Goal: Task Accomplishment & Management: Use online tool/utility

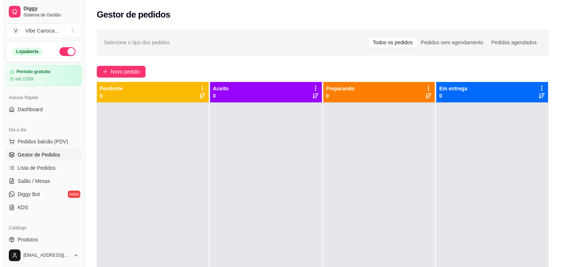
scroll to position [39, 0]
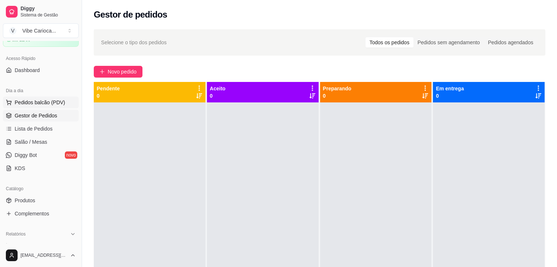
click at [23, 103] on span "Pedidos balcão (PDV)" at bounding box center [40, 102] width 51 height 7
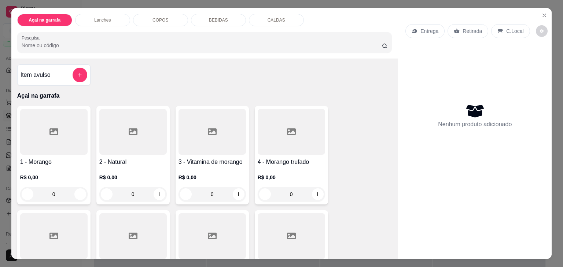
click at [64, 45] on input "Pesquisa" at bounding box center [202, 45] width 360 height 7
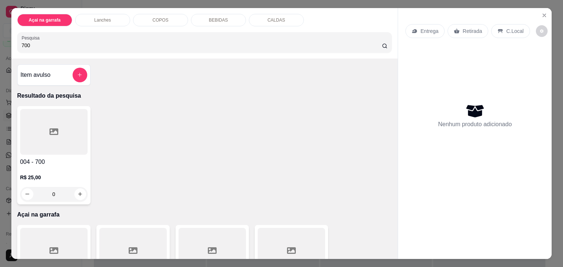
type input "700"
click at [47, 136] on div at bounding box center [53, 132] width 67 height 46
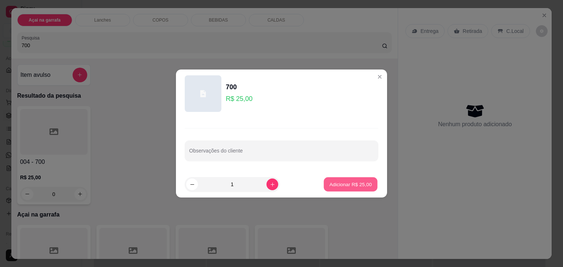
click at [339, 188] on p "Adicionar R$ 25,00" at bounding box center [350, 184] width 43 height 7
type input "1"
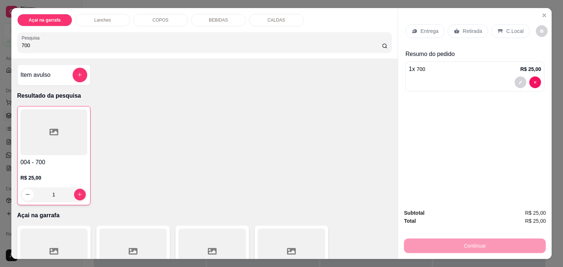
click at [498, 29] on icon at bounding box center [500, 31] width 5 height 4
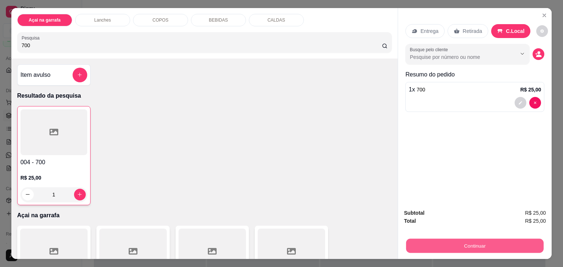
click at [453, 242] on button "Continuar" at bounding box center [474, 246] width 137 height 14
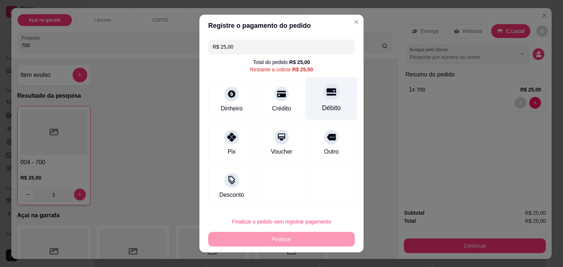
click at [334, 93] on div "Débito" at bounding box center [332, 98] width 52 height 43
type input "R$ 0,00"
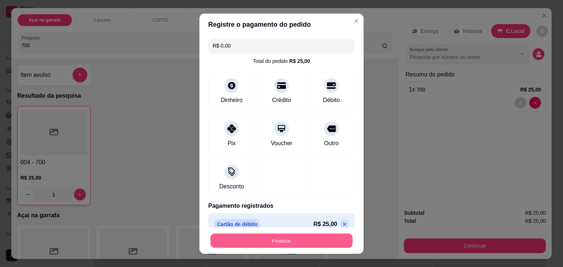
click at [272, 236] on button "Finalizar" at bounding box center [281, 241] width 142 height 14
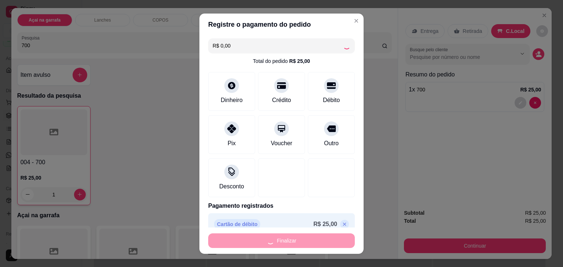
type input "0"
type input "-R$ 25,00"
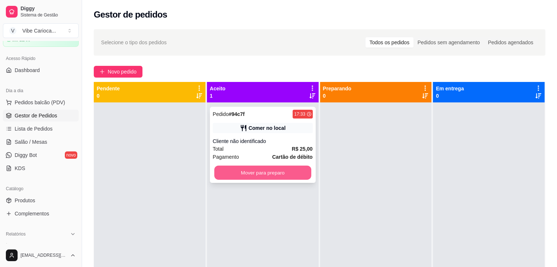
click at [252, 173] on button "Mover para preparo" at bounding box center [262, 173] width 97 height 14
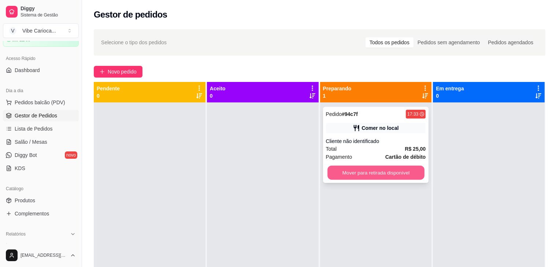
click at [337, 169] on button "Mover para retirada disponível" at bounding box center [376, 173] width 97 height 14
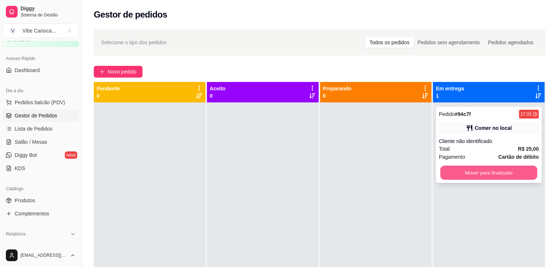
click at [458, 167] on button "Mover para finalizado" at bounding box center [488, 173] width 97 height 14
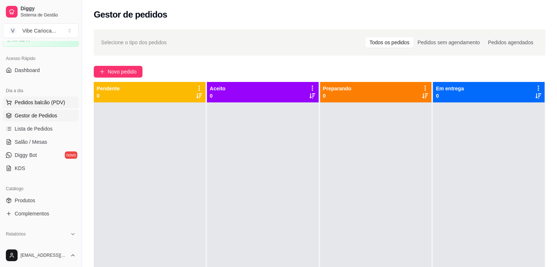
click at [18, 102] on span "Pedidos balcão (PDV)" at bounding box center [40, 102] width 51 height 7
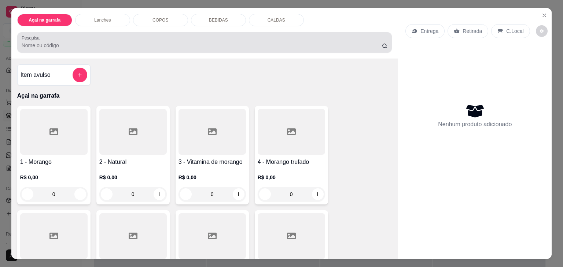
click at [277, 38] on div at bounding box center [205, 42] width 366 height 15
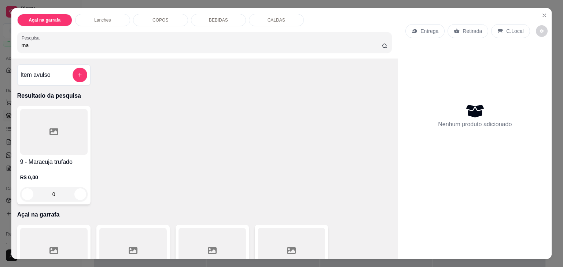
type input "m"
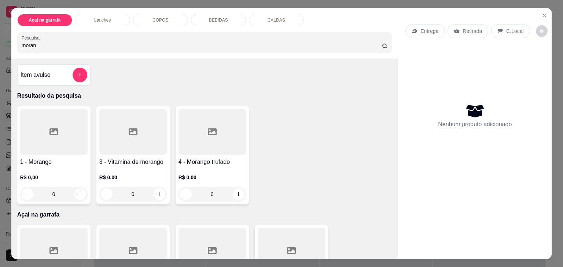
type input "moran"
click at [196, 135] on div at bounding box center [211, 132] width 67 height 46
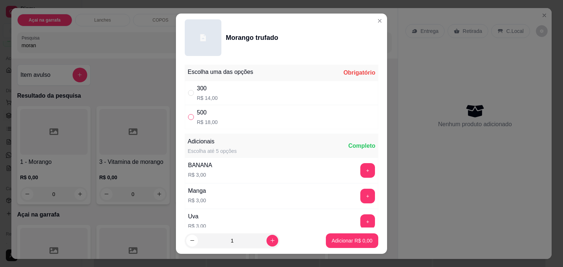
click at [189, 119] on input "" at bounding box center [191, 117] width 6 height 6
radio input "true"
click at [330, 239] on p "Adicionar R$ 18,00" at bounding box center [350, 240] width 43 height 7
type input "1"
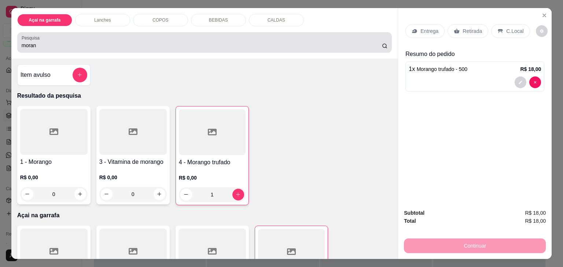
click at [99, 35] on div "moran" at bounding box center [205, 42] width 366 height 15
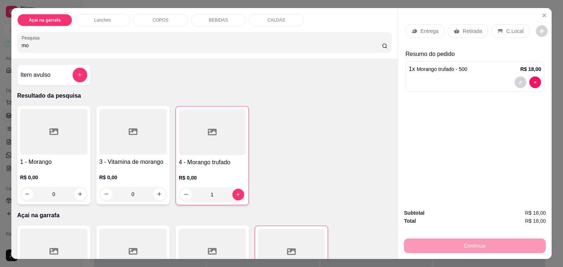
type input "m"
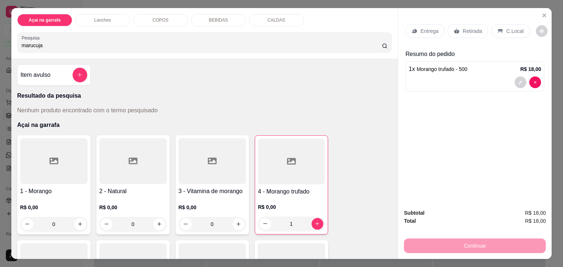
type input "marucuja"
click at [215, 84] on div "Item avulso Resultado da pesquisa Nenhum produto encontrado com o termo pesquis…" at bounding box center [204, 159] width 387 height 201
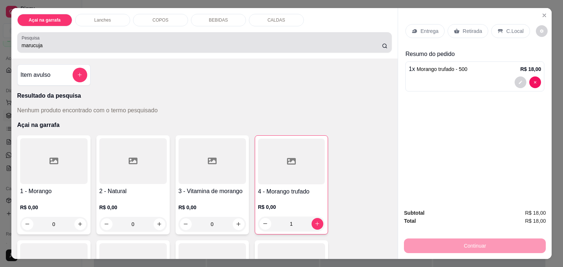
click at [62, 35] on div "marucuja" at bounding box center [205, 42] width 366 height 15
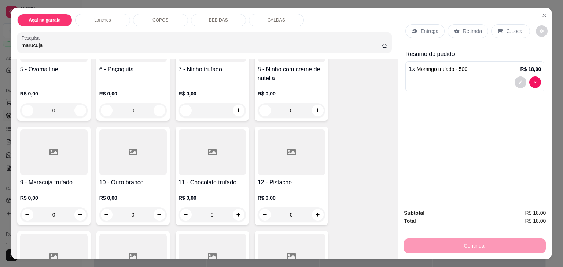
scroll to position [220, 0]
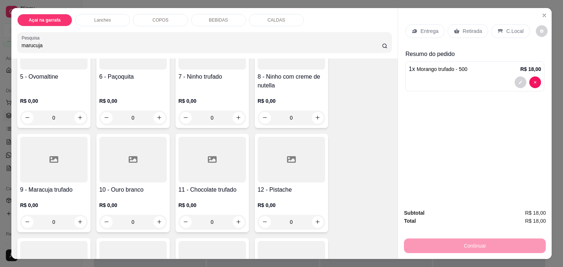
click at [49, 195] on div "R$ 0,00 0" at bounding box center [53, 212] width 67 height 35
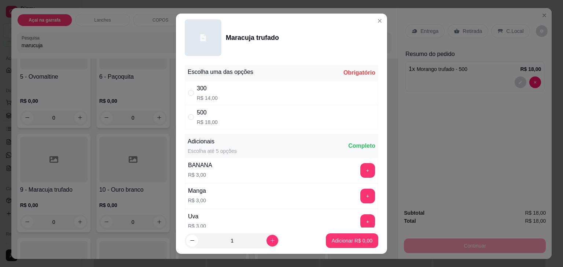
click at [198, 116] on div "500" at bounding box center [207, 112] width 21 height 9
radio input "true"
click at [354, 241] on p "Adicionar R$ 18,00" at bounding box center [350, 240] width 43 height 7
type input "1"
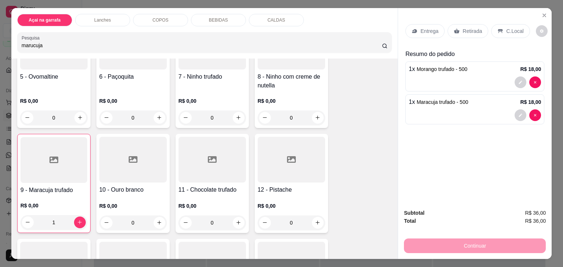
click at [501, 25] on div "C.Local" at bounding box center [510, 31] width 38 height 14
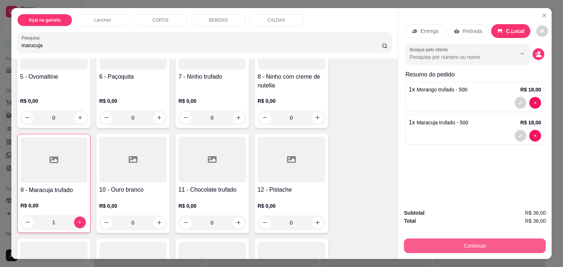
click at [449, 243] on button "Continuar" at bounding box center [475, 246] width 142 height 15
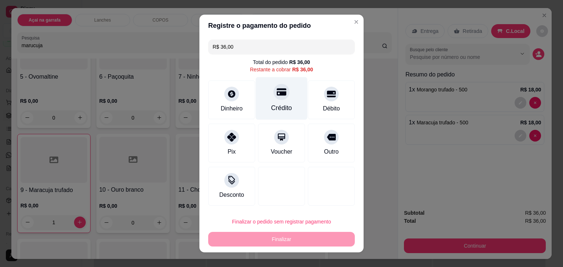
click at [277, 108] on div "Crédito" at bounding box center [281, 108] width 21 height 10
type input "R$ 0,00"
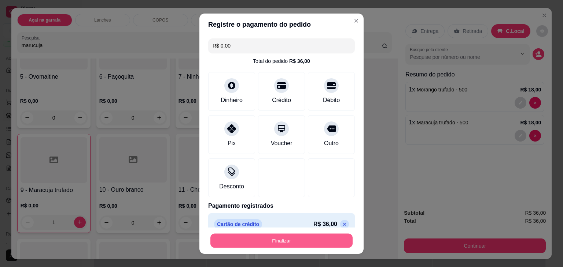
click at [259, 238] on button "Finalizar" at bounding box center [281, 241] width 142 height 14
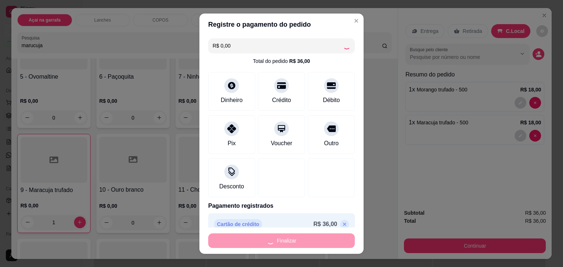
type input "0"
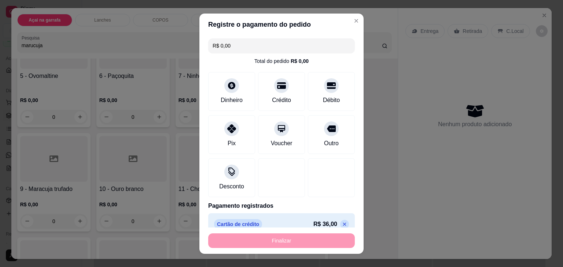
type input "-R$ 36,00"
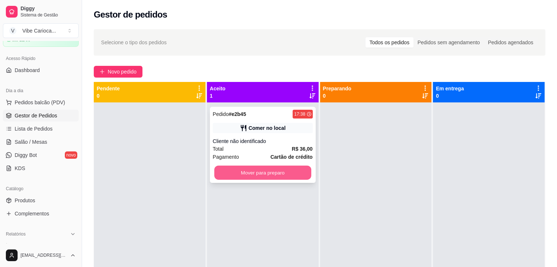
click at [243, 178] on button "Mover para preparo" at bounding box center [262, 173] width 97 height 14
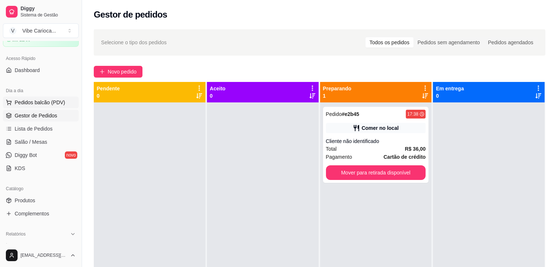
click at [54, 100] on span "Pedidos balcão (PDV)" at bounding box center [40, 102] width 51 height 7
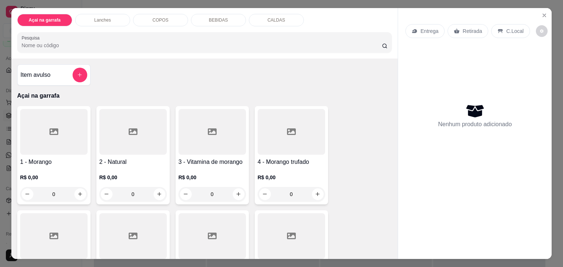
click at [118, 42] on input "Pesquisa" at bounding box center [202, 45] width 360 height 7
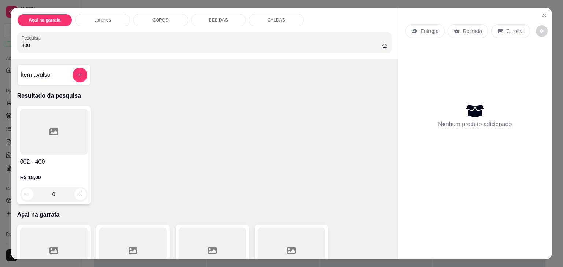
type input "400"
click at [56, 134] on div at bounding box center [53, 132] width 67 height 46
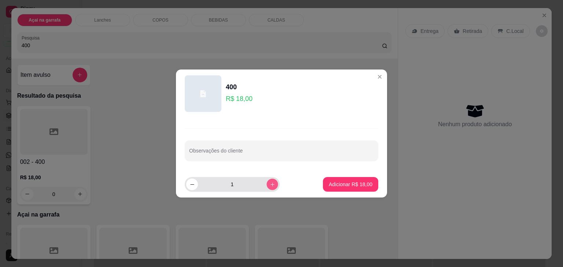
click at [270, 185] on icon "increase-product-quantity" at bounding box center [272, 184] width 5 height 5
type input "2"
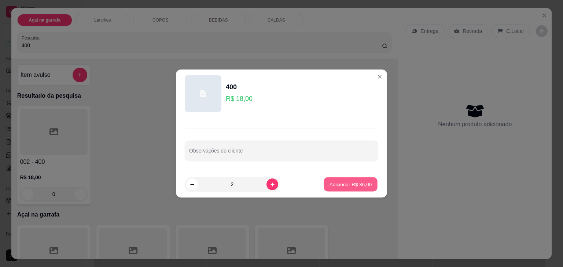
click at [366, 187] on button "Adicionar R$ 36,00" at bounding box center [351, 185] width 54 height 14
type input "2"
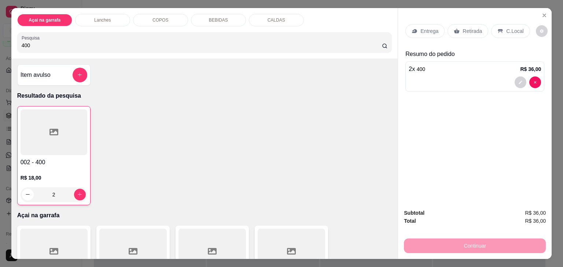
click at [506, 27] on p "C.Local" at bounding box center [514, 30] width 17 height 7
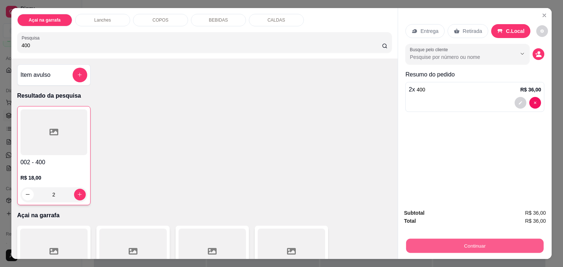
click at [478, 246] on button "Continuar" at bounding box center [474, 246] width 137 height 14
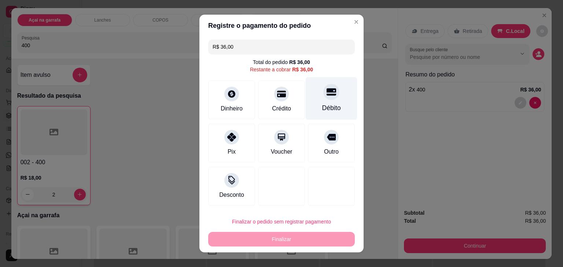
click at [323, 92] on div at bounding box center [331, 92] width 16 height 16
type input "R$ 0,00"
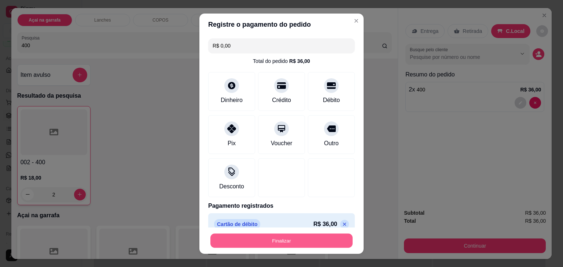
click at [296, 237] on button "Finalizar" at bounding box center [281, 241] width 142 height 14
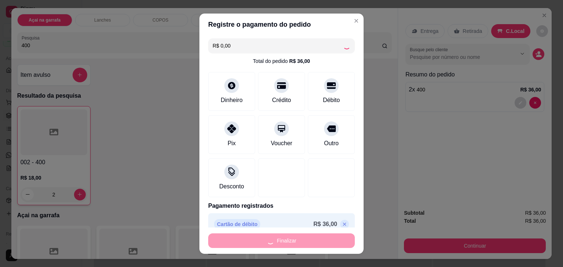
type input "0"
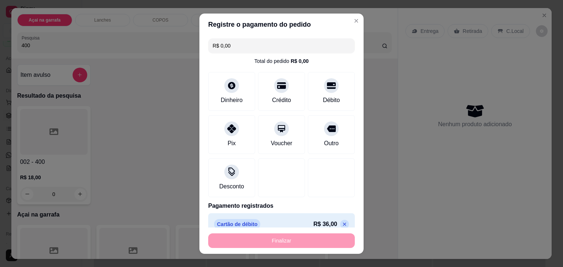
type input "-R$ 36,00"
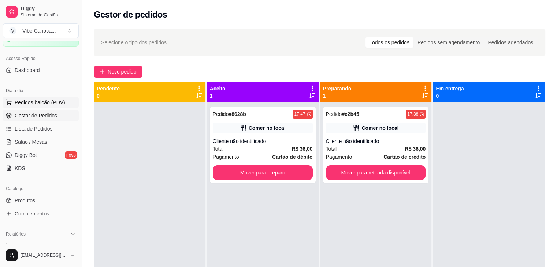
click at [56, 102] on span "Pedidos balcão (PDV)" at bounding box center [40, 102] width 51 height 7
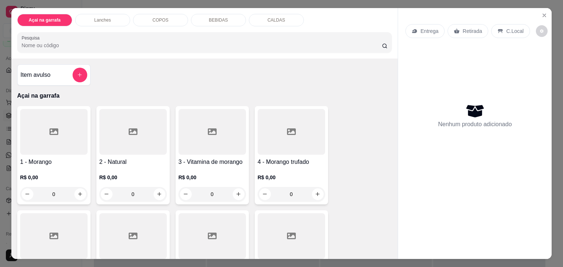
click at [152, 19] on p "COPOS" at bounding box center [160, 20] width 16 height 6
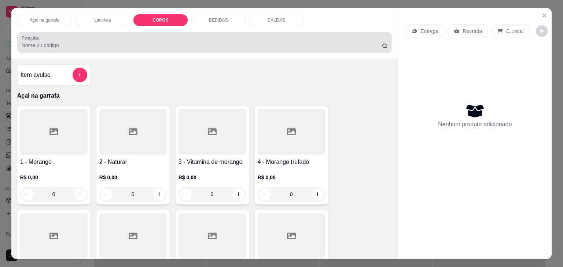
scroll to position [18, 0]
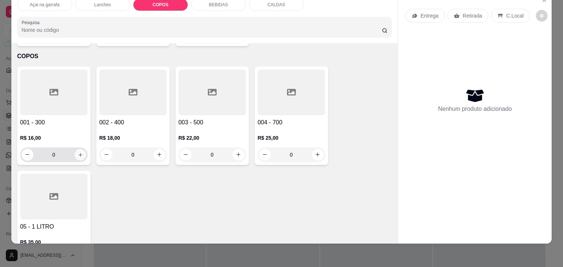
click at [74, 149] on button "increase-product-quantity" at bounding box center [79, 154] width 11 height 11
type input "1"
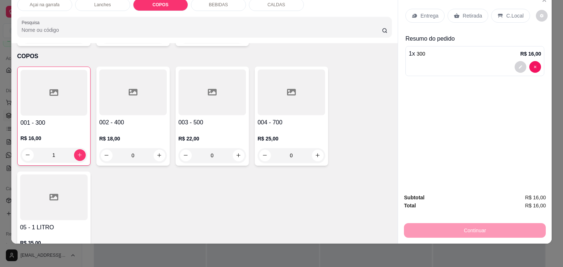
click at [501, 10] on div "C.Local" at bounding box center [510, 16] width 38 height 14
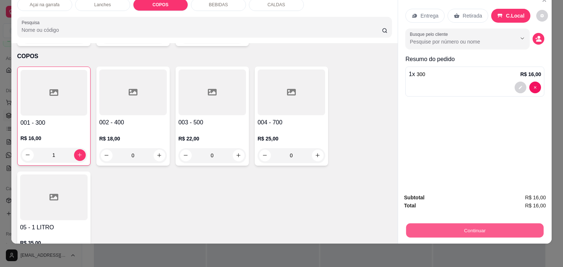
click at [481, 224] on button "Continuar" at bounding box center [474, 231] width 137 height 14
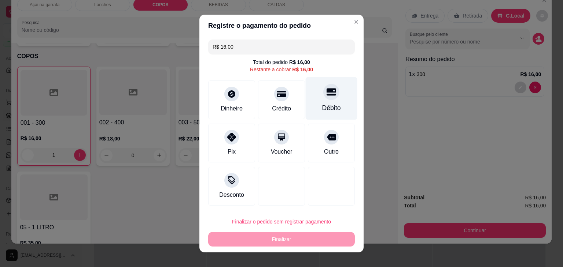
click at [312, 100] on div "Débito" at bounding box center [332, 98] width 52 height 43
type input "R$ 0,00"
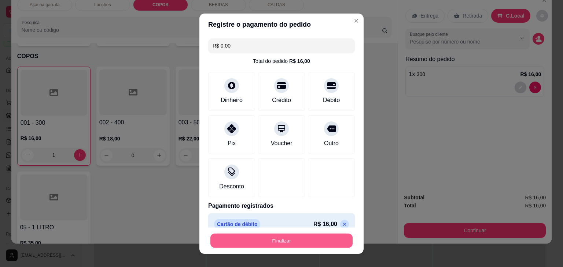
click at [254, 242] on button "Finalizar" at bounding box center [281, 241] width 142 height 14
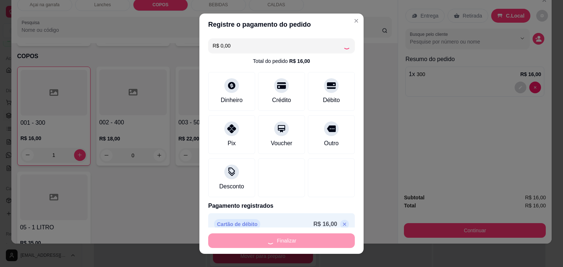
type input "0"
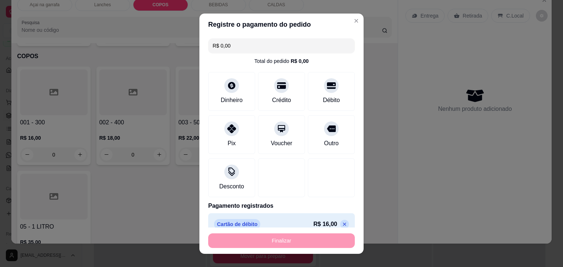
type input "-R$ 16,00"
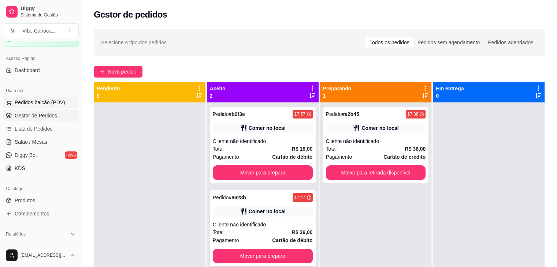
click at [44, 101] on span "Pedidos balcão (PDV)" at bounding box center [40, 102] width 51 height 7
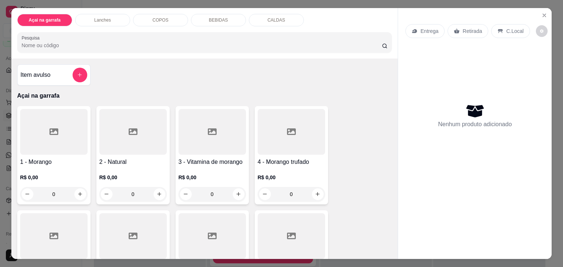
click at [152, 14] on div "COPOS" at bounding box center [160, 20] width 55 height 12
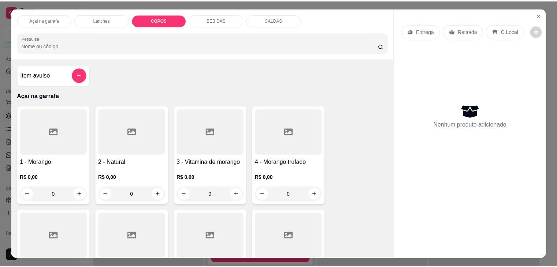
scroll to position [18, 0]
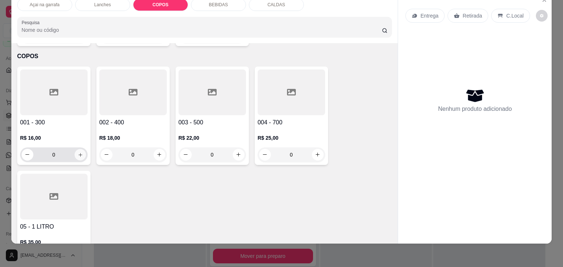
click at [81, 149] on button "increase-product-quantity" at bounding box center [79, 154] width 11 height 11
type input "1"
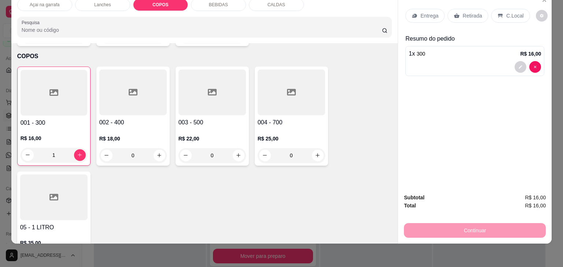
click at [509, 12] on p "C.Local" at bounding box center [514, 15] width 17 height 7
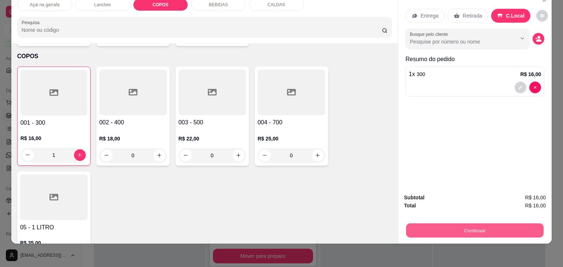
click at [476, 224] on button "Continuar" at bounding box center [474, 231] width 137 height 14
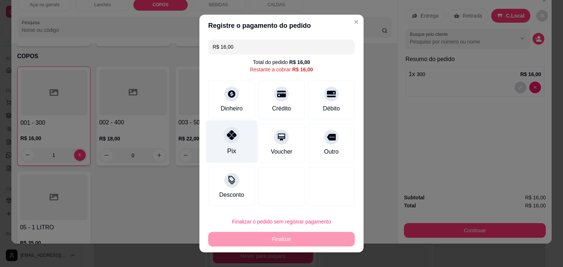
click at [237, 147] on div "Pix" at bounding box center [232, 142] width 52 height 43
type input "R$ 0,00"
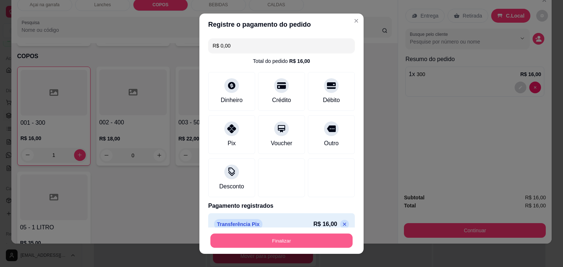
click at [266, 235] on button "Finalizar" at bounding box center [281, 241] width 142 height 14
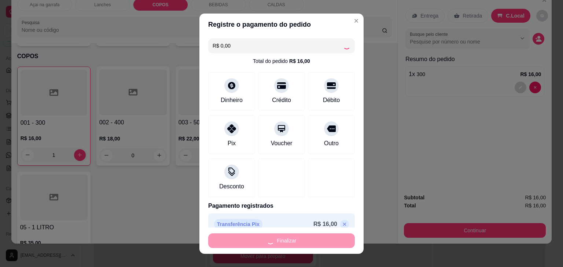
type input "0"
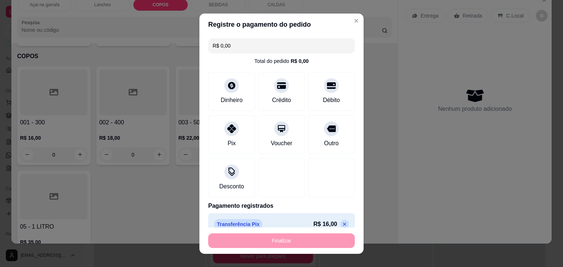
type input "-R$ 16,00"
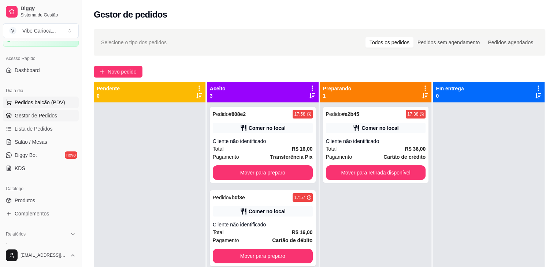
click at [44, 102] on span "Pedidos balcão (PDV)" at bounding box center [40, 102] width 51 height 7
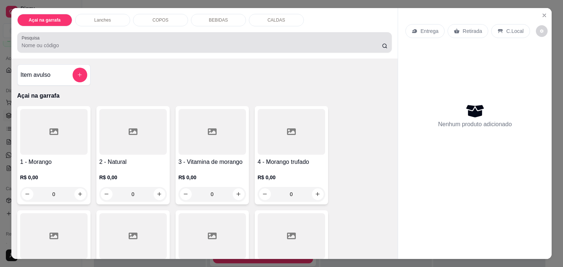
click at [99, 36] on div at bounding box center [205, 42] width 366 height 15
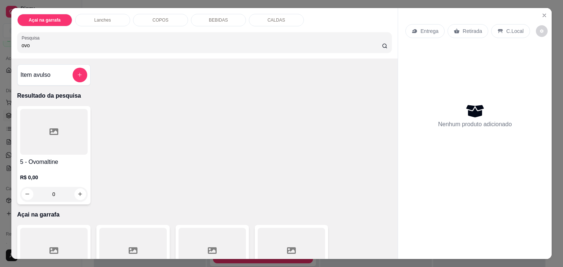
type input "ovo"
click at [57, 135] on div at bounding box center [53, 132] width 67 height 46
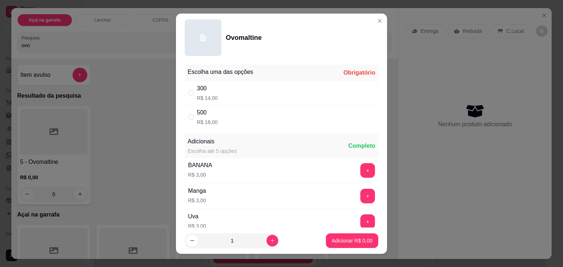
click at [186, 112] on div "500 R$ 18,00" at bounding box center [281, 117] width 193 height 24
radio input "true"
click at [333, 239] on p "Adicionar R$ 18,00" at bounding box center [351, 240] width 44 height 7
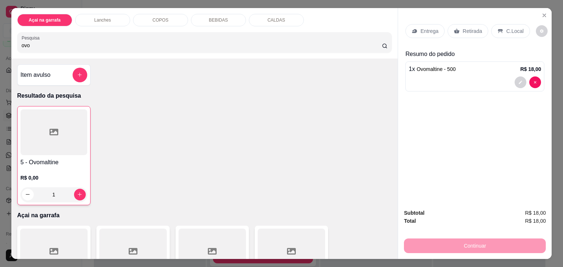
type input "1"
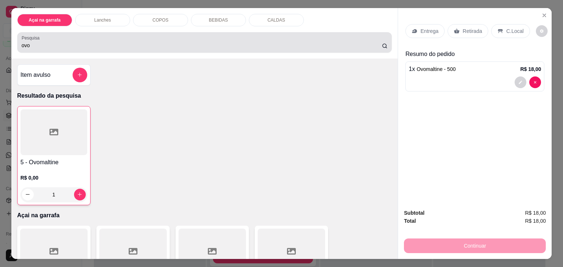
click at [265, 38] on div "ovo" at bounding box center [205, 42] width 366 height 15
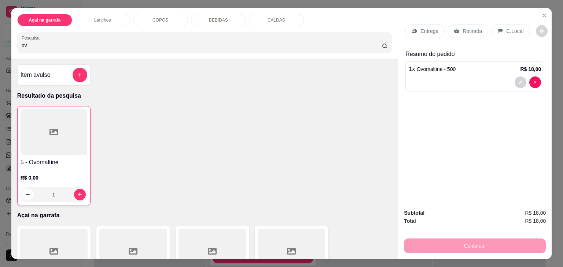
type input "o"
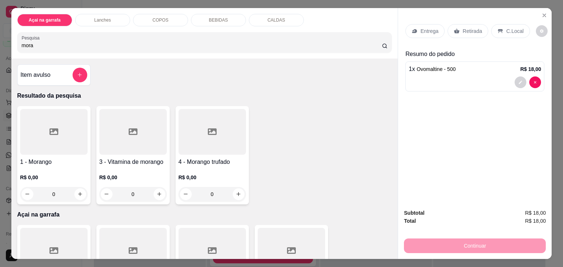
type input "mora"
click at [189, 154] on div "4 - Morango trufado R$ 0,00 0" at bounding box center [212, 155] width 73 height 99
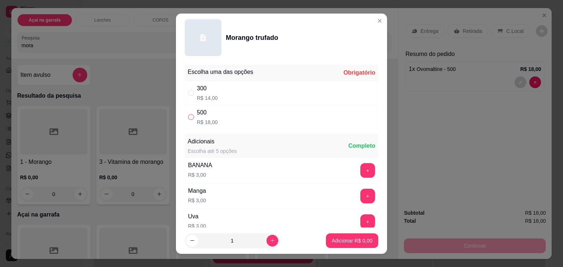
click at [188, 119] on input "" at bounding box center [191, 117] width 6 height 6
radio input "true"
click at [270, 239] on icon "increase-product-quantity" at bounding box center [272, 240] width 5 height 5
type input "2"
click at [355, 241] on p "Adicionar R$ 36,00" at bounding box center [350, 240] width 43 height 7
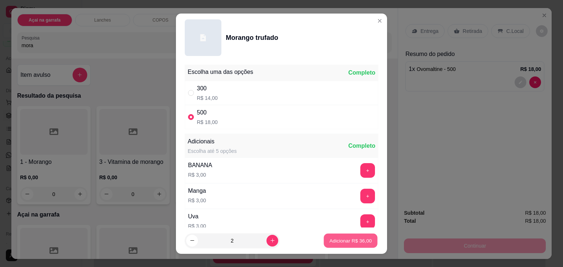
type input "2"
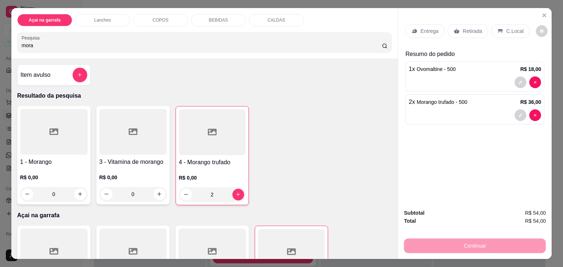
click at [506, 27] on p "C.Local" at bounding box center [514, 30] width 17 height 7
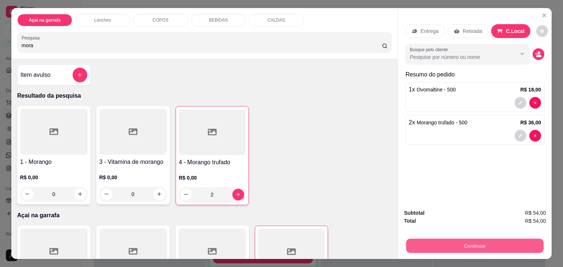
click at [496, 243] on button "Continuar" at bounding box center [474, 246] width 137 height 14
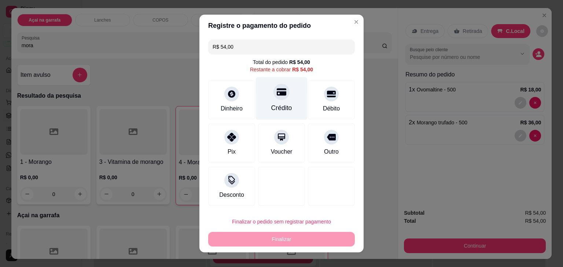
click at [285, 104] on div "Crédito" at bounding box center [281, 108] width 21 height 10
type input "R$ 0,00"
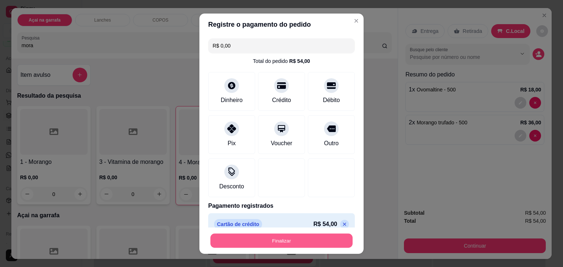
click at [265, 241] on button "Finalizar" at bounding box center [281, 241] width 142 height 14
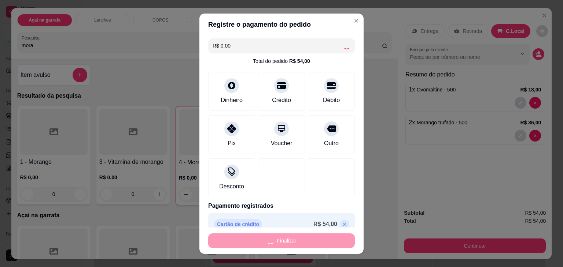
type input "0"
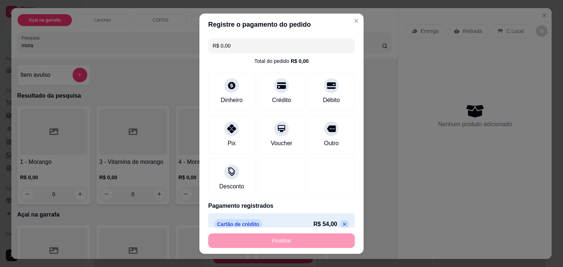
type input "-R$ 54,00"
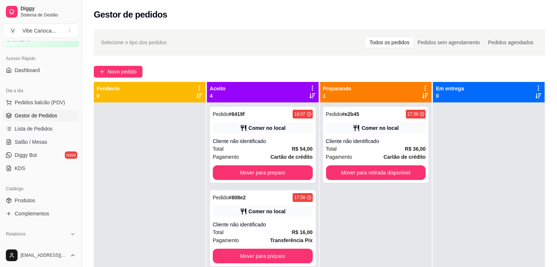
click at [222, 36] on div "Selecione o tipo dos pedidos Todos os pedidos Pedidos sem agendamento Pedidos a…" at bounding box center [320, 42] width 452 height 26
click at [49, 102] on span "Pedidos balcão (PDV)" at bounding box center [40, 102] width 51 height 7
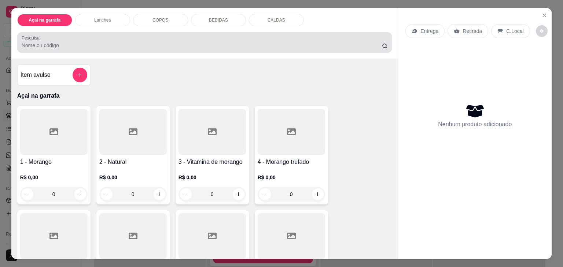
click at [89, 35] on div at bounding box center [205, 42] width 366 height 15
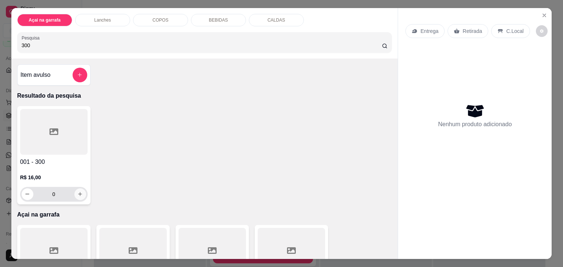
type input "300"
click at [77, 192] on icon "increase-product-quantity" at bounding box center [79, 194] width 5 height 5
type input "1"
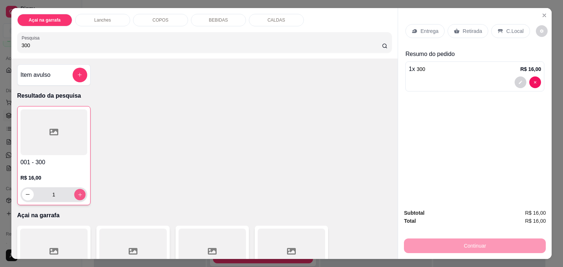
click at [77, 192] on icon "increase-product-quantity" at bounding box center [79, 194] width 5 height 5
type input "2"
click at [506, 28] on p "C.Local" at bounding box center [514, 30] width 17 height 7
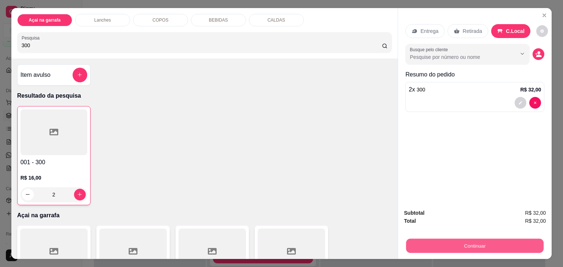
click at [492, 243] on button "Continuar" at bounding box center [474, 246] width 137 height 14
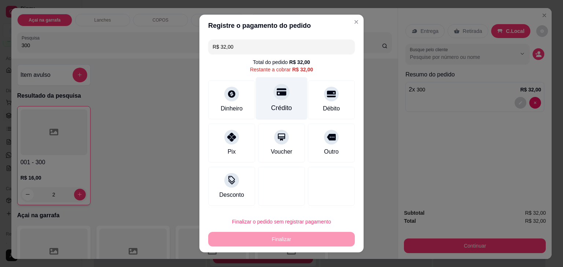
click at [278, 103] on div "Crédito" at bounding box center [282, 98] width 52 height 43
type input "R$ 0,00"
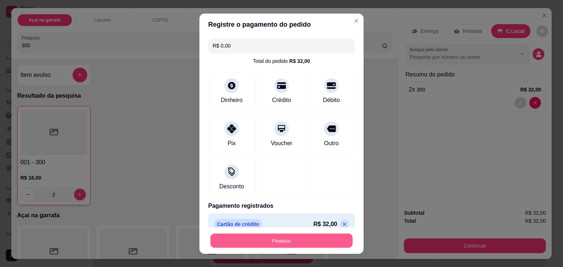
click at [263, 246] on button "Finalizar" at bounding box center [281, 241] width 142 height 14
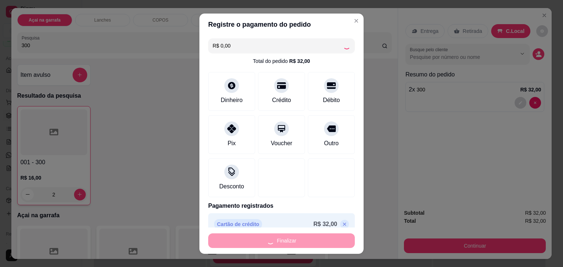
type input "0"
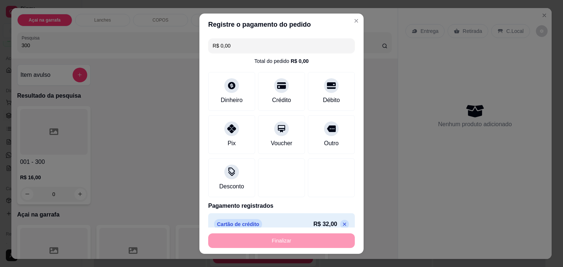
type input "-R$ 32,00"
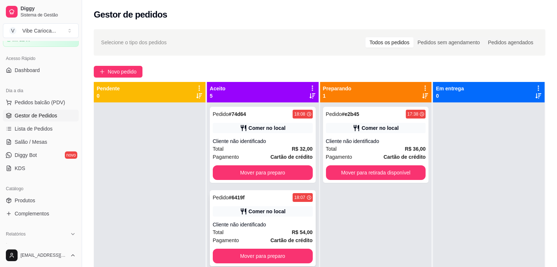
scroll to position [19, 0]
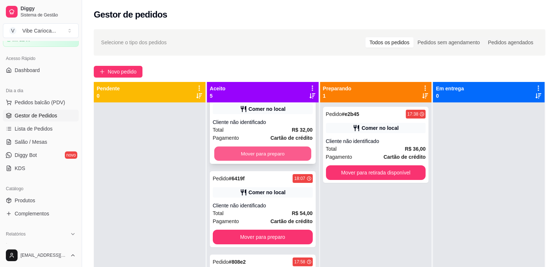
click at [278, 156] on button "Mover para preparo" at bounding box center [262, 154] width 97 height 14
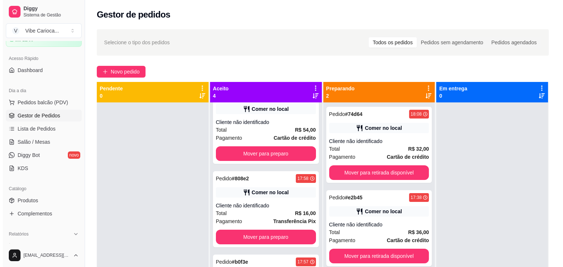
scroll to position [0, 0]
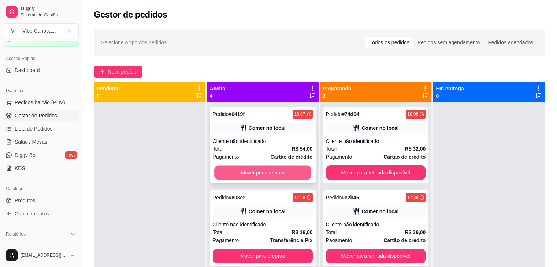
click at [269, 172] on button "Mover para preparo" at bounding box center [262, 173] width 97 height 14
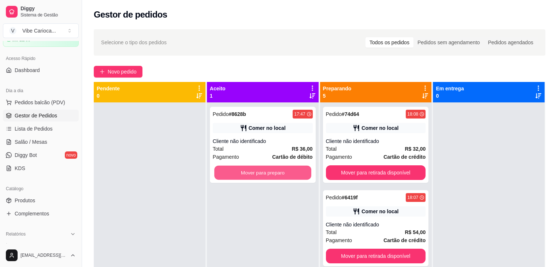
click at [269, 172] on button "Mover para preparo" at bounding box center [262, 173] width 97 height 14
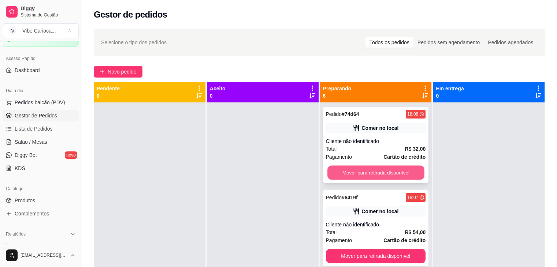
click at [336, 174] on button "Mover para retirada disponível" at bounding box center [376, 173] width 97 height 14
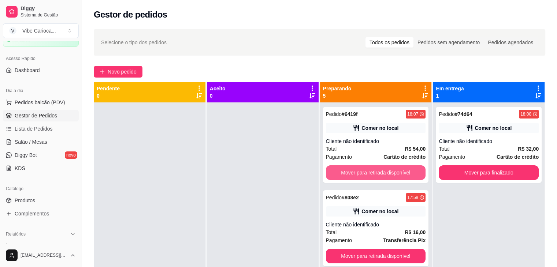
click at [336, 174] on button "Mover para retirada disponível" at bounding box center [376, 173] width 100 height 15
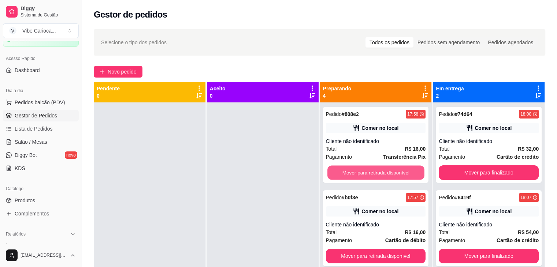
click at [336, 174] on button "Mover para retirada disponível" at bounding box center [376, 173] width 97 height 14
click at [336, 174] on button "Mover para retirada disponível" at bounding box center [376, 173] width 100 height 15
click at [336, 174] on button "Mover para retirada disponível" at bounding box center [376, 173] width 97 height 14
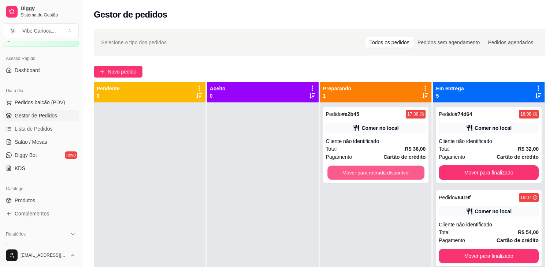
click at [336, 174] on button "Mover para retirada disponível" at bounding box center [376, 173] width 97 height 14
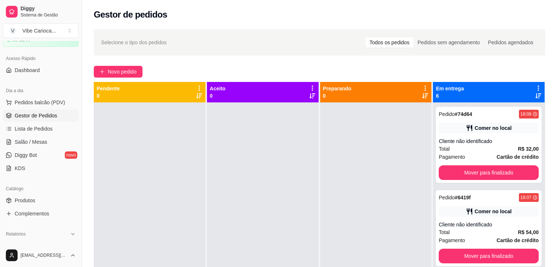
click at [336, 174] on div at bounding box center [376, 236] width 112 height 267
click at [453, 170] on button "Mover para finalizado" at bounding box center [488, 173] width 97 height 14
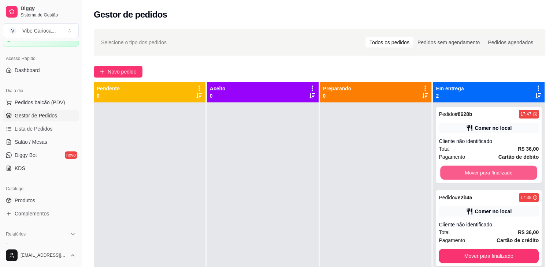
click at [453, 170] on button "Mover para finalizado" at bounding box center [488, 173] width 97 height 14
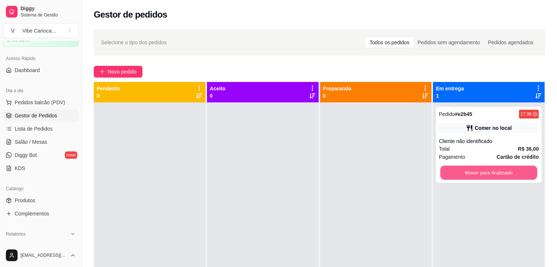
click at [453, 170] on button "Mover para finalizado" at bounding box center [488, 173] width 97 height 14
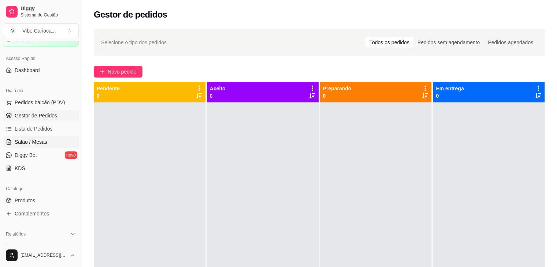
click at [70, 141] on link "Salão / Mesas" at bounding box center [41, 142] width 76 height 12
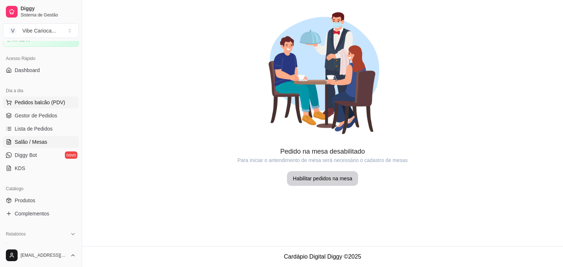
click at [51, 106] on span "Pedidos balcão (PDV)" at bounding box center [40, 102] width 51 height 7
click at [51, 106] on body "Diggy Sistema de Gestão V Vibe Carioca ... Loja aberta Período gratuito até 22/…" at bounding box center [281, 133] width 563 height 267
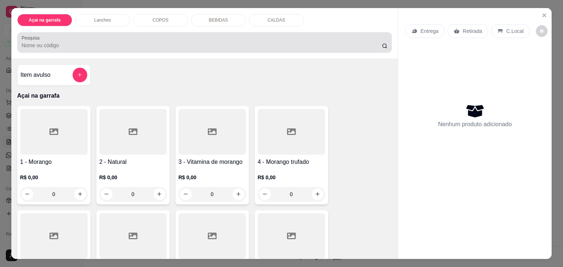
drag, startPoint x: 121, startPoint y: 26, endPoint x: 117, endPoint y: 35, distance: 9.7
click at [117, 35] on div "Açai na garrafa Lanches COPOS BEBIDAS CALDAS Pesquisa" at bounding box center [204, 33] width 387 height 51
click at [117, 35] on div at bounding box center [205, 42] width 366 height 15
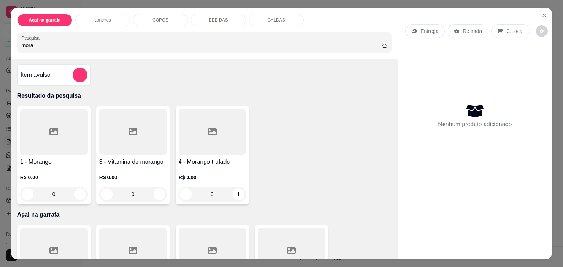
type input "mora"
click at [49, 129] on icon at bounding box center [53, 132] width 9 height 7
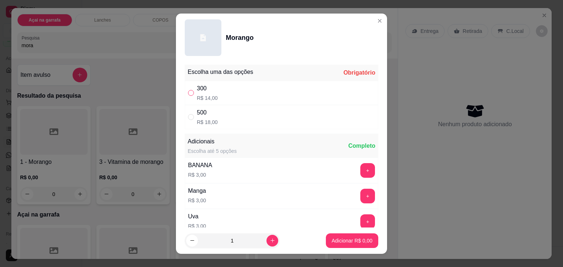
click at [188, 93] on input "" at bounding box center [191, 93] width 6 height 6
radio input "true"
click at [329, 243] on p "Adicionar R$ 14,00" at bounding box center [351, 240] width 44 height 7
type input "1"
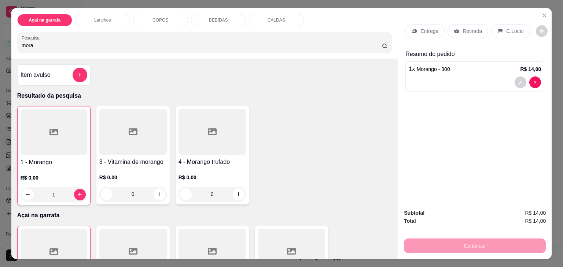
click at [498, 30] on icon at bounding box center [500, 31] width 6 height 6
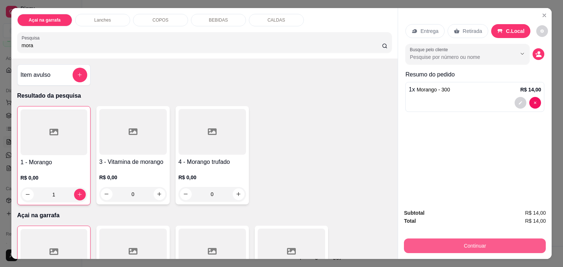
click at [480, 245] on button "Continuar" at bounding box center [475, 246] width 142 height 15
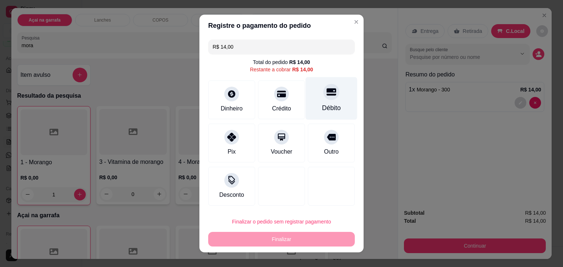
click at [323, 106] on div "Débito" at bounding box center [331, 108] width 19 height 10
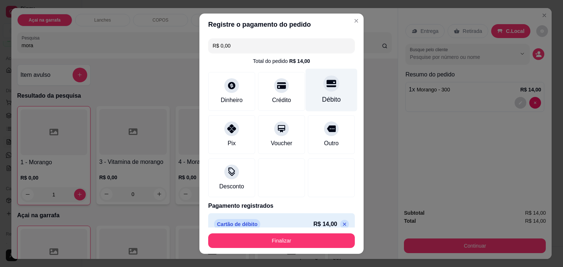
type input "R$ 0,00"
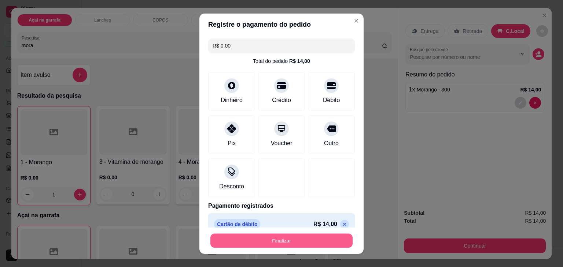
click at [273, 244] on button "Finalizar" at bounding box center [281, 241] width 142 height 14
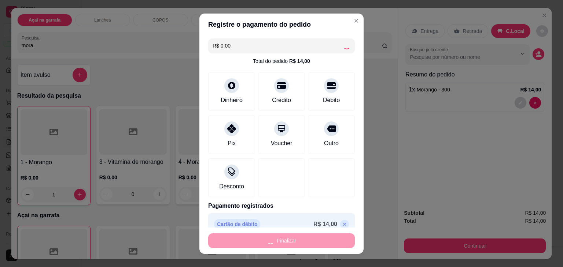
type input "0"
type input "-R$ 14,00"
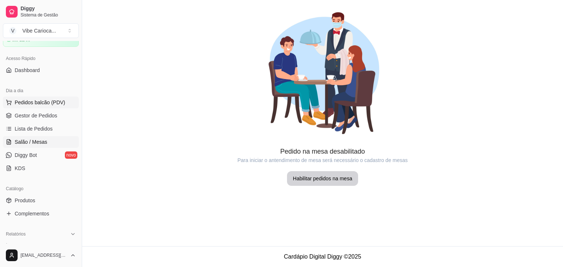
click at [53, 104] on span "Pedidos balcão (PDV)" at bounding box center [40, 102] width 51 height 7
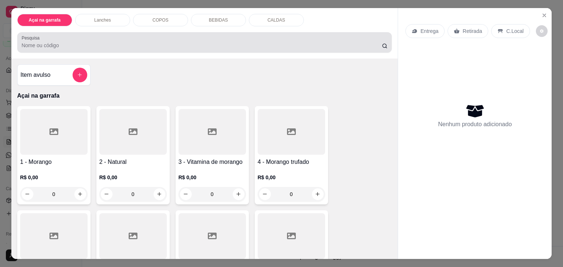
click at [103, 37] on div at bounding box center [205, 42] width 366 height 15
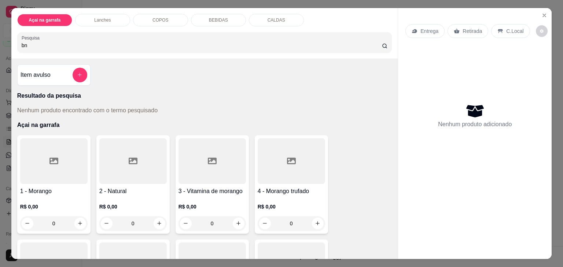
type input "b"
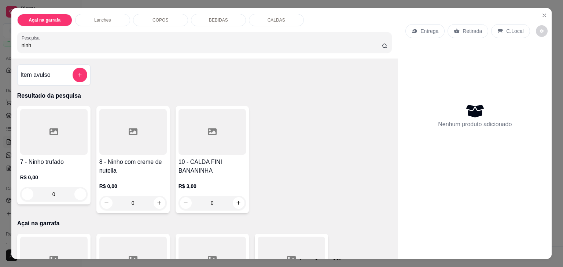
type input "ninh"
click at [30, 132] on div at bounding box center [53, 132] width 67 height 46
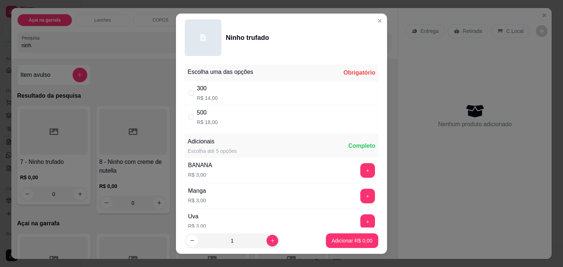
click at [192, 118] on div "" at bounding box center [192, 117] width 9 height 8
radio input "true"
click at [344, 235] on button "Adicionar R$ 18,00" at bounding box center [351, 241] width 54 height 14
type input "1"
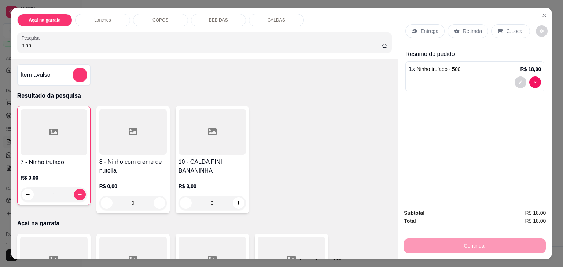
click at [513, 30] on p "C.Local" at bounding box center [514, 30] width 17 height 7
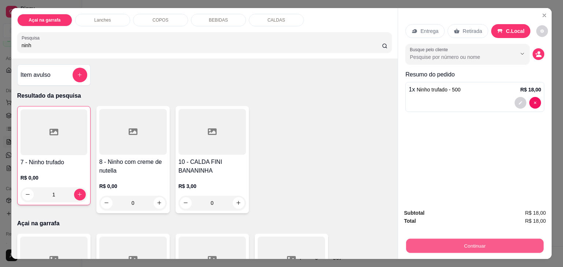
click at [429, 245] on button "Continuar" at bounding box center [474, 246] width 137 height 14
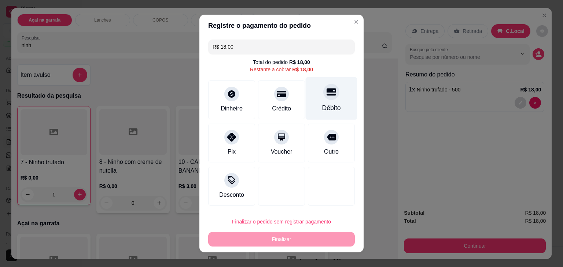
click at [327, 98] on div at bounding box center [331, 92] width 16 height 16
type input "R$ 0,00"
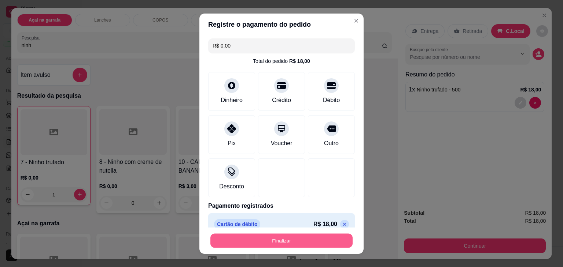
click at [306, 235] on button "Finalizar" at bounding box center [281, 241] width 142 height 14
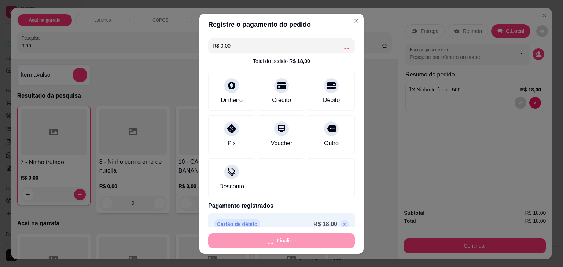
click at [306, 235] on div "Finalizar" at bounding box center [281, 241] width 147 height 15
type input "0"
type input "-R$ 18,00"
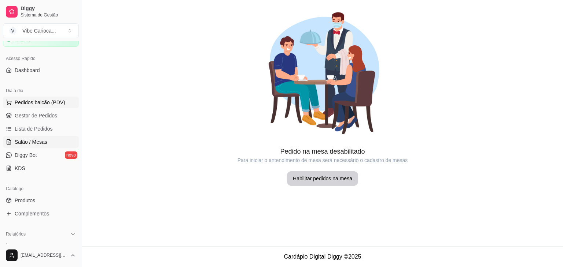
click at [36, 100] on span "Pedidos balcão (PDV)" at bounding box center [40, 102] width 51 height 7
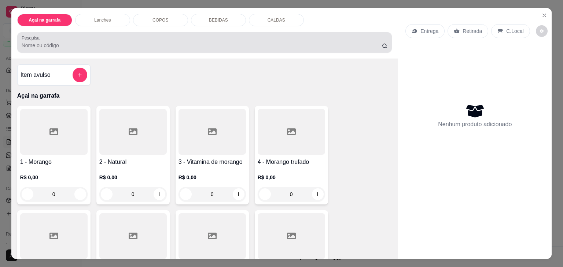
click at [51, 35] on div at bounding box center [205, 42] width 366 height 15
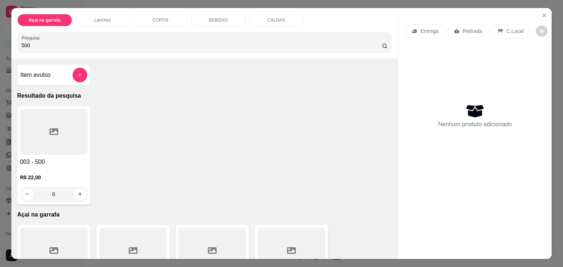
type input "500"
click at [40, 117] on div at bounding box center [53, 132] width 67 height 46
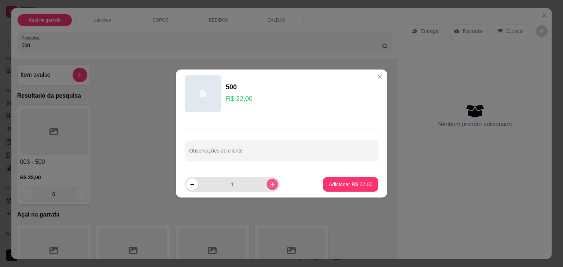
click at [269, 186] on button "increase-product-quantity" at bounding box center [271, 184] width 11 height 11
type input "2"
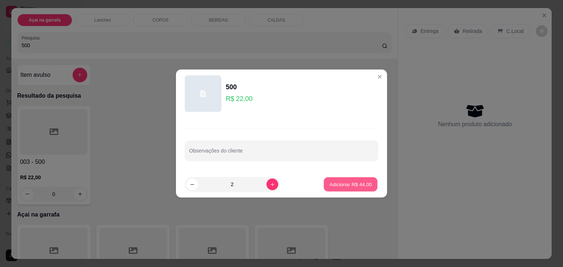
click at [344, 179] on button "Adicionar R$ 44,00" at bounding box center [351, 185] width 54 height 14
type input "2"
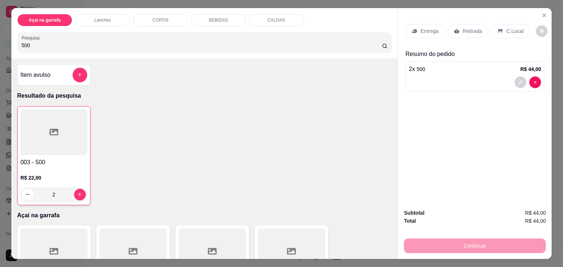
click at [506, 27] on p "C.Local" at bounding box center [514, 30] width 17 height 7
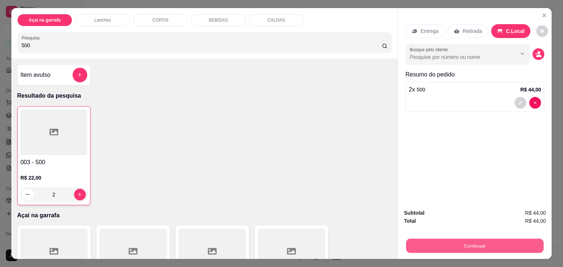
click at [460, 246] on button "Continuar" at bounding box center [474, 246] width 137 height 14
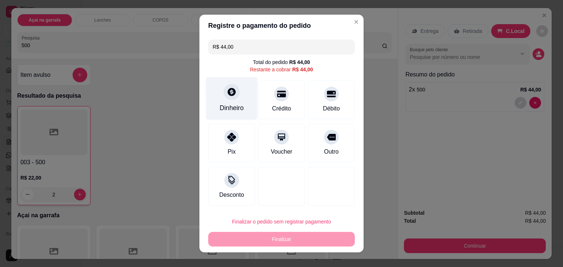
click at [227, 96] on icon at bounding box center [232, 92] width 10 height 10
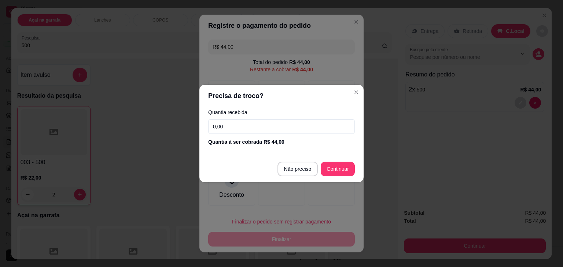
click at [229, 124] on input "0,00" at bounding box center [281, 126] width 147 height 15
type input "R$ 0,00"
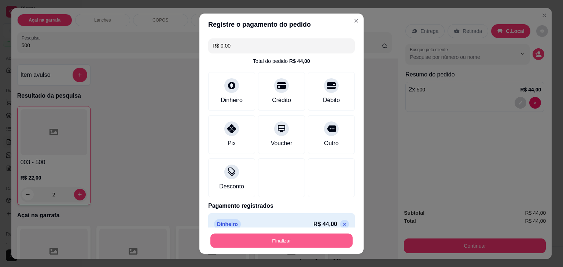
click at [253, 237] on button "Finalizar" at bounding box center [281, 241] width 142 height 14
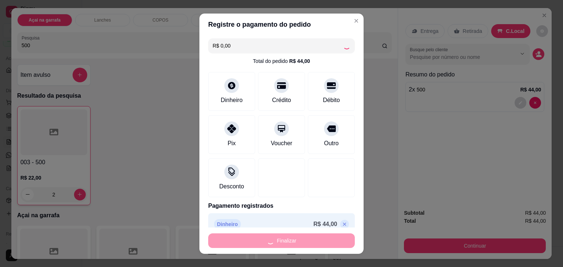
type input "0"
type input "-R$ 44,00"
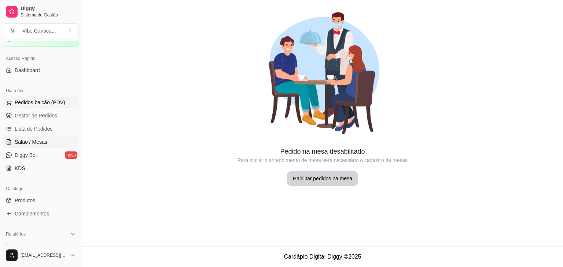
click at [16, 100] on span "Pedidos balcão (PDV)" at bounding box center [40, 102] width 51 height 7
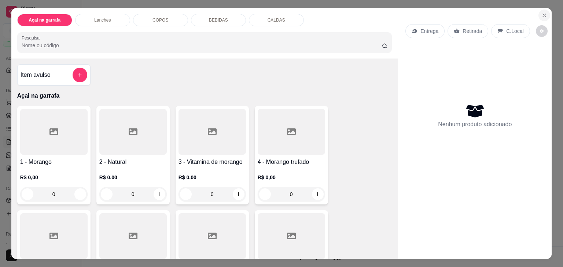
click at [541, 12] on icon "Close" at bounding box center [544, 15] width 6 height 6
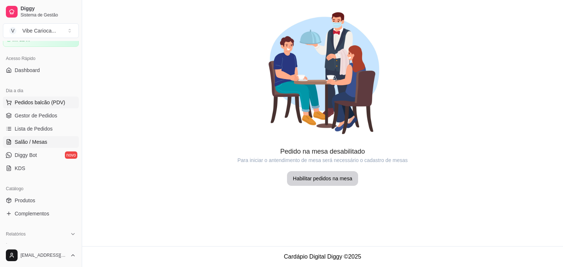
click at [33, 102] on span "Pedidos balcão (PDV)" at bounding box center [40, 102] width 51 height 7
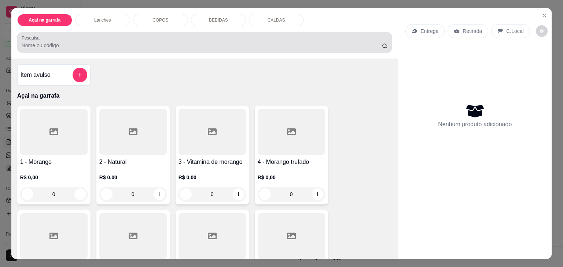
click at [69, 48] on div "Pesquisa" at bounding box center [204, 42] width 375 height 21
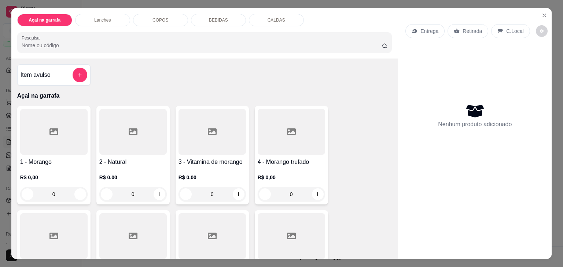
click at [103, 17] on p "Lanches" at bounding box center [102, 20] width 16 height 6
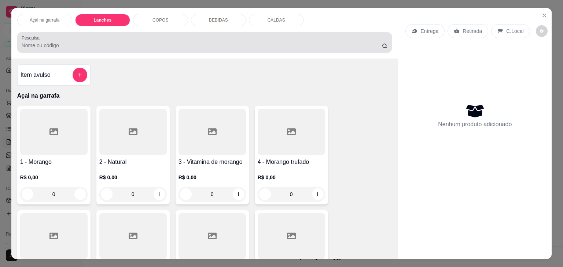
scroll to position [18, 0]
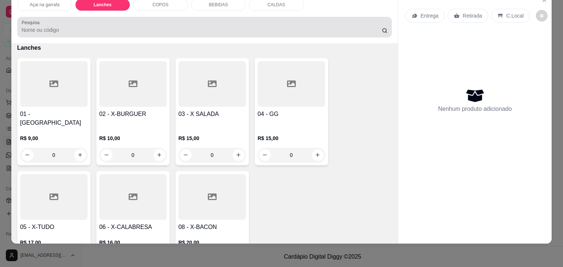
click at [107, 28] on div at bounding box center [205, 27] width 366 height 15
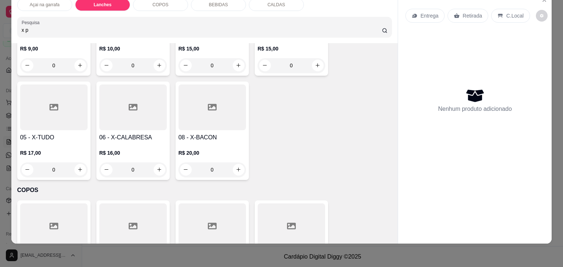
scroll to position [503, 0]
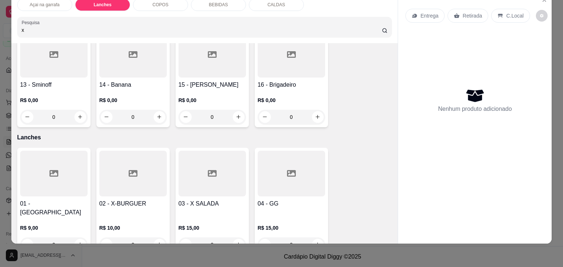
type input "x"
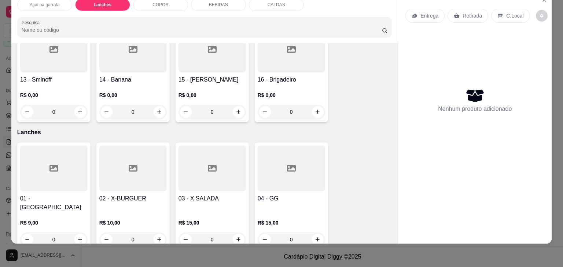
scroll to position [386, 0]
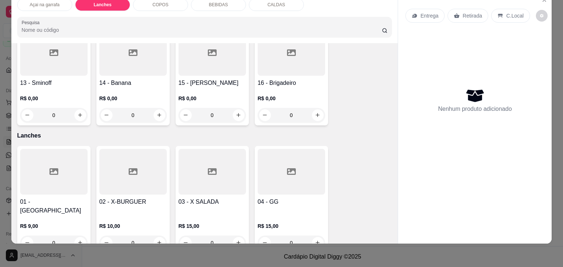
click at [191, 26] on input "Pesquisa" at bounding box center [202, 29] width 360 height 7
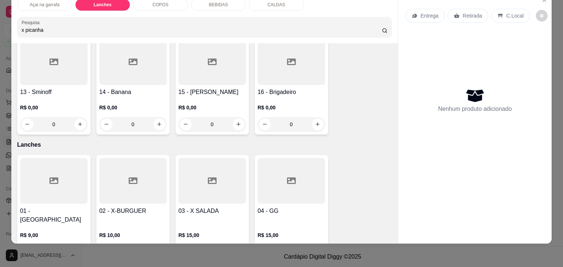
scroll to position [401, 0]
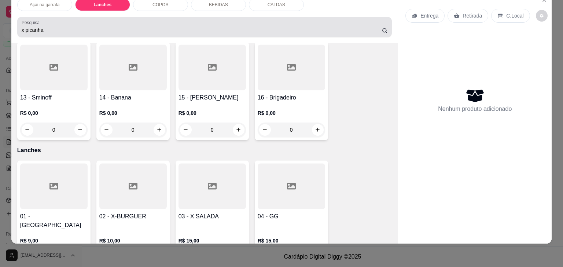
click at [199, 29] on div "Pesquisa x picanha" at bounding box center [204, 27] width 375 height 21
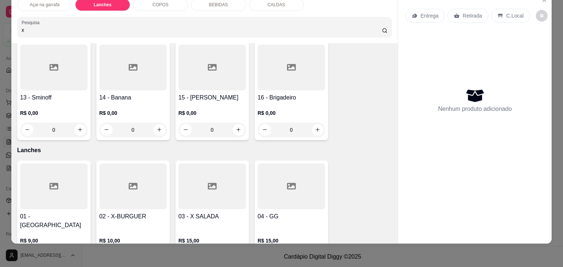
type input "x"
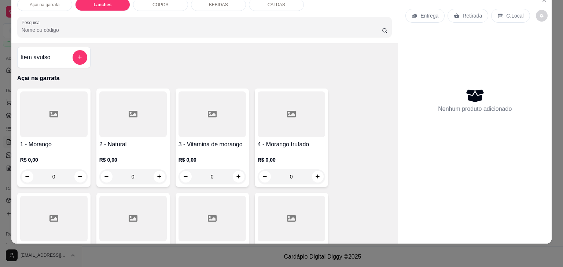
scroll to position [0, 0]
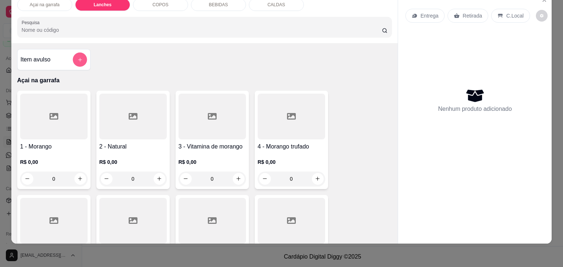
click at [79, 58] on button "add-separate-item" at bounding box center [80, 60] width 14 height 14
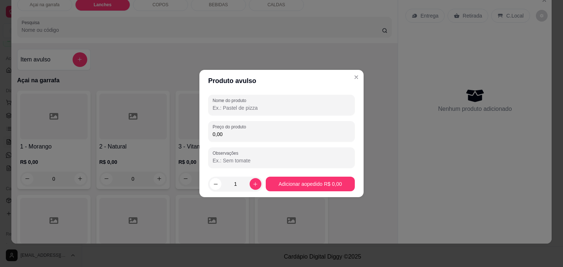
click at [218, 109] on input "Nome do produto" at bounding box center [282, 107] width 138 height 7
type input "x"
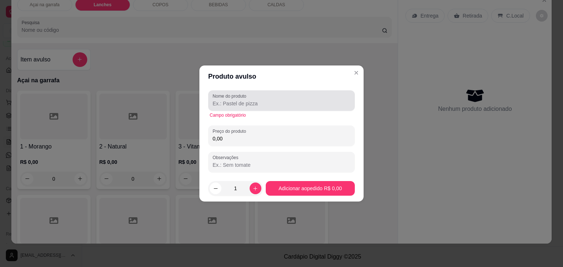
click at [218, 109] on div "Nome do produto" at bounding box center [281, 101] width 147 height 21
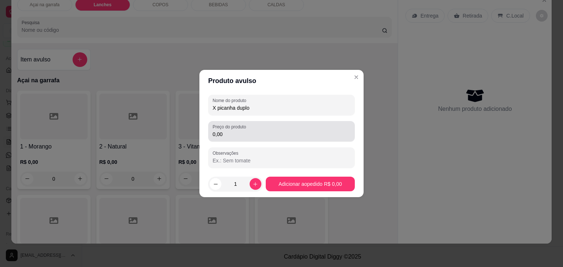
type input "X picanha duplo"
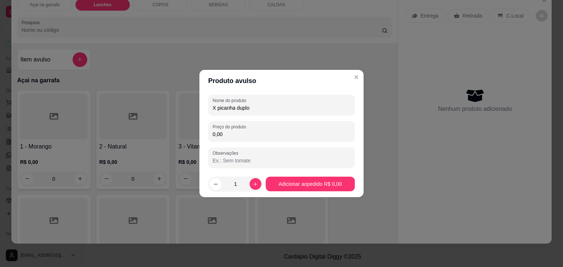
click at [221, 133] on input "0,00" at bounding box center [282, 134] width 138 height 7
type input "26,00"
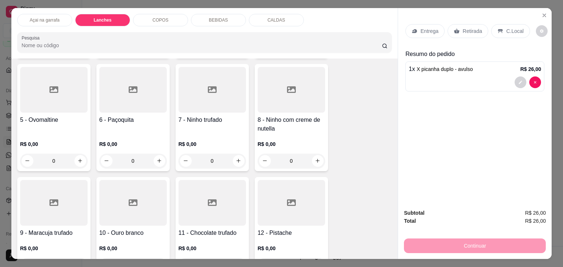
click at [103, 18] on p "Lanches" at bounding box center [102, 20] width 18 height 6
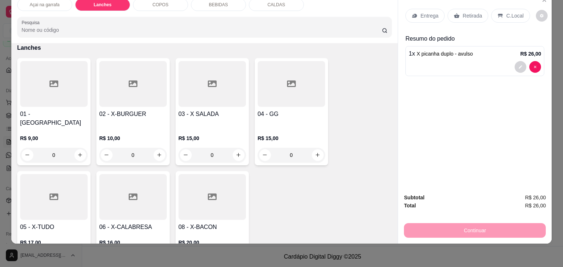
click at [44, 185] on div at bounding box center [53, 197] width 67 height 46
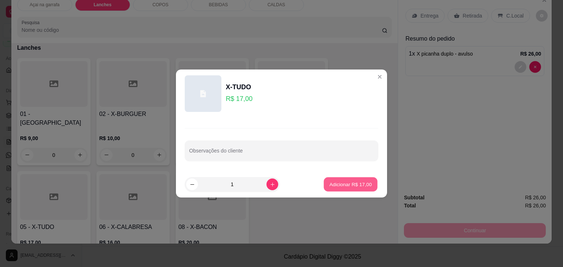
click at [336, 182] on p "Adicionar R$ 17,00" at bounding box center [350, 184] width 43 height 7
type input "1"
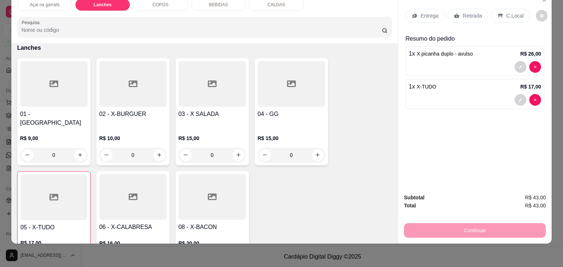
click at [557, 5] on div "Açai na garrafa Lanches COPOS BEBIDAS CALDAS Pesquisa Item avulso Açai na garra…" at bounding box center [281, 133] width 563 height 267
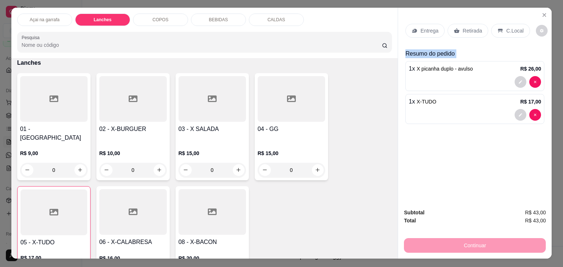
scroll to position [0, 0]
click at [268, 54] on div "Açai na garrafa Lanches COPOS BEBIDAS CALDAS Pesquisa" at bounding box center [204, 33] width 387 height 51
click at [201, 14] on div "BEBIDAS" at bounding box center [218, 20] width 55 height 12
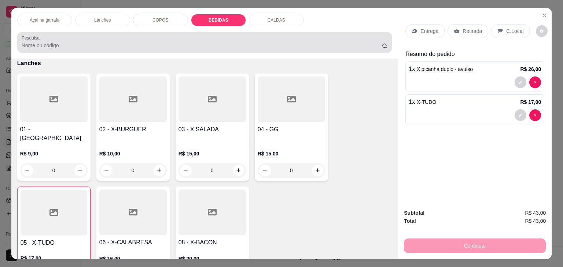
scroll to position [18, 0]
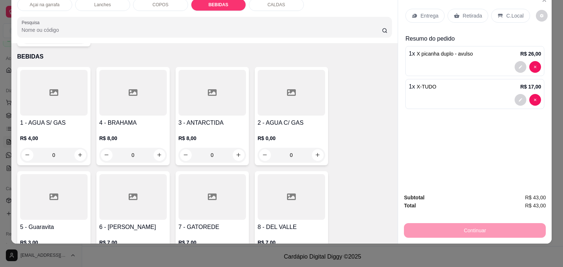
click at [398, 232] on div "Entrega Retirada C.Local Resumo do pedido 1 x X picanha duplo - avulso R$ 26,00…" at bounding box center [475, 118] width 154 height 251
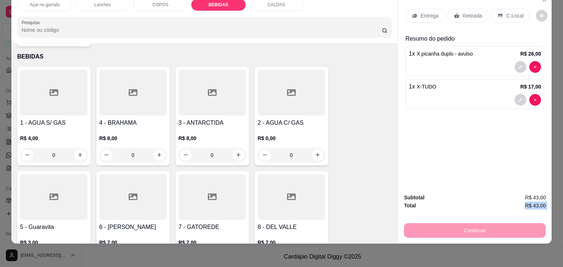
click at [398, 232] on div "Entrega Retirada C.Local Resumo do pedido 1 x X picanha duplo - avulso R$ 26,00…" at bounding box center [475, 118] width 154 height 251
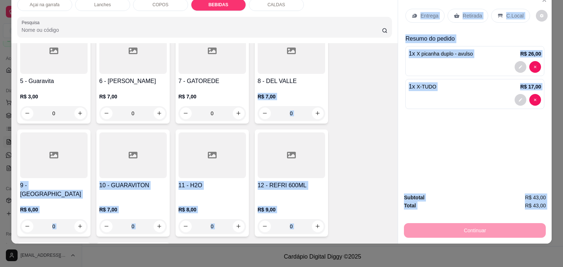
scroll to position [1068, 0]
click at [316, 225] on icon "increase-product-quantity" at bounding box center [318, 227] width 4 height 4
type input "1"
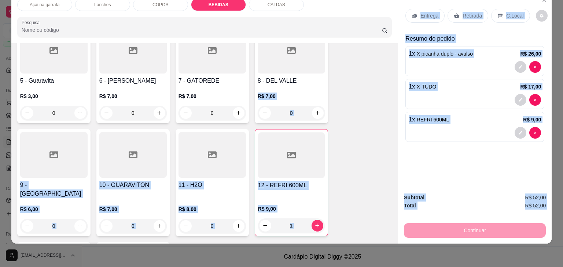
click at [455, 86] on div "1 x X-TUDO R$ 17,00" at bounding box center [474, 94] width 139 height 30
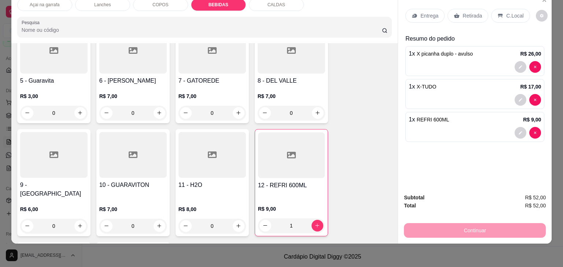
click at [498, 13] on icon at bounding box center [500, 16] width 6 height 6
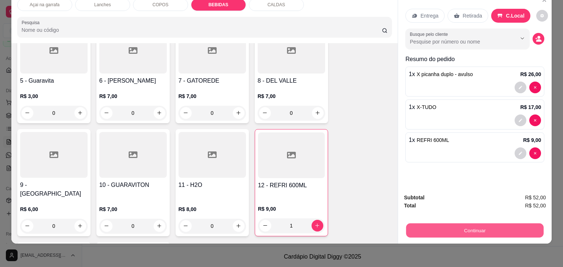
click at [414, 227] on button "Continuar" at bounding box center [474, 231] width 137 height 14
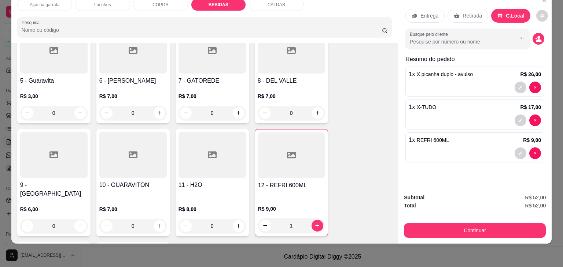
click at [254, 26] on input "Pesquisa" at bounding box center [202, 29] width 360 height 7
type input "300"
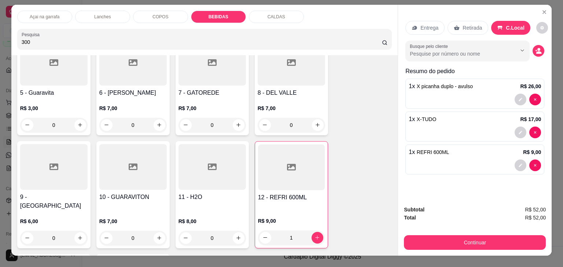
scroll to position [0, 0]
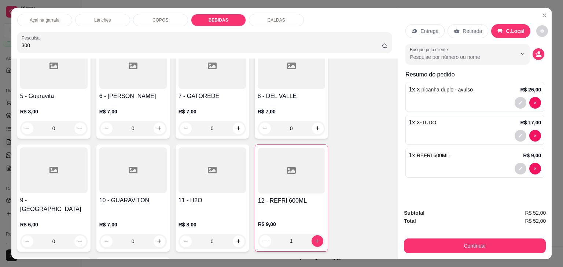
click at [152, 17] on p "COPOS" at bounding box center [160, 20] width 16 height 6
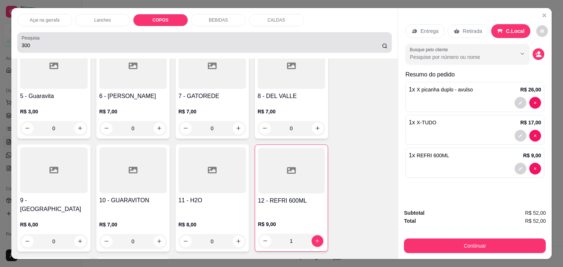
scroll to position [18, 0]
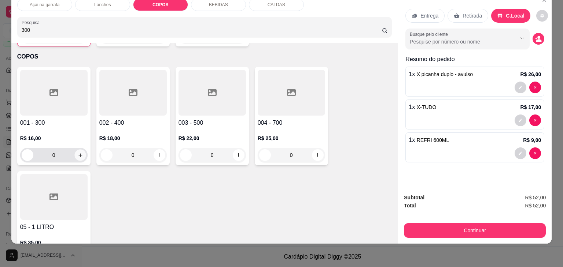
click at [80, 153] on icon "increase-product-quantity" at bounding box center [79, 155] width 5 height 5
type input "1"
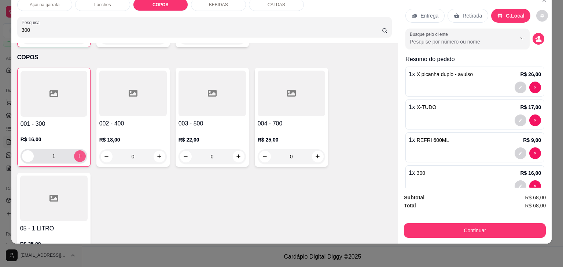
scroll to position [818, 0]
click at [156, 154] on icon "increase-product-quantity" at bounding box center [158, 156] width 5 height 5
type input "1"
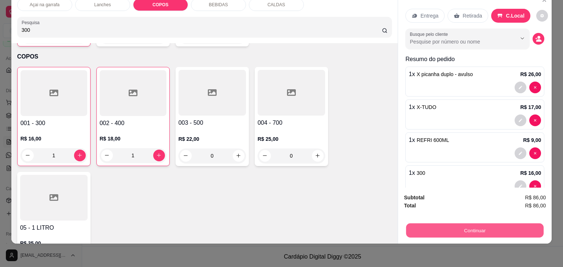
click at [432, 224] on button "Continuar" at bounding box center [474, 231] width 137 height 14
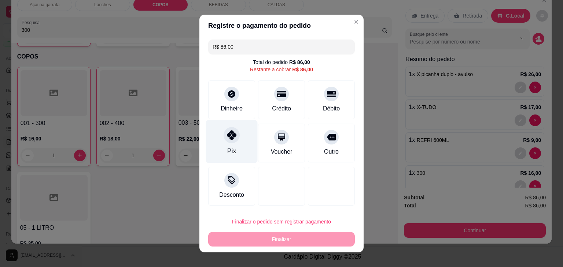
click at [223, 149] on div "Pix" at bounding box center [232, 142] width 52 height 43
type input "R$ 0,00"
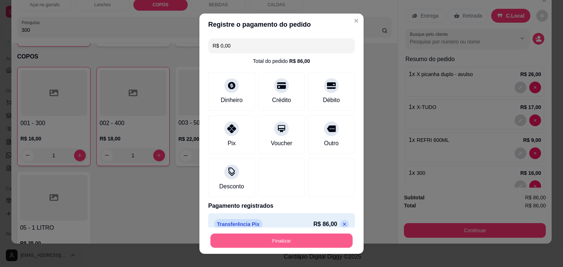
click at [239, 242] on button "Finalizar" at bounding box center [281, 241] width 142 height 14
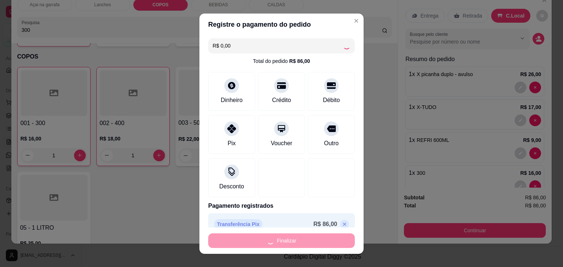
type input "0"
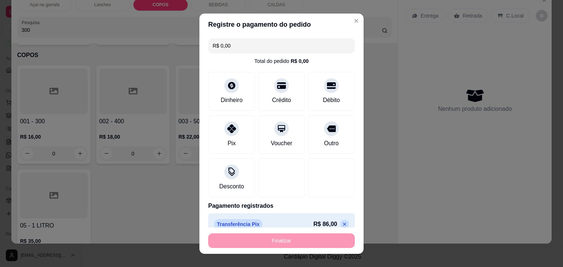
type input "-R$ 86,00"
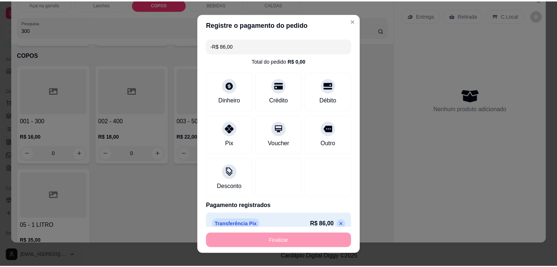
scroll to position [816, 0]
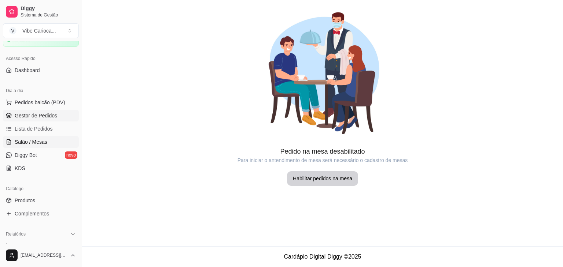
click at [51, 111] on link "Gestor de Pedidos" at bounding box center [41, 116] width 76 height 12
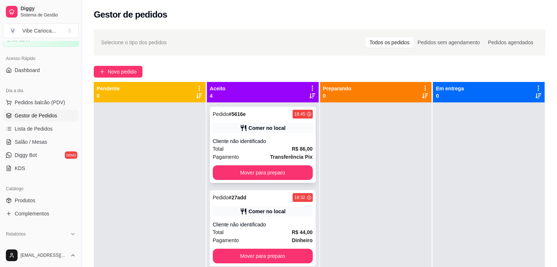
click at [267, 145] on div "Cliente não identificado" at bounding box center [263, 141] width 100 height 7
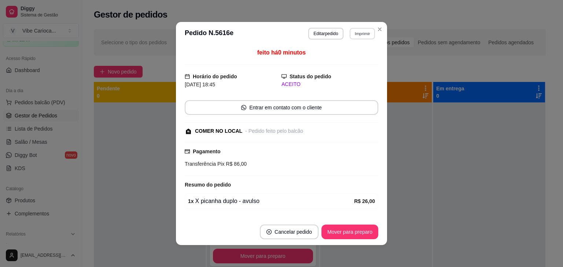
click at [350, 32] on button "Imprimir" at bounding box center [362, 33] width 25 height 11
click at [341, 62] on button "IMPRESSORA" at bounding box center [346, 58] width 51 height 11
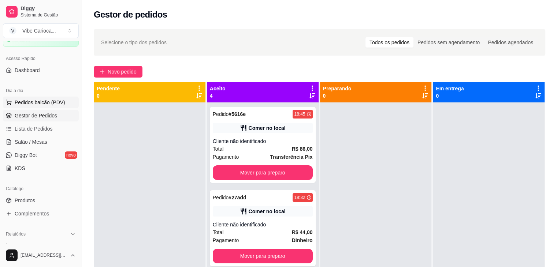
click at [60, 107] on button "Pedidos balcão (PDV)" at bounding box center [41, 103] width 76 height 12
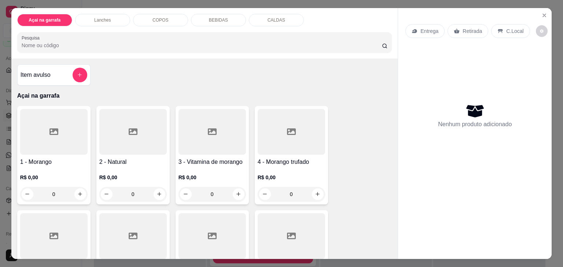
click at [91, 42] on input "Pesquisa" at bounding box center [202, 45] width 360 height 7
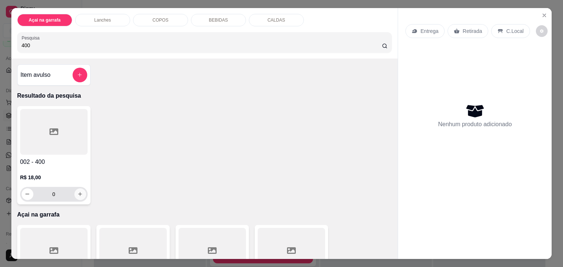
type input "400"
click at [77, 192] on icon "increase-product-quantity" at bounding box center [79, 194] width 5 height 5
type input "1"
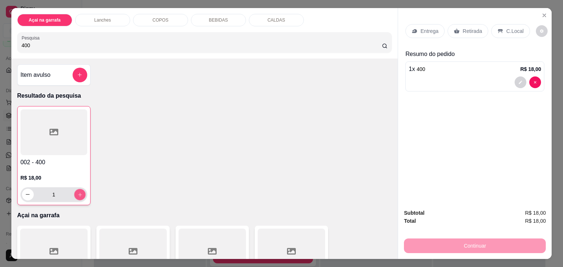
click at [77, 192] on icon "increase-product-quantity" at bounding box center [79, 194] width 5 height 5
type input "2"
click at [497, 28] on icon at bounding box center [500, 31] width 6 height 6
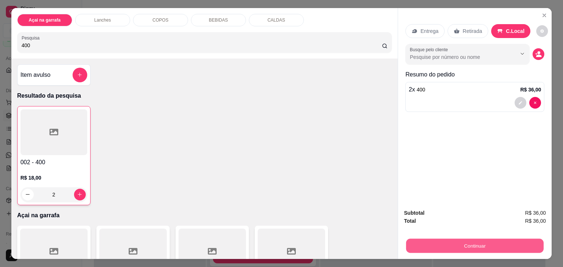
click at [491, 248] on button "Continuar" at bounding box center [474, 246] width 137 height 14
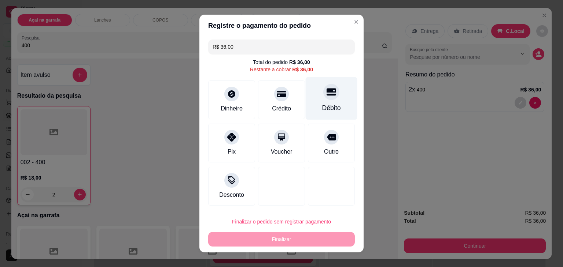
click at [320, 99] on div "Débito" at bounding box center [332, 98] width 52 height 43
type input "R$ 0,00"
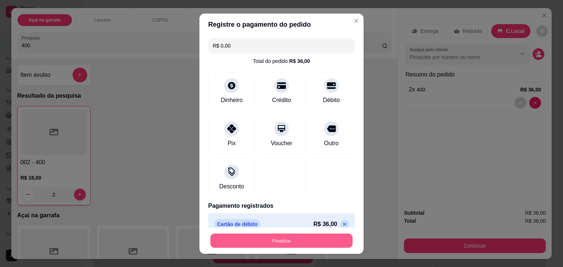
click at [281, 243] on button "Finalizar" at bounding box center [281, 241] width 142 height 14
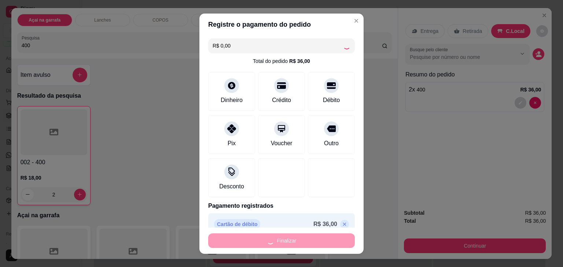
type input "0"
type input "-R$ 36,00"
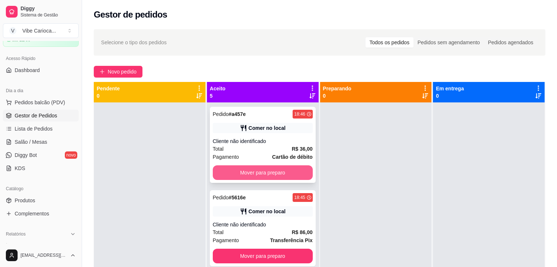
click at [275, 173] on button "Mover para preparo" at bounding box center [263, 173] width 100 height 15
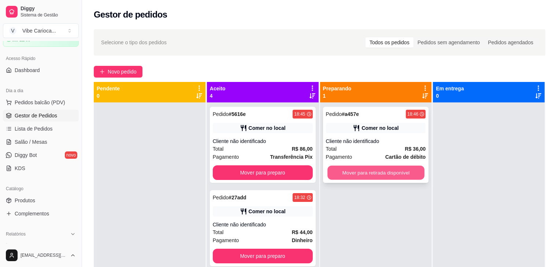
click at [361, 177] on button "Mover para retirada disponível" at bounding box center [376, 173] width 97 height 14
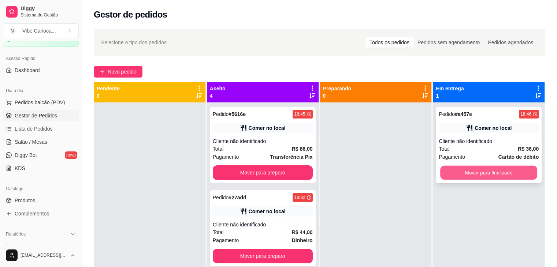
click at [452, 175] on button "Mover para finalizado" at bounding box center [488, 173] width 97 height 14
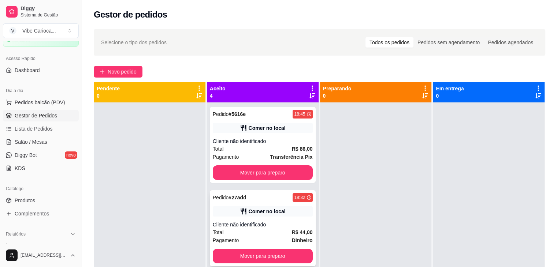
click at [271, 202] on div "Pedido # 27add 18:32" at bounding box center [263, 197] width 100 height 9
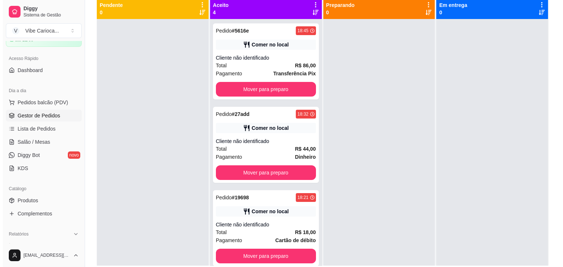
scroll to position [87, 0]
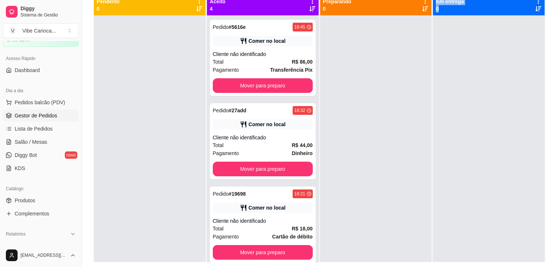
drag, startPoint x: 553, startPoint y: 151, endPoint x: 416, endPoint y: 70, distance: 159.2
click at [416, 70] on div "Selecione o tipo dos pedidos Todos os pedidos Pedidos sem agendamento Pedidos a…" at bounding box center [319, 104] width 475 height 333
click at [37, 100] on span "Pedidos balcão (PDV)" at bounding box center [40, 102] width 51 height 7
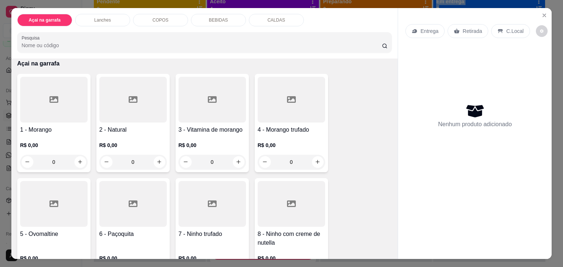
scroll to position [35, 0]
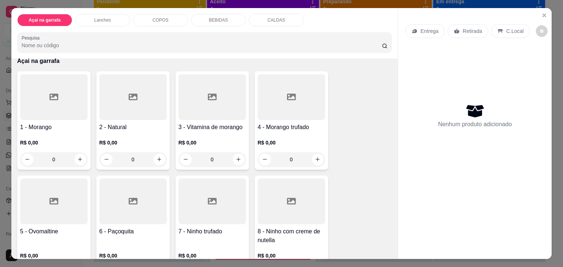
click at [155, 17] on p "COPOS" at bounding box center [160, 20] width 16 height 6
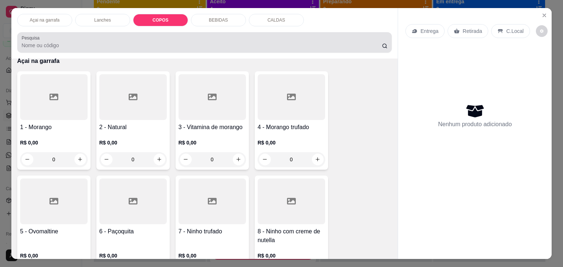
scroll to position [18, 0]
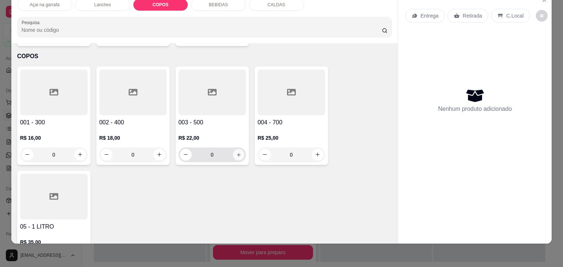
click at [233, 149] on button "increase-product-quantity" at bounding box center [238, 154] width 11 height 11
type input "1"
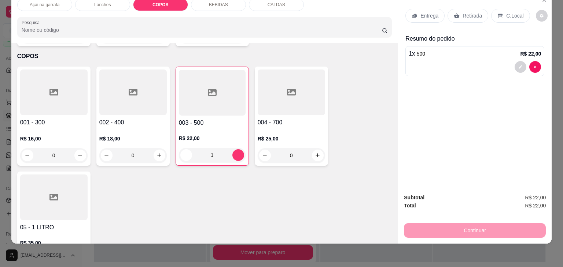
click at [506, 13] on p "C.Local" at bounding box center [514, 15] width 17 height 7
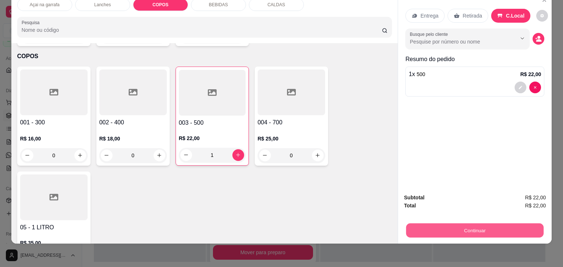
click at [460, 225] on button "Continuar" at bounding box center [474, 231] width 137 height 14
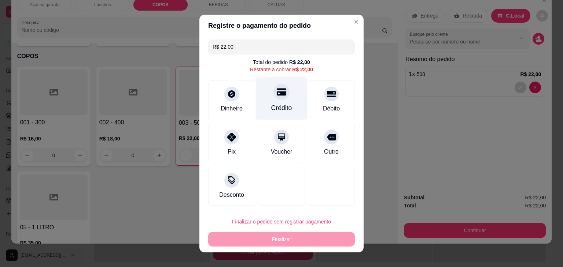
click at [274, 107] on div "Crédito" at bounding box center [281, 108] width 21 height 10
type input "R$ 0,00"
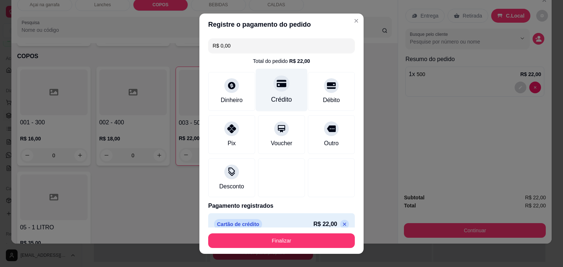
click at [274, 107] on div "Crédito" at bounding box center [282, 90] width 52 height 43
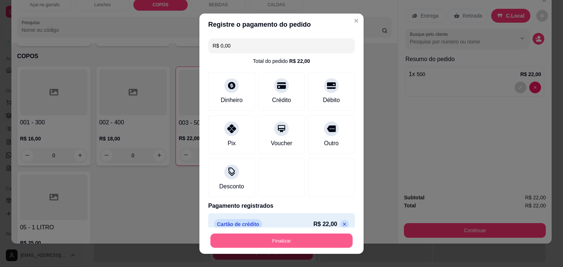
click at [298, 239] on button "Finalizar" at bounding box center [281, 241] width 142 height 14
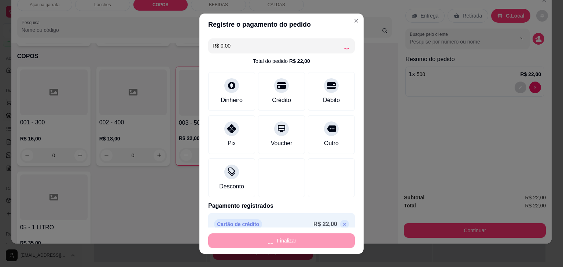
type input "0"
type input "-R$ 22,00"
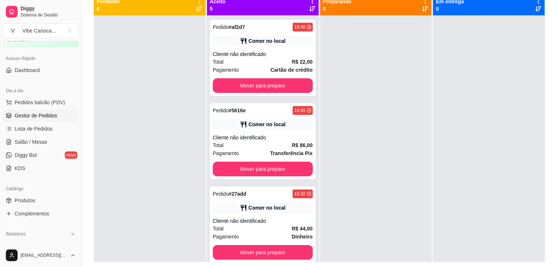
click at [349, 23] on div at bounding box center [376, 148] width 112 height 267
click at [21, 102] on span "Pedidos balcão (PDV)" at bounding box center [40, 102] width 51 height 7
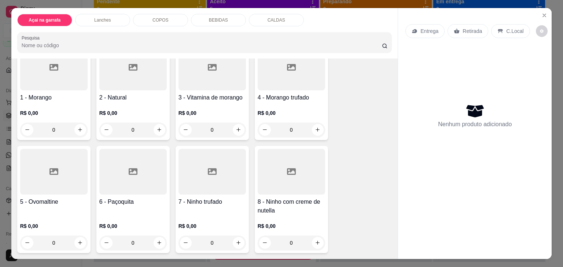
scroll to position [67, 0]
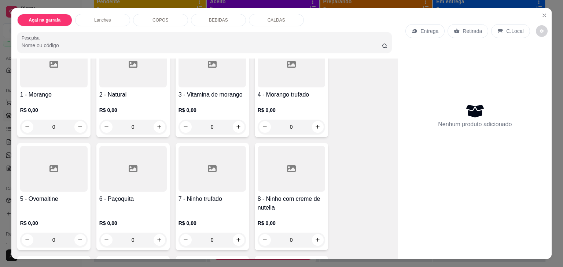
click at [156, 22] on div "COPOS" at bounding box center [160, 20] width 55 height 12
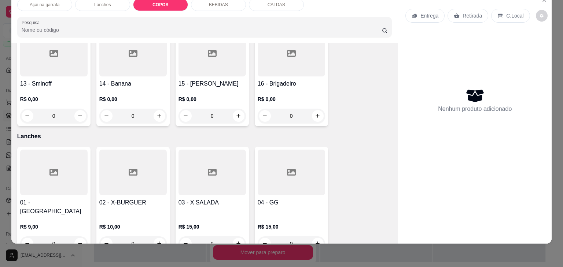
scroll to position [359, 0]
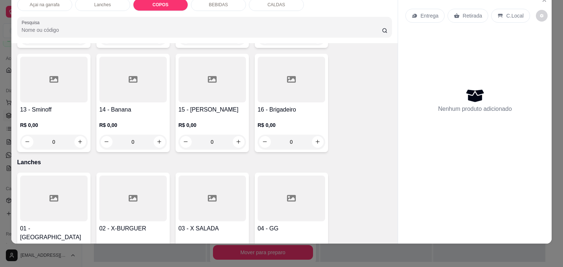
click at [62, 3] on div "Açai na garrafa" at bounding box center [44, 5] width 55 height 12
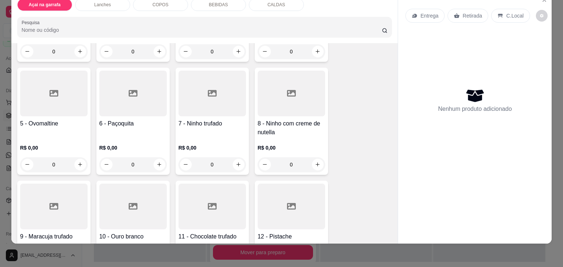
scroll to position [146, 0]
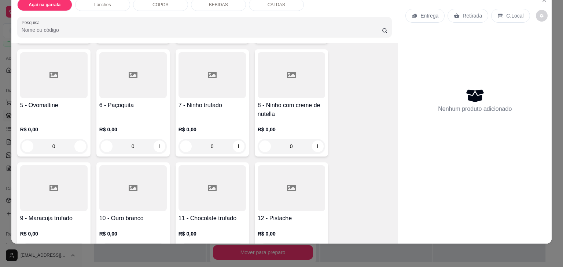
click at [156, 140] on div "0" at bounding box center [132, 146] width 67 height 15
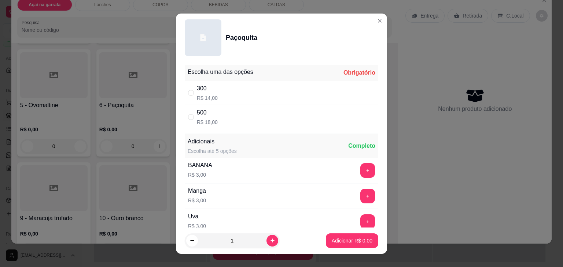
click at [192, 115] on div "" at bounding box center [192, 117] width 9 height 8
radio input "true"
click at [357, 243] on p "Adicionar R$ 18,00" at bounding box center [350, 240] width 43 height 7
type input "1"
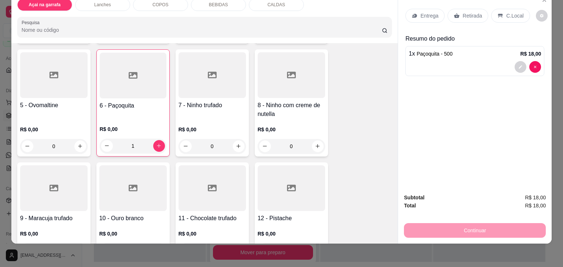
click at [498, 14] on div "C.Local" at bounding box center [510, 16] width 38 height 14
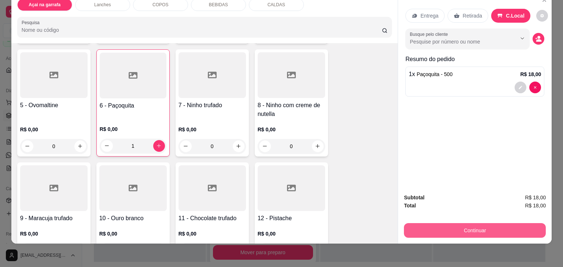
click at [455, 226] on button "Continuar" at bounding box center [475, 231] width 142 height 15
click at [431, 224] on button "Continuar" at bounding box center [474, 231] width 137 height 14
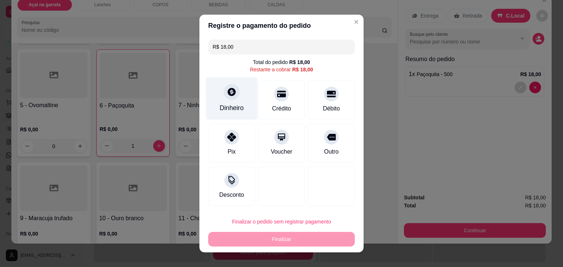
click at [227, 100] on div at bounding box center [232, 92] width 16 height 16
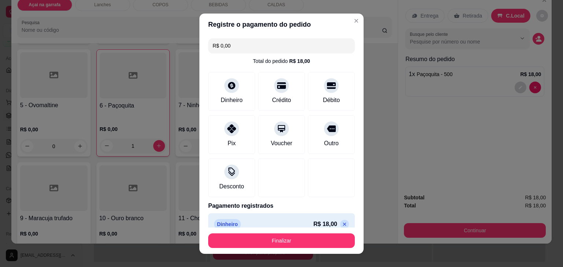
type input "R$ 0,00"
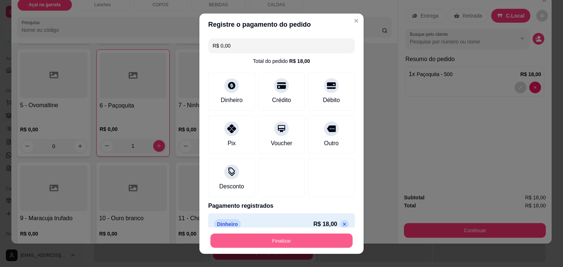
click at [285, 241] on button "Finalizar" at bounding box center [281, 241] width 142 height 14
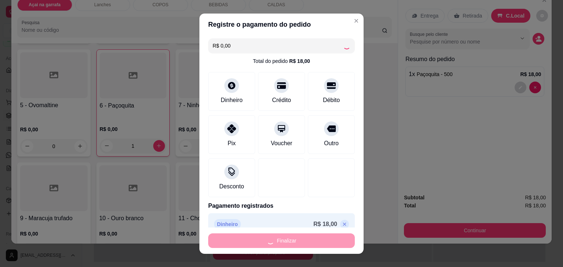
type input "0"
type input "-R$ 18,00"
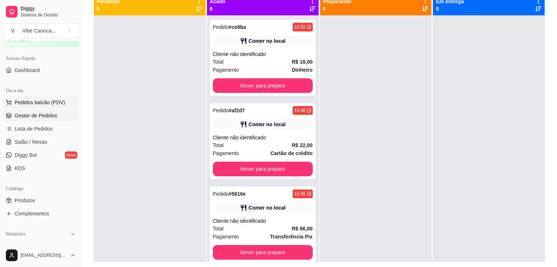
click at [45, 106] on span "Pedidos balcão (PDV)" at bounding box center [40, 102] width 51 height 7
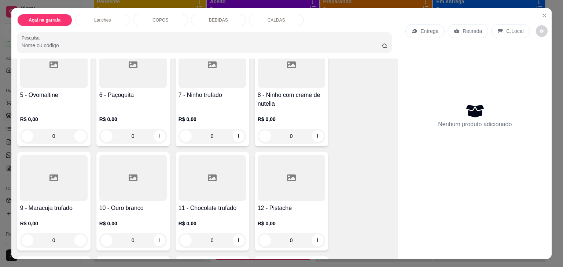
scroll to position [188, 0]
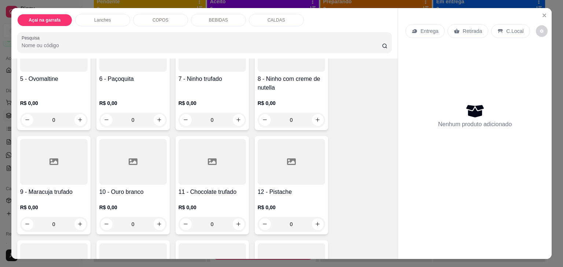
click at [65, 87] on div "5 - Ovomaltine" at bounding box center [53, 84] width 67 height 18
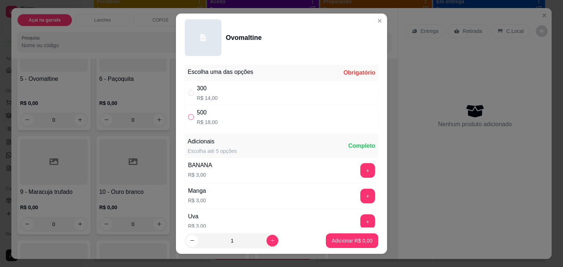
click at [189, 113] on label "" at bounding box center [191, 117] width 6 height 8
click at [189, 114] on input "" at bounding box center [191, 117] width 6 height 6
click at [188, 115] on input "" at bounding box center [191, 117] width 6 height 6
radio input "true"
click at [356, 242] on p "Adicionar R$ 18,00" at bounding box center [350, 240] width 43 height 7
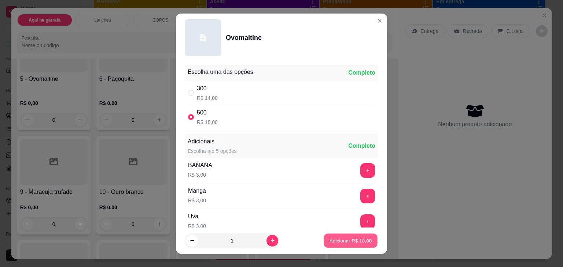
type input "1"
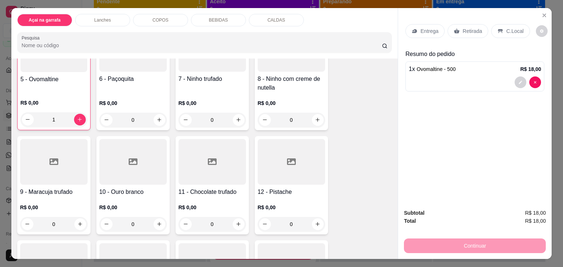
scroll to position [188, 0]
click at [493, 33] on div "C.Local" at bounding box center [510, 31] width 38 height 14
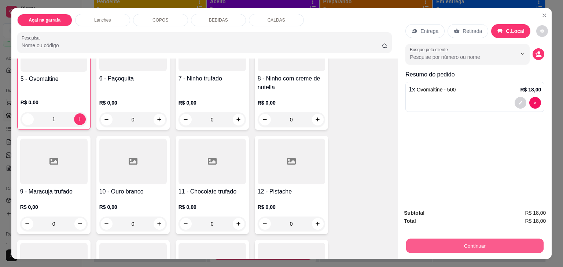
click at [431, 240] on button "Continuar" at bounding box center [474, 246] width 137 height 14
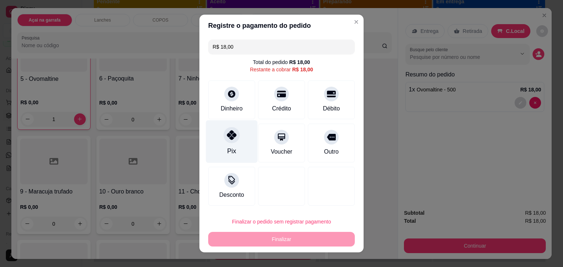
click at [233, 135] on div at bounding box center [232, 135] width 16 height 16
type input "R$ 0,00"
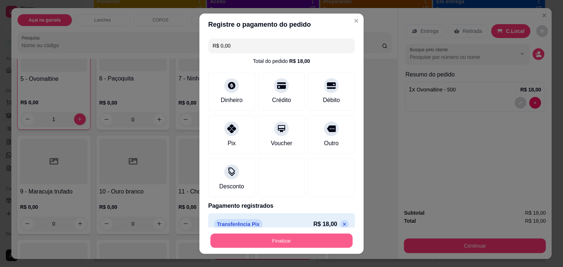
click at [271, 242] on button "Finalizar" at bounding box center [281, 241] width 142 height 14
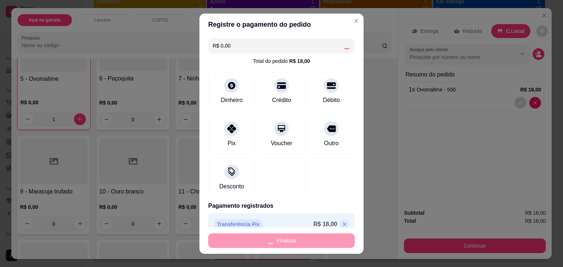
type input "0"
type input "-R$ 18,00"
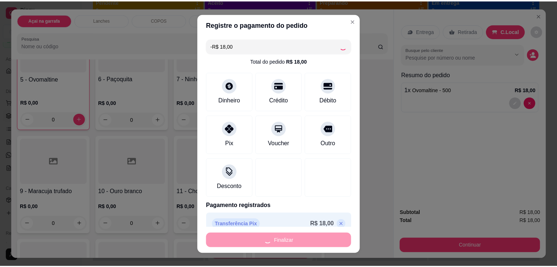
scroll to position [188, 0]
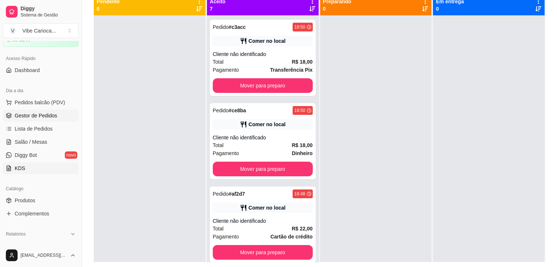
click at [51, 172] on link "KDS" at bounding box center [41, 169] width 76 height 12
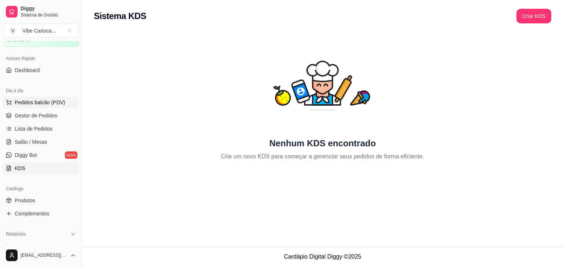
click at [35, 104] on span "Pedidos balcão (PDV)" at bounding box center [40, 102] width 51 height 7
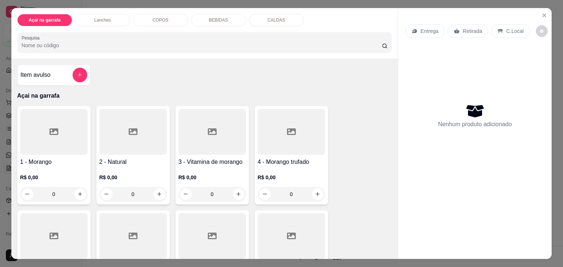
drag, startPoint x: 487, startPoint y: 13, endPoint x: 491, endPoint y: 9, distance: 5.4
click at [491, 9] on div "Entrega Retirada C.Local Nenhum produto adicionado" at bounding box center [475, 128] width 154 height 240
click at [388, 50] on div "Açai na garrafa Lanches COPOS BEBIDAS CALDAS Pesquisa" at bounding box center [204, 33] width 387 height 51
click at [148, 15] on div "COPOS" at bounding box center [160, 20] width 55 height 12
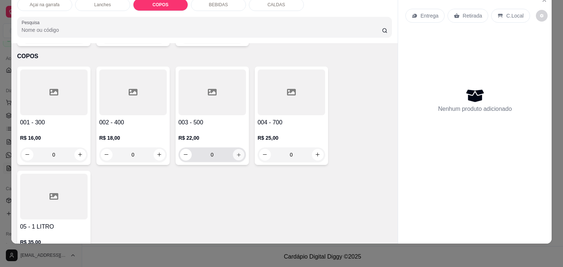
click at [236, 152] on icon "increase-product-quantity" at bounding box center [238, 154] width 5 height 5
type input "1"
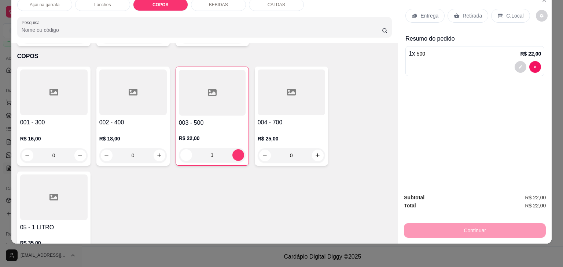
click at [498, 13] on icon at bounding box center [500, 16] width 6 height 6
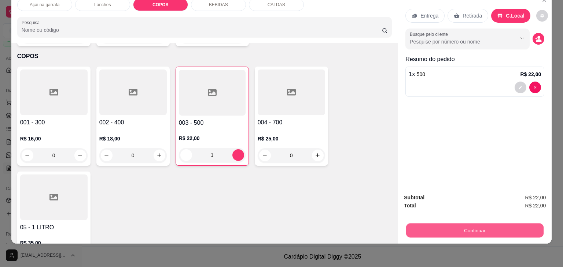
click at [461, 229] on button "Continuar" at bounding box center [474, 231] width 137 height 14
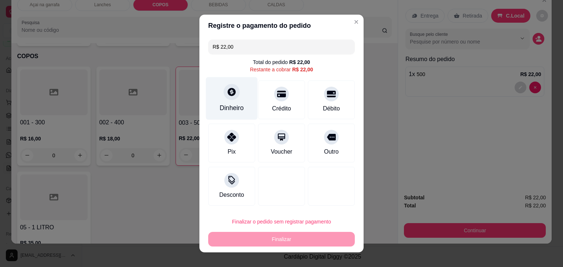
click at [226, 110] on div "Dinheiro" at bounding box center [231, 108] width 24 height 10
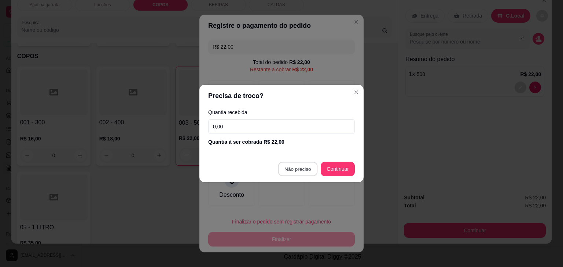
type input "R$ 0,00"
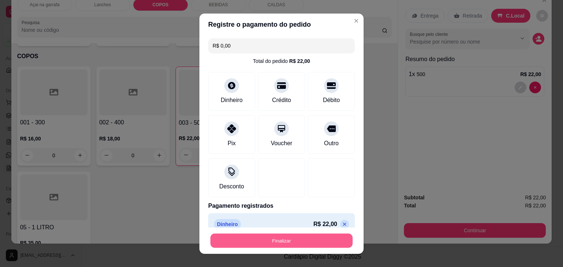
click at [296, 237] on button "Finalizar" at bounding box center [281, 241] width 142 height 14
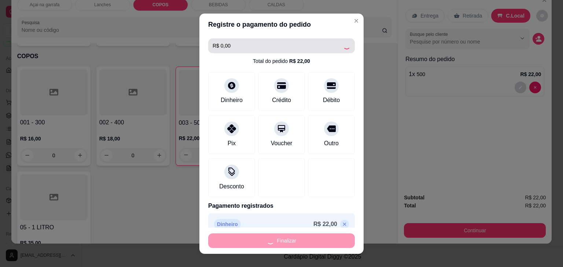
type input "0"
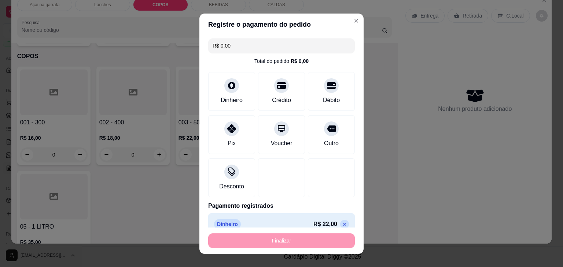
type input "-R$ 22,00"
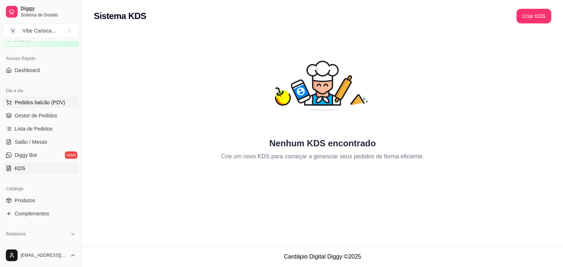
click at [34, 102] on span "Pedidos balcão (PDV)" at bounding box center [40, 102] width 51 height 7
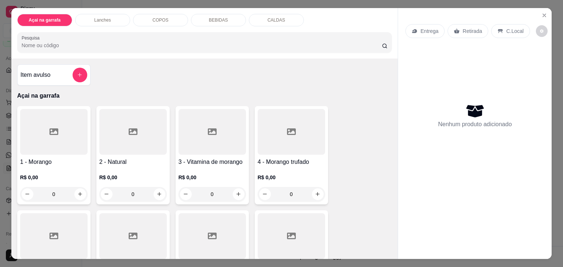
click at [302, 167] on div "R$ 0,00 0" at bounding box center [291, 184] width 67 height 35
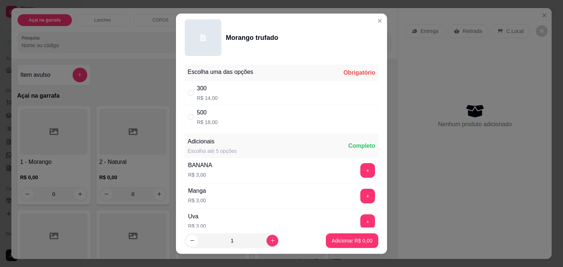
click at [187, 122] on div "500 R$ 18,00" at bounding box center [281, 117] width 193 height 24
radio input "true"
click at [356, 242] on p "Adicionar R$ 18,00" at bounding box center [351, 240] width 44 height 7
type input "1"
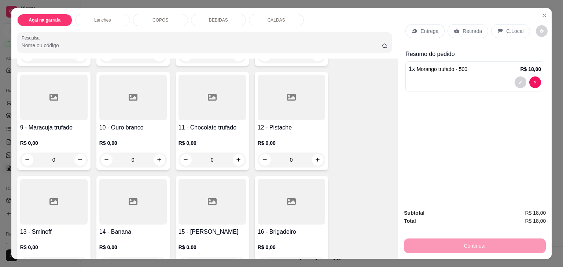
scroll to position [281, 0]
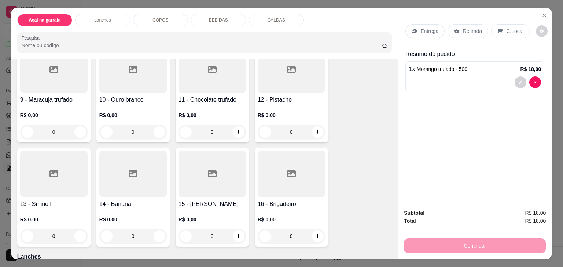
click at [145, 209] on div "R$ 0,00 0" at bounding box center [132, 226] width 67 height 35
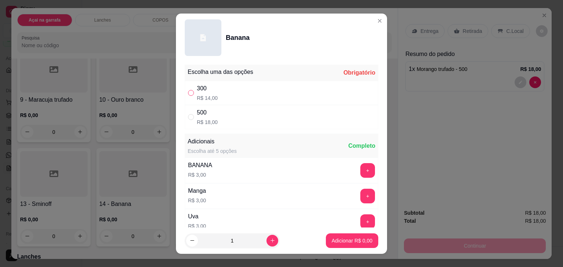
click at [188, 94] on input "" at bounding box center [191, 93] width 6 height 6
radio input "true"
click at [335, 238] on p "Adicionar R$ 14,00" at bounding box center [351, 240] width 44 height 7
type input "1"
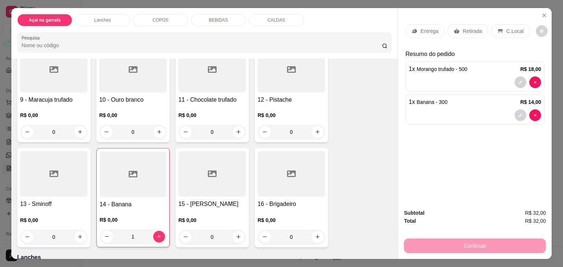
click at [516, 33] on div "C.Local" at bounding box center [510, 31] width 38 height 14
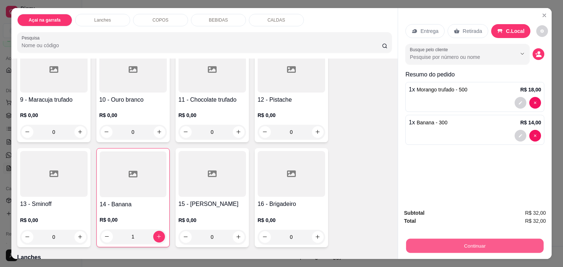
click at [437, 243] on button "Continuar" at bounding box center [474, 246] width 137 height 14
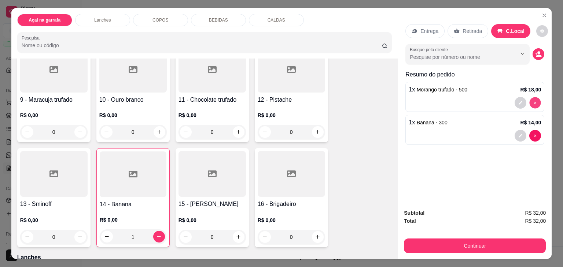
type input "0"
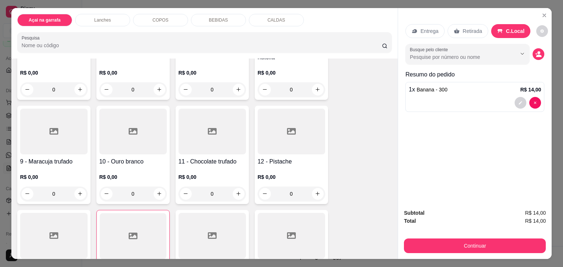
scroll to position [225, 0]
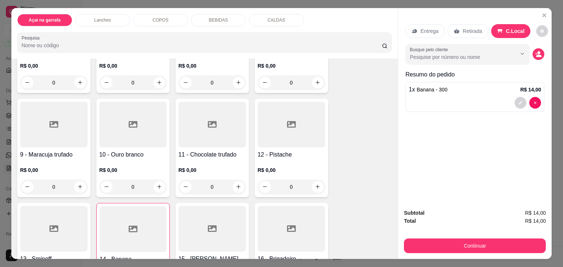
click at [79, 185] on div "0" at bounding box center [53, 187] width 67 height 15
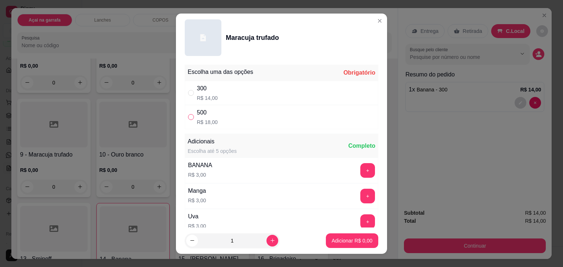
click at [188, 114] on input "" at bounding box center [191, 117] width 6 height 6
radio input "true"
click at [362, 243] on p "Adicionar R$ 18,00" at bounding box center [350, 240] width 43 height 7
type input "1"
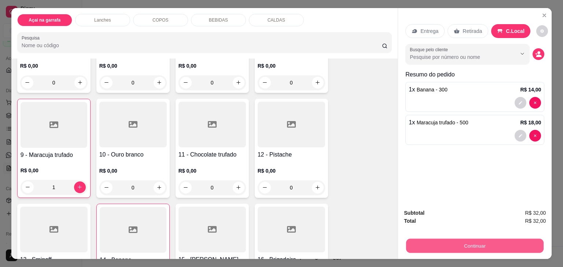
click at [477, 243] on button "Continuar" at bounding box center [474, 246] width 137 height 14
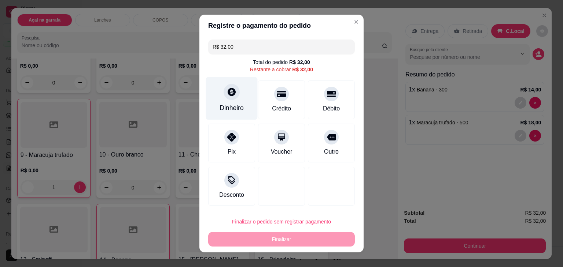
click at [231, 112] on div "Dinheiro" at bounding box center [231, 108] width 24 height 10
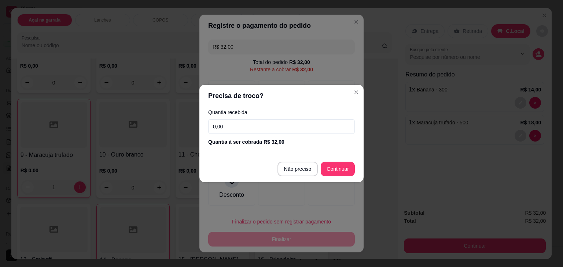
click at [288, 128] on input "0,00" at bounding box center [281, 126] width 147 height 15
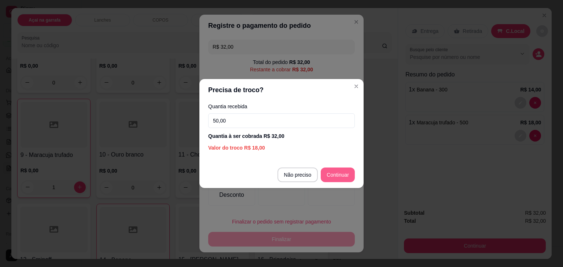
type input "50,00"
type input "R$ 0,00"
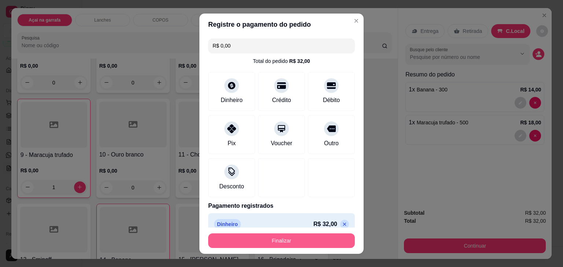
click at [306, 240] on button "Finalizar" at bounding box center [281, 241] width 147 height 15
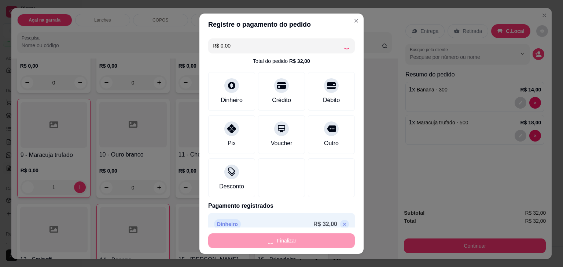
type input "0"
type input "-R$ 32,00"
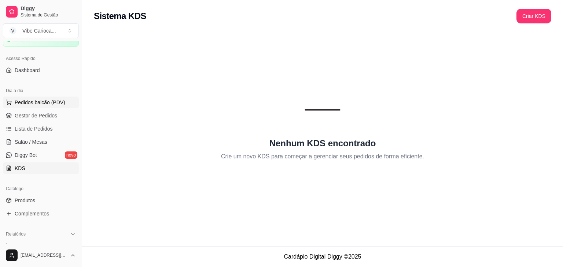
click at [52, 102] on span "Pedidos balcão (PDV)" at bounding box center [40, 102] width 51 height 7
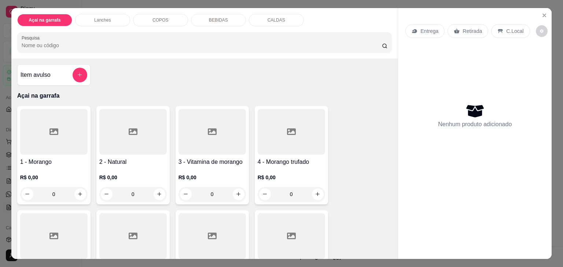
scroll to position [39, 0]
click at [152, 17] on p "COPOS" at bounding box center [160, 20] width 16 height 6
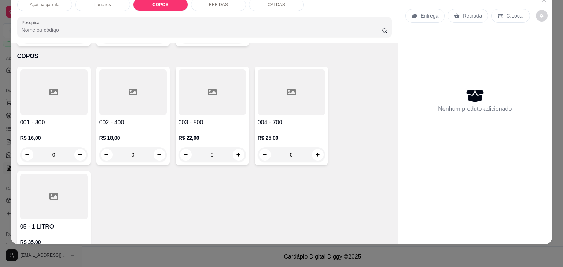
scroll to position [807, 0]
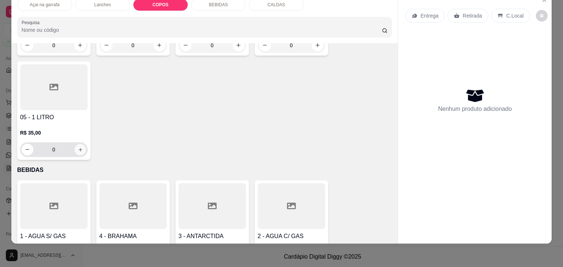
click at [74, 144] on button "increase-product-quantity" at bounding box center [79, 149] width 11 height 11
type input "1"
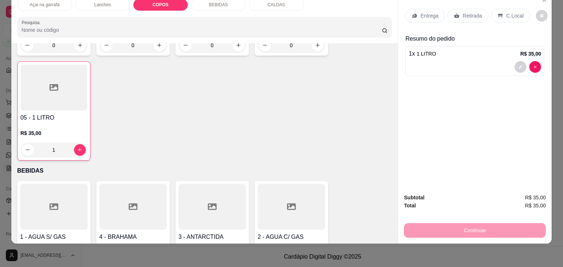
click at [506, 12] on p "C.Local" at bounding box center [514, 15] width 17 height 7
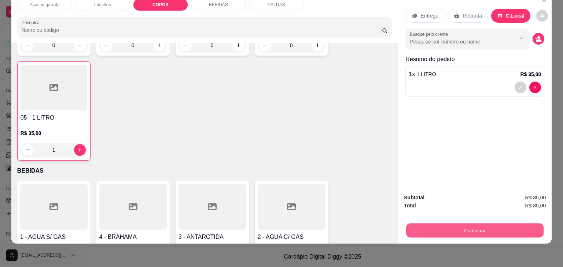
click at [462, 225] on button "Continuar" at bounding box center [474, 231] width 137 height 14
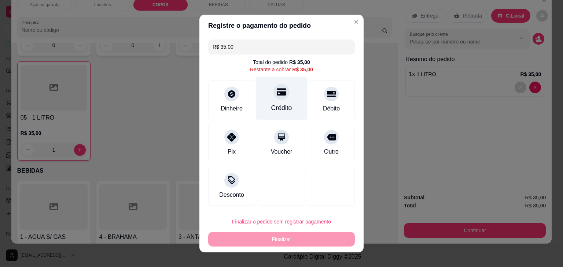
click at [258, 100] on div "Crédito" at bounding box center [282, 98] width 52 height 43
type input "R$ 0,00"
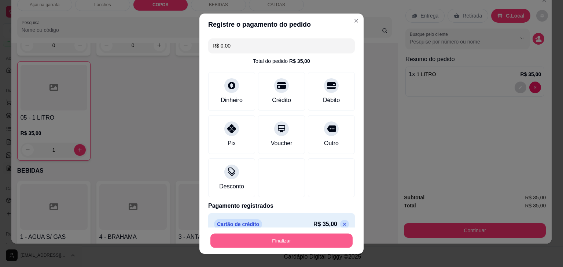
click at [244, 241] on button "Finalizar" at bounding box center [281, 241] width 142 height 14
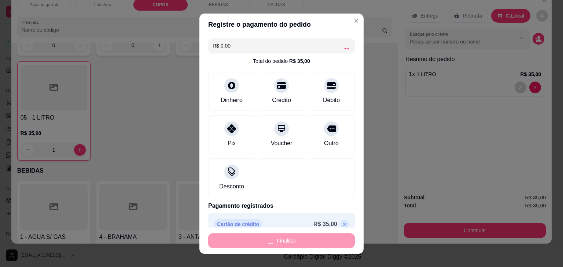
type input "0"
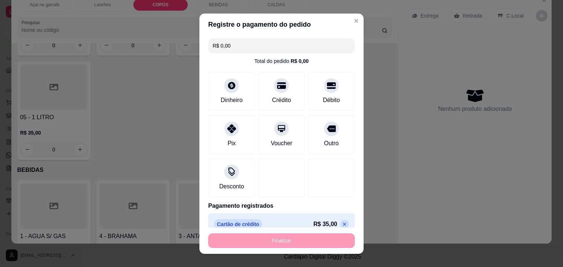
type input "-R$ 35,00"
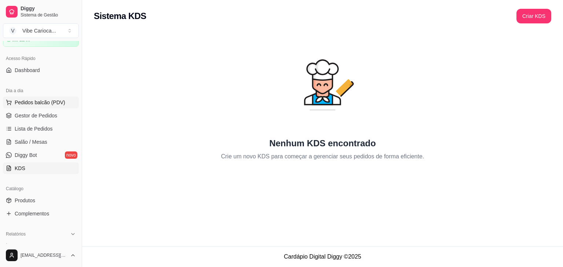
click at [27, 103] on span "Pedidos balcão (PDV)" at bounding box center [40, 102] width 51 height 7
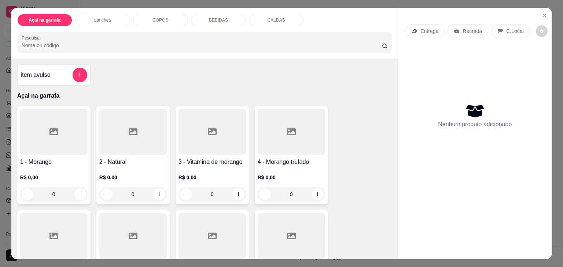
click at [82, 23] on div "Açai na garrafa Lanches COPOS BEBIDAS CALDAS Pesquisa" at bounding box center [204, 33] width 387 height 51
click at [89, 15] on div "Lanches" at bounding box center [102, 20] width 55 height 12
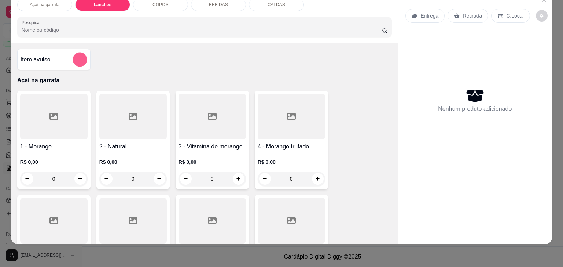
click at [78, 53] on button "add-separate-item" at bounding box center [80, 60] width 14 height 14
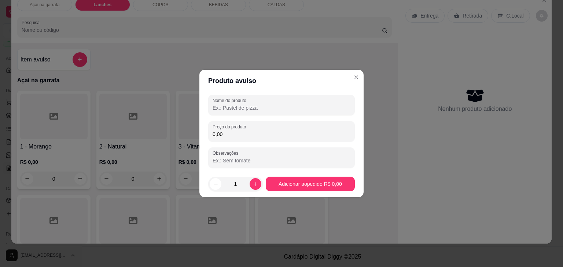
click at [234, 106] on input "Nome do produto" at bounding box center [282, 107] width 138 height 7
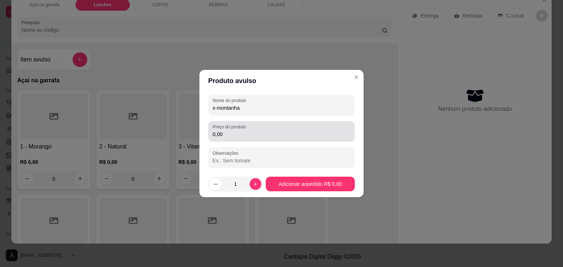
type input "x-montanha"
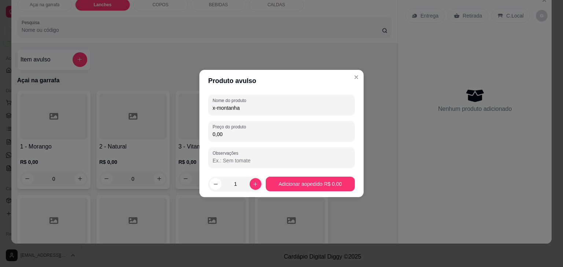
click at [234, 132] on input "0,00" at bounding box center [282, 134] width 138 height 7
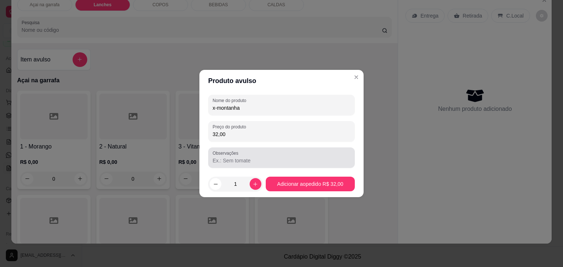
type input "32,00"
click at [268, 155] on div at bounding box center [282, 158] width 138 height 15
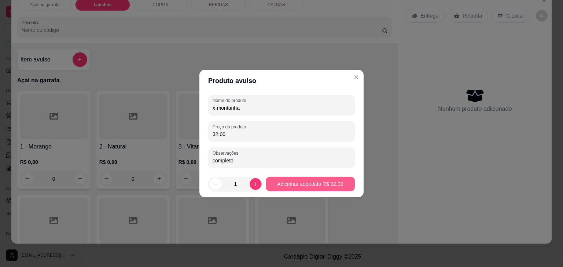
type input "completo"
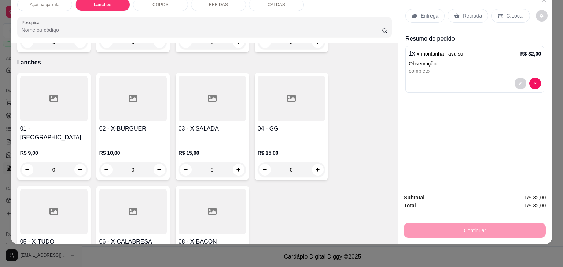
scroll to position [471, 0]
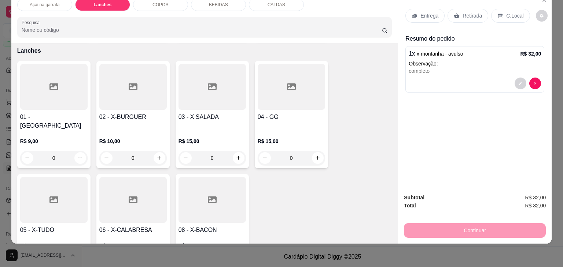
click at [214, 2] on p "BEBIDAS" at bounding box center [218, 5] width 19 height 6
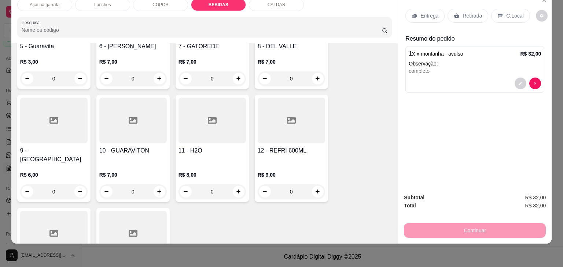
scroll to position [1108, 0]
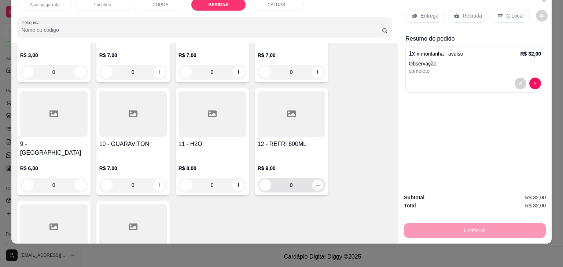
click at [315, 183] on icon "increase-product-quantity" at bounding box center [317, 185] width 5 height 5
type input "1"
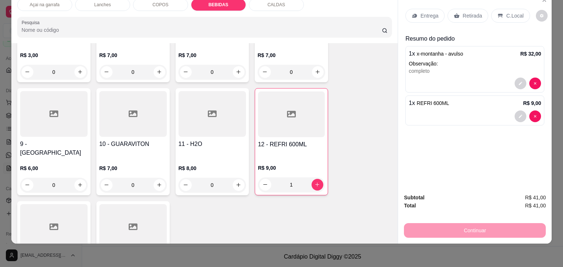
click at [506, 12] on p "C.Local" at bounding box center [514, 15] width 17 height 7
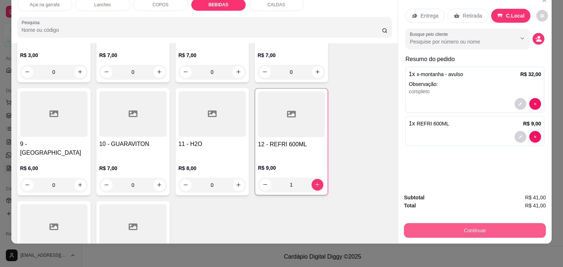
click at [470, 225] on button "Continuar" at bounding box center [475, 231] width 142 height 15
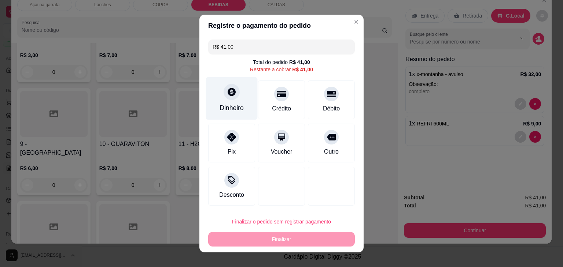
click at [239, 119] on div "Dinheiro" at bounding box center [232, 98] width 52 height 43
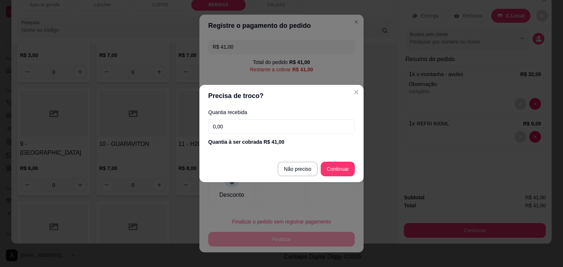
click at [251, 127] on input "0,00" at bounding box center [281, 126] width 147 height 15
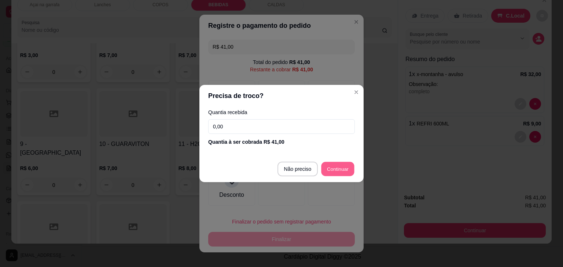
type input "R$ 0,00"
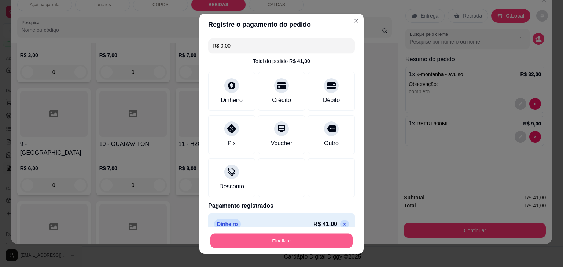
click at [318, 244] on button "Finalizar" at bounding box center [281, 241] width 142 height 14
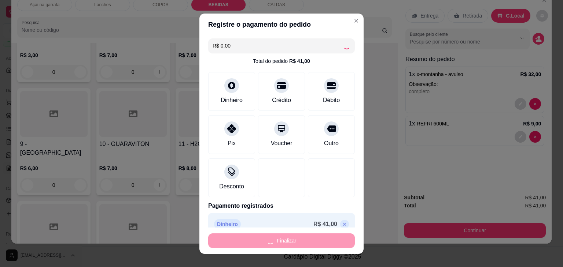
type input "0"
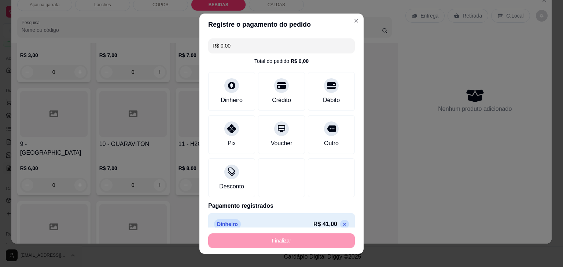
type input "-R$ 41,00"
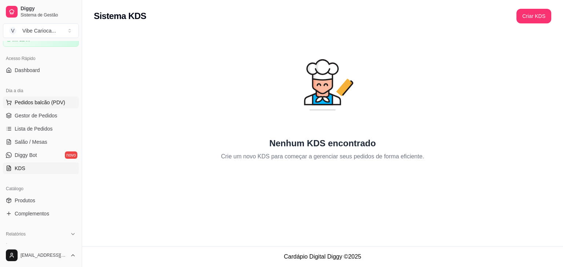
click at [52, 98] on button "Pedidos balcão (PDV)" at bounding box center [41, 103] width 76 height 12
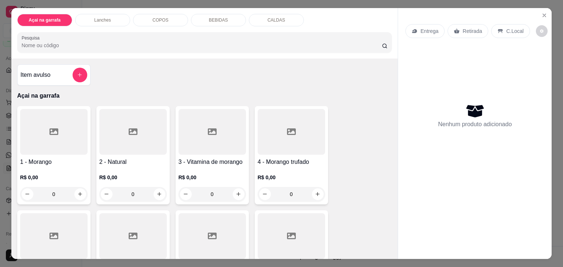
click at [199, 18] on div "BEBIDAS" at bounding box center [218, 20] width 55 height 12
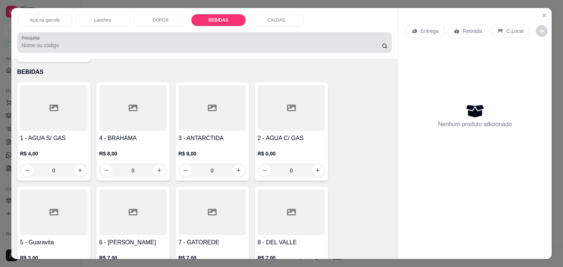
scroll to position [18, 0]
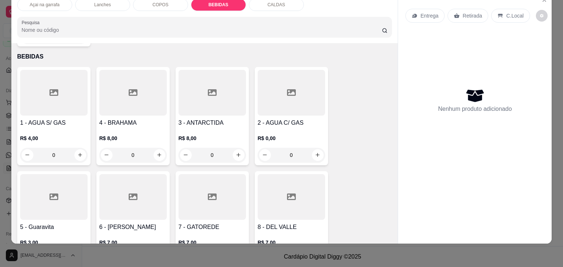
click at [166, 2] on div "COPOS" at bounding box center [160, 5] width 55 height 12
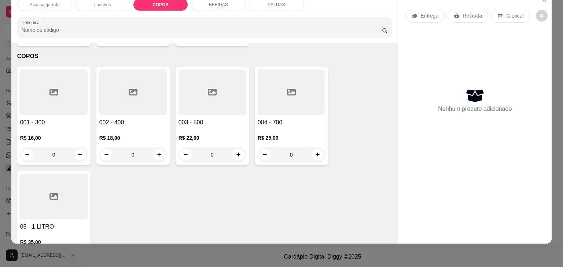
click at [52, 2] on div "Açai na garrafa" at bounding box center [44, 5] width 55 height 12
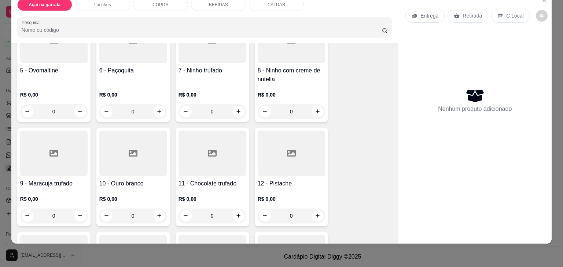
scroll to position [165, 0]
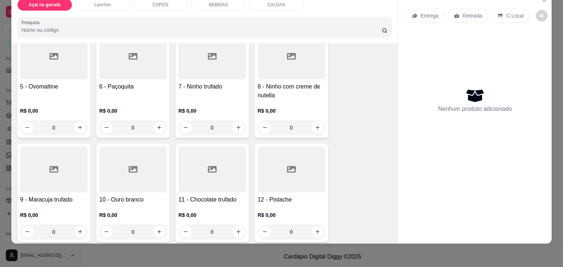
click at [145, 204] on div "R$ 0,00 0" at bounding box center [132, 221] width 67 height 35
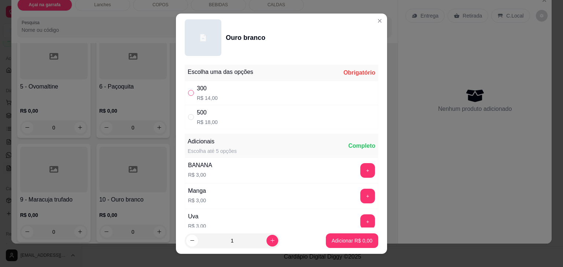
click at [188, 94] on input "" at bounding box center [191, 93] width 6 height 6
radio input "true"
click at [332, 236] on button "Adicionar R$ 14,00" at bounding box center [351, 241] width 54 height 14
type input "1"
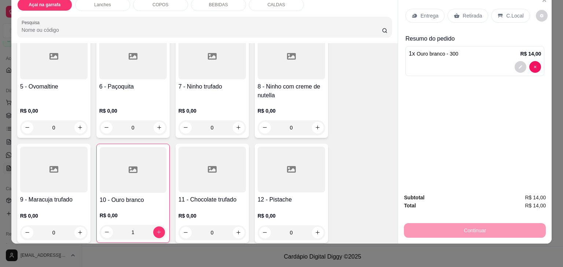
click at [332, 236] on div "1 - Morango R$ 0,00 0 2 - Natural R$ 0,00 0 3 - Vitamina de morango R$ 0,00 0 4…" at bounding box center [204, 136] width 375 height 421
click at [154, 2] on div "COPOS" at bounding box center [160, 5] width 55 height 12
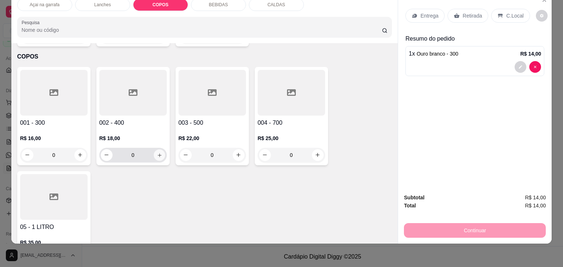
click at [156, 153] on icon "increase-product-quantity" at bounding box center [158, 155] width 5 height 5
type input "1"
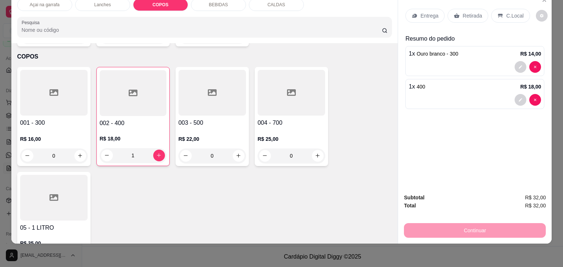
click at [503, 15] on div "C.Local" at bounding box center [510, 16] width 38 height 14
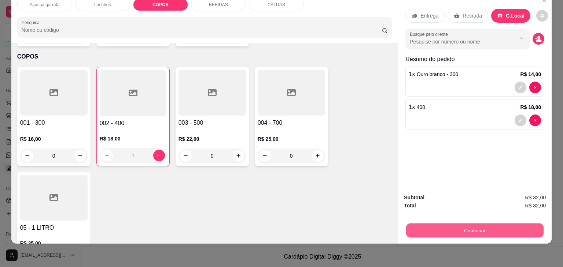
click at [451, 229] on button "Continuar" at bounding box center [474, 231] width 137 height 14
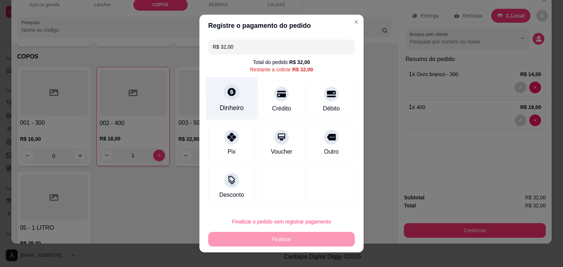
click at [233, 106] on div "Dinheiro" at bounding box center [231, 108] width 24 height 10
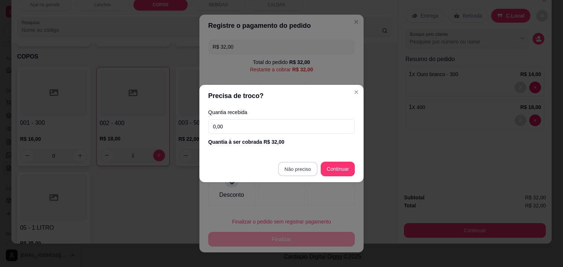
type input "R$ 0,00"
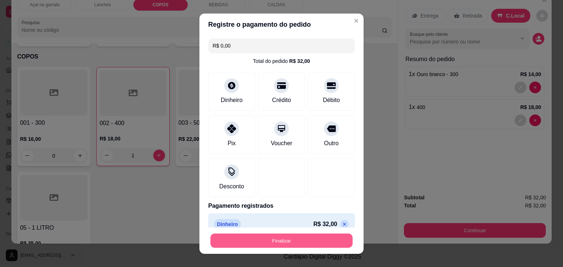
click at [289, 243] on button "Finalizar" at bounding box center [281, 241] width 142 height 14
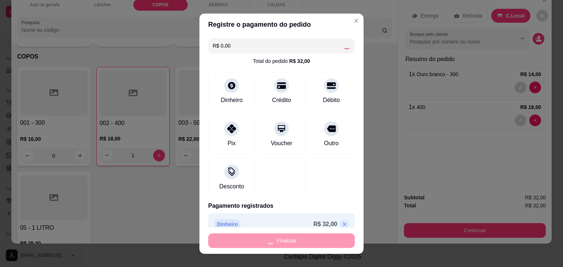
type input "0"
type input "-R$ 32,00"
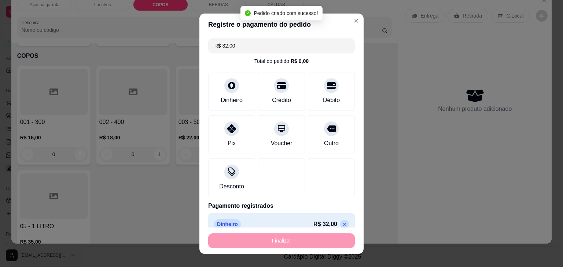
scroll to position [698, 0]
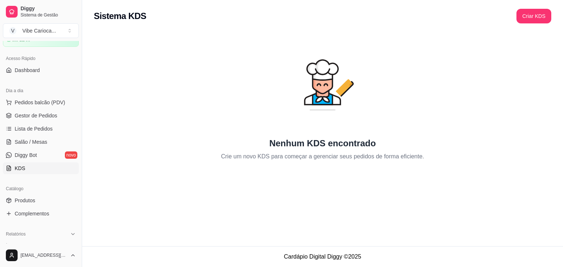
click at [276, 245] on div "Sistema KDS Criar KDS Nenhum KDS encontrado Crie um novo KDS para começar a ger…" at bounding box center [322, 123] width 481 height 247
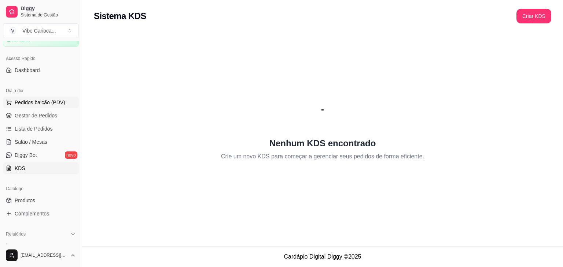
click at [64, 101] on button "Pedidos balcão (PDV)" at bounding box center [41, 103] width 76 height 12
click at [64, 101] on body "Diggy Sistema de Gestão V Vibe Carioca ... Loja aberta Período gratuito até 22/…" at bounding box center [281, 133] width 563 height 267
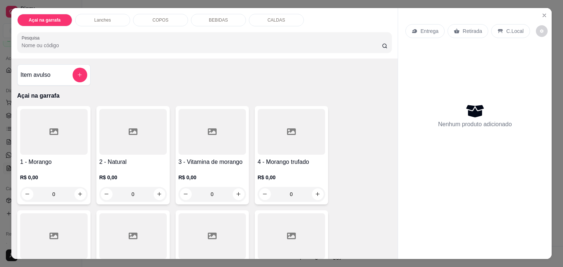
click at [110, 19] on div "Lanches" at bounding box center [102, 20] width 55 height 12
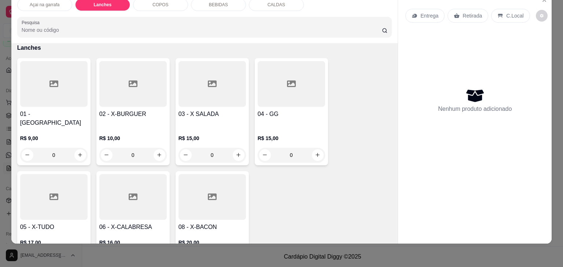
click at [28, 201] on div at bounding box center [53, 197] width 67 height 46
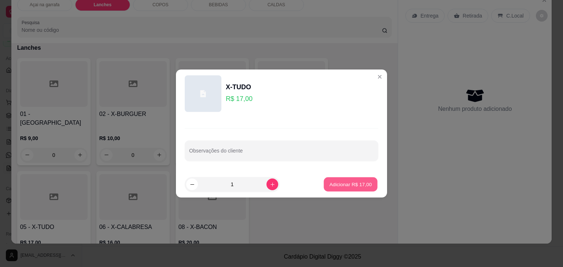
click at [324, 187] on button "Adicionar R$ 17,00" at bounding box center [351, 185] width 54 height 14
type input "1"
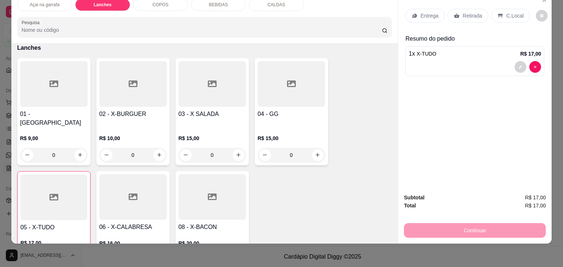
scroll to position [474, 0]
click at [514, 15] on div "C.Local" at bounding box center [510, 16] width 38 height 14
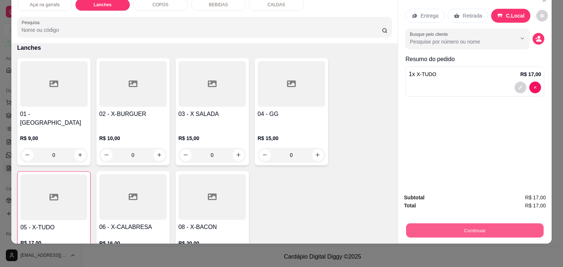
click at [474, 226] on button "Continuar" at bounding box center [474, 231] width 137 height 14
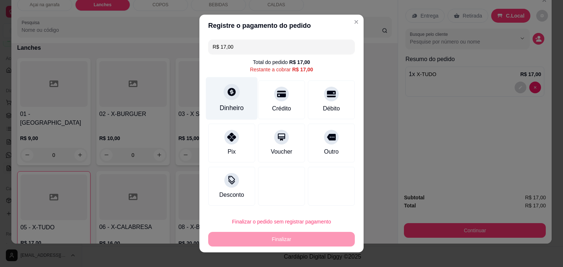
click at [233, 103] on div "Dinheiro" at bounding box center [232, 98] width 52 height 43
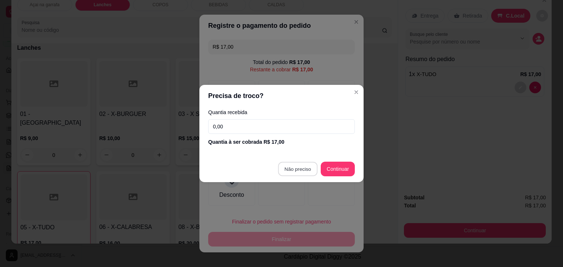
type input "R$ 0,00"
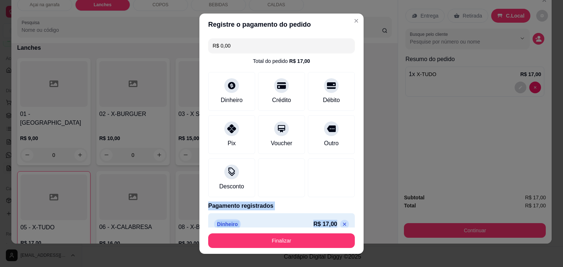
scroll to position [10, 0]
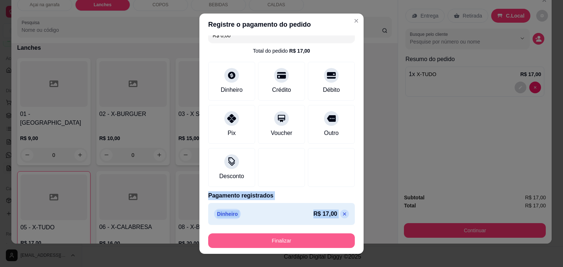
drag, startPoint x: 313, startPoint y: 166, endPoint x: 314, endPoint y: 246, distance: 79.9
click at [314, 246] on section "Registre o pagamento do pedido R$ 0,00 Total do pedido R$ 17,00 Dinheiro Crédit…" at bounding box center [281, 134] width 164 height 241
click at [314, 246] on button "Finalizar" at bounding box center [281, 241] width 142 height 14
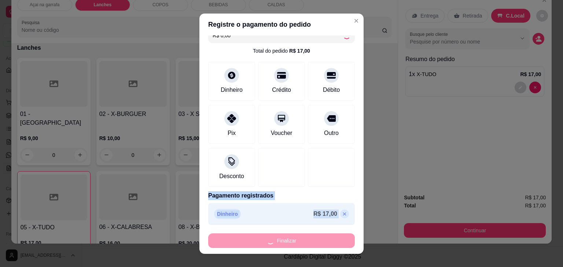
type input "0"
type input "-R$ 17,00"
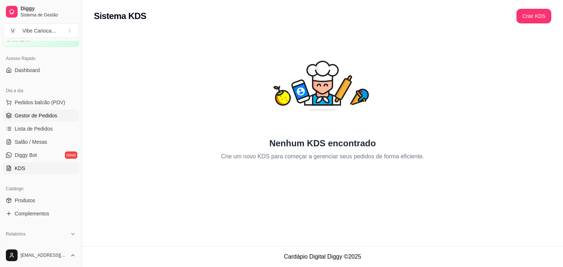
click at [18, 119] on link "Gestor de Pedidos" at bounding box center [41, 116] width 76 height 12
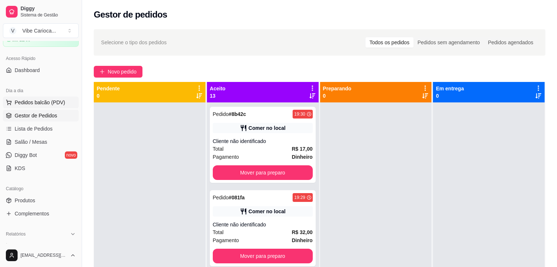
click at [21, 100] on span "Pedidos balcão (PDV)" at bounding box center [40, 102] width 51 height 7
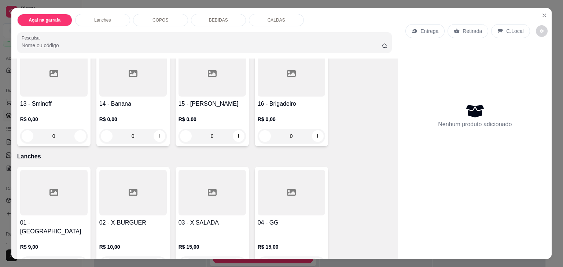
scroll to position [366, 0]
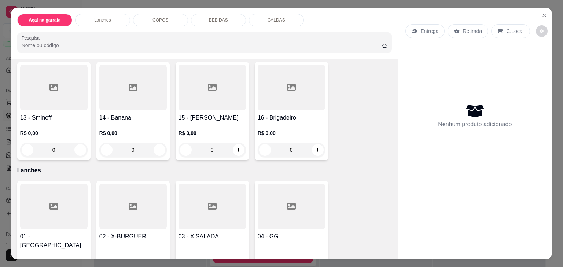
click at [126, 122] on div "R$ 0,00 0" at bounding box center [132, 139] width 67 height 35
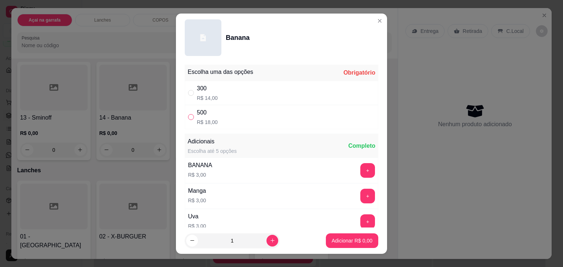
click at [189, 117] on input "" at bounding box center [191, 117] width 6 height 6
radio input "true"
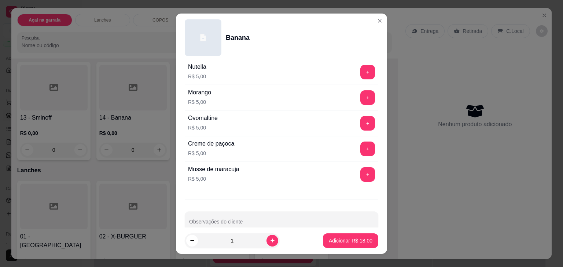
scroll to position [316, 0]
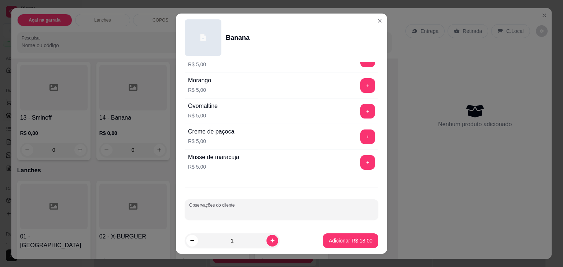
click at [326, 213] on input "Observações do cliente" at bounding box center [281, 212] width 185 height 7
type input "s"
type input "SOMENTE O ACAI BATIDO COM BANANA"
click at [353, 241] on p "Adicionar R$ 18,00" at bounding box center [350, 240] width 43 height 7
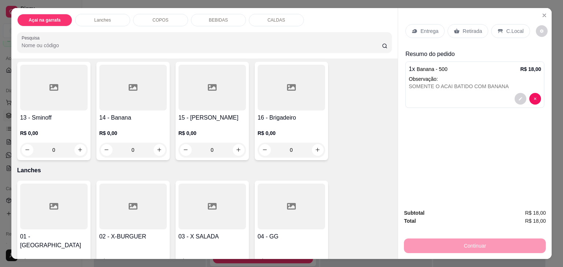
click at [163, 17] on p "COPOS" at bounding box center [160, 20] width 16 height 6
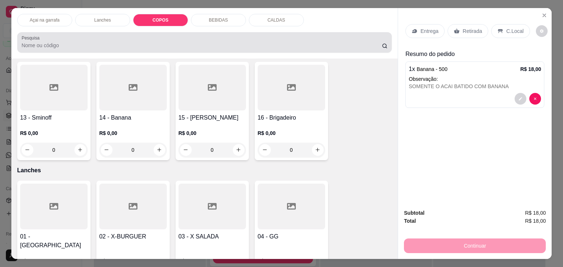
scroll to position [18, 0]
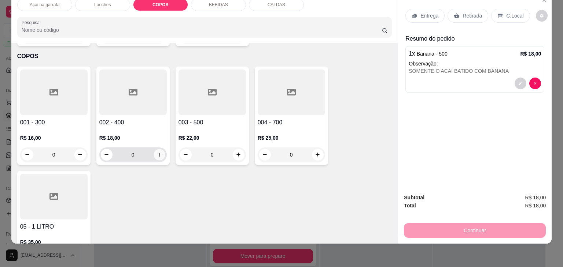
click at [156, 152] on icon "increase-product-quantity" at bounding box center [158, 154] width 5 height 5
type input "1"
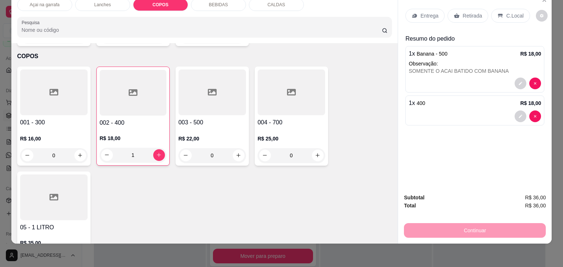
click at [498, 14] on icon at bounding box center [500, 16] width 5 height 4
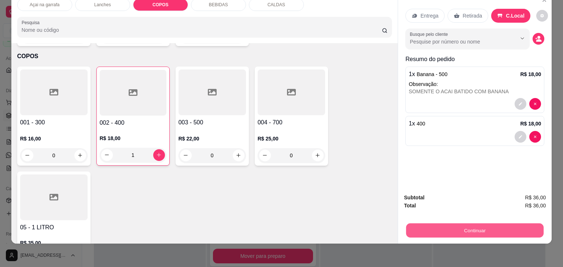
click at [464, 224] on button "Continuar" at bounding box center [474, 231] width 137 height 14
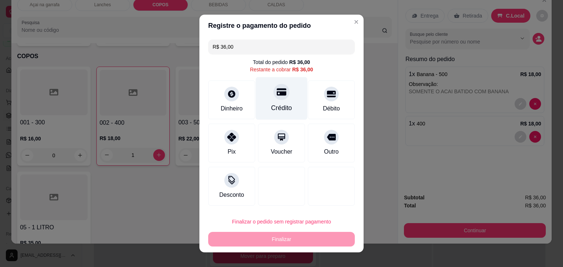
click at [277, 95] on icon at bounding box center [282, 92] width 10 height 7
type input "R$ 0,00"
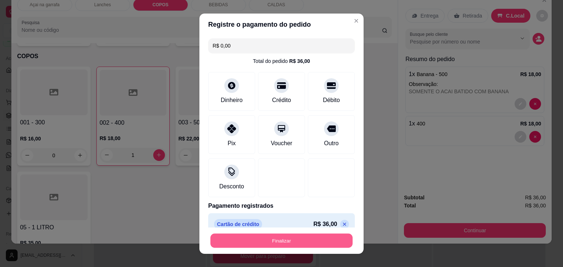
click at [278, 240] on button "Finalizar" at bounding box center [281, 241] width 142 height 14
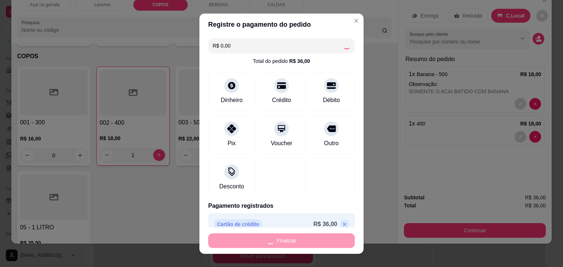
type input "0"
type input "-R$ 36,00"
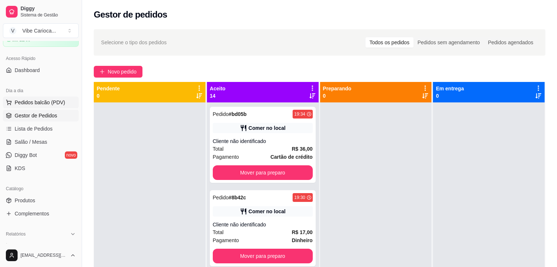
click at [49, 102] on span "Pedidos balcão (PDV)" at bounding box center [40, 102] width 51 height 7
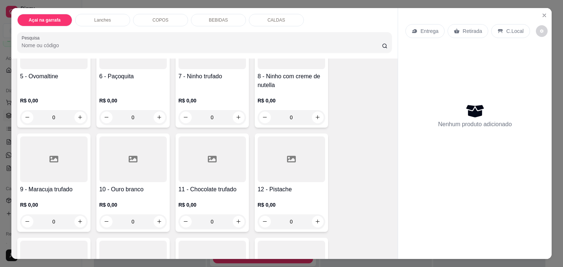
scroll to position [188, 0]
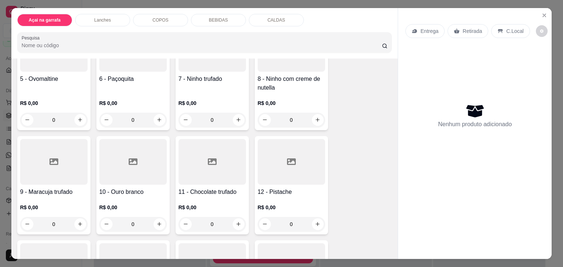
click at [62, 95] on div "R$ 0,00 0" at bounding box center [53, 109] width 67 height 35
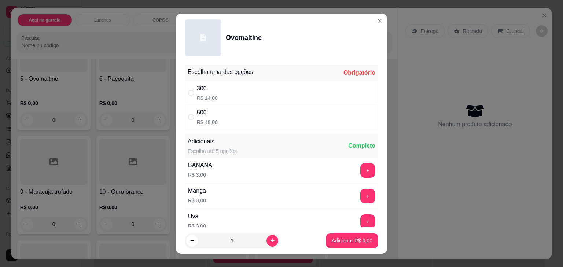
click at [188, 112] on div "500 R$ 18,00" at bounding box center [281, 117] width 193 height 24
radio input "true"
click at [356, 237] on p "Adicionar R$ 18,00" at bounding box center [351, 240] width 44 height 7
type input "1"
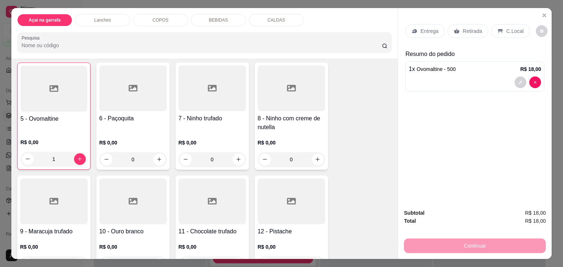
scroll to position [141, 0]
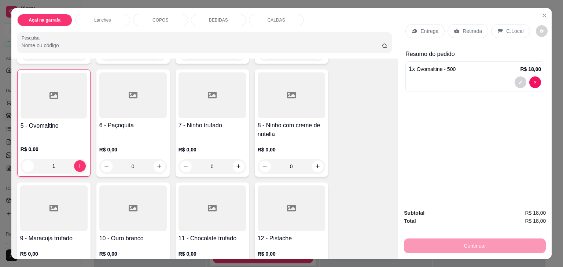
click at [67, 129] on div "5 - Ovomaltine" at bounding box center [54, 130] width 67 height 17
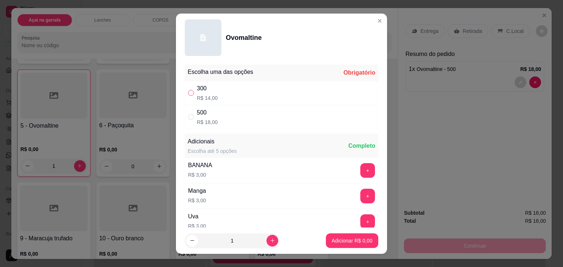
click at [188, 91] on input "" at bounding box center [191, 93] width 6 height 6
radio input "true"
click at [329, 243] on p "Adicionar R$ 14,00" at bounding box center [350, 240] width 43 height 7
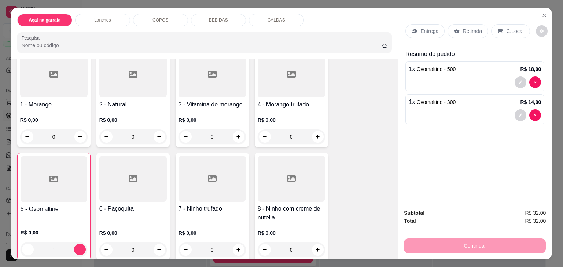
scroll to position [53, 0]
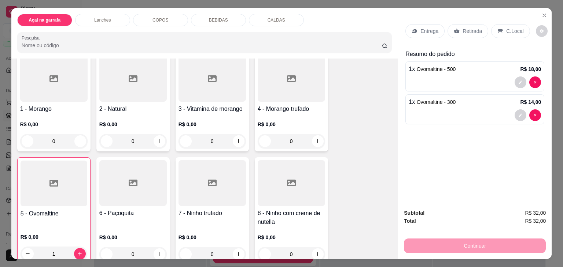
click at [64, 105] on h4 "1 - Morango" at bounding box center [53, 109] width 67 height 9
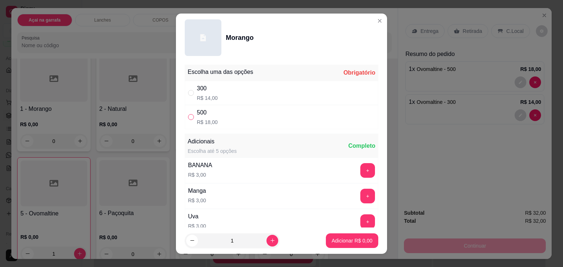
click at [190, 118] on input "" at bounding box center [191, 117] width 6 height 6
radio input "true"
click at [333, 239] on p "Adicionar R$ 18,00" at bounding box center [350, 240] width 43 height 7
type input "1"
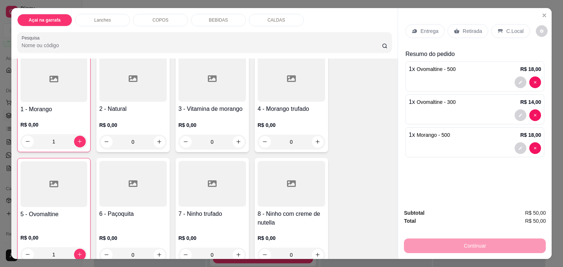
scroll to position [53, 0]
click at [506, 29] on p "C.Local" at bounding box center [514, 30] width 17 height 7
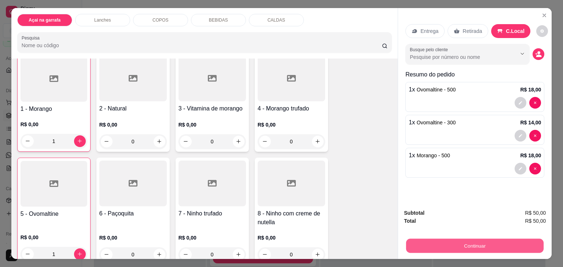
click at [472, 247] on button "Continuar" at bounding box center [474, 246] width 137 height 14
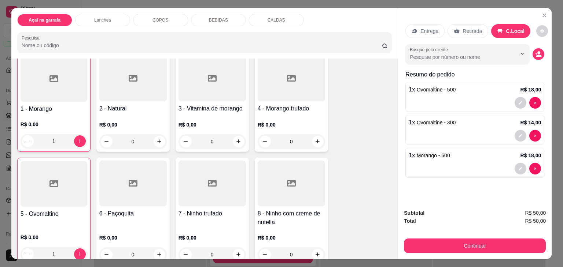
click at [198, 215] on h4 "7 - Ninho trufado" at bounding box center [211, 214] width 67 height 9
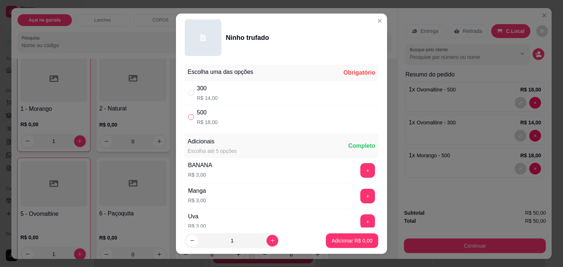
click at [188, 119] on input "" at bounding box center [191, 117] width 6 height 6
radio input "true"
click at [329, 241] on p "Adicionar R$ 18,00" at bounding box center [350, 240] width 43 height 7
type input "1"
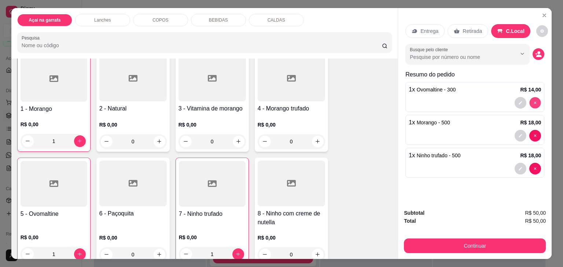
type input "0"
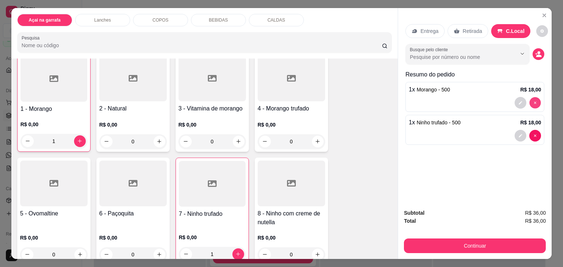
type input "0"
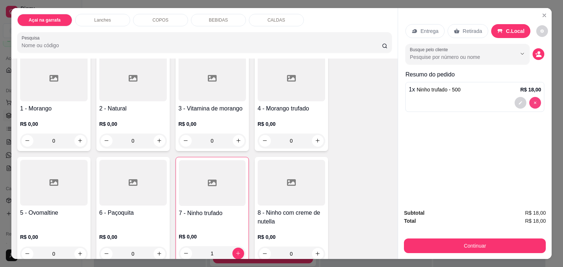
scroll to position [53, 0]
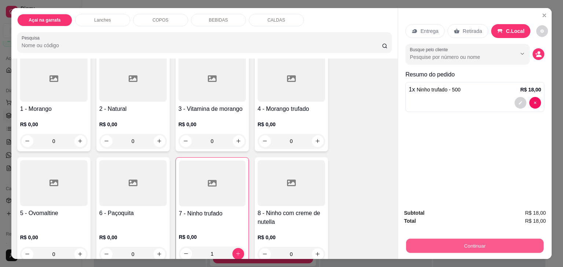
click at [440, 241] on button "Continuar" at bounding box center [474, 246] width 137 height 14
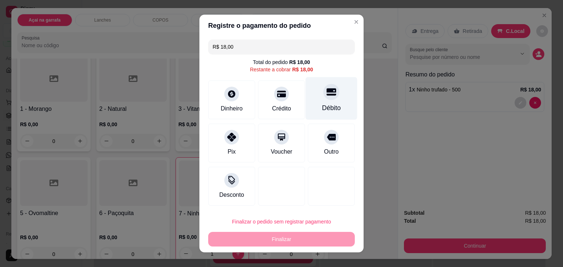
click at [331, 95] on div at bounding box center [331, 92] width 16 height 16
type input "R$ 0,00"
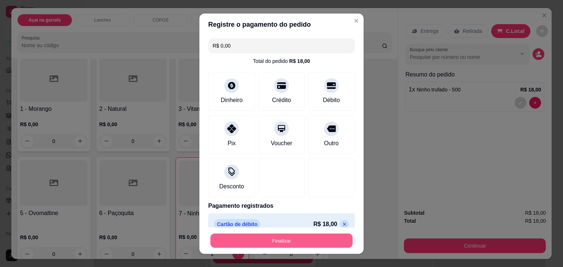
click at [293, 241] on button "Finalizar" at bounding box center [281, 241] width 142 height 14
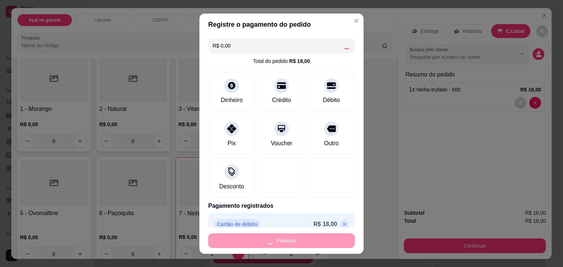
type input "0"
type input "-R$ 18,00"
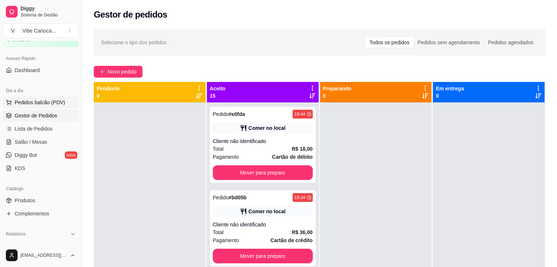
click at [41, 100] on span "Pedidos balcão (PDV)" at bounding box center [40, 102] width 51 height 7
click at [41, 100] on body "Diggy Sistema de Gestão V Vibe Carioca ... Loja aberta Período gratuito até 22/…" at bounding box center [278, 133] width 557 height 267
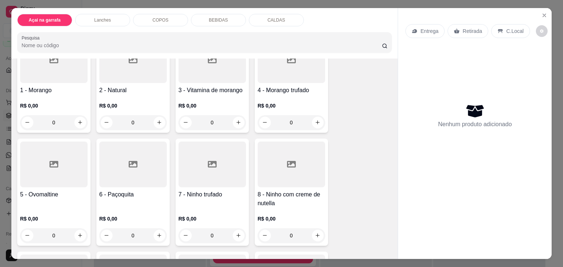
scroll to position [74, 0]
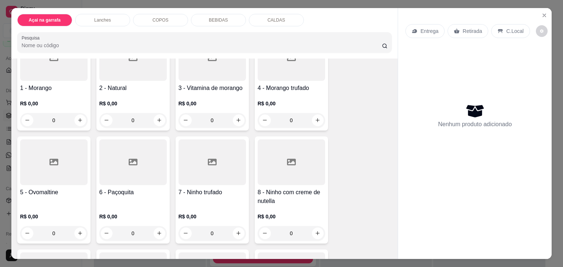
click at [58, 84] on h4 "1 - Morango" at bounding box center [53, 88] width 67 height 9
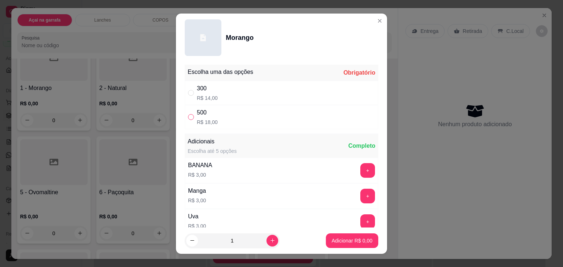
click at [189, 116] on input "" at bounding box center [191, 117] width 6 height 6
radio input "true"
click at [329, 241] on p "Adicionar R$ 18,00" at bounding box center [350, 240] width 43 height 7
type input "1"
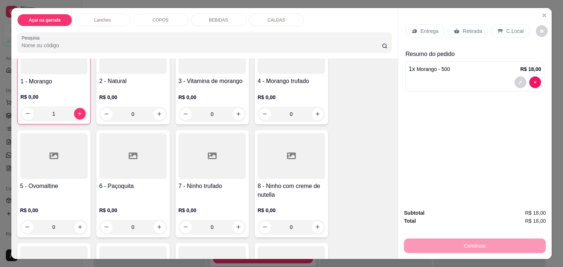
scroll to position [76, 0]
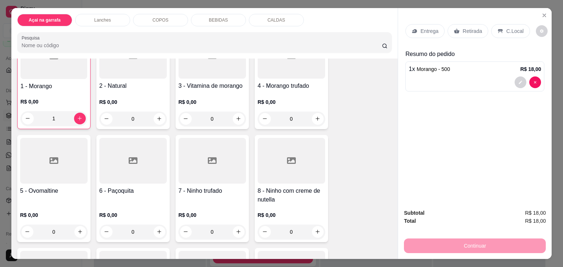
click at [67, 191] on h4 "5 - Ovomaltine" at bounding box center [53, 191] width 67 height 9
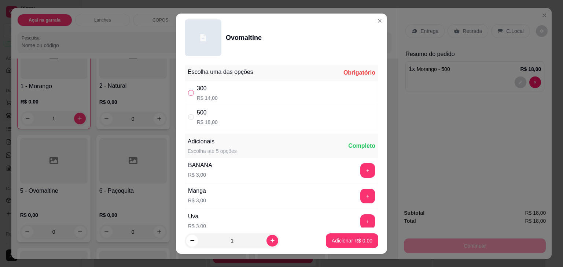
click at [190, 93] on input "" at bounding box center [191, 93] width 6 height 6
radio input "true"
click at [324, 244] on button "Adicionar R$ 14,00" at bounding box center [351, 241] width 54 height 14
type input "1"
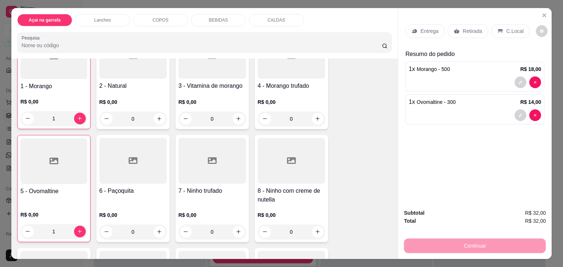
click at [71, 189] on h4 "5 - Ovomaltine" at bounding box center [54, 191] width 67 height 9
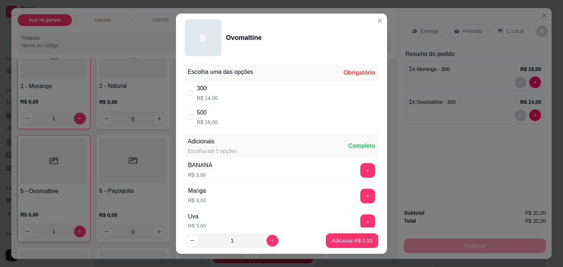
click at [188, 121] on div "500 R$ 18,00" at bounding box center [281, 117] width 193 height 24
radio input "true"
click at [329, 240] on p "Adicionar R$ 18,00" at bounding box center [350, 240] width 43 height 7
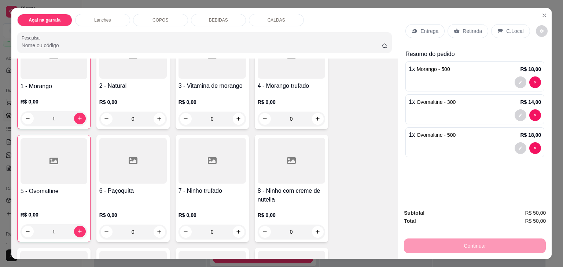
click at [498, 29] on icon at bounding box center [500, 31] width 5 height 4
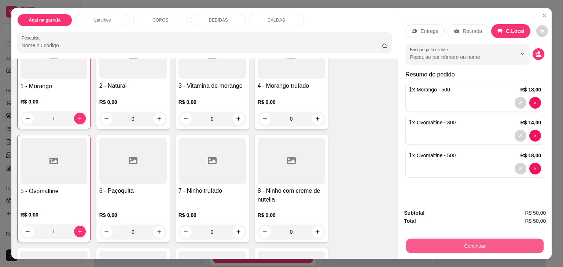
click at [468, 241] on button "Continuar" at bounding box center [474, 246] width 137 height 14
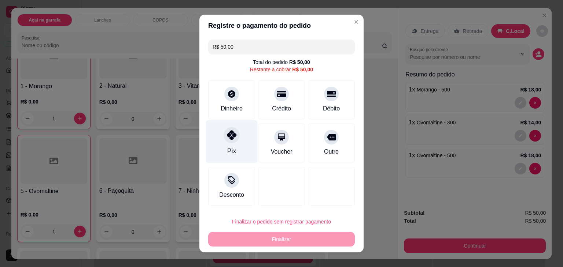
click at [228, 133] on icon at bounding box center [232, 135] width 10 height 10
type input "R$ 0,00"
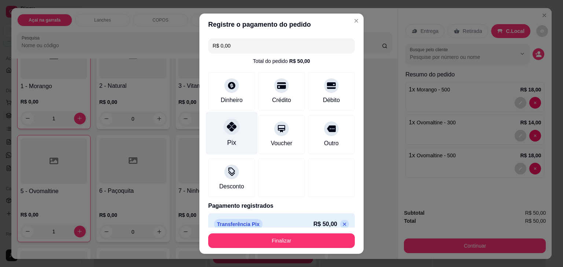
click at [227, 123] on icon at bounding box center [232, 127] width 10 height 10
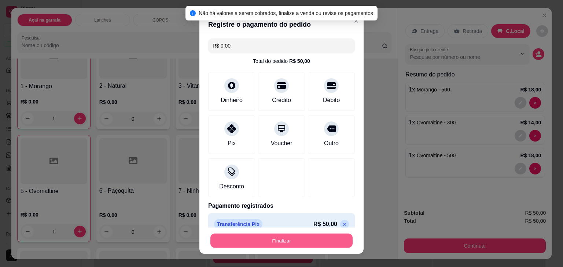
click at [259, 238] on button "Finalizar" at bounding box center [281, 241] width 142 height 14
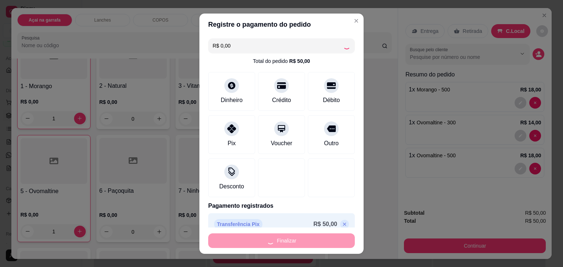
type input "0"
type input "-R$ 50,00"
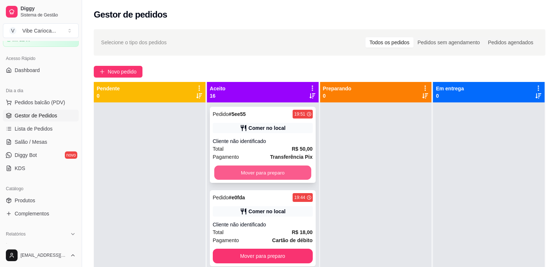
click at [278, 172] on button "Mover para preparo" at bounding box center [262, 173] width 97 height 14
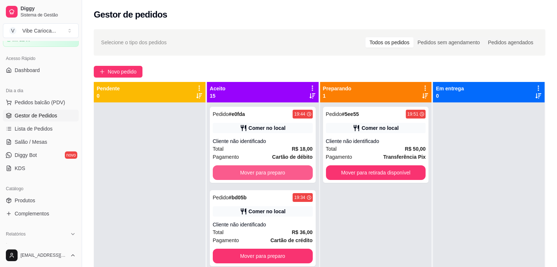
click at [278, 172] on button "Mover para preparo" at bounding box center [263, 173] width 100 height 15
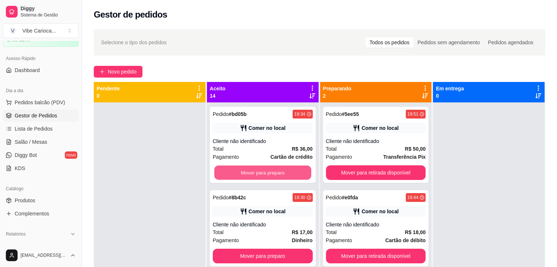
click at [278, 172] on button "Mover para preparo" at bounding box center [262, 173] width 97 height 14
click at [278, 172] on button "Mover para preparo" at bounding box center [263, 173] width 100 height 15
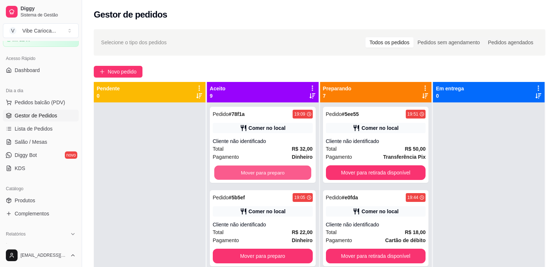
click at [278, 172] on button "Mover para preparo" at bounding box center [262, 173] width 97 height 14
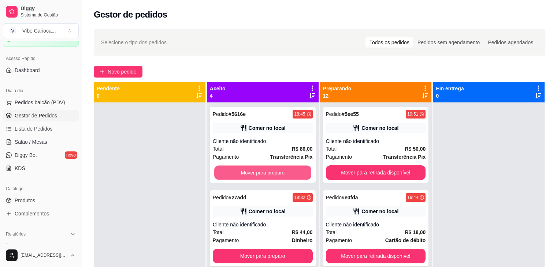
click at [278, 172] on button "Mover para preparo" at bounding box center [262, 173] width 97 height 14
click at [278, 172] on button "Mover para preparo" at bounding box center [263, 173] width 100 height 15
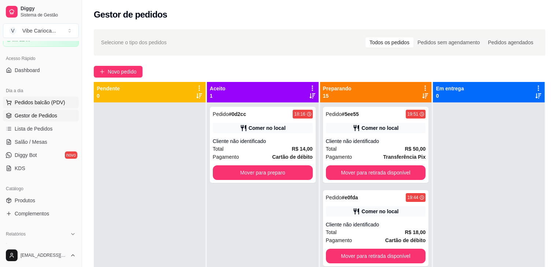
click at [23, 100] on span "Pedidos balcão (PDV)" at bounding box center [40, 102] width 51 height 7
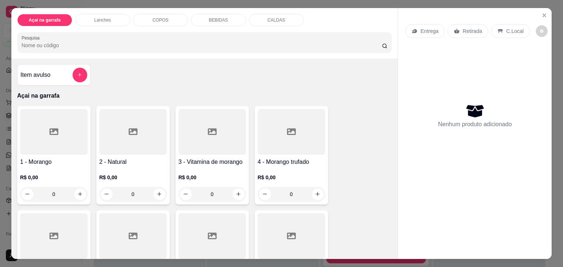
click at [65, 42] on input "Pesquisa" at bounding box center [202, 45] width 360 height 7
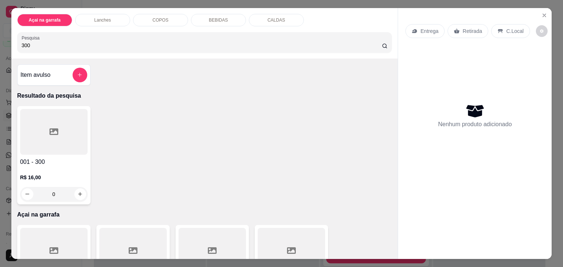
type input "300"
click at [38, 158] on h4 "001 - 300" at bounding box center [53, 162] width 67 height 9
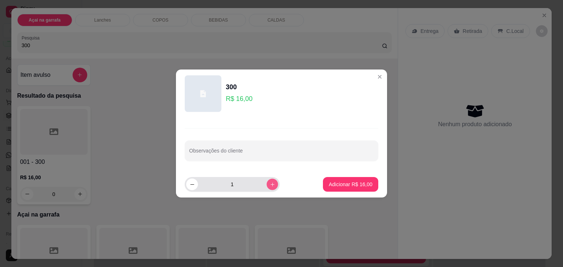
click at [270, 182] on icon "increase-product-quantity" at bounding box center [272, 184] width 5 height 5
type input "2"
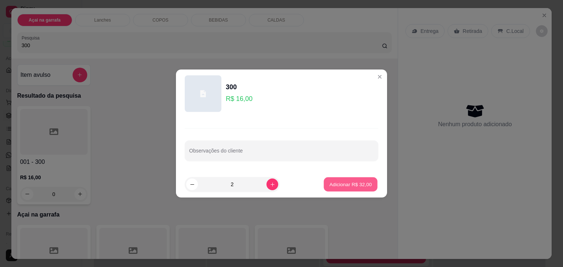
click at [340, 182] on p "Adicionar R$ 32,00" at bounding box center [350, 184] width 43 height 7
type input "2"
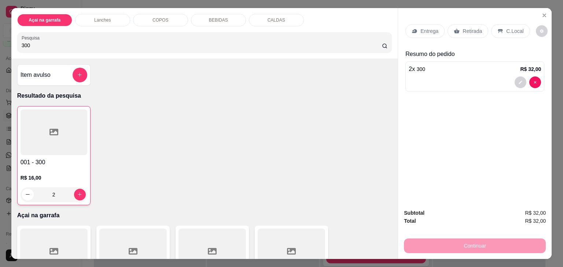
click at [510, 31] on p "C.Local" at bounding box center [514, 30] width 17 height 7
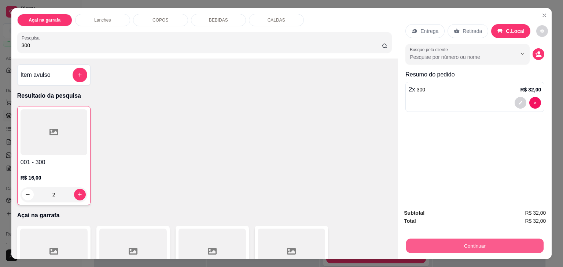
click at [445, 241] on button "Continuar" at bounding box center [474, 246] width 137 height 14
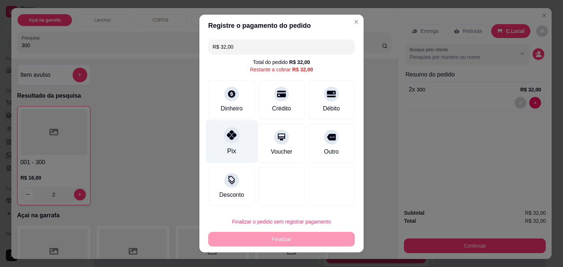
click at [229, 134] on icon at bounding box center [232, 135] width 10 height 10
type input "R$ 0,00"
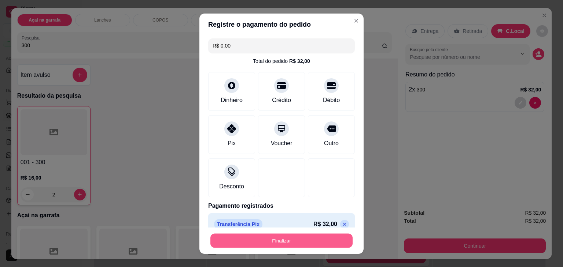
click at [236, 235] on button "Finalizar" at bounding box center [281, 241] width 142 height 14
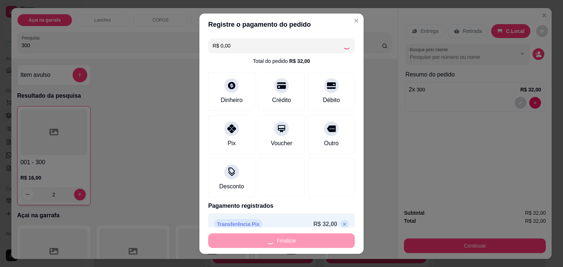
type input "0"
type input "-R$ 32,00"
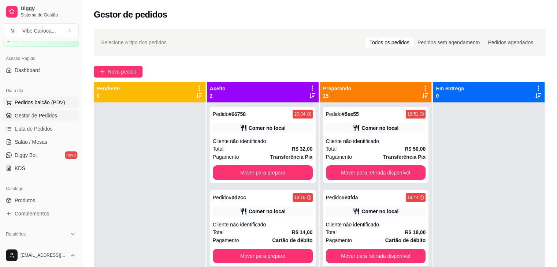
click at [58, 108] on button "Pedidos balcão (PDV)" at bounding box center [41, 103] width 76 height 12
click at [58, 108] on body "Diggy Sistema de Gestão V Vibe Carioca ... Loja aberta Período gratuito até 22/…" at bounding box center [278, 133] width 557 height 267
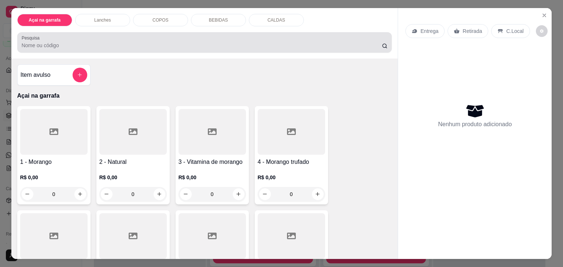
click at [86, 35] on div at bounding box center [205, 42] width 366 height 15
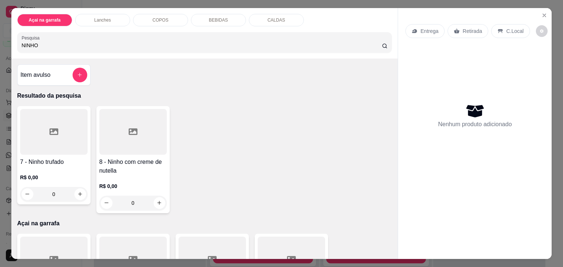
type input "NINHO"
click at [39, 136] on div at bounding box center [53, 132] width 67 height 46
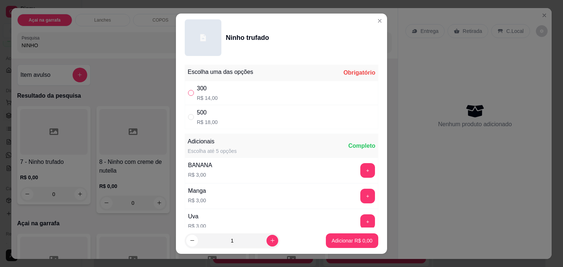
click at [189, 92] on input "" at bounding box center [191, 93] width 6 height 6
radio input "true"
click at [188, 115] on input "" at bounding box center [191, 117] width 6 height 6
radio input "true"
radio input "false"
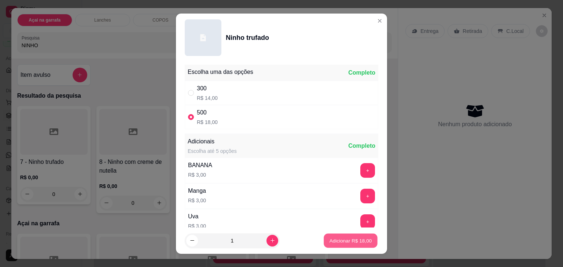
click at [332, 238] on p "Adicionar R$ 18,00" at bounding box center [350, 240] width 43 height 7
type input "1"
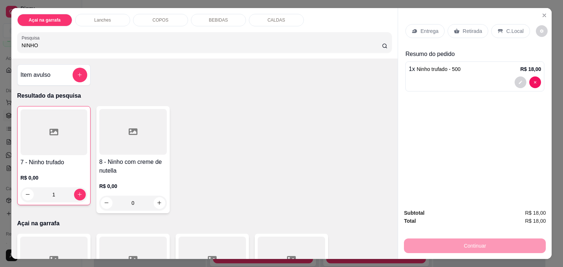
click at [501, 30] on div "C.Local" at bounding box center [510, 31] width 38 height 14
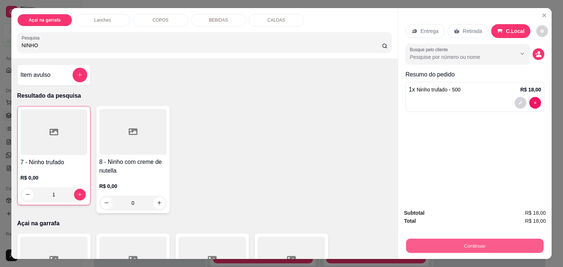
click at [429, 244] on button "Continuar" at bounding box center [474, 246] width 137 height 14
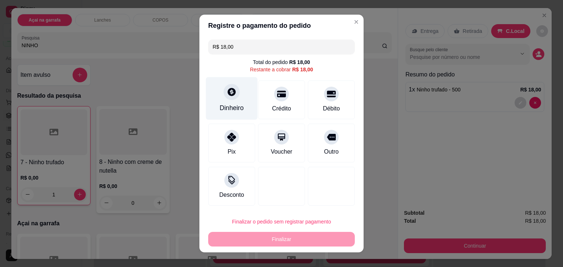
click at [228, 110] on div "Dinheiro" at bounding box center [231, 108] width 24 height 10
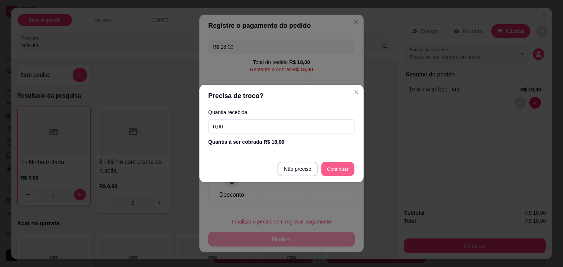
type input "R$ 0,00"
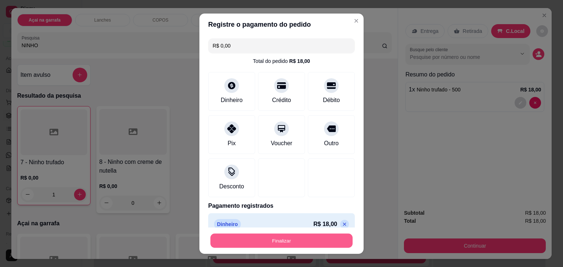
click at [270, 239] on button "Finalizar" at bounding box center [281, 241] width 142 height 14
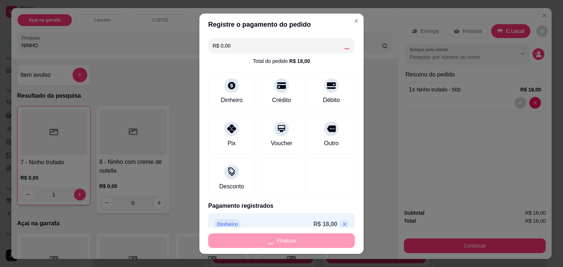
type input "0"
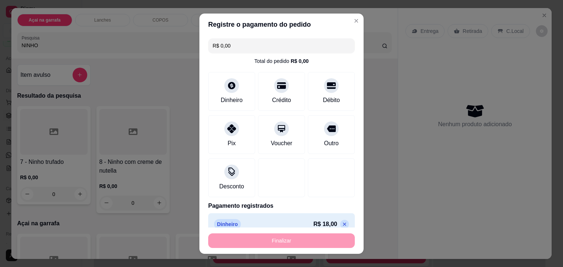
type input "-R$ 18,00"
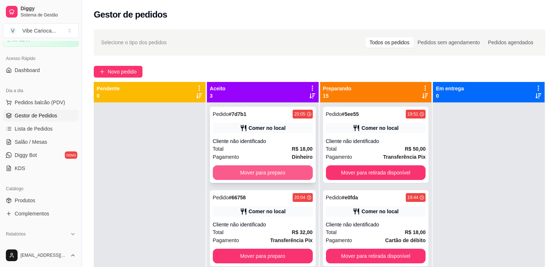
click at [248, 175] on button "Mover para preparo" at bounding box center [263, 173] width 100 height 15
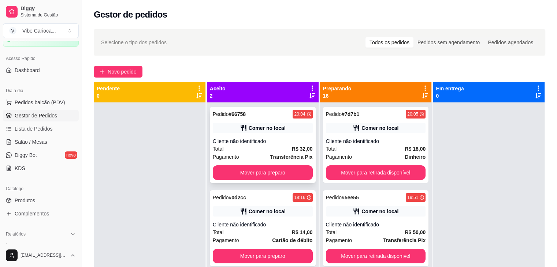
click at [257, 135] on div "Pedido # 66758 20:04 Comer no local Cliente não identificado Total R$ 32,00 Pag…" at bounding box center [263, 145] width 106 height 76
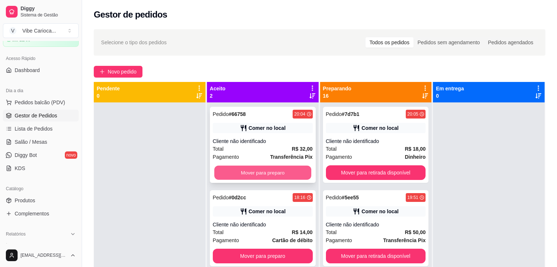
click at [243, 170] on button "Mover para preparo" at bounding box center [262, 173] width 97 height 14
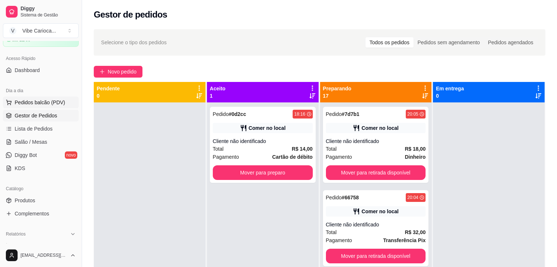
click at [15, 106] on button "Pedidos balcão (PDV)" at bounding box center [41, 103] width 76 height 12
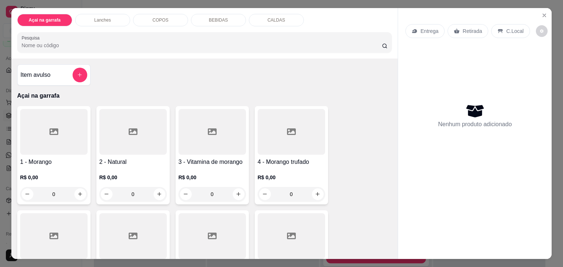
click at [67, 42] on input "Pesquisa" at bounding box center [202, 45] width 360 height 7
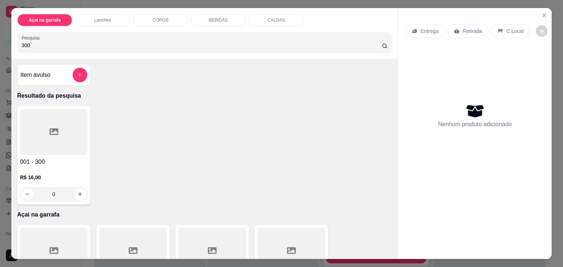
type input "300"
click at [50, 137] on div at bounding box center [53, 132] width 67 height 46
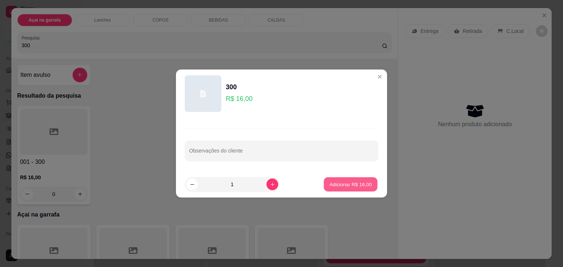
click at [350, 182] on p "Adicionar R$ 16,00" at bounding box center [350, 184] width 43 height 7
type input "1"
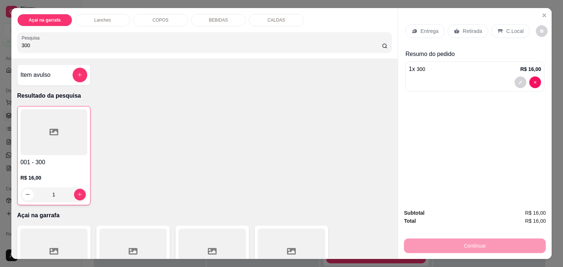
click at [507, 28] on p "C.Local" at bounding box center [514, 30] width 17 height 7
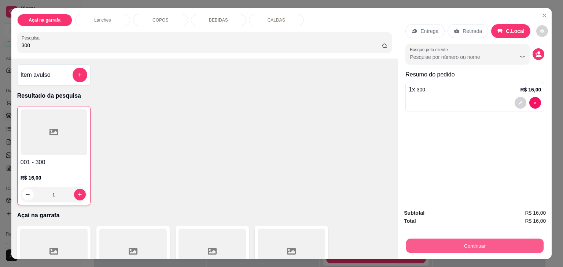
click at [445, 240] on button "Continuar" at bounding box center [474, 246] width 137 height 14
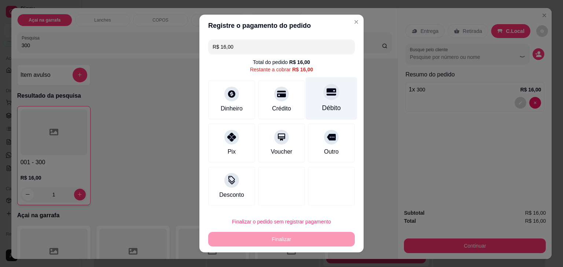
click at [326, 97] on icon at bounding box center [331, 92] width 10 height 10
type input "R$ 0,00"
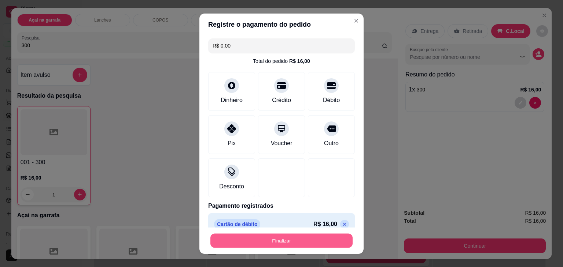
click at [290, 238] on button "Finalizar" at bounding box center [281, 241] width 142 height 14
click at [294, 234] on button "Finalizar" at bounding box center [281, 241] width 142 height 14
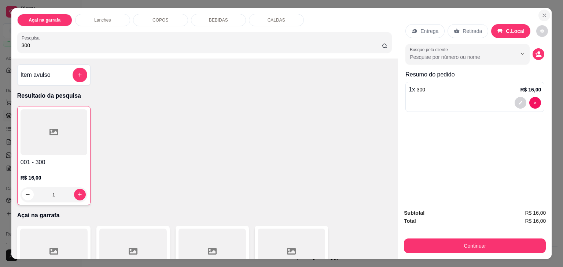
click at [541, 15] on icon "Close" at bounding box center [544, 15] width 6 height 6
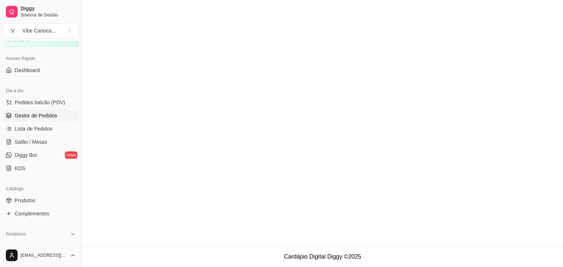
click at [60, 109] on ul "Pedidos balcão (PDV) Gestor de Pedidos Lista de Pedidos Salão / Mesas Diggy Bot…" at bounding box center [41, 136] width 76 height 78
click at [61, 104] on span "Pedidos balcão (PDV)" at bounding box center [40, 102] width 51 height 7
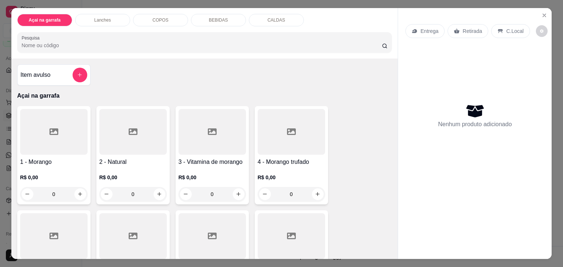
click at [110, 42] on input "Pesquisa" at bounding box center [202, 45] width 360 height 7
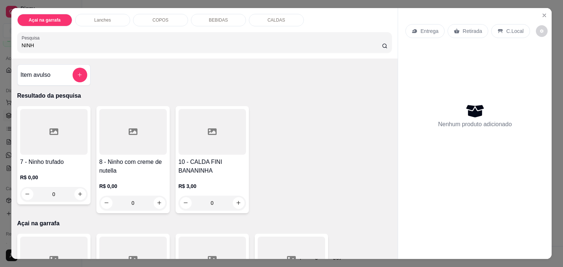
type input "NINH"
click at [52, 135] on div at bounding box center [53, 132] width 67 height 46
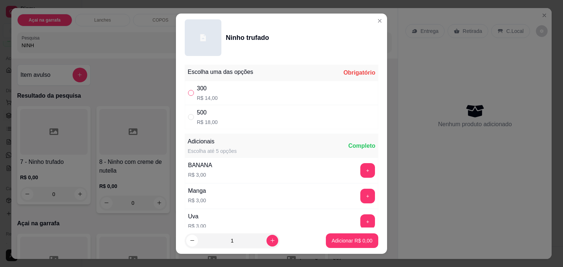
click at [189, 95] on input "" at bounding box center [191, 93] width 6 height 6
radio input "true"
click at [343, 237] on p "Adicionar R$ 14,00" at bounding box center [350, 240] width 43 height 7
type input "1"
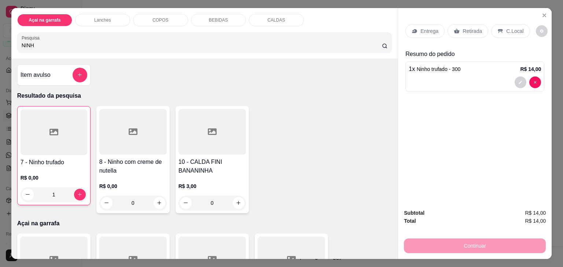
click at [244, 43] on input "NINH" at bounding box center [202, 45] width 360 height 7
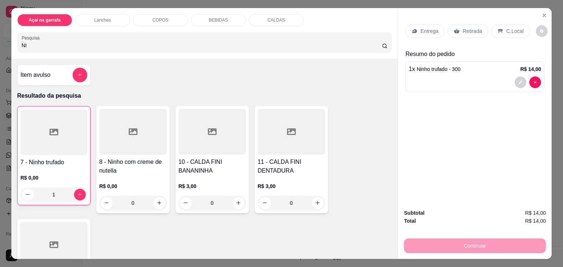
type input "N"
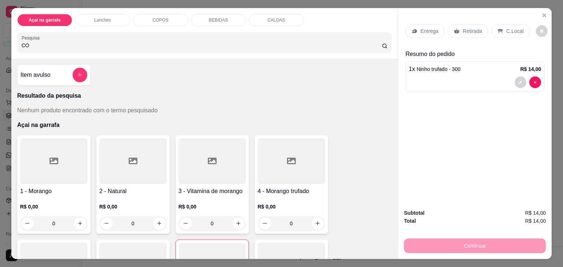
type input "C"
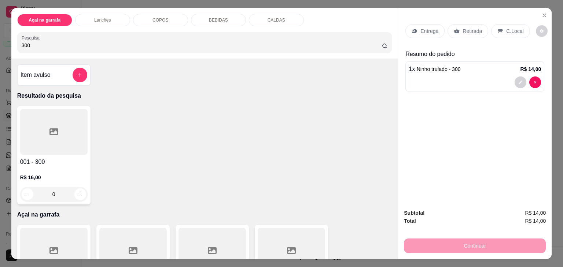
type input "300"
click at [59, 129] on div at bounding box center [53, 132] width 67 height 46
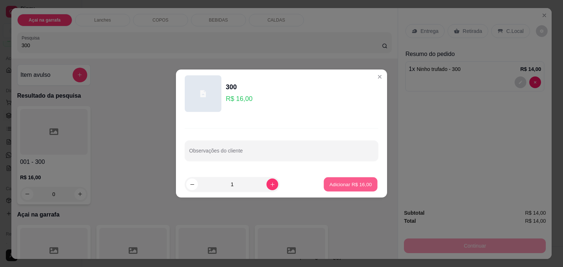
click at [355, 179] on button "Adicionar R$ 16,00" at bounding box center [351, 185] width 54 height 14
type input "1"
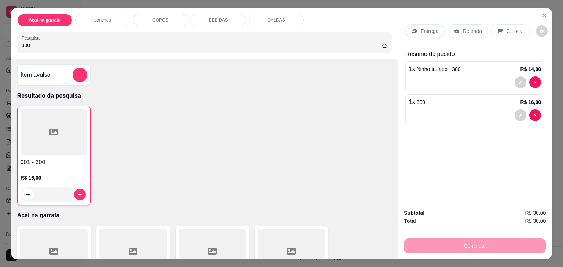
click at [287, 43] on input "300" at bounding box center [202, 45] width 360 height 7
type input "3"
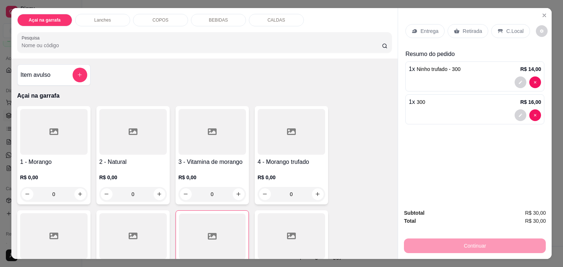
click at [498, 29] on icon at bounding box center [500, 31] width 5 height 4
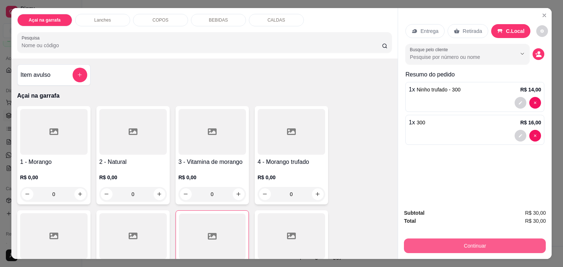
click at [415, 245] on button "Continuar" at bounding box center [475, 246] width 142 height 15
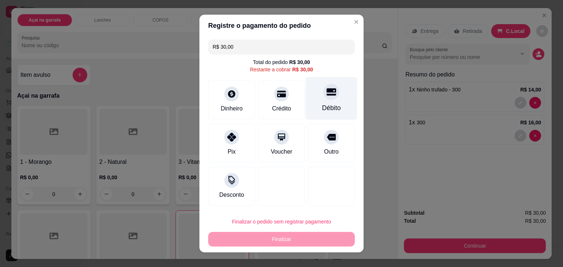
click at [323, 89] on div at bounding box center [331, 92] width 16 height 16
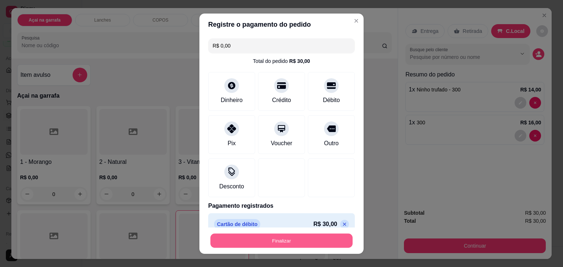
click at [251, 244] on button "Finalizar" at bounding box center [281, 241] width 142 height 14
click at [251, 238] on button "Finalizar" at bounding box center [281, 241] width 142 height 14
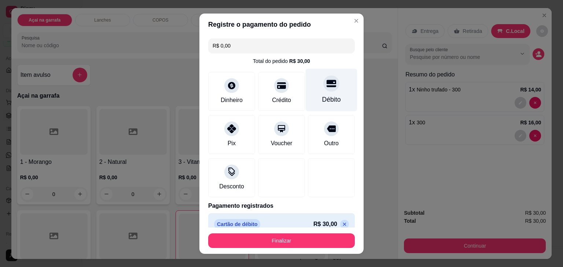
click at [324, 98] on div "Débito" at bounding box center [331, 100] width 19 height 10
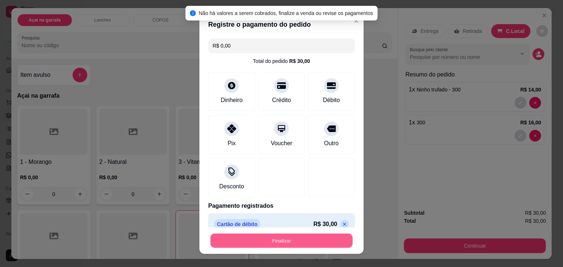
click at [251, 236] on button "Finalizar" at bounding box center [281, 241] width 142 height 14
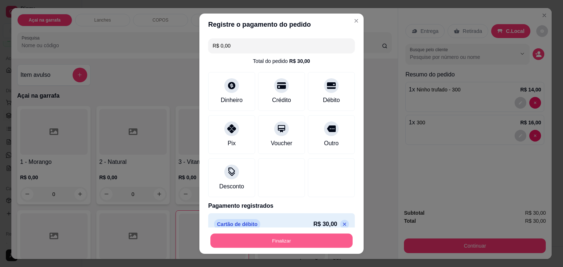
click at [277, 240] on button "Finalizar" at bounding box center [281, 241] width 142 height 14
click at [254, 244] on button "Finalizar" at bounding box center [281, 241] width 142 height 14
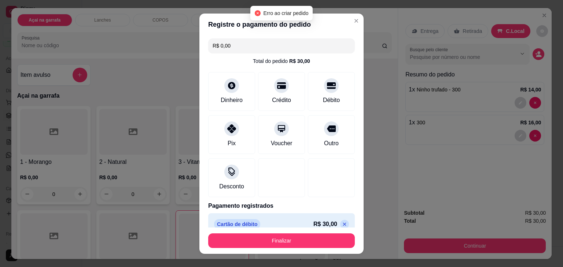
click at [243, 49] on input "R$ 0,00" at bounding box center [282, 45] width 138 height 15
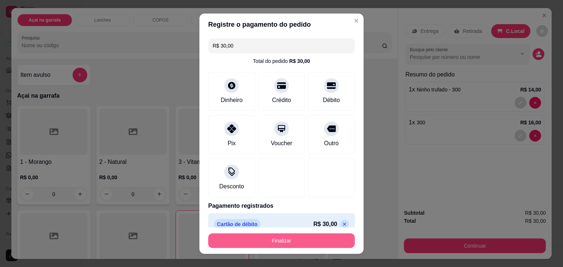
type input "R$ 30,00"
click at [256, 239] on button "Finalizar" at bounding box center [281, 241] width 142 height 14
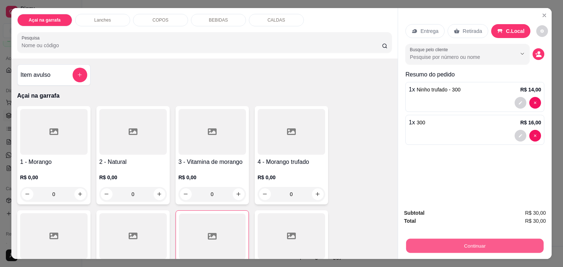
click at [464, 240] on button "Continuar" at bounding box center [474, 246] width 137 height 14
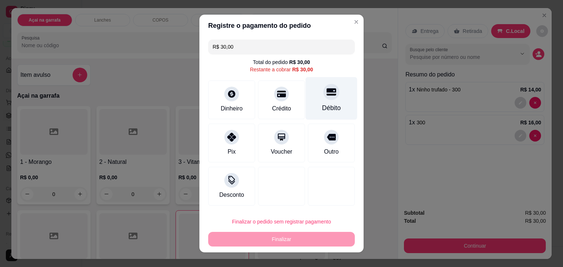
click at [336, 91] on div "Débito" at bounding box center [332, 98] width 52 height 43
type input "R$ 0,00"
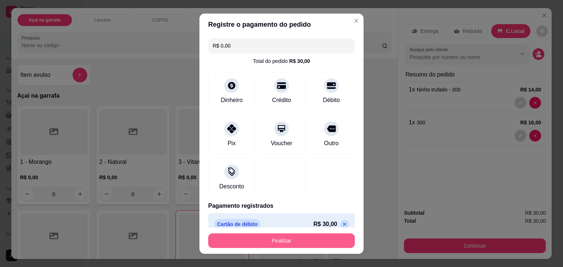
click at [286, 237] on button "Finalizar" at bounding box center [281, 241] width 147 height 15
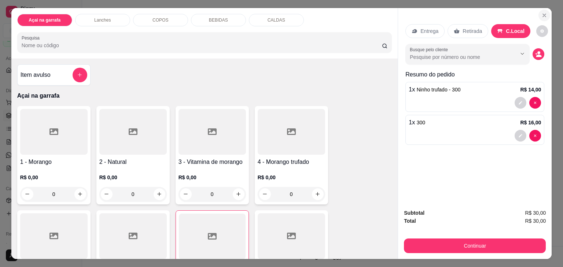
click at [544, 12] on icon "Close" at bounding box center [544, 15] width 6 height 6
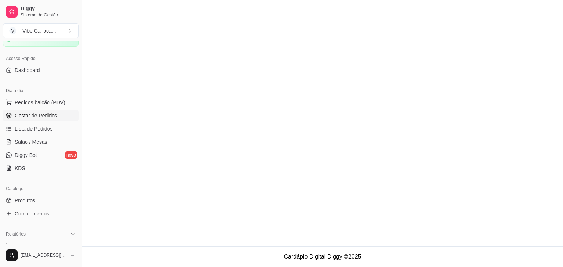
click at [47, 111] on link "Gestor de Pedidos" at bounding box center [41, 116] width 76 height 12
click at [42, 126] on span "Lista de Pedidos" at bounding box center [34, 128] width 38 height 7
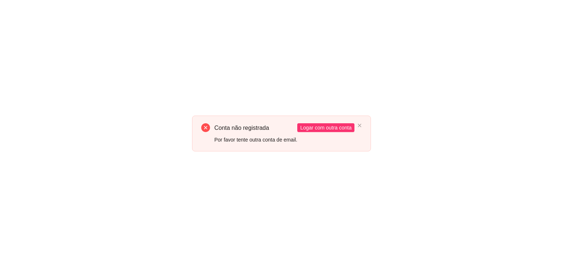
click at [321, 122] on div "Conta não registrada Por favor tente outra conta de email. Logar com outra conta" at bounding box center [281, 134] width 179 height 36
click at [321, 126] on span "Logar com outra conta" at bounding box center [325, 128] width 51 height 8
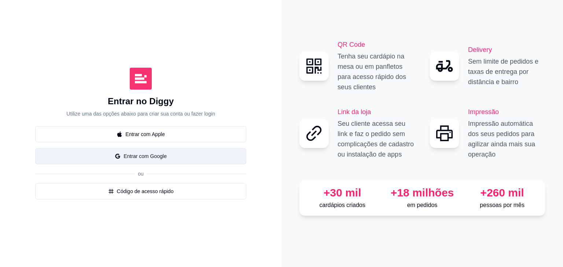
click at [134, 156] on button "Entrar com Google" at bounding box center [140, 156] width 211 height 16
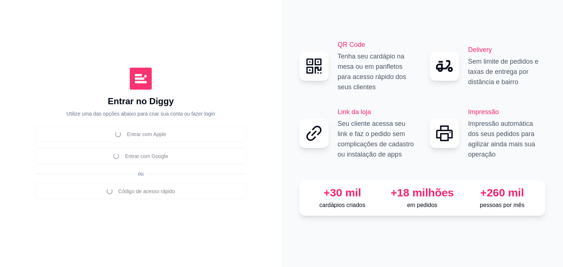
click at [284, 198] on div "QR Code Tenha seu cardápio na mesa ou em panfletos para acesso rápido dos seus …" at bounding box center [421, 133] width 281 height 267
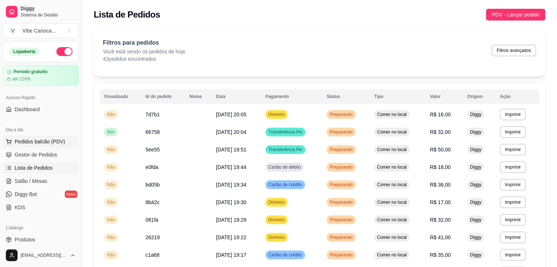
click at [28, 138] on span "Pedidos balcão (PDV)" at bounding box center [40, 141] width 51 height 7
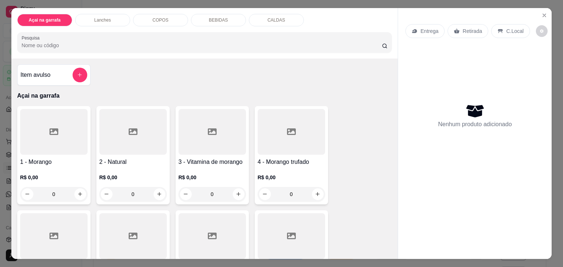
click at [75, 42] on input "Pesquisa" at bounding box center [202, 45] width 360 height 7
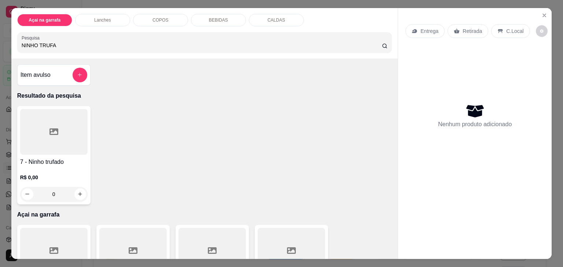
type input "NINHO TRUFA"
click at [30, 163] on h4 "7 - Ninho trufado" at bounding box center [53, 162] width 67 height 9
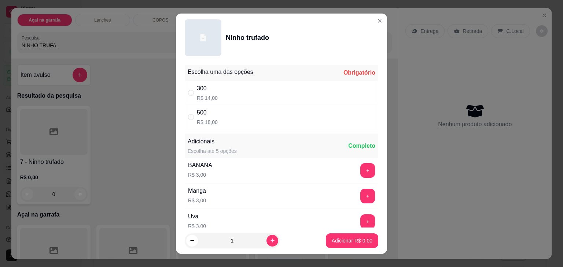
click at [192, 91] on div "" at bounding box center [192, 93] width 9 height 8
radio input "true"
click at [344, 240] on p "Adicionar R$ 14,00" at bounding box center [350, 240] width 43 height 7
type input "1"
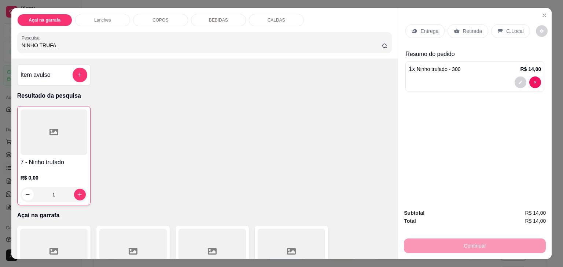
click at [509, 32] on div "C.Local" at bounding box center [510, 31] width 38 height 14
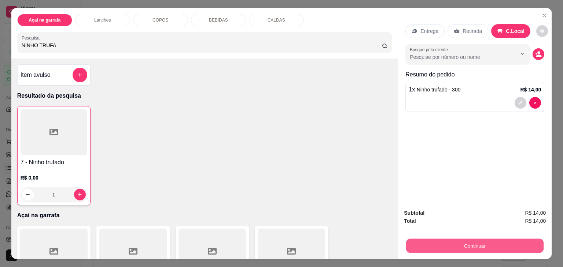
click at [469, 243] on button "Continuar" at bounding box center [474, 246] width 137 height 14
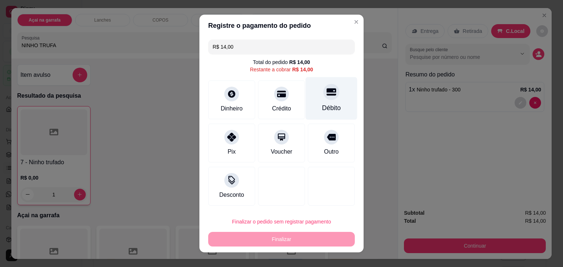
click at [325, 109] on div "Débito" at bounding box center [331, 108] width 19 height 10
type input "R$ 0,00"
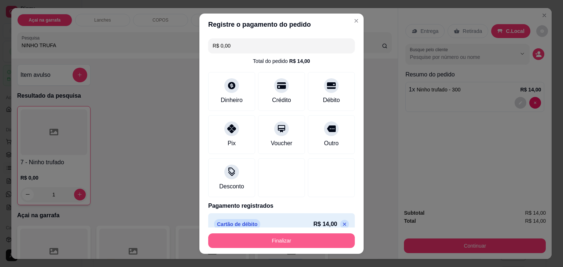
click at [276, 234] on button "Finalizar" at bounding box center [281, 241] width 147 height 15
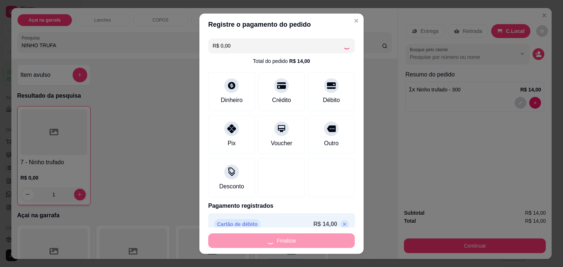
type input "0"
type input "-R$ 14,00"
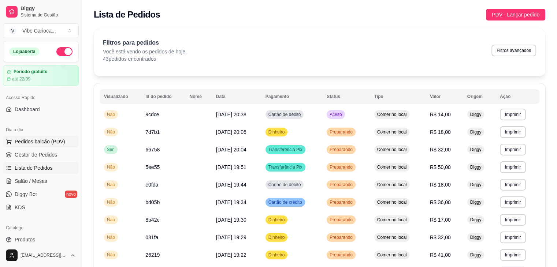
click at [51, 139] on span "Pedidos balcão (PDV)" at bounding box center [40, 141] width 51 height 7
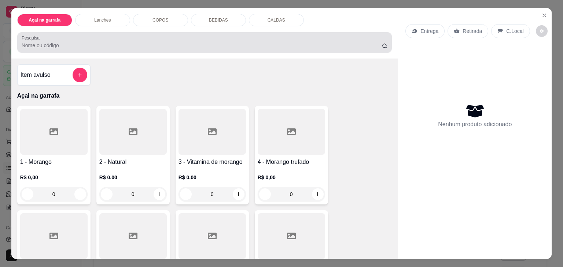
click at [76, 46] on div at bounding box center [205, 42] width 366 height 15
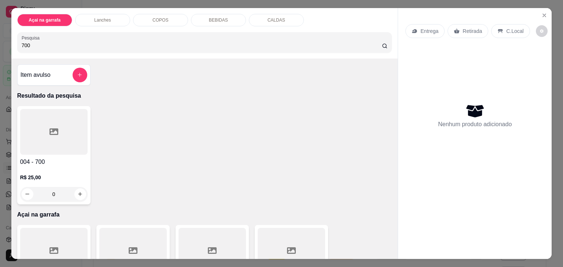
type input "700"
click at [55, 129] on div at bounding box center [53, 132] width 67 height 46
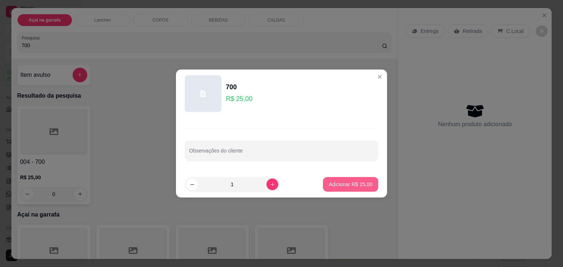
click at [325, 180] on button "Adicionar R$ 25,00" at bounding box center [350, 184] width 55 height 15
type input "1"
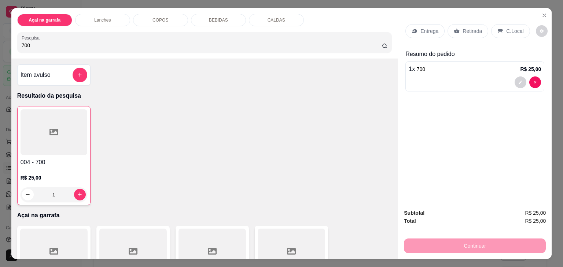
click at [262, 45] on input "700" at bounding box center [202, 45] width 360 height 7
type input "7"
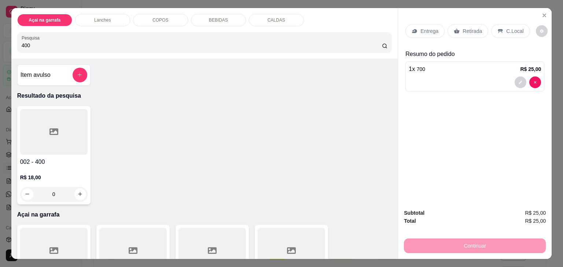
type input "400"
click at [46, 125] on div at bounding box center [53, 132] width 67 height 46
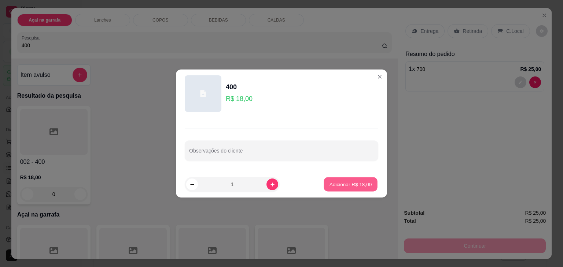
click at [355, 181] on p "Adicionar R$ 18,00" at bounding box center [350, 184] width 43 height 7
type input "1"
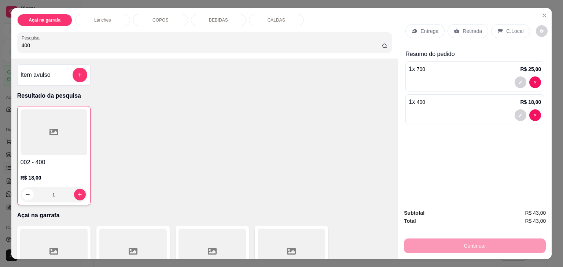
click at [501, 27] on div "C.Local" at bounding box center [510, 31] width 38 height 14
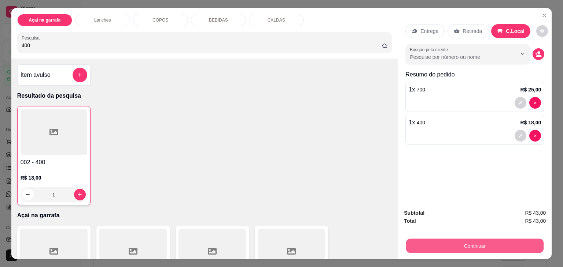
click at [447, 239] on button "Continuar" at bounding box center [474, 246] width 137 height 14
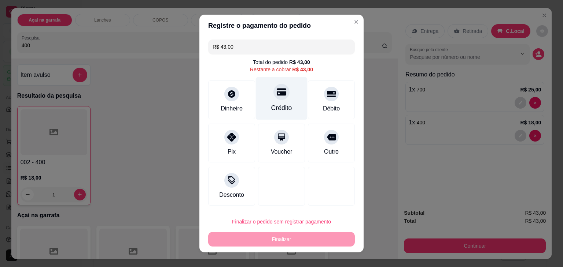
click at [271, 107] on div "Crédito" at bounding box center [281, 108] width 21 height 10
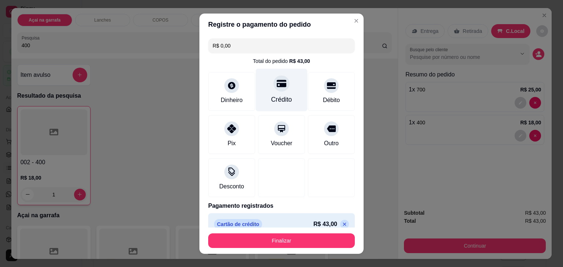
type input "R$ 0,00"
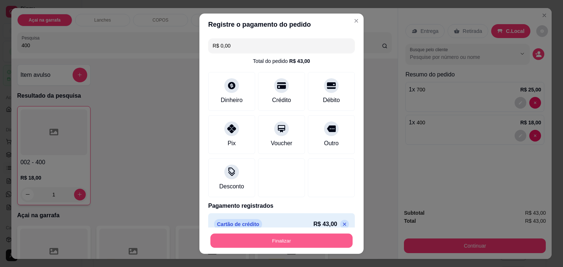
click at [256, 242] on button "Finalizar" at bounding box center [281, 241] width 142 height 14
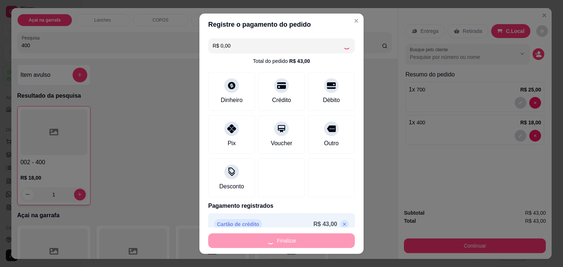
type input "0"
type input "-R$ 43,00"
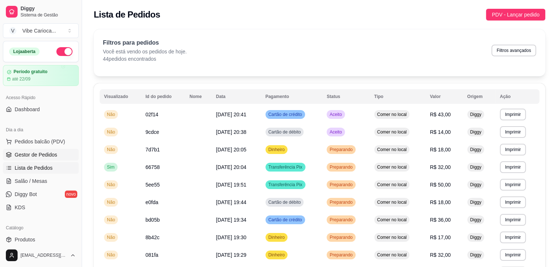
click at [32, 159] on link "Gestor de Pedidos" at bounding box center [41, 155] width 76 height 12
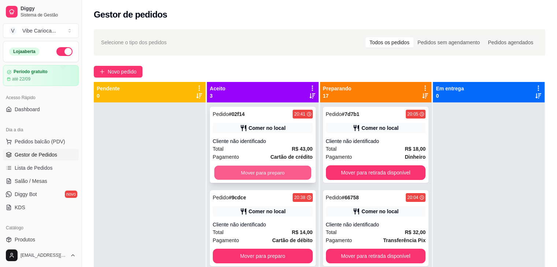
click at [256, 175] on button "Mover para preparo" at bounding box center [262, 173] width 97 height 14
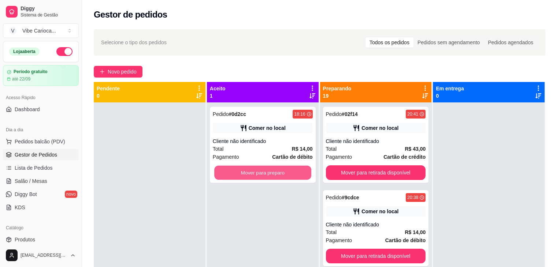
click at [256, 175] on button "Mover para preparo" at bounding box center [262, 173] width 97 height 14
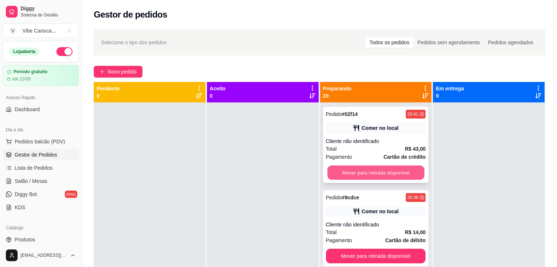
click at [363, 175] on button "Mover para retirada disponível" at bounding box center [376, 173] width 97 height 14
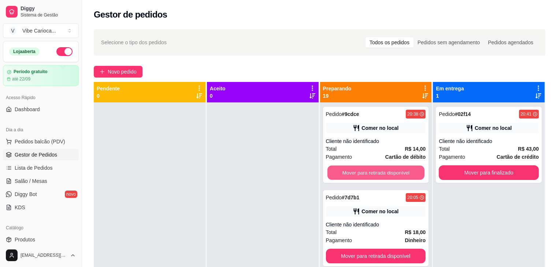
click at [363, 175] on button "Mover para retirada disponível" at bounding box center [376, 173] width 97 height 14
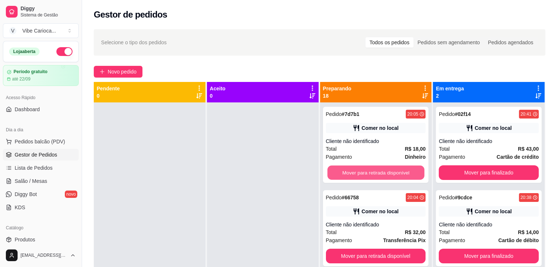
click at [363, 175] on button "Mover para retirada disponível" at bounding box center [376, 173] width 97 height 14
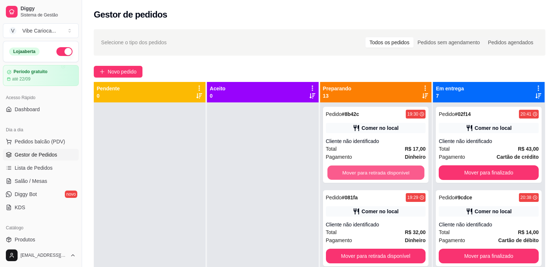
click at [363, 175] on button "Mover para retirada disponível" at bounding box center [376, 173] width 97 height 14
click at [363, 175] on button "Mover para retirada disponível" at bounding box center [376, 173] width 100 height 15
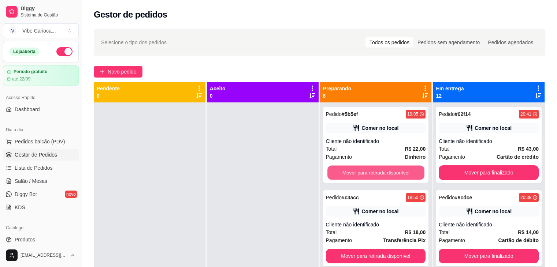
click at [363, 175] on button "Mover para retirada disponível" at bounding box center [376, 173] width 97 height 14
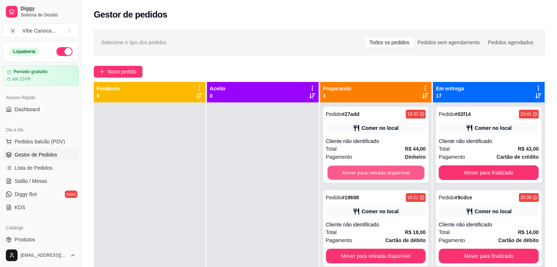
click at [363, 175] on button "Mover para retirada disponível" at bounding box center [376, 173] width 97 height 14
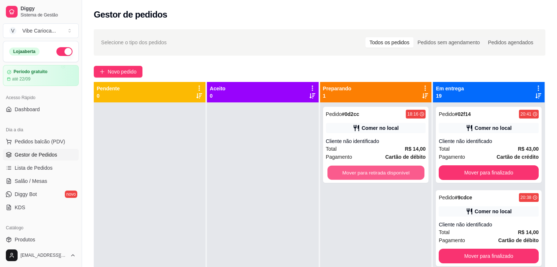
click at [363, 175] on button "Mover para retirada disponível" at bounding box center [376, 173] width 97 height 14
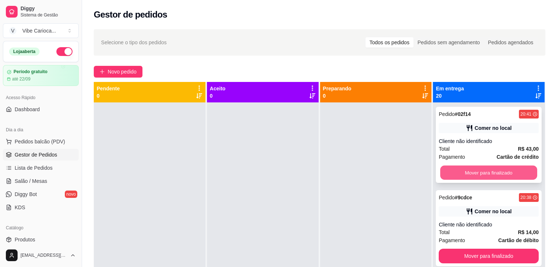
click at [460, 170] on button "Mover para finalizado" at bounding box center [488, 173] width 97 height 14
click at [460, 170] on button "Mover para finalizado" at bounding box center [489, 173] width 100 height 15
click at [460, 170] on button "Mover para finalizado" at bounding box center [488, 173] width 97 height 14
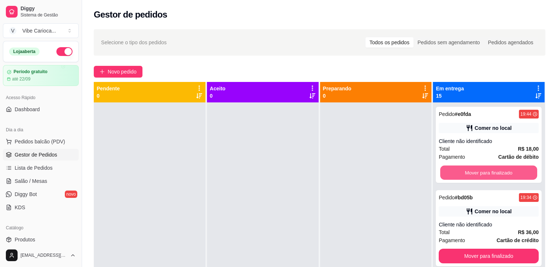
click at [460, 170] on button "Mover para finalizado" at bounding box center [488, 173] width 97 height 14
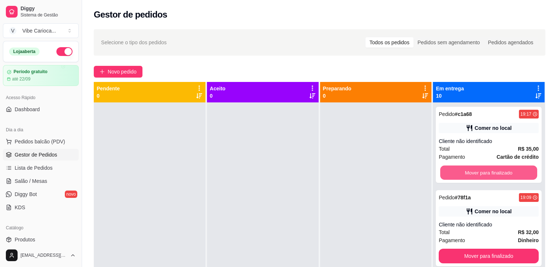
click at [460, 170] on button "Mover para finalizado" at bounding box center [488, 173] width 97 height 14
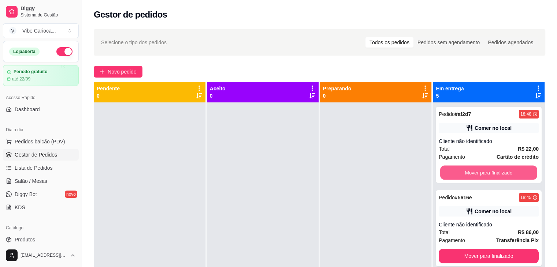
click at [460, 170] on button "Mover para finalizado" at bounding box center [488, 173] width 97 height 14
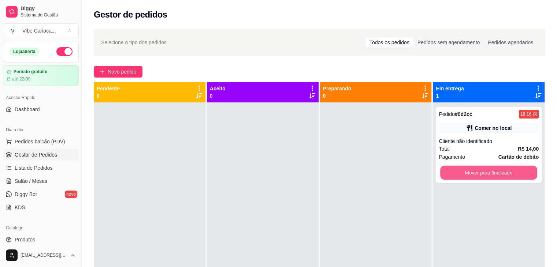
click at [460, 170] on button "Mover para finalizado" at bounding box center [488, 173] width 97 height 14
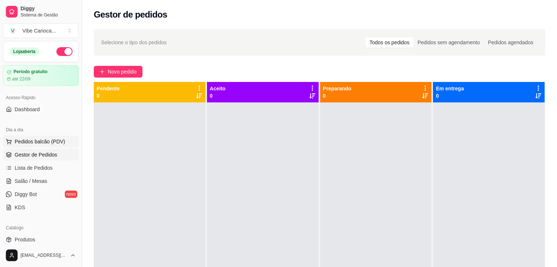
click at [25, 143] on span "Pedidos balcão (PDV)" at bounding box center [40, 141] width 51 height 7
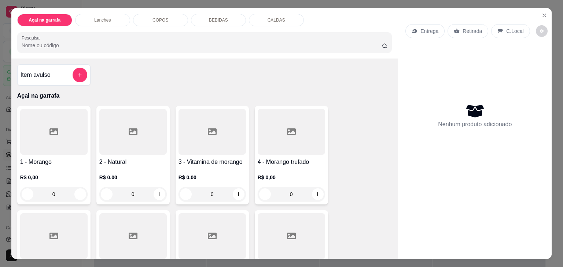
click at [57, 42] on input "Pesquisa" at bounding box center [202, 45] width 360 height 7
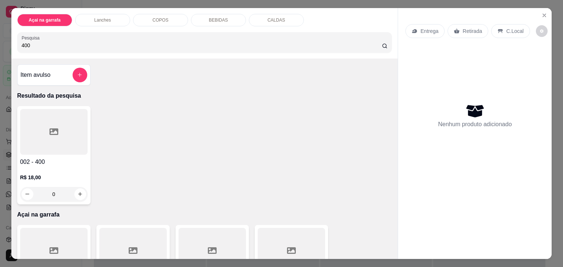
type input "400"
click at [49, 133] on icon at bounding box center [53, 132] width 9 height 9
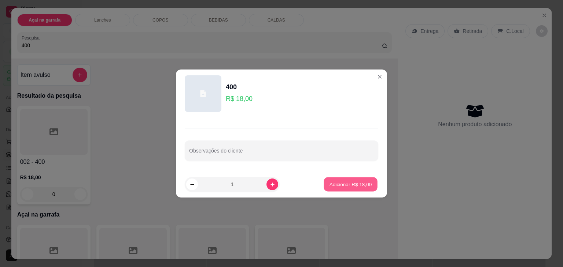
click at [344, 182] on p "Adicionar R$ 18,00" at bounding box center [350, 184] width 43 height 7
type input "1"
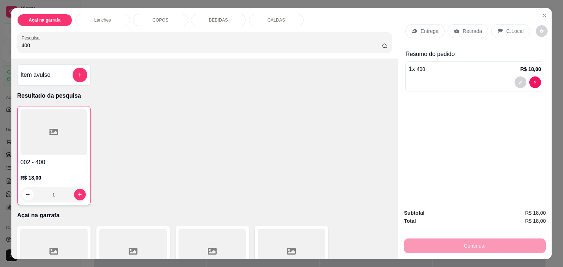
click at [506, 29] on p "C.Local" at bounding box center [514, 30] width 17 height 7
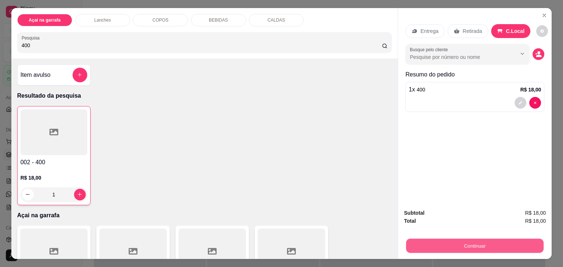
click at [451, 245] on button "Continuar" at bounding box center [474, 246] width 137 height 14
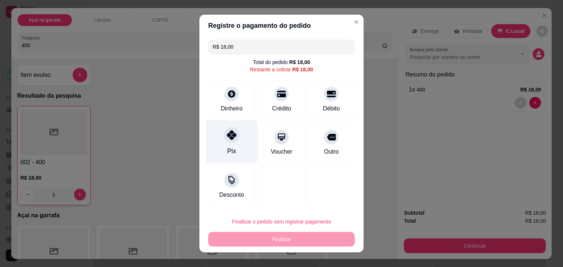
click at [236, 144] on div "Pix" at bounding box center [232, 142] width 52 height 43
type input "R$ 0,00"
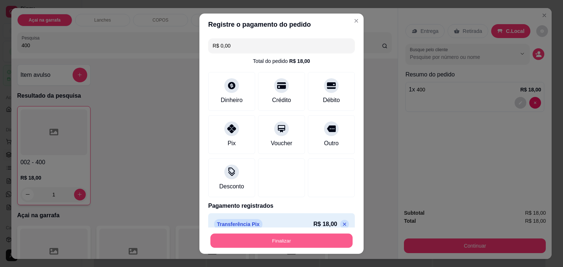
click at [247, 235] on button "Finalizar" at bounding box center [281, 241] width 142 height 14
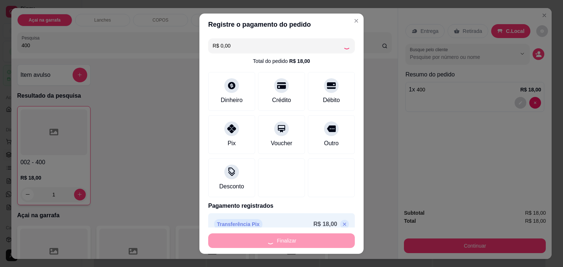
type input "0"
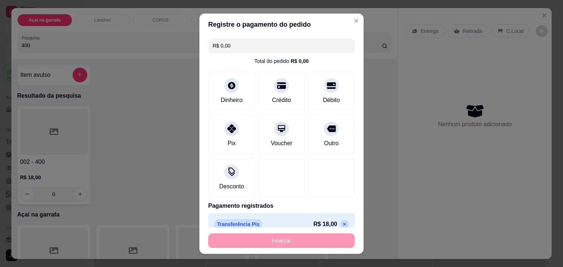
type input "-R$ 18,00"
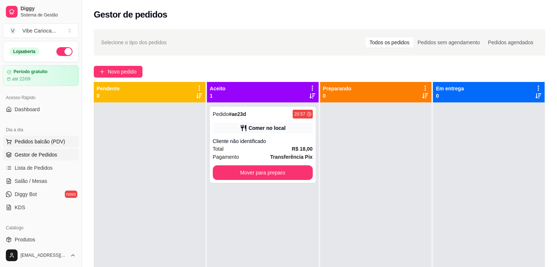
click at [26, 140] on span "Pedidos balcão (PDV)" at bounding box center [40, 141] width 51 height 7
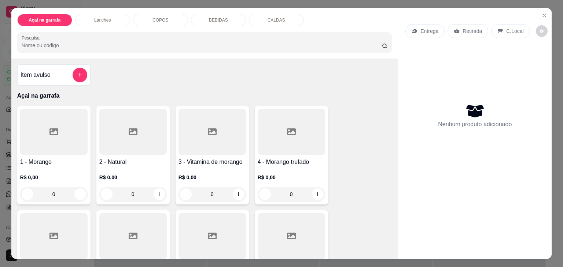
click at [81, 42] on input "Pesquisa" at bounding box center [202, 45] width 360 height 7
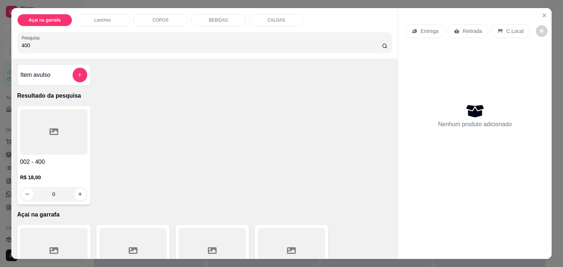
type input "400"
click at [57, 128] on div at bounding box center [53, 132] width 67 height 46
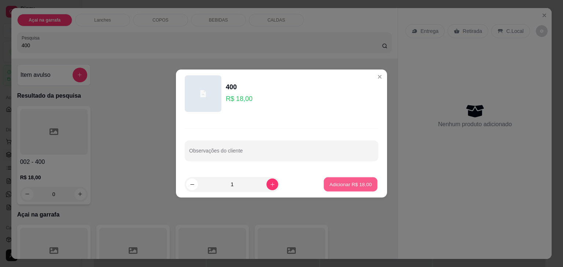
click at [341, 181] on p "Adicionar R$ 18,00" at bounding box center [350, 184] width 43 height 7
type input "1"
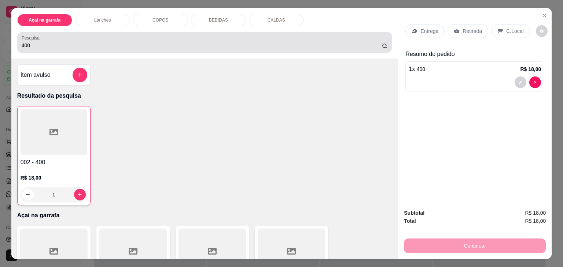
click at [69, 38] on div "400" at bounding box center [205, 42] width 366 height 15
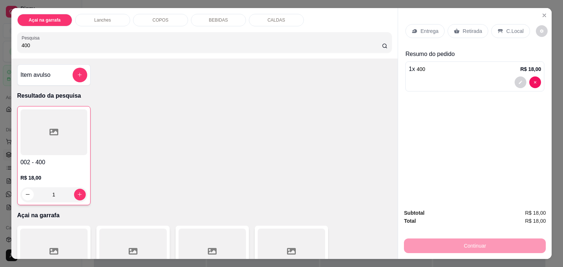
click at [509, 28] on p "C.Local" at bounding box center [514, 30] width 17 height 7
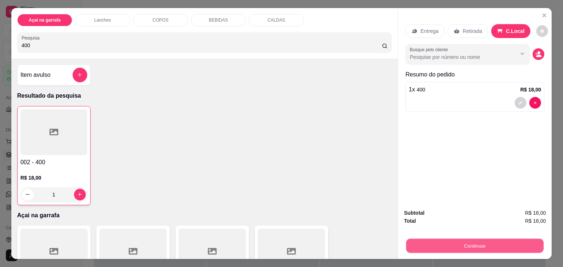
click at [435, 239] on button "Continuar" at bounding box center [474, 246] width 137 height 14
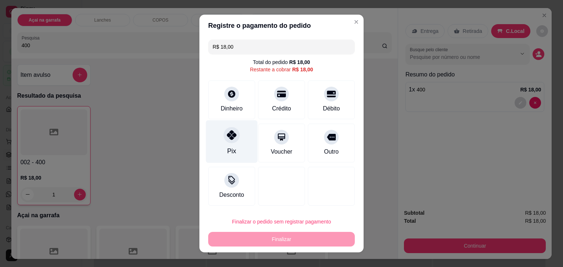
click at [239, 137] on div "Pix" at bounding box center [232, 142] width 52 height 43
type input "R$ 0,00"
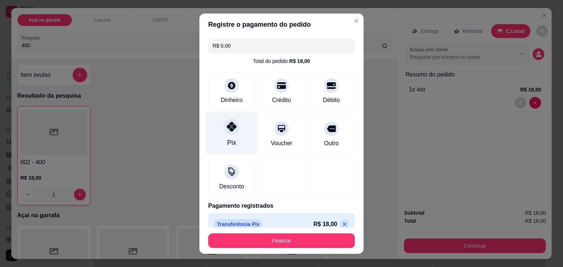
click at [239, 137] on div "Pix" at bounding box center [232, 133] width 52 height 43
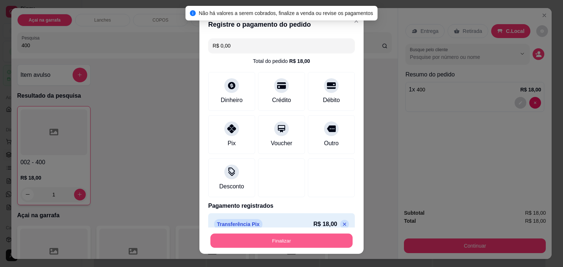
click at [239, 236] on button "Finalizar" at bounding box center [281, 241] width 142 height 14
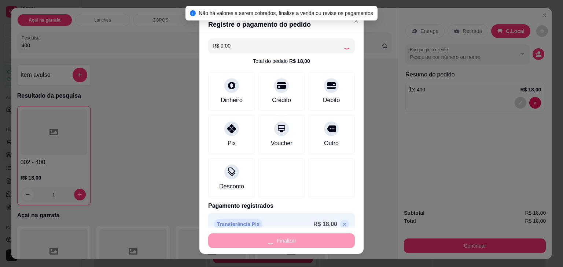
type input "0"
type input "-R$ 18,00"
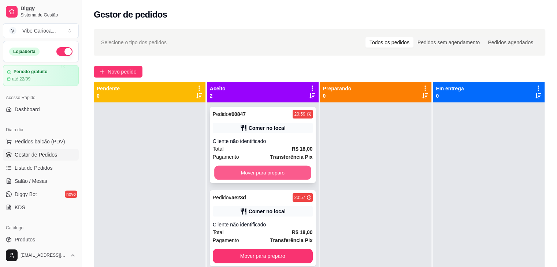
click at [270, 167] on button "Mover para preparo" at bounding box center [262, 173] width 97 height 14
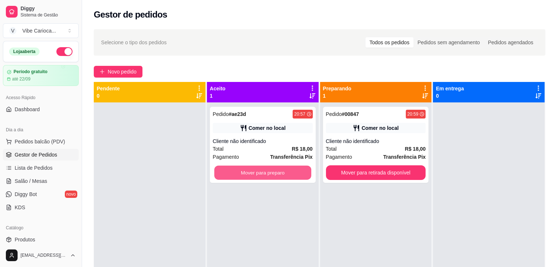
click at [270, 167] on button "Mover para preparo" at bounding box center [262, 173] width 97 height 14
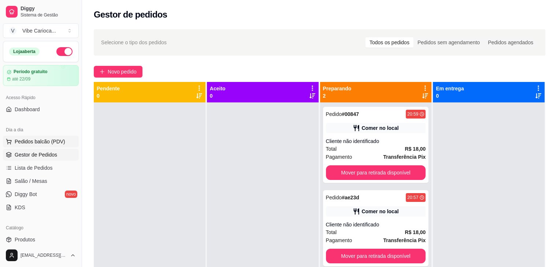
click at [28, 143] on span "Pedidos balcão (PDV)" at bounding box center [40, 141] width 51 height 7
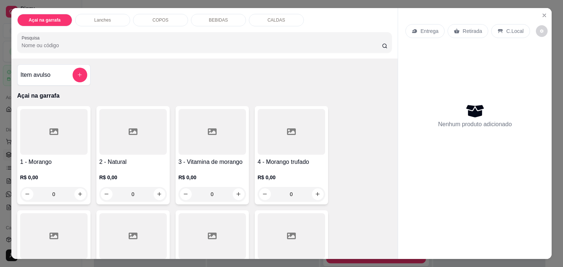
click at [103, 45] on input "Pesquisa" at bounding box center [202, 45] width 360 height 7
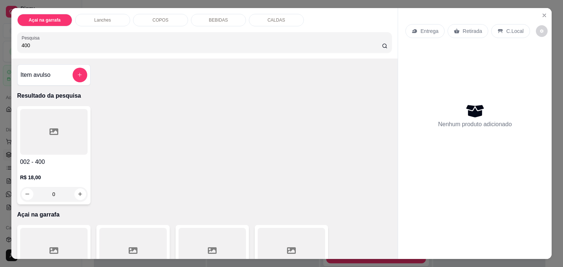
type input "400"
click at [58, 153] on div "002 - 400 R$ 18,00 0" at bounding box center [53, 155] width 73 height 99
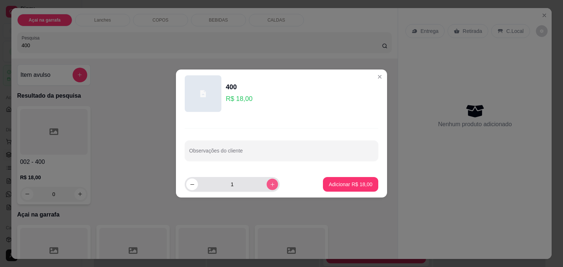
click at [270, 185] on icon "increase-product-quantity" at bounding box center [272, 184] width 5 height 5
click at [192, 189] on button "decrease-product-quantity" at bounding box center [191, 184] width 11 height 11
type input "1"
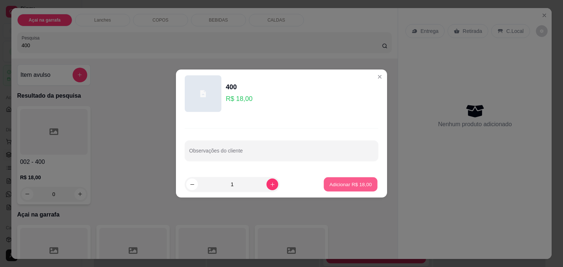
click at [329, 180] on button "Adicionar R$ 18,00" at bounding box center [351, 185] width 54 height 14
type input "1"
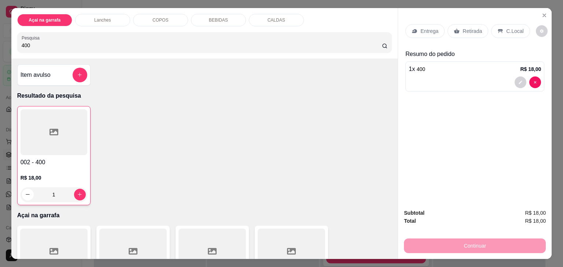
click at [502, 34] on div "C.Local" at bounding box center [510, 31] width 38 height 14
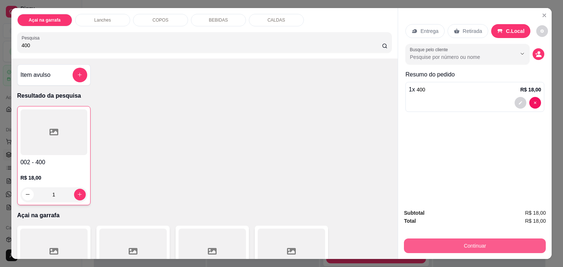
click at [435, 241] on button "Continuar" at bounding box center [475, 246] width 142 height 15
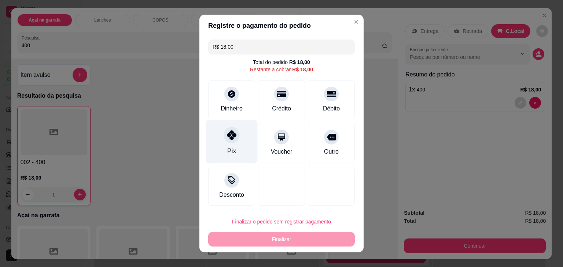
click at [235, 146] on div "Pix" at bounding box center [232, 142] width 52 height 43
type input "R$ 0,00"
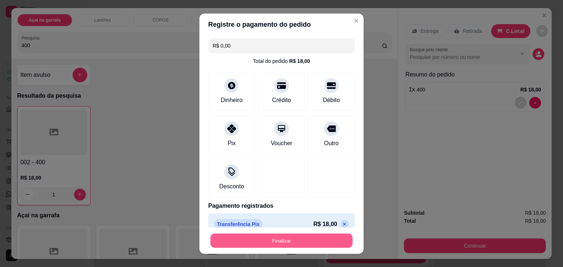
click at [246, 240] on button "Finalizar" at bounding box center [281, 241] width 142 height 14
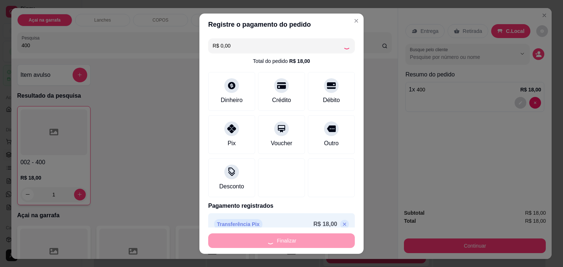
type input "0"
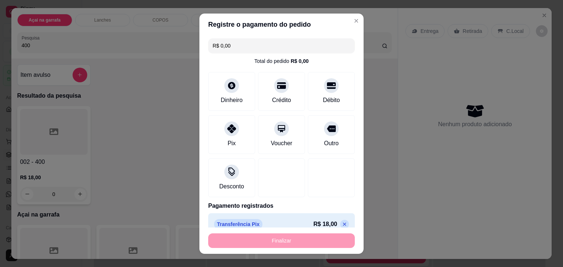
type input "-R$ 18,00"
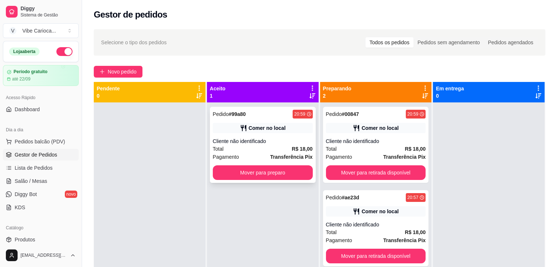
click at [266, 181] on div "Pedido # 99a80 20:59 Comer no local Cliente não identificado Total R$ 18,00 Pag…" at bounding box center [263, 145] width 106 height 76
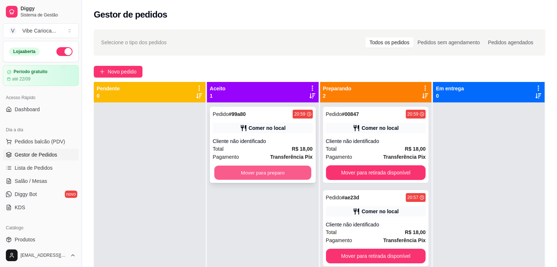
click at [273, 170] on button "Mover para preparo" at bounding box center [262, 173] width 97 height 14
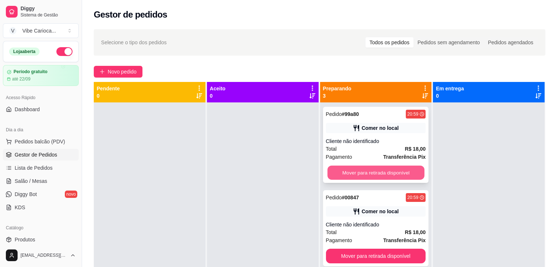
click at [333, 175] on button "Mover para retirada disponível" at bounding box center [376, 173] width 97 height 14
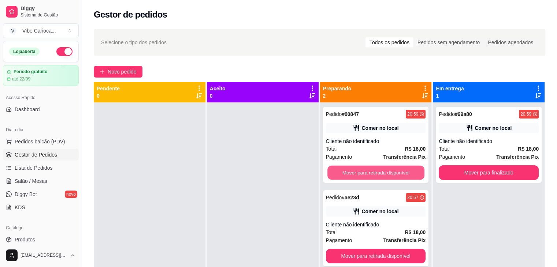
click at [333, 175] on button "Mover para retirada disponível" at bounding box center [376, 173] width 97 height 14
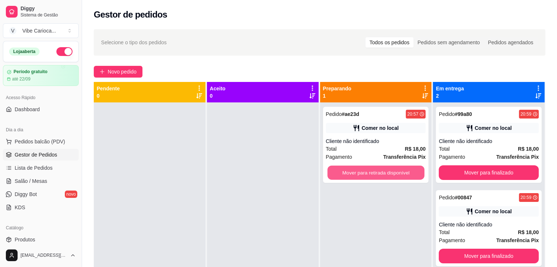
click at [333, 175] on button "Mover para retirada disponível" at bounding box center [376, 173] width 97 height 14
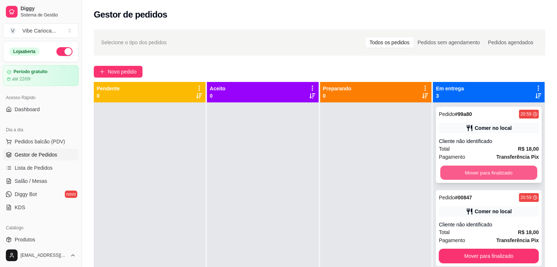
click at [453, 169] on button "Mover para finalizado" at bounding box center [488, 173] width 97 height 14
click at [453, 169] on button "Mover para finalizado" at bounding box center [489, 173] width 100 height 15
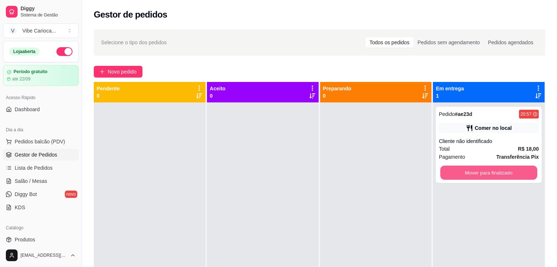
click at [453, 169] on button "Mover para finalizado" at bounding box center [488, 173] width 97 height 14
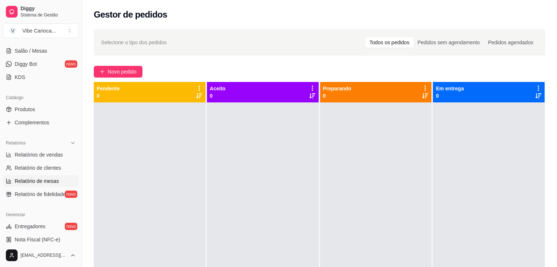
scroll to position [129, 0]
click at [50, 156] on span "Relatórios de vendas" at bounding box center [39, 156] width 48 height 7
select select "ALL"
select select "0"
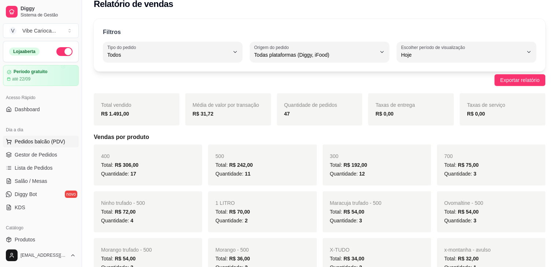
click at [37, 138] on span "Pedidos balcão (PDV)" at bounding box center [40, 141] width 51 height 7
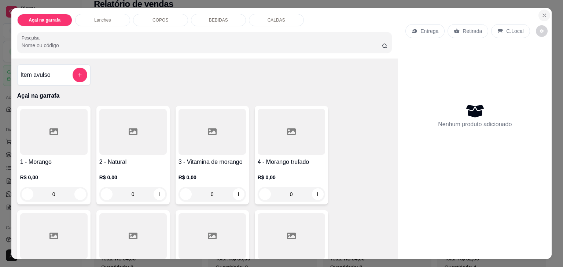
click at [541, 14] on icon "Close" at bounding box center [544, 15] width 6 height 6
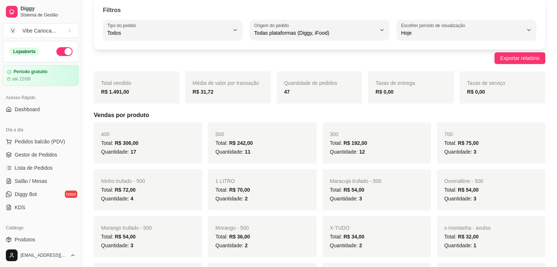
scroll to position [22, 0]
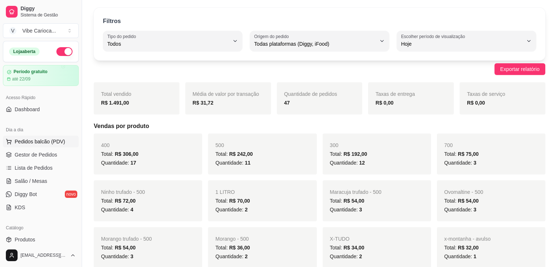
click at [30, 143] on span "Pedidos balcão (PDV)" at bounding box center [40, 141] width 51 height 7
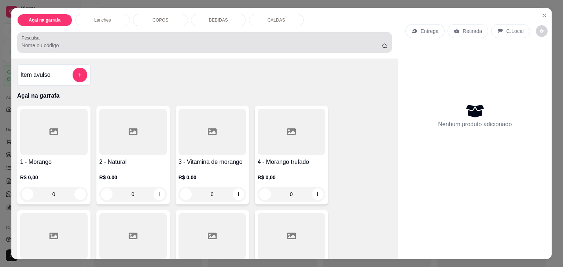
click at [161, 37] on div at bounding box center [205, 42] width 366 height 15
click at [149, 36] on div at bounding box center [205, 42] width 366 height 15
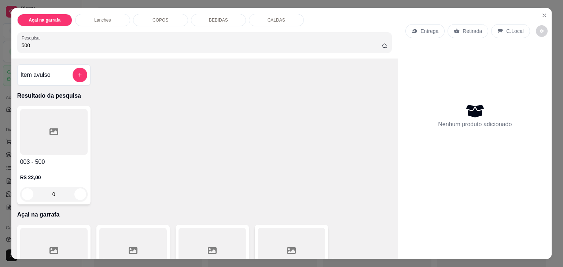
type input "500"
click at [70, 140] on div at bounding box center [53, 132] width 67 height 46
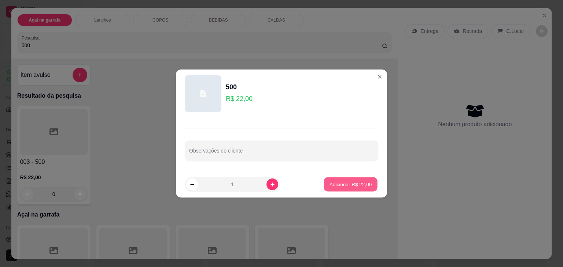
click at [339, 181] on p "Adicionar R$ 22,00" at bounding box center [350, 184] width 43 height 7
type input "1"
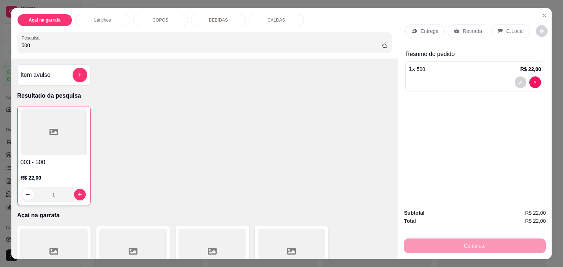
click at [511, 30] on p "C.Local" at bounding box center [514, 30] width 17 height 7
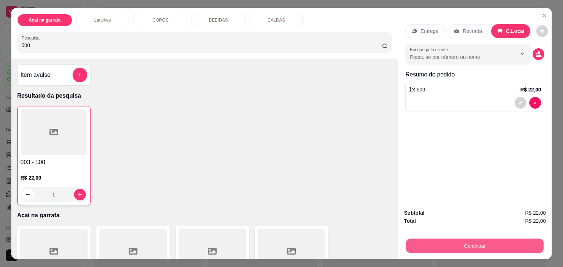
click at [436, 239] on button "Continuar" at bounding box center [474, 246] width 137 height 14
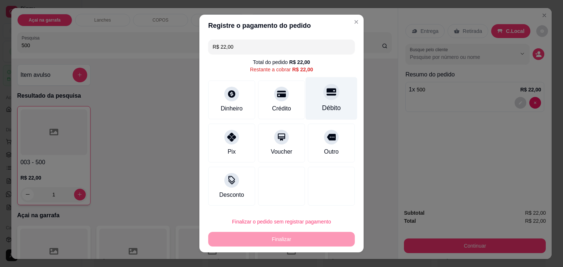
click at [324, 104] on div "Débito" at bounding box center [331, 108] width 19 height 10
type input "R$ 0,00"
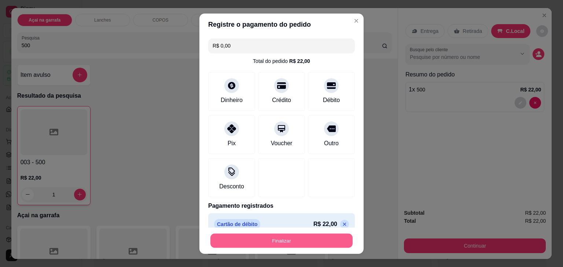
click at [263, 238] on button "Finalizar" at bounding box center [281, 241] width 142 height 14
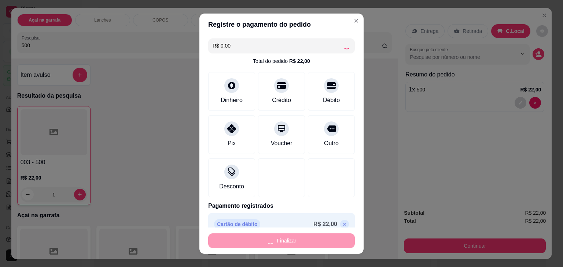
type input "0"
type input "-R$ 22,00"
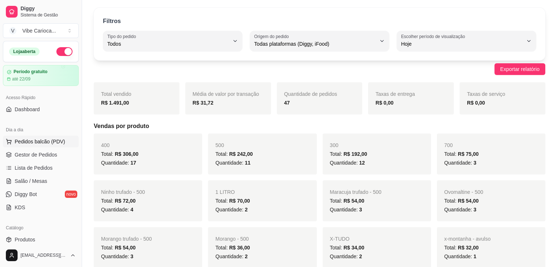
click at [26, 142] on span "Pedidos balcão (PDV)" at bounding box center [40, 141] width 51 height 7
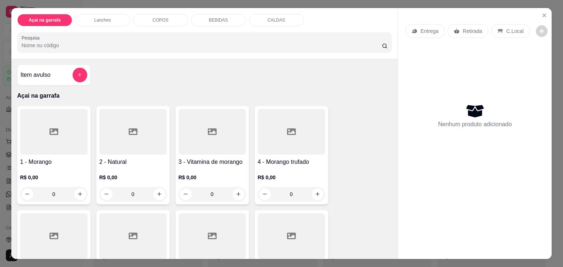
click at [84, 44] on input "Pesquisa" at bounding box center [202, 45] width 360 height 7
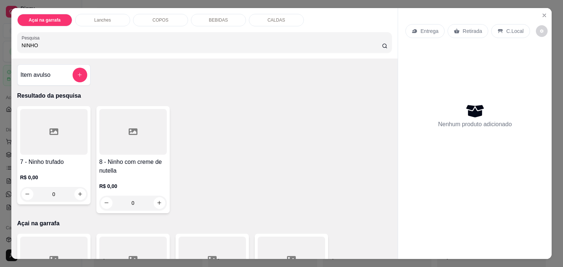
type input "NINHO"
click at [121, 144] on div at bounding box center [132, 132] width 67 height 46
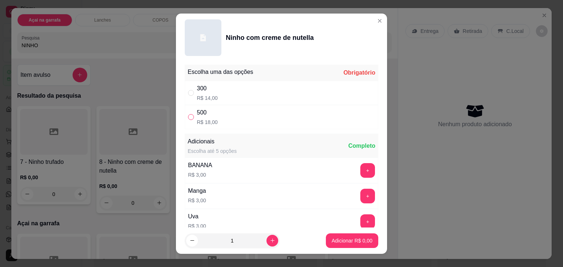
click at [188, 113] on label "" at bounding box center [191, 117] width 6 height 8
click at [188, 114] on input "" at bounding box center [191, 117] width 6 height 6
click at [191, 118] on input "" at bounding box center [191, 117] width 6 height 6
radio input "true"
click at [347, 241] on p "Adicionar R$ 18,00" at bounding box center [350, 240] width 43 height 7
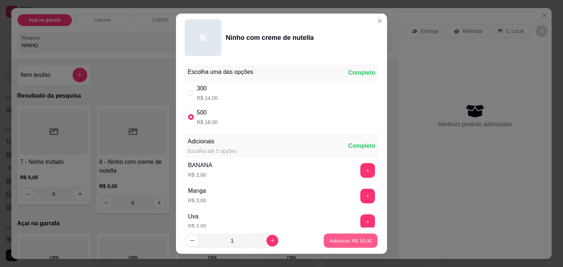
type input "1"
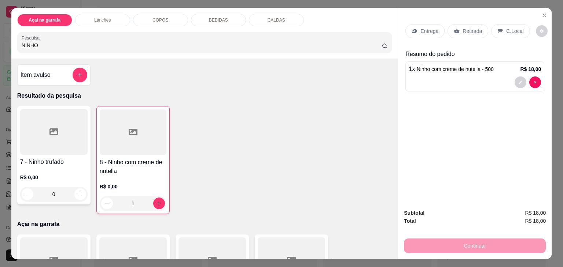
click at [506, 27] on p "C.Local" at bounding box center [514, 30] width 17 height 7
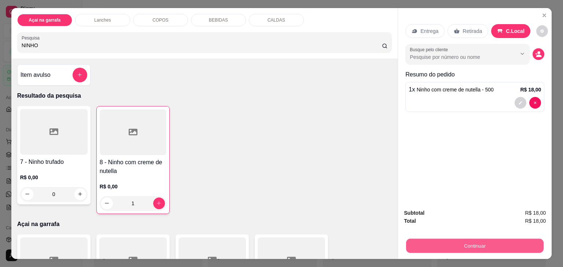
click at [425, 243] on button "Continuar" at bounding box center [474, 246] width 137 height 14
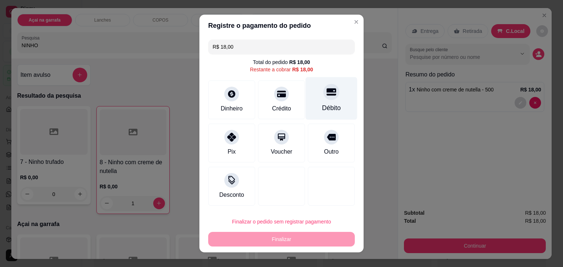
click at [329, 101] on div "Débito" at bounding box center [332, 98] width 52 height 43
type input "R$ 0,00"
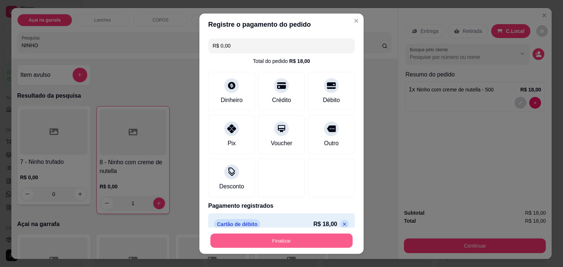
click at [261, 242] on button "Finalizar" at bounding box center [281, 241] width 142 height 14
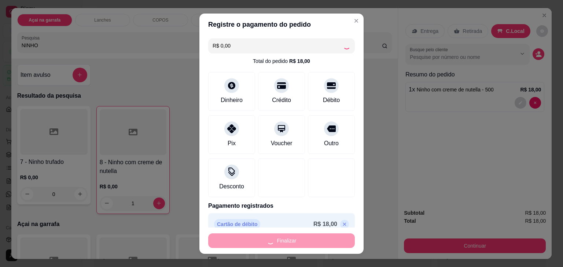
type input "0"
type input "-R$ 18,00"
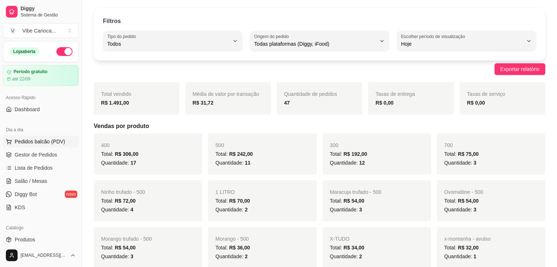
click at [50, 140] on span "Pedidos balcão (PDV)" at bounding box center [40, 141] width 51 height 7
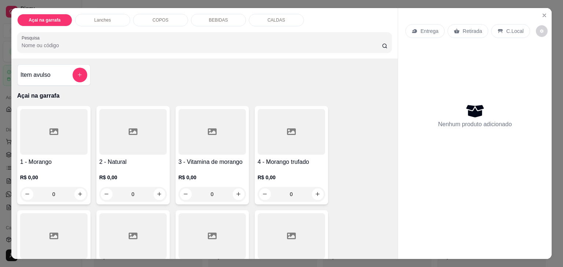
click at [142, 44] on input "Pesquisa" at bounding box center [202, 45] width 360 height 7
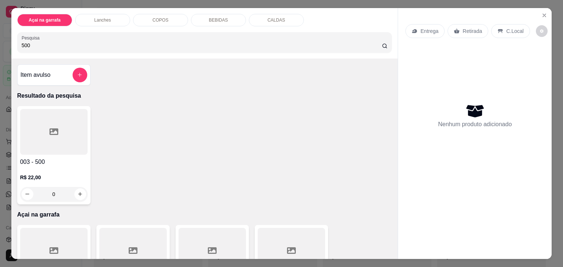
type input "500"
click at [44, 142] on div at bounding box center [53, 132] width 67 height 46
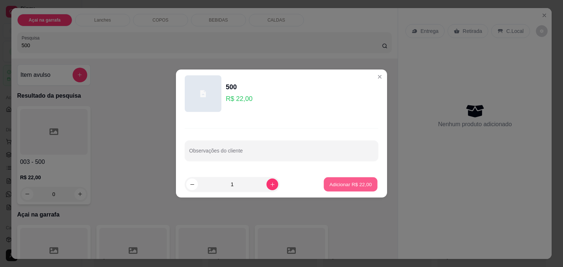
click at [331, 179] on button "Adicionar R$ 22,00" at bounding box center [351, 185] width 54 height 14
type input "1"
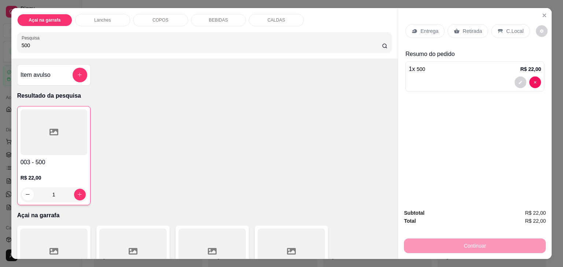
click at [503, 24] on div "C.Local" at bounding box center [510, 31] width 38 height 14
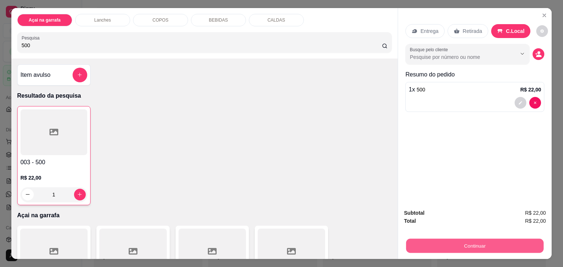
click at [429, 242] on button "Continuar" at bounding box center [474, 246] width 137 height 14
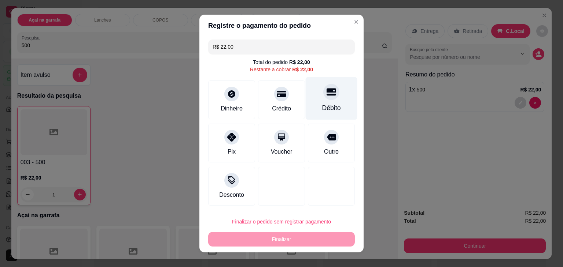
click at [327, 95] on icon at bounding box center [331, 92] width 10 height 7
type input "R$ 0,00"
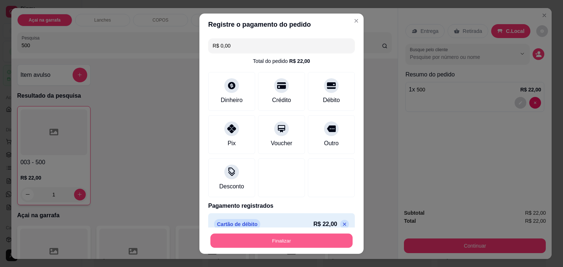
click at [265, 241] on button "Finalizar" at bounding box center [281, 241] width 142 height 14
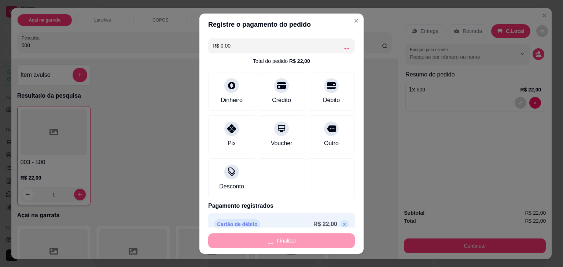
type input "0"
type input "-R$ 22,00"
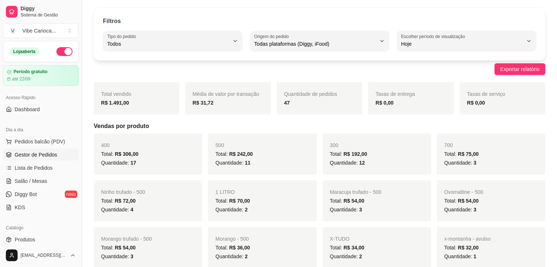
click at [31, 156] on span "Gestor de Pedidos" at bounding box center [36, 154] width 43 height 7
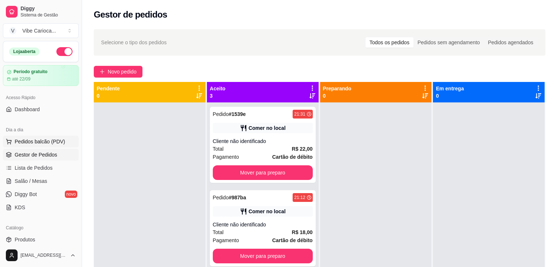
click at [32, 139] on span "Pedidos balcão (PDV)" at bounding box center [40, 141] width 51 height 7
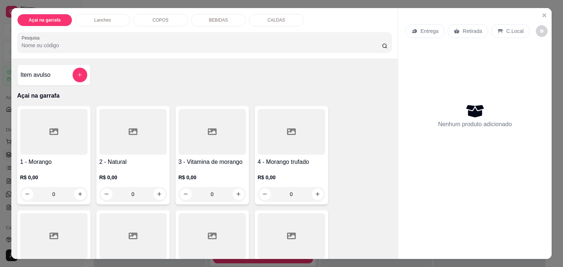
click at [22, 46] on input "Pesquisa" at bounding box center [202, 45] width 360 height 7
type input "1"
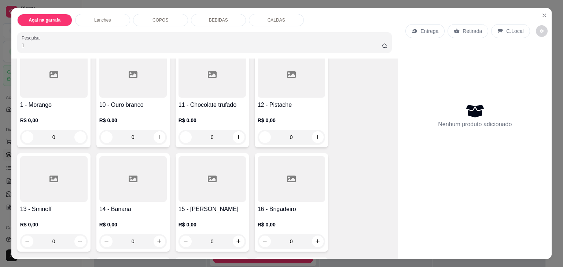
scroll to position [59, 0]
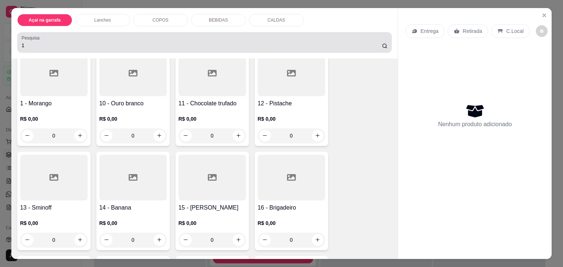
click at [78, 38] on div "1" at bounding box center [205, 42] width 366 height 15
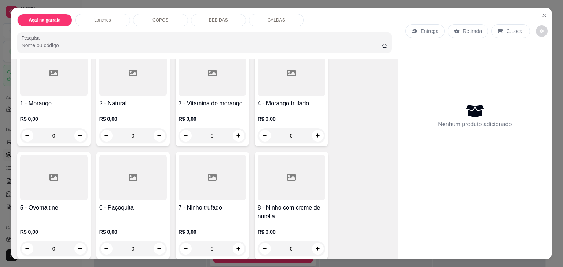
click at [153, 17] on p "COPOS" at bounding box center [160, 20] width 16 height 6
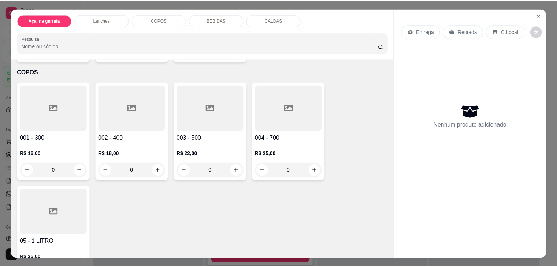
scroll to position [18, 0]
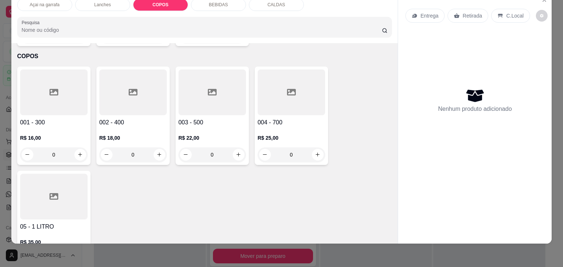
click at [38, 174] on div at bounding box center [53, 197] width 67 height 46
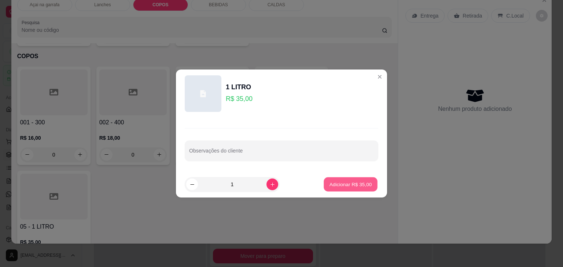
click at [329, 186] on p "Adicionar R$ 35,00" at bounding box center [350, 184] width 43 height 7
type input "1"
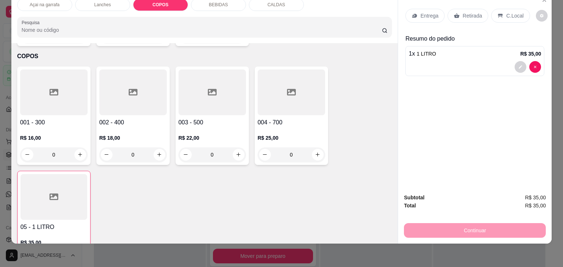
click at [499, 14] on div "C.Local" at bounding box center [510, 16] width 38 height 14
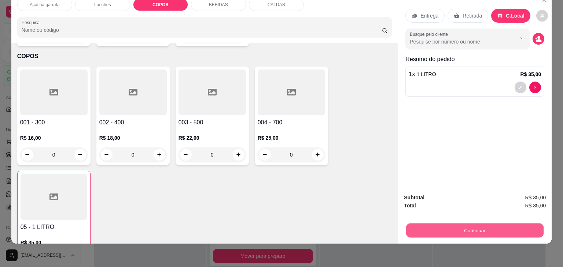
click at [473, 230] on button "Continuar" at bounding box center [474, 231] width 137 height 14
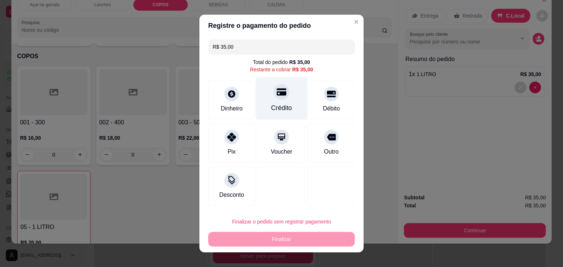
click at [287, 103] on div "Crédito" at bounding box center [282, 98] width 52 height 43
type input "R$ 0,00"
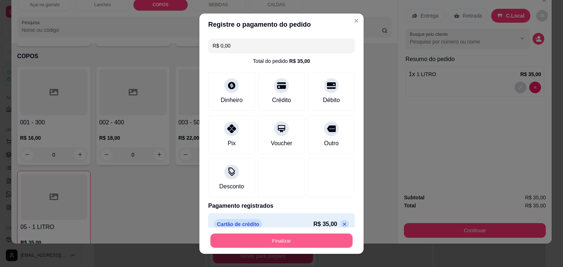
click at [270, 242] on button "Finalizar" at bounding box center [281, 241] width 142 height 14
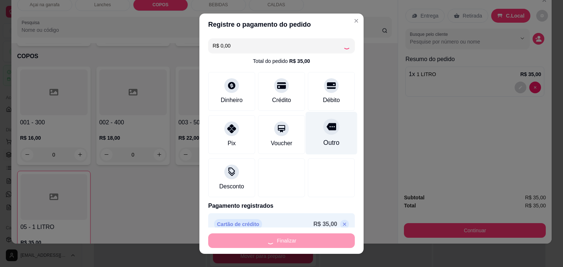
type input "0"
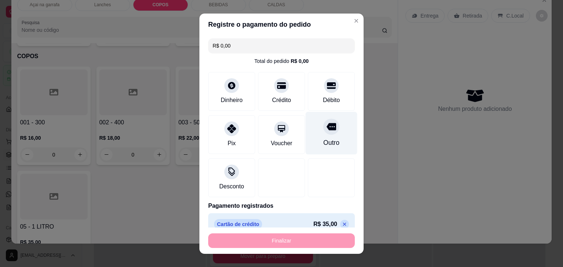
type input "-R$ 35,00"
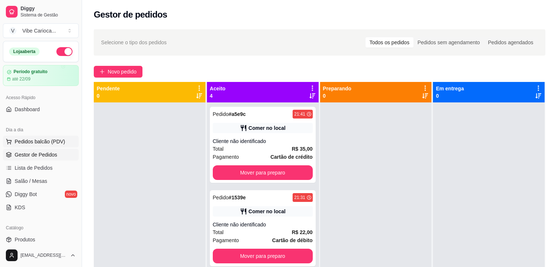
click at [20, 141] on span "Pedidos balcão (PDV)" at bounding box center [40, 141] width 51 height 7
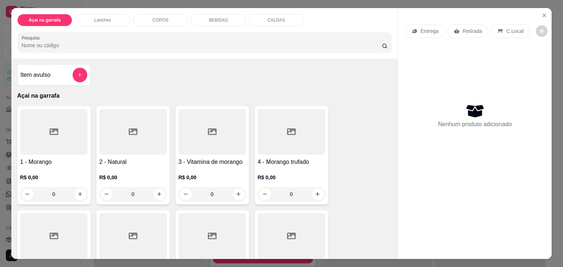
click at [61, 167] on div "R$ 0,00 0" at bounding box center [53, 184] width 67 height 35
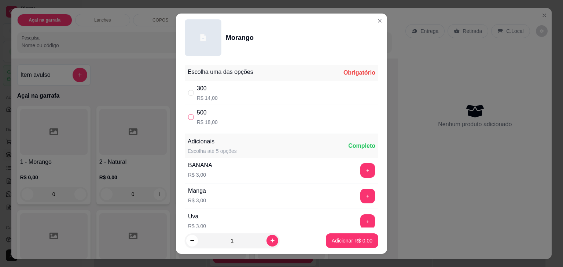
click at [188, 117] on input "" at bounding box center [191, 117] width 6 height 6
radio input "true"
click at [341, 241] on p "Adicionar R$ 18,00" at bounding box center [350, 240] width 43 height 7
type input "1"
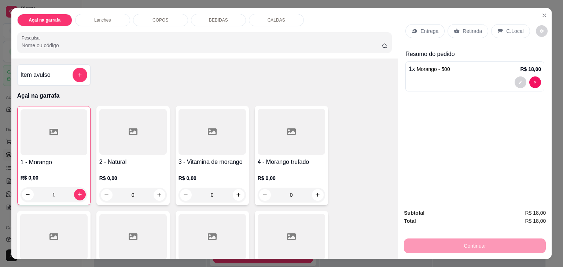
click at [497, 30] on icon at bounding box center [500, 31] width 6 height 6
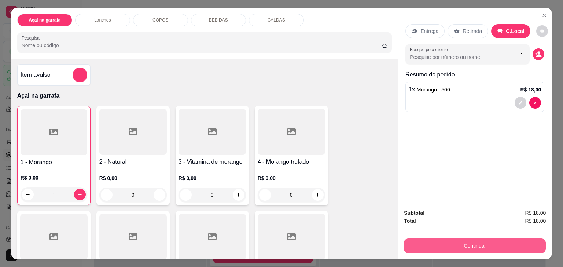
click at [416, 247] on button "Continuar" at bounding box center [475, 246] width 142 height 15
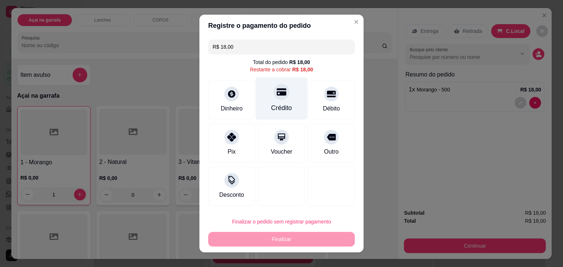
click at [277, 95] on icon at bounding box center [282, 92] width 10 height 7
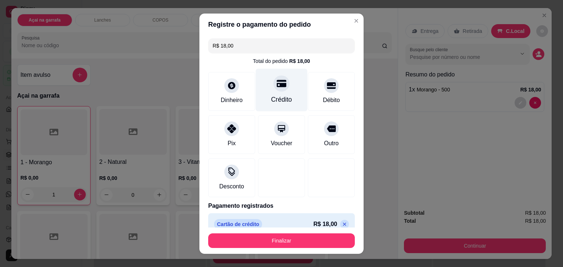
type input "R$ 0,00"
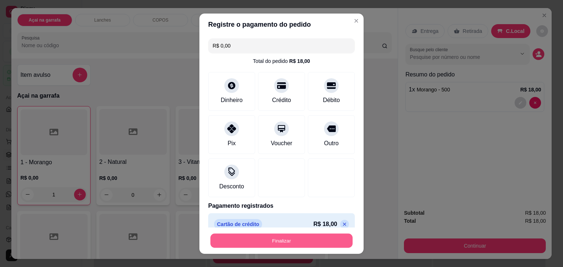
click at [272, 243] on button "Finalizar" at bounding box center [281, 241] width 142 height 14
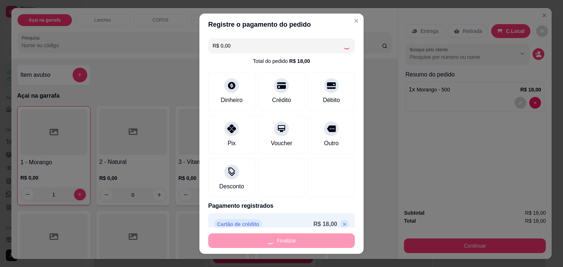
type input "0"
type input "-R$ 18,00"
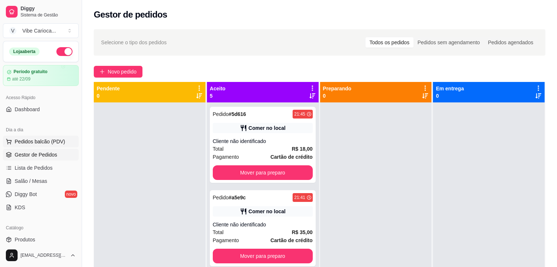
click at [26, 139] on span "Pedidos balcão (PDV)" at bounding box center [40, 141] width 51 height 7
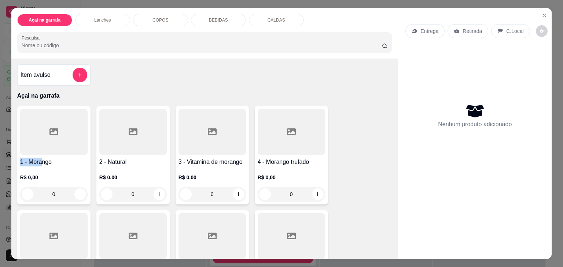
drag, startPoint x: 26, startPoint y: 139, endPoint x: 40, endPoint y: 162, distance: 26.8
click at [40, 162] on div "1 - Morango R$ 0,00 0" at bounding box center [53, 155] width 73 height 99
click at [152, 17] on p "COPOS" at bounding box center [160, 20] width 16 height 6
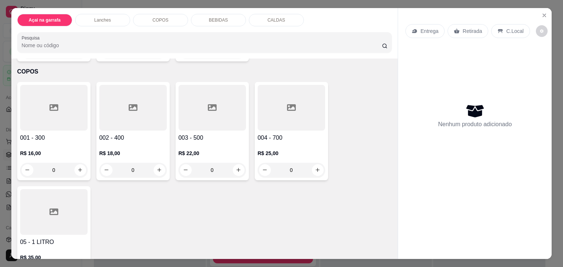
scroll to position [18, 0]
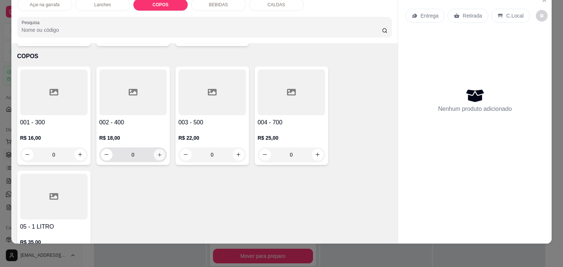
click at [158, 152] on icon "increase-product-quantity" at bounding box center [158, 154] width 5 height 5
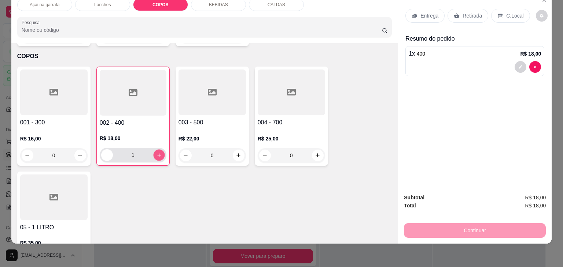
click at [158, 153] on icon "increase-product-quantity" at bounding box center [158, 155] width 5 height 5
type input "0"
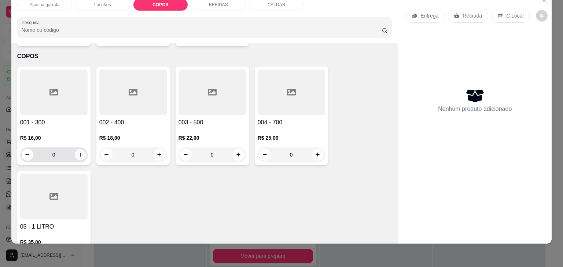
click at [74, 149] on button "increase-product-quantity" at bounding box center [79, 154] width 11 height 11
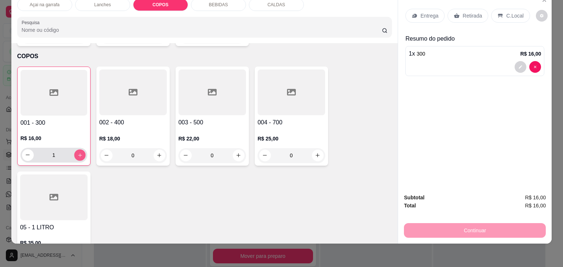
click at [77, 153] on icon "increase-product-quantity" at bounding box center [79, 155] width 5 height 5
type input "2"
click at [506, 14] on div "C.Local" at bounding box center [510, 16] width 38 height 14
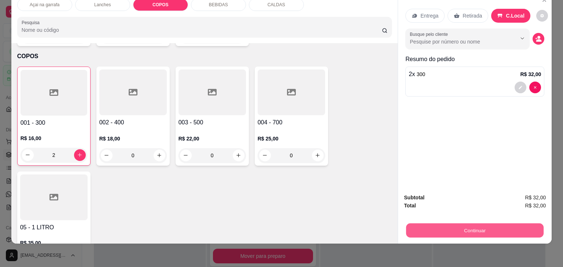
click at [478, 224] on button "Continuar" at bounding box center [474, 231] width 137 height 14
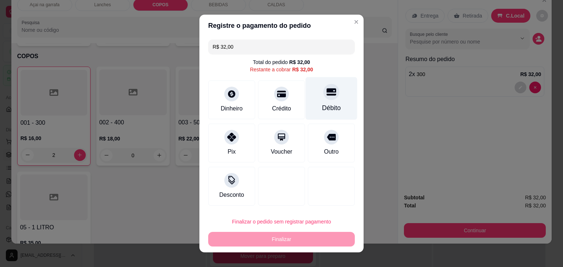
click at [315, 96] on div "Débito" at bounding box center [332, 98] width 52 height 43
type input "R$ 0,00"
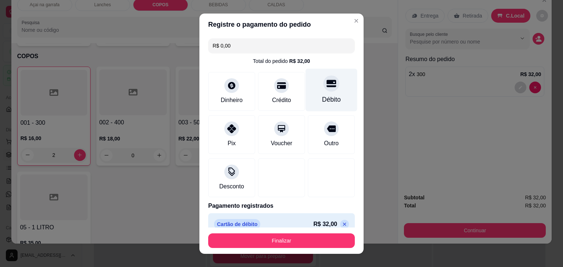
click at [326, 84] on icon at bounding box center [331, 84] width 10 height 10
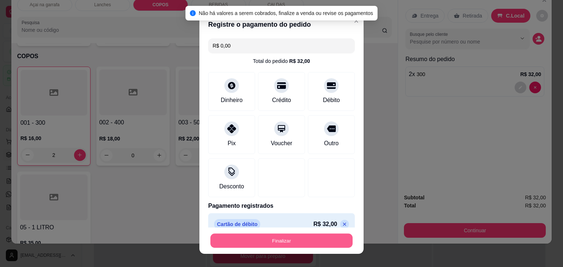
click at [264, 238] on button "Finalizar" at bounding box center [281, 241] width 142 height 14
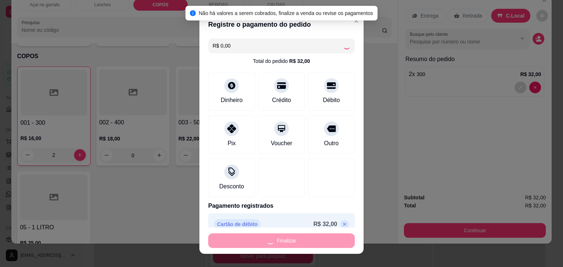
type input "0"
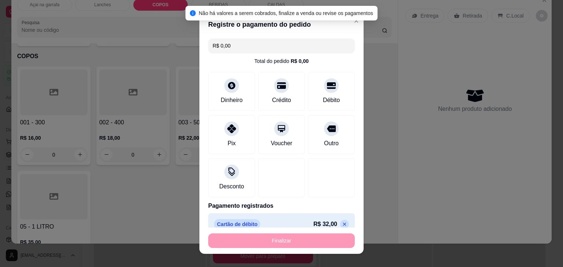
type input "-R$ 32,00"
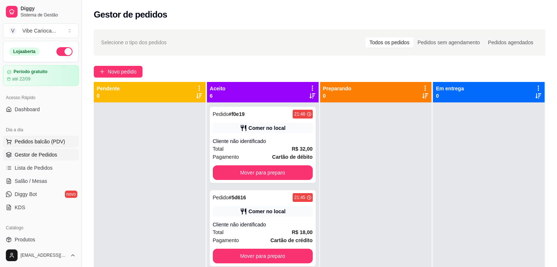
click at [58, 139] on span "Pedidos balcão (PDV)" at bounding box center [40, 141] width 51 height 7
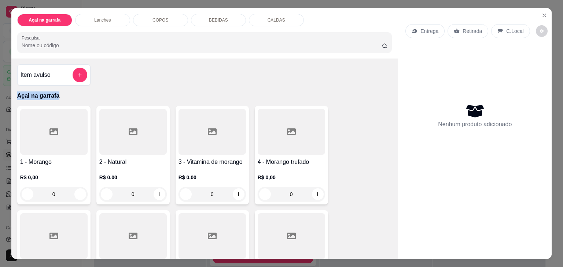
drag, startPoint x: 388, startPoint y: 75, endPoint x: 392, endPoint y: 83, distance: 9.2
click at [392, 83] on div "Item avulso Açai na garrafa 1 - Morango R$ 0,00 0 2 - Natural R$ 0,00 0 3 - Vit…" at bounding box center [204, 159] width 387 height 201
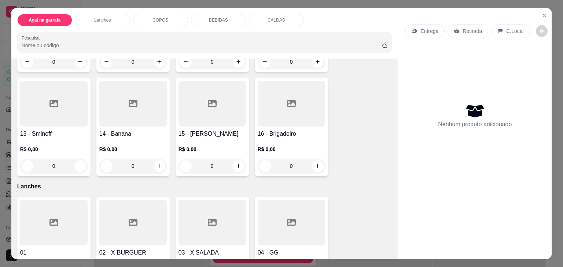
scroll to position [352, 0]
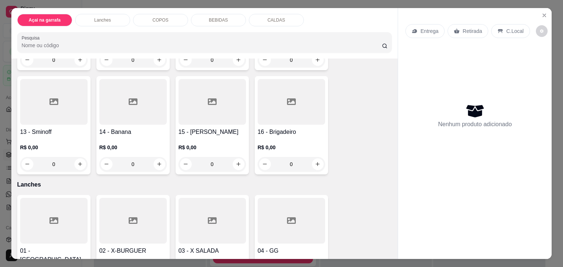
click at [122, 128] on h4 "14 - Banana" at bounding box center [132, 132] width 67 height 9
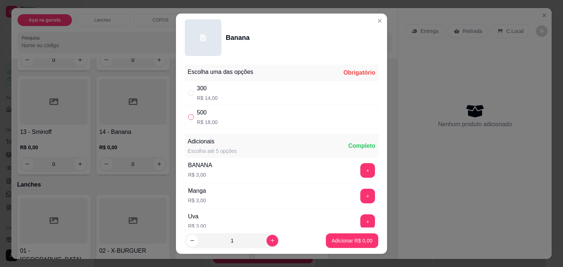
click at [190, 114] on input "" at bounding box center [191, 117] width 6 height 6
click at [189, 116] on input "" at bounding box center [191, 117] width 6 height 6
radio input "true"
click at [331, 236] on button "Adicionar R$ 18,00" at bounding box center [351, 241] width 54 height 14
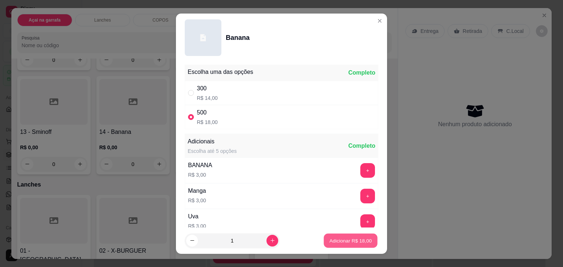
type input "1"
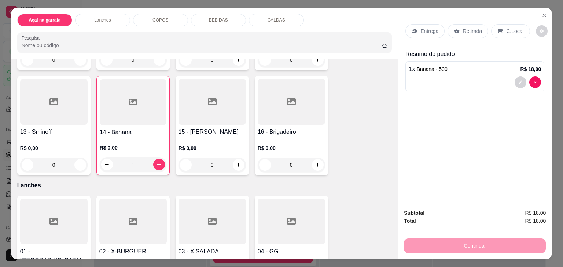
click at [509, 27] on p "C.Local" at bounding box center [514, 30] width 17 height 7
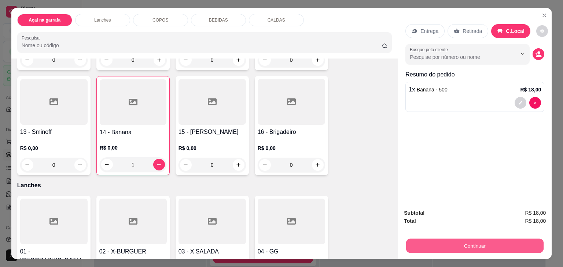
click at [475, 242] on button "Continuar" at bounding box center [474, 246] width 137 height 14
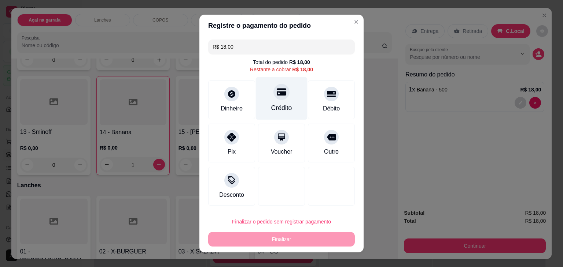
click at [277, 95] on icon at bounding box center [282, 92] width 10 height 7
type input "R$ 0,00"
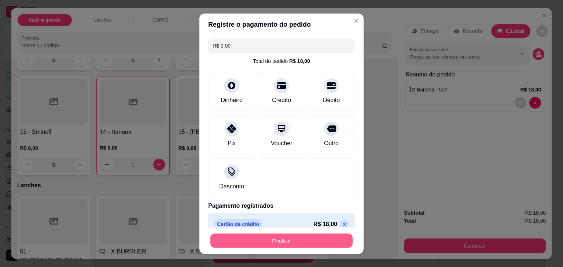
click at [254, 242] on button "Finalizar" at bounding box center [281, 241] width 142 height 14
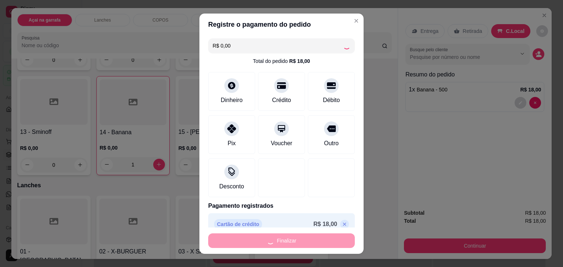
type input "0"
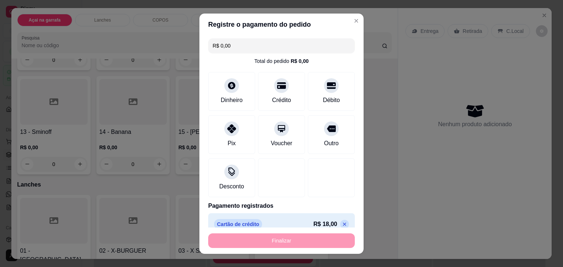
type input "-R$ 18,00"
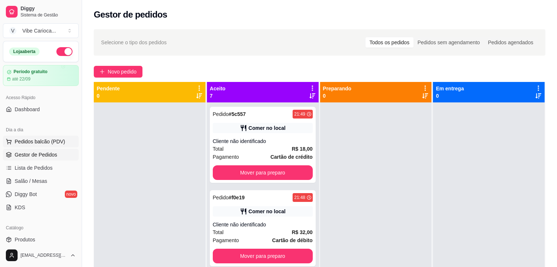
click at [41, 141] on span "Pedidos balcão (PDV)" at bounding box center [40, 141] width 51 height 7
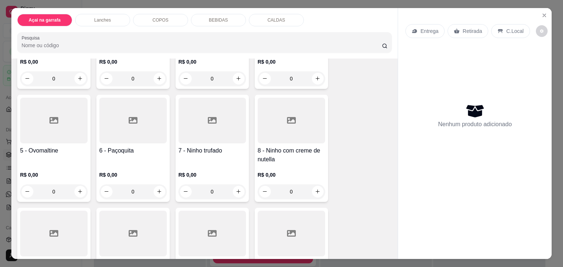
scroll to position [158, 0]
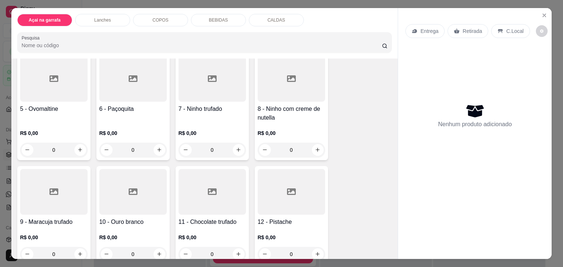
click at [298, 110] on h4 "8 - Ninho com creme de nutella" at bounding box center [291, 114] width 67 height 18
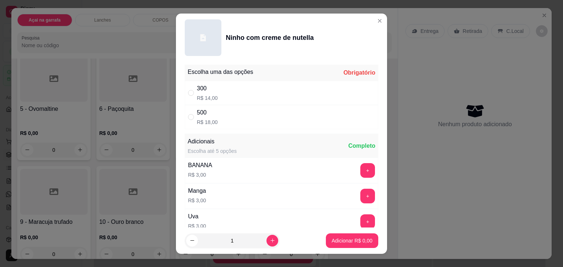
click at [192, 94] on div "" at bounding box center [192, 93] width 9 height 8
radio input "true"
click at [347, 239] on p "Adicionar R$ 14,00" at bounding box center [350, 240] width 43 height 7
type input "1"
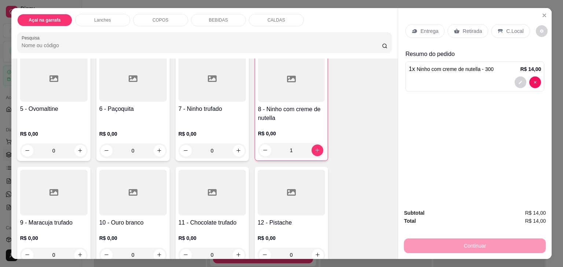
click at [506, 31] on p "C.Local" at bounding box center [514, 30] width 17 height 7
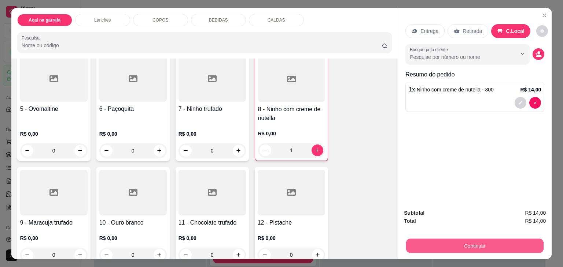
click at [438, 245] on button "Continuar" at bounding box center [474, 246] width 137 height 14
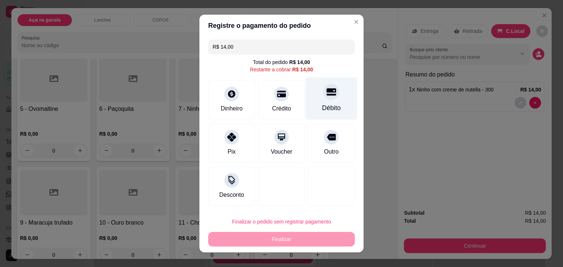
click at [323, 96] on div at bounding box center [331, 92] width 16 height 16
type input "R$ 0,00"
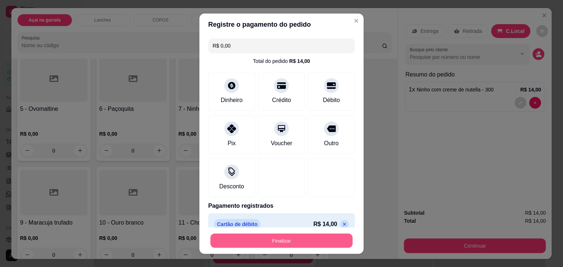
click at [274, 235] on button "Finalizar" at bounding box center [281, 241] width 142 height 14
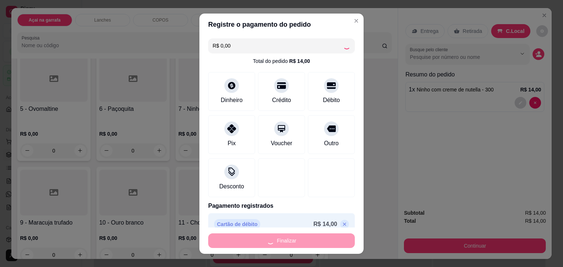
type input "0"
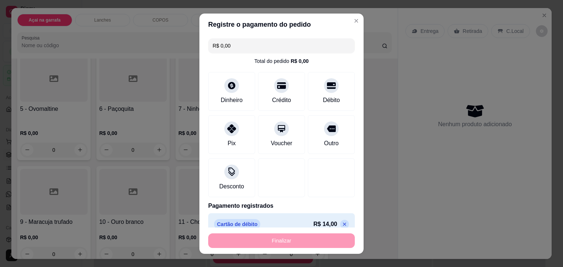
type input "-R$ 14,00"
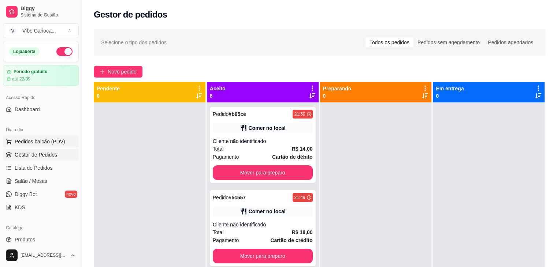
click at [47, 140] on span "Pedidos balcão (PDV)" at bounding box center [40, 141] width 51 height 7
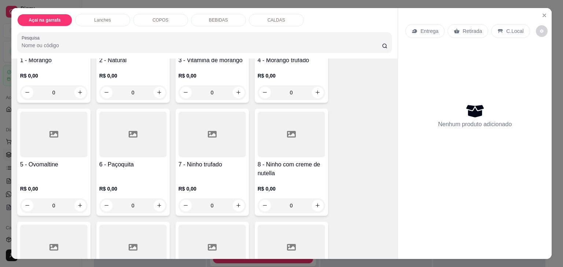
scroll to position [107, 0]
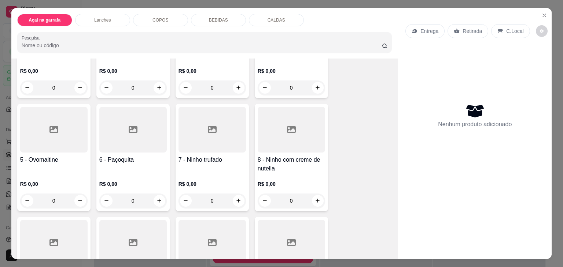
click at [299, 125] on div at bounding box center [291, 130] width 67 height 46
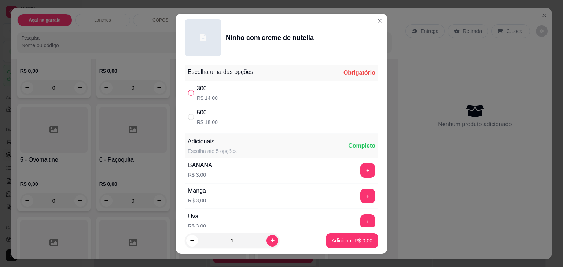
click at [188, 93] on input "" at bounding box center [191, 93] width 6 height 6
radio input "true"
click at [361, 240] on p "Adicionar R$ 14,00" at bounding box center [350, 240] width 43 height 7
type input "1"
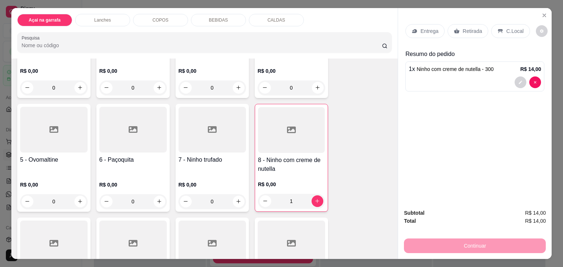
click at [61, 161] on h4 "5 - Ovomaltine" at bounding box center [53, 160] width 67 height 9
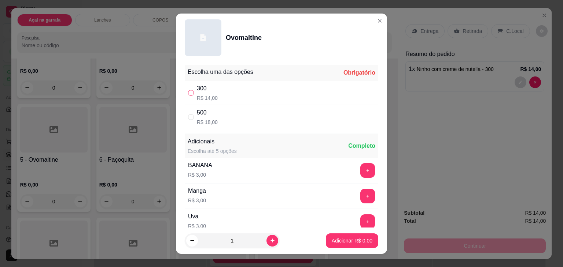
click at [188, 93] on input "" at bounding box center [191, 93] width 6 height 6
radio input "true"
click at [346, 238] on p "Adicionar R$ 14,00" at bounding box center [350, 240] width 43 height 7
type input "1"
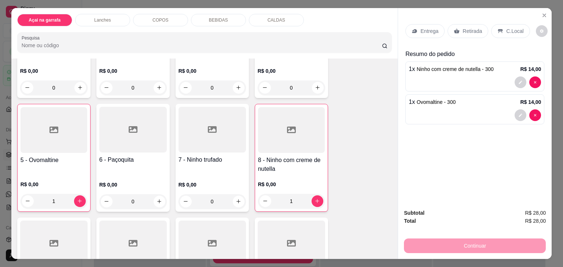
click at [512, 29] on p "C.Local" at bounding box center [514, 30] width 17 height 7
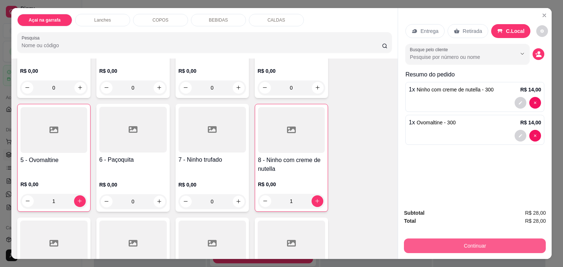
click at [479, 241] on button "Continuar" at bounding box center [475, 246] width 142 height 15
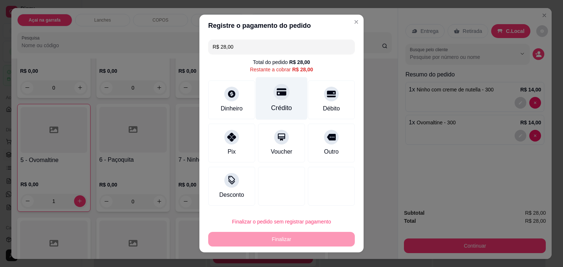
click at [277, 93] on icon at bounding box center [282, 92] width 10 height 7
type input "R$ 0,00"
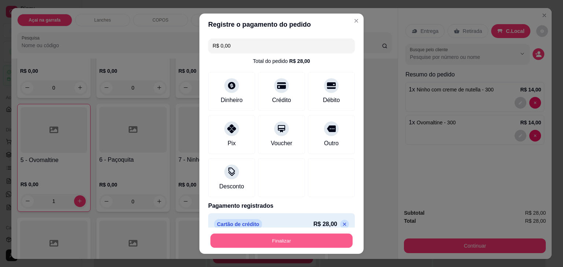
click at [284, 239] on button "Finalizar" at bounding box center [281, 241] width 142 height 14
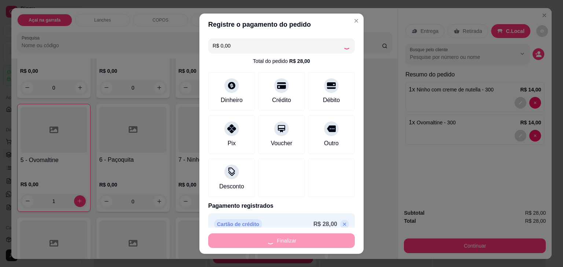
type input "0"
type input "-R$ 28,00"
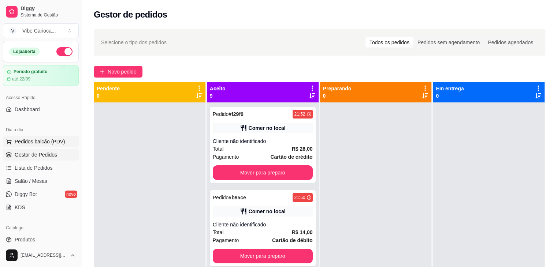
click at [32, 138] on span "Pedidos balcão (PDV)" at bounding box center [40, 141] width 51 height 7
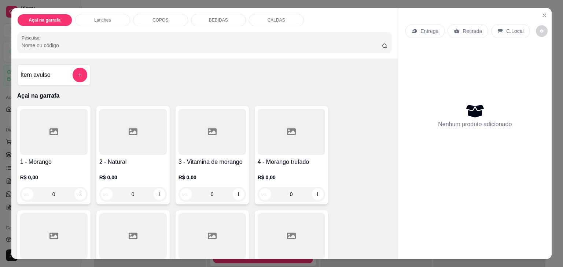
click at [156, 17] on p "COPOS" at bounding box center [160, 20] width 16 height 6
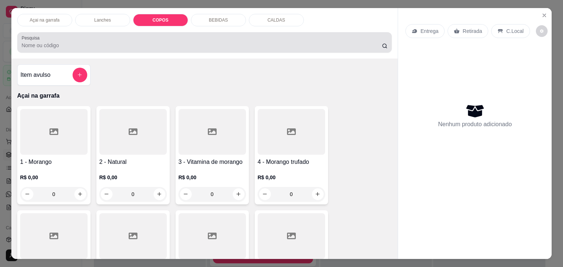
scroll to position [18, 0]
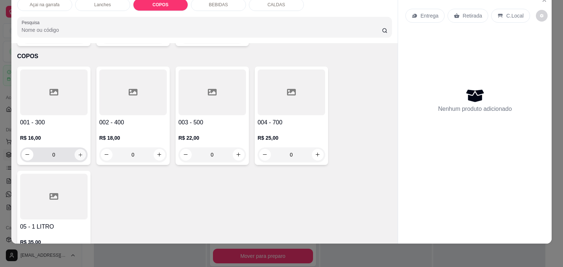
click at [78, 153] on icon "increase-product-quantity" at bounding box center [80, 155] width 4 height 4
type input "1"
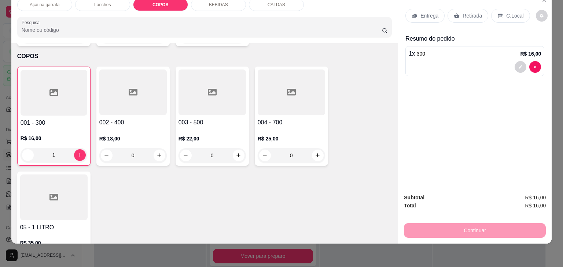
click at [497, 13] on icon at bounding box center [500, 16] width 6 height 6
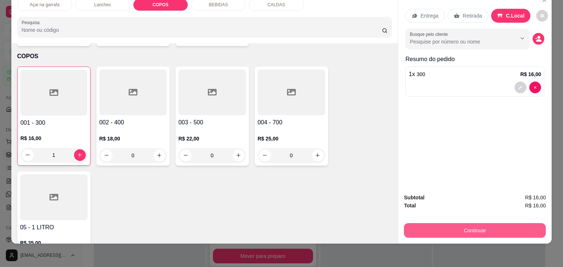
click at [440, 225] on button "Continuar" at bounding box center [475, 231] width 142 height 15
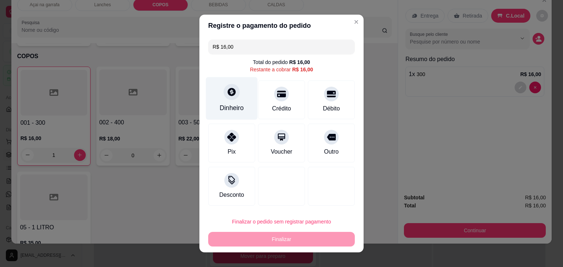
click at [225, 106] on div "Dinheiro" at bounding box center [231, 108] width 24 height 10
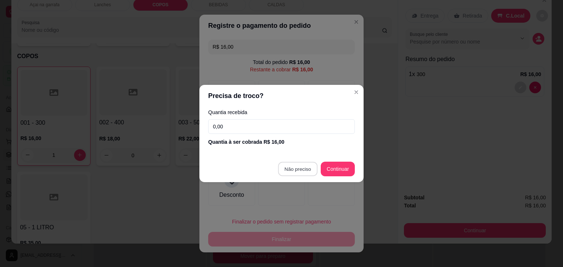
type input "R$ 0,00"
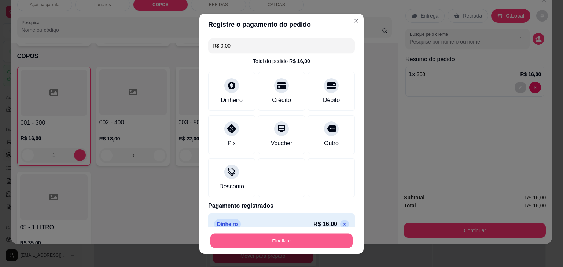
click at [297, 240] on button "Finalizar" at bounding box center [281, 241] width 142 height 14
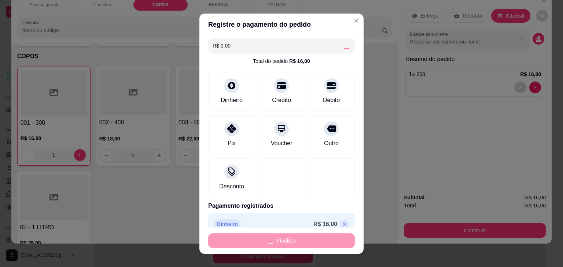
type input "0"
type input "-R$ 16,00"
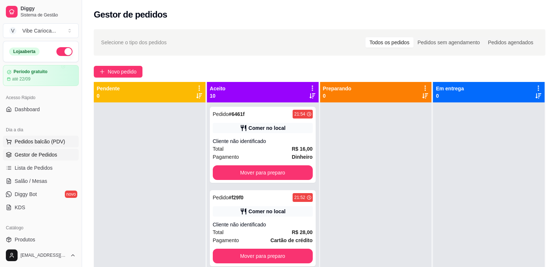
click at [33, 139] on span "Pedidos balcão (PDV)" at bounding box center [40, 141] width 51 height 7
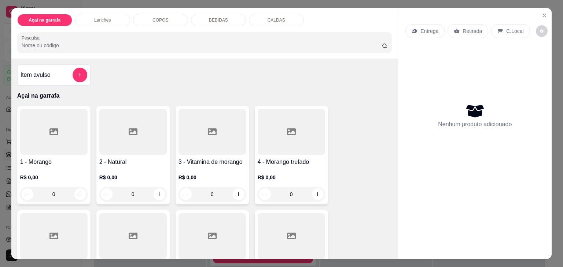
click at [28, 42] on input "Pesquisa" at bounding box center [202, 45] width 360 height 7
click at [94, 17] on p "Lanches" at bounding box center [102, 20] width 16 height 6
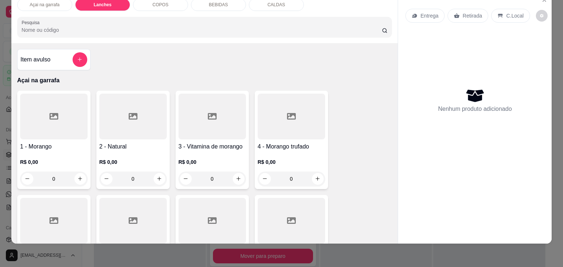
click at [142, 26] on input "Pesquisa" at bounding box center [202, 29] width 360 height 7
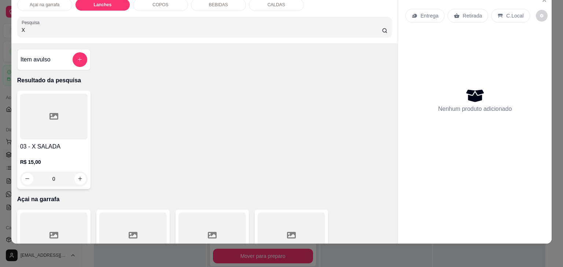
type input "X"
type input "P"
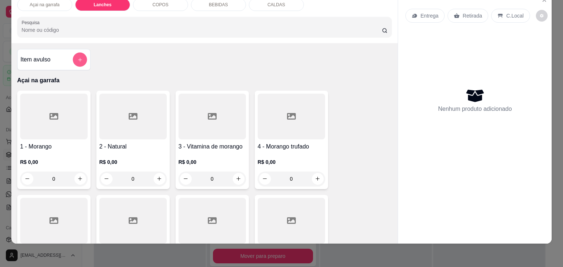
click at [77, 57] on icon "add-separate-item" at bounding box center [79, 59] width 5 height 5
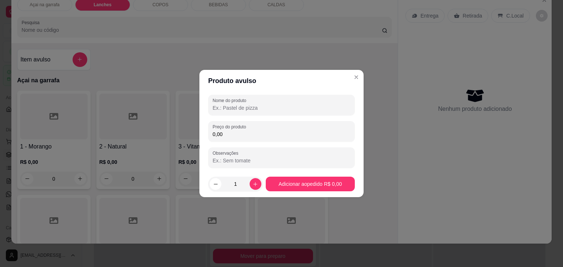
click at [238, 107] on input "Nome do produto" at bounding box center [282, 107] width 138 height 7
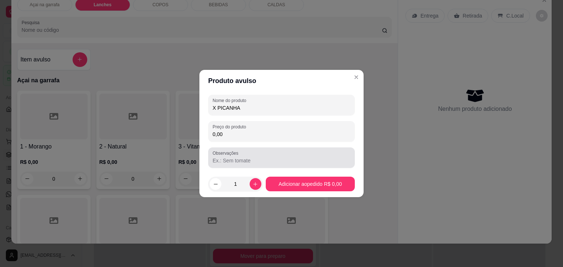
type input "X PICANHA"
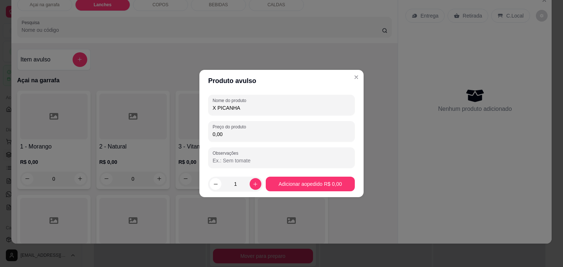
click at [234, 163] on input "Observações" at bounding box center [282, 160] width 138 height 7
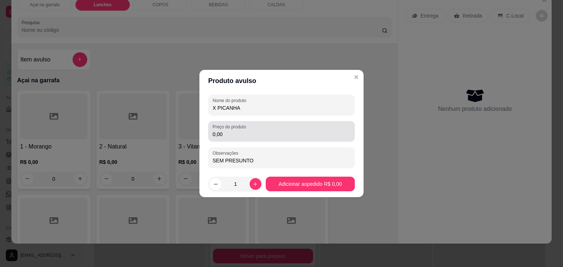
type input "SEM PRESUNTO"
click at [233, 138] on div "0,00" at bounding box center [282, 131] width 138 height 15
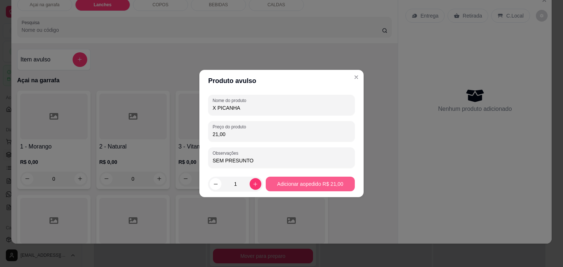
type input "21,00"
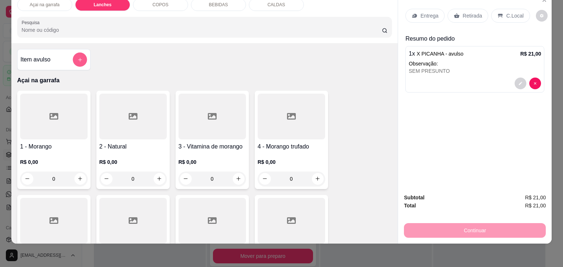
click at [81, 56] on button "add-separate-item" at bounding box center [80, 60] width 14 height 14
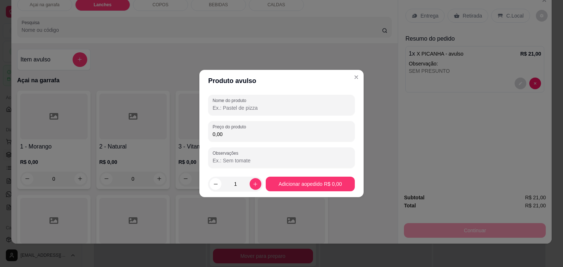
click at [251, 104] on input "Nome do produto" at bounding box center [282, 107] width 138 height 7
type input "BURGU"
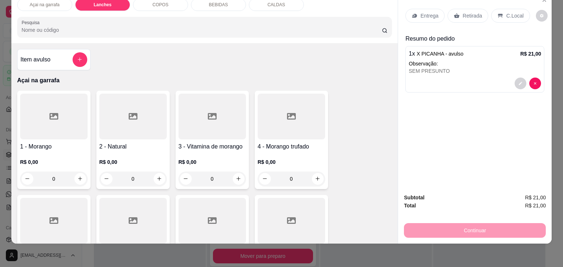
click at [193, 26] on input "Pesquisa" at bounding box center [202, 29] width 360 height 7
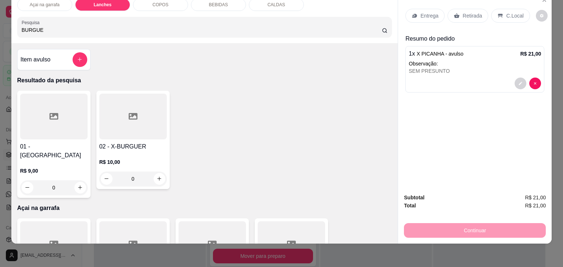
type input "BURGUE"
click at [150, 126] on div at bounding box center [132, 117] width 67 height 46
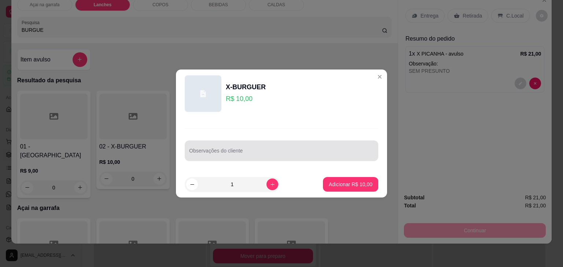
click at [273, 143] on div "Observações do cliente" at bounding box center [281, 151] width 193 height 21
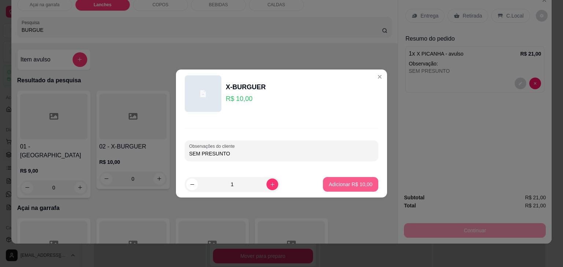
type input "SEM PRESUNTO"
click at [329, 184] on p "Adicionar R$ 10,00" at bounding box center [350, 184] width 43 height 7
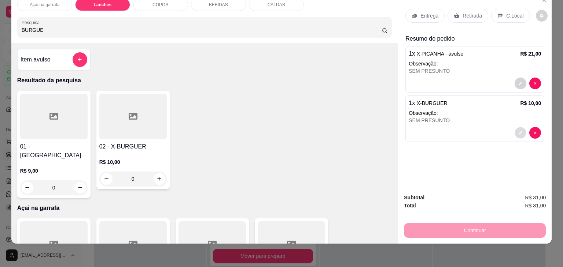
click at [518, 129] on button "decrease-product-quantity" at bounding box center [520, 132] width 11 height 11
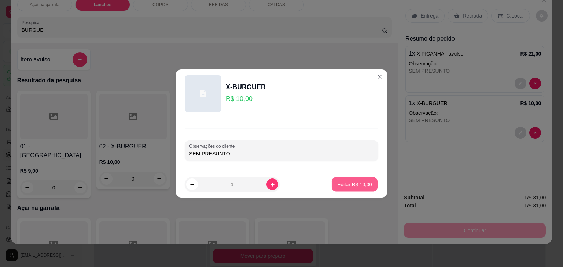
click at [346, 190] on button "Editar R$ 10,00" at bounding box center [355, 185] width 46 height 14
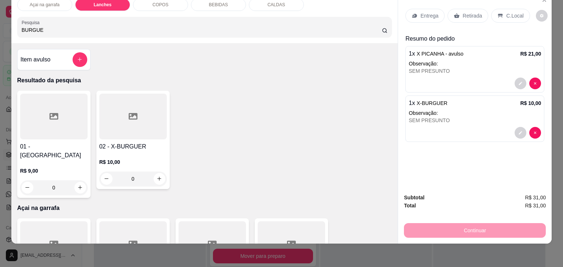
click at [501, 127] on div at bounding box center [475, 133] width 132 height 12
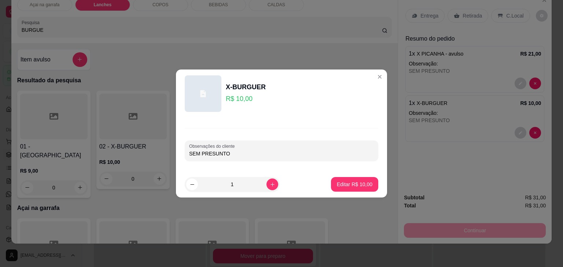
click at [374, 84] on header "X-BURGUER R$ 10,00" at bounding box center [281, 94] width 211 height 48
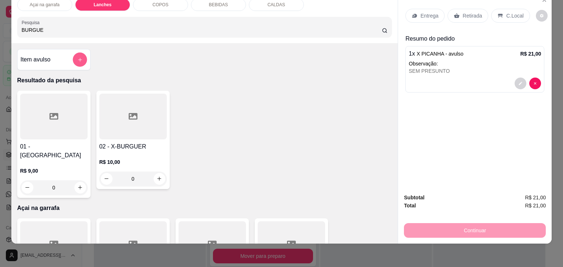
click at [73, 55] on button "add-separate-item" at bounding box center [80, 60] width 14 height 14
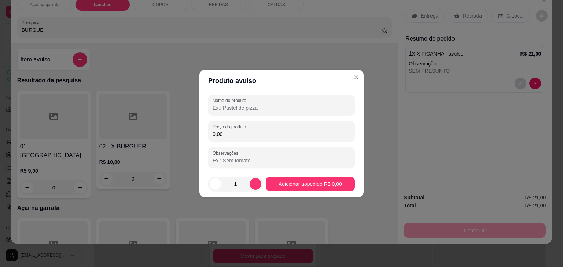
click at [233, 108] on input "Nome do produto" at bounding box center [282, 107] width 138 height 7
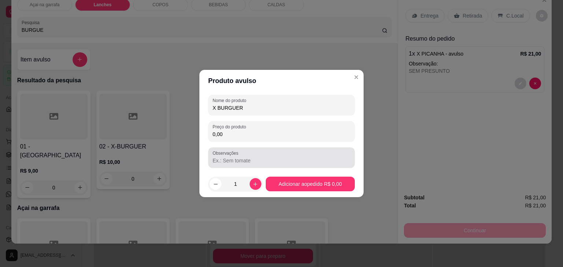
type input "X BURGUER"
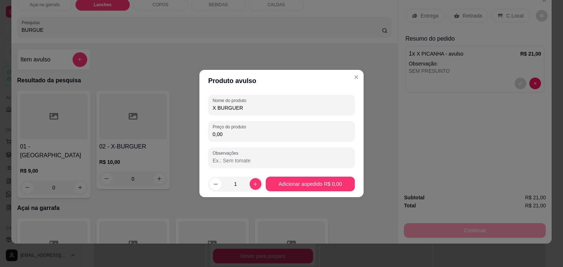
click at [237, 160] on input "Observações" at bounding box center [282, 160] width 138 height 7
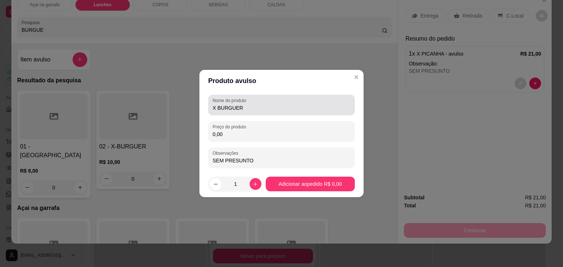
type input "SEM PRESUNTO"
click at [248, 112] on div "Nome do produto X BURGUER" at bounding box center [281, 105] width 147 height 21
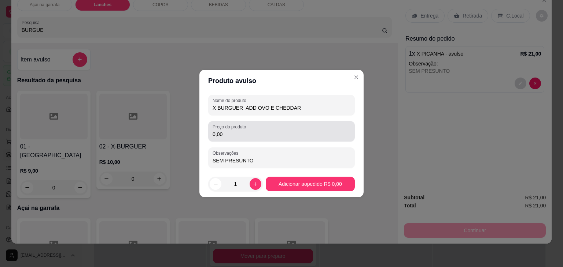
type input "X BURGUER ADD OVO E CHEDDAR"
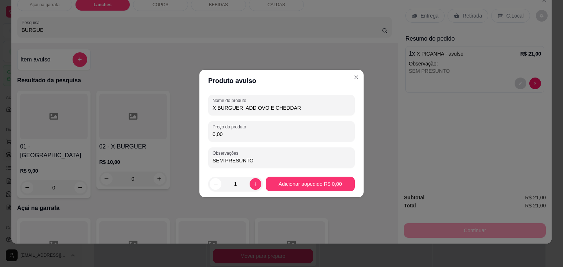
click at [230, 135] on input "0,00" at bounding box center [282, 134] width 138 height 7
type input "18,00"
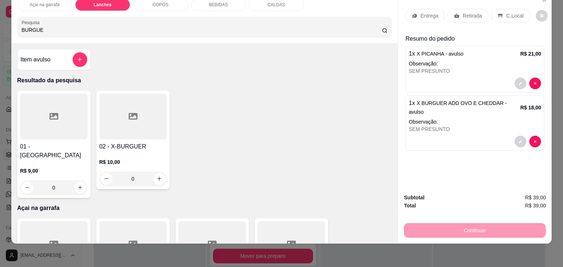
click at [506, 12] on p "C.Local" at bounding box center [514, 15] width 17 height 7
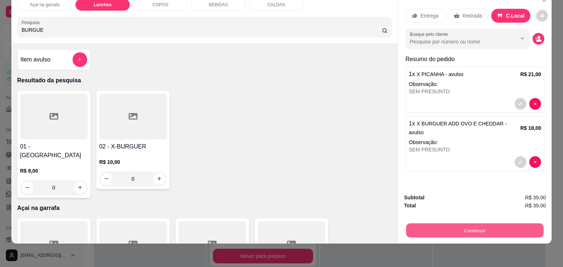
click at [418, 222] on div "Continuar" at bounding box center [475, 230] width 142 height 16
click at [424, 224] on button "Continuar" at bounding box center [474, 231] width 137 height 14
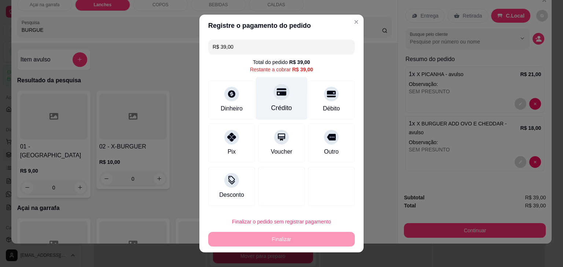
click at [273, 91] on div at bounding box center [281, 92] width 16 height 16
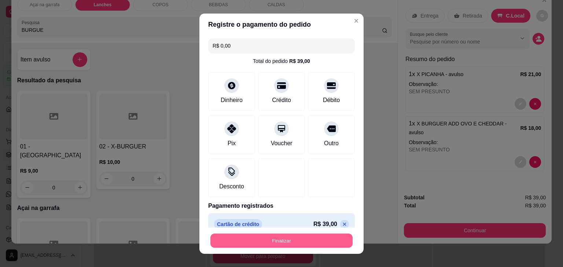
click at [250, 235] on button "Finalizar" at bounding box center [281, 241] width 142 height 14
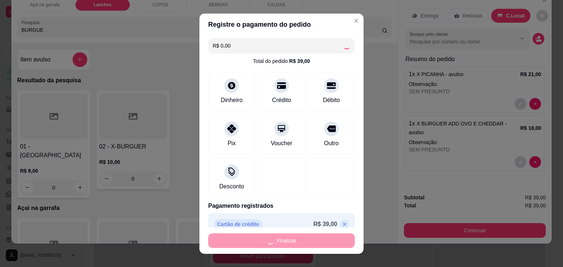
type input "-R$ 39,00"
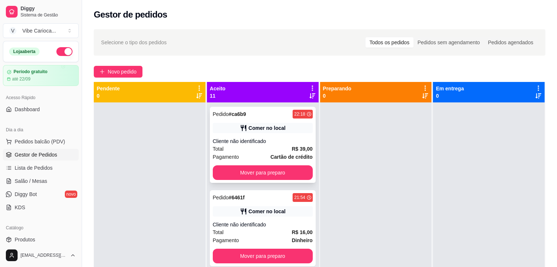
click at [246, 120] on div "Pedido # ca6b9 22:18 Comer no local Cliente não identificado Total R$ 39,00 Pag…" at bounding box center [263, 145] width 106 height 76
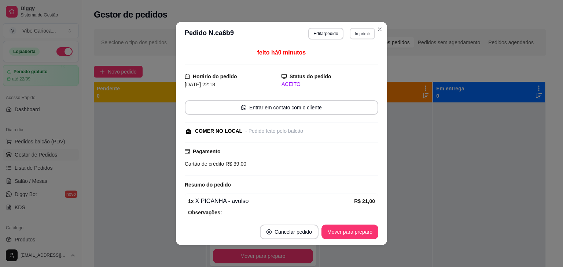
click at [357, 33] on button "Imprimir" at bounding box center [362, 33] width 25 height 11
click at [348, 60] on button "IMPRESSORA" at bounding box center [346, 58] width 51 height 11
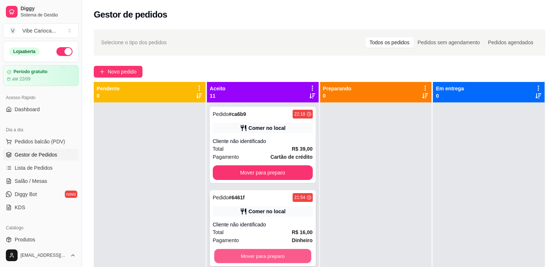
click at [252, 254] on button "Mover para preparo" at bounding box center [262, 257] width 97 height 14
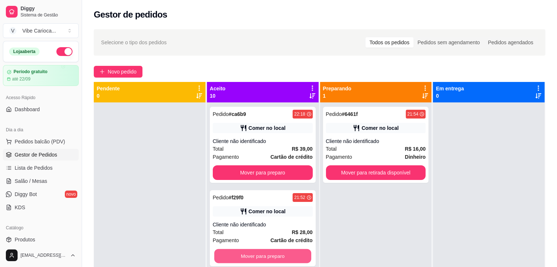
click at [252, 254] on button "Mover para preparo" at bounding box center [262, 257] width 97 height 14
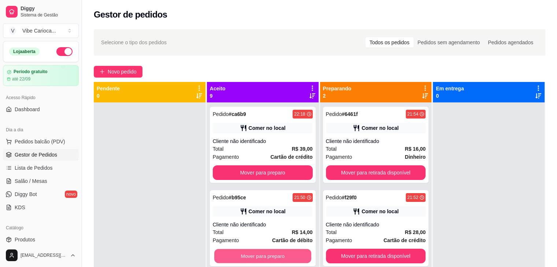
click at [252, 254] on button "Mover para preparo" at bounding box center [262, 257] width 97 height 14
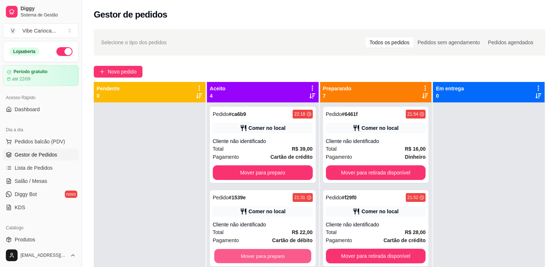
click at [252, 254] on button "Mover para preparo" at bounding box center [262, 257] width 97 height 14
click at [252, 254] on button "Mover para preparo" at bounding box center [263, 256] width 100 height 15
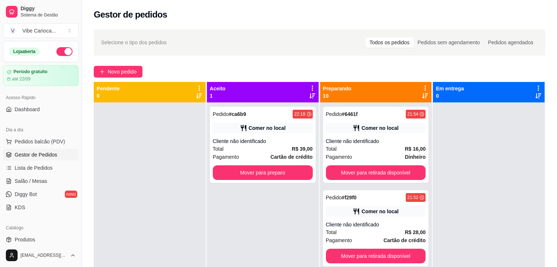
click at [252, 254] on div "Pedido # ca6b9 22:18 Comer no local Cliente não identificado Total R$ 39,00 Pag…" at bounding box center [263, 236] width 112 height 267
click at [349, 173] on button "Mover para retirada disponível" at bounding box center [376, 173] width 97 height 14
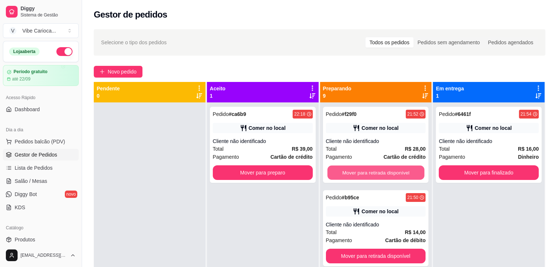
click at [349, 173] on button "Mover para retirada disponível" at bounding box center [376, 173] width 97 height 14
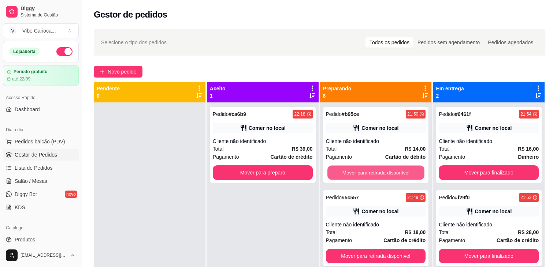
click at [349, 173] on button "Mover para retirada disponível" at bounding box center [376, 173] width 97 height 14
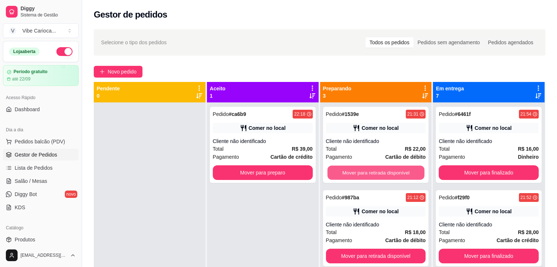
click at [349, 173] on button "Mover para retirada disponível" at bounding box center [376, 173] width 97 height 14
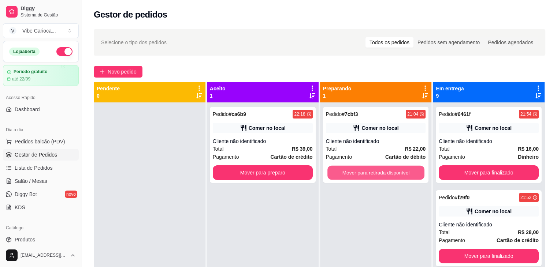
click at [349, 173] on button "Mover para retirada disponível" at bounding box center [376, 173] width 97 height 14
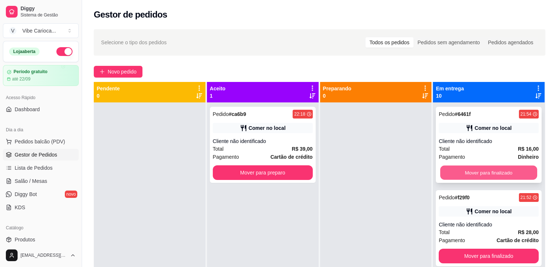
click at [449, 173] on button "Mover para finalizado" at bounding box center [488, 173] width 97 height 14
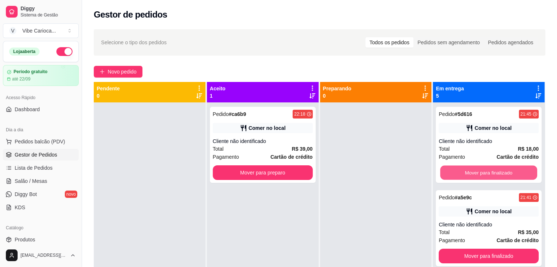
click at [449, 173] on button "Mover para finalizado" at bounding box center [488, 173] width 97 height 14
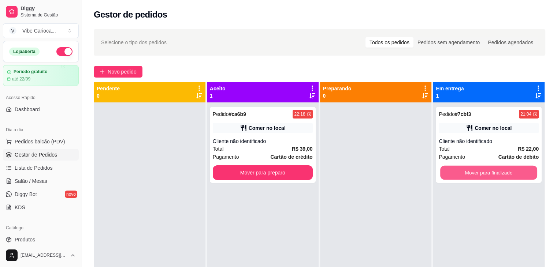
click at [449, 173] on button "Mover para finalizado" at bounding box center [488, 173] width 97 height 14
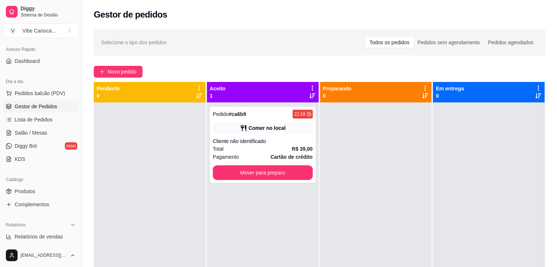
scroll to position [49, 0]
click at [48, 119] on span "Lista de Pedidos" at bounding box center [34, 118] width 38 height 7
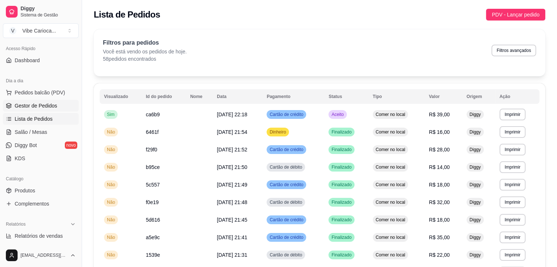
click at [49, 103] on span "Gestor de Pedidos" at bounding box center [36, 105] width 43 height 7
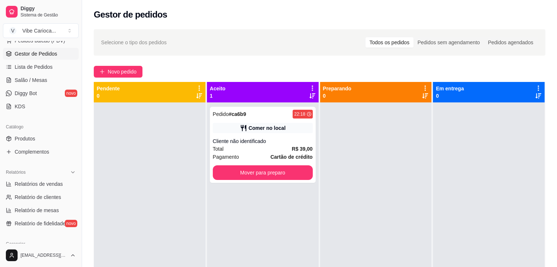
scroll to position [118, 0]
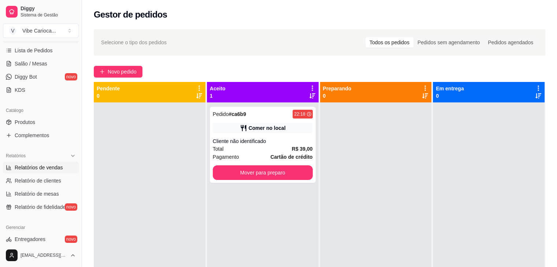
click at [58, 168] on span "Relatórios de vendas" at bounding box center [39, 167] width 48 height 7
select select "ALL"
select select "0"
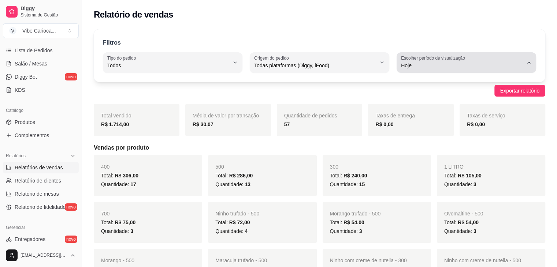
click at [424, 67] on span "Hoje" at bounding box center [462, 65] width 122 height 7
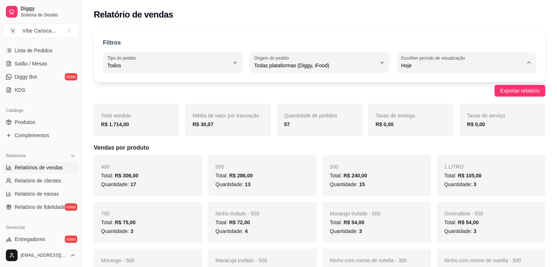
click at [418, 110] on span "7 dias" at bounding box center [463, 106] width 116 height 7
type input "7"
select select "7"
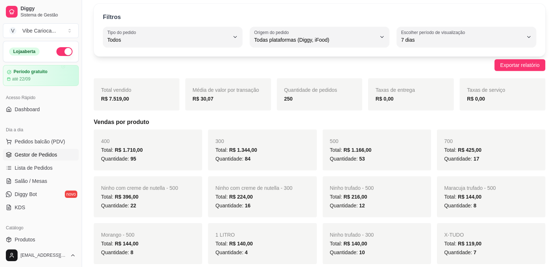
click at [51, 158] on span "Gestor de Pedidos" at bounding box center [36, 154] width 43 height 7
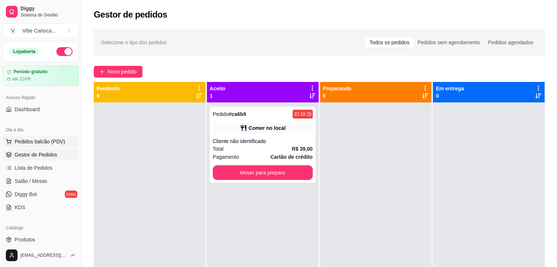
click at [52, 137] on button "Pedidos balcão (PDV)" at bounding box center [41, 142] width 76 height 12
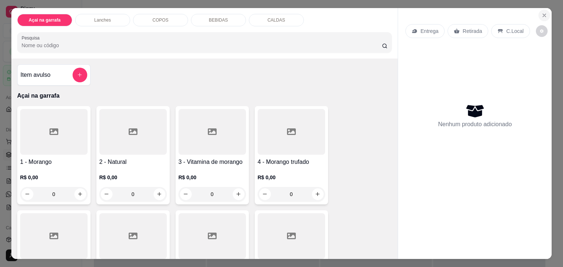
click at [541, 12] on icon "Close" at bounding box center [544, 15] width 6 height 6
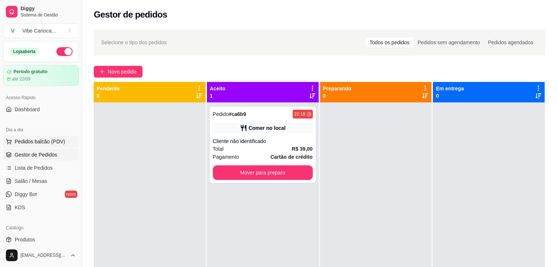
click at [20, 143] on span "Pedidos balcão (PDV)" at bounding box center [40, 141] width 51 height 7
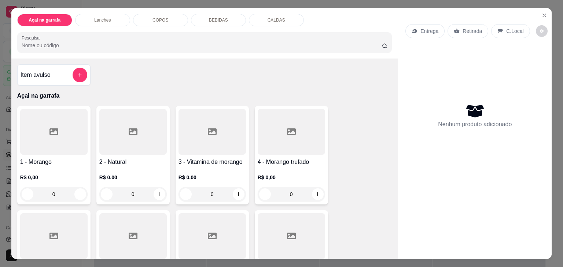
click at [93, 42] on input "Pesquisa" at bounding box center [202, 45] width 360 height 7
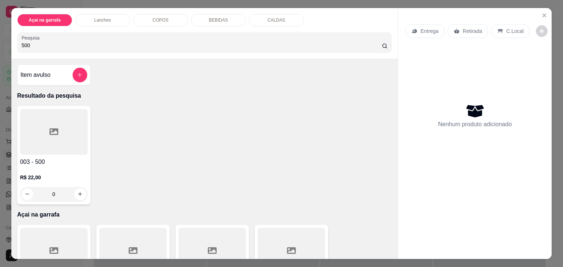
click at [63, 129] on div at bounding box center [53, 132] width 67 height 46
click at [53, 44] on input "500" at bounding box center [202, 45] width 360 height 7
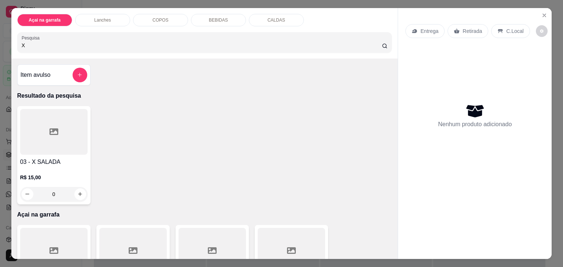
type input "X"
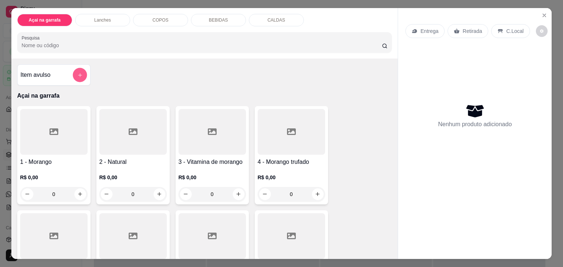
click at [73, 70] on button "add-separate-item" at bounding box center [80, 75] width 14 height 14
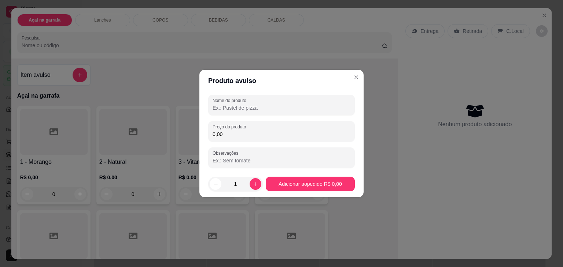
click at [252, 109] on input "Nome do produto" at bounding box center [282, 107] width 138 height 7
type input "C"
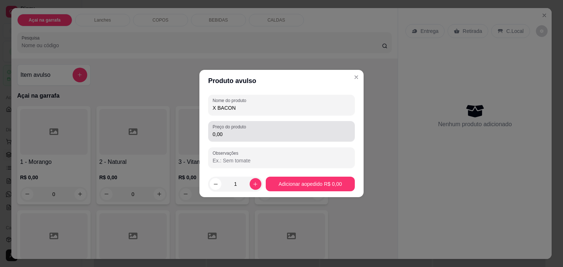
type input "X BACON"
click at [230, 137] on input "0,00" at bounding box center [282, 134] width 138 height 7
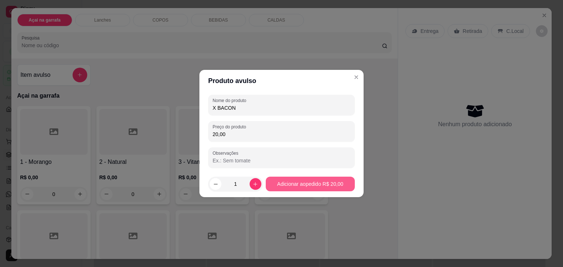
type input "20,00"
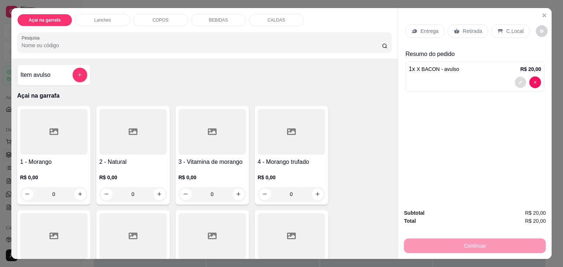
click at [518, 77] on button "decrease-product-quantity" at bounding box center [520, 82] width 11 height 11
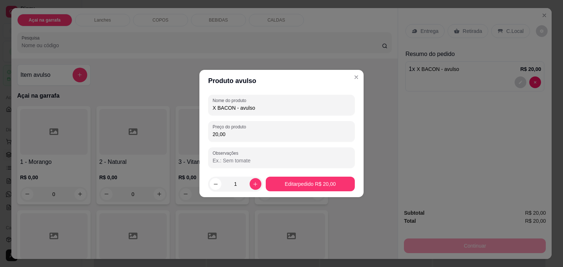
click at [215, 161] on input "Observações" at bounding box center [282, 160] width 138 height 7
type input "SEM OVO E SEM SALADA"
click at [288, 177] on footer "1 Editar pedido R$ 20,00" at bounding box center [281, 184] width 164 height 26
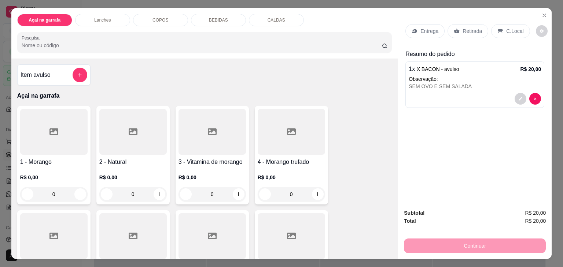
click at [213, 19] on p "BEBIDAS" at bounding box center [218, 20] width 19 height 6
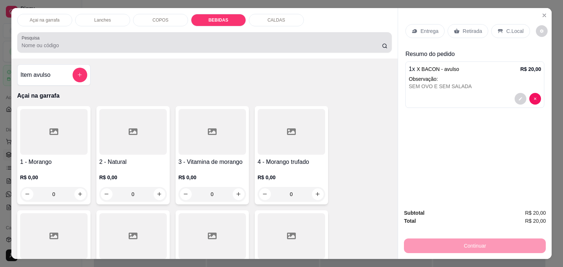
scroll to position [18, 0]
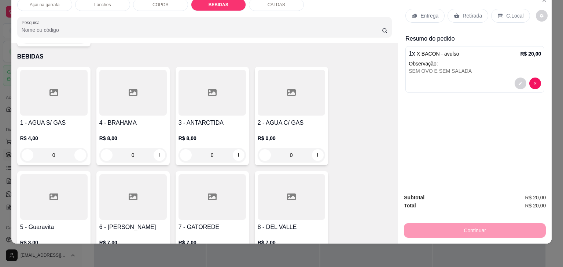
click at [429, 12] on p "Entrega" at bounding box center [429, 15] width 18 height 7
click at [513, 13] on p "C.Local" at bounding box center [514, 15] width 17 height 7
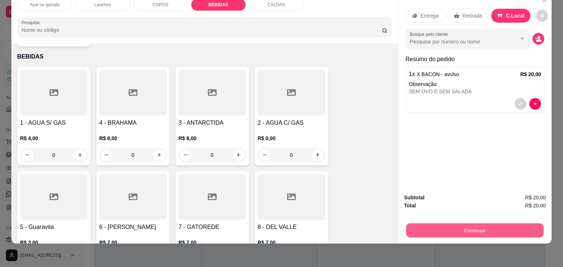
click at [432, 224] on button "Continuar" at bounding box center [474, 231] width 137 height 14
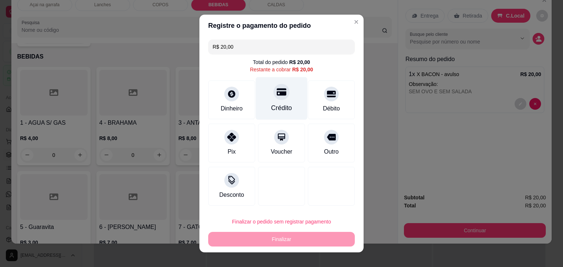
click at [276, 101] on div "Crédito" at bounding box center [282, 98] width 52 height 43
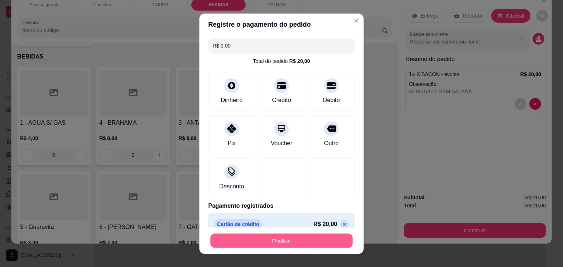
click at [236, 237] on button "Finalizar" at bounding box center [281, 241] width 142 height 14
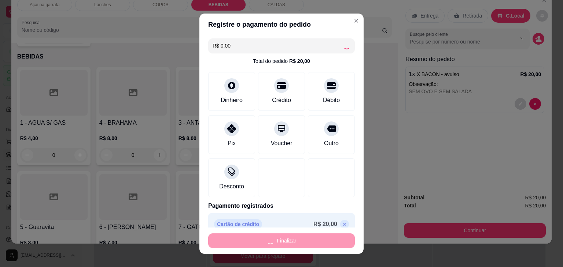
type input "-R$ 20,00"
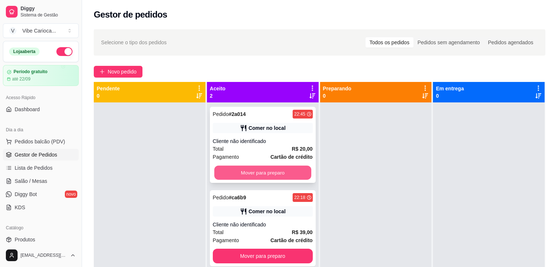
click at [252, 175] on button "Mover para preparo" at bounding box center [262, 173] width 97 height 14
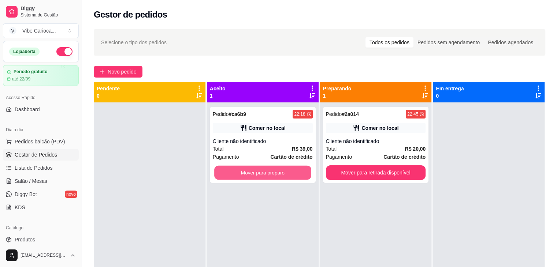
click at [252, 175] on button "Mover para preparo" at bounding box center [262, 173] width 97 height 14
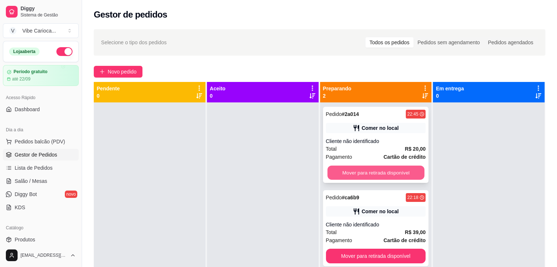
click at [344, 172] on button "Mover para retirada disponível" at bounding box center [376, 173] width 97 height 14
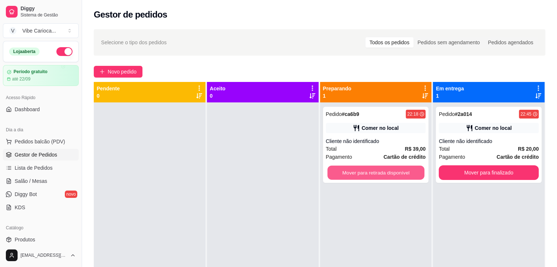
click at [344, 172] on button "Mover para retirada disponível" at bounding box center [376, 173] width 97 height 14
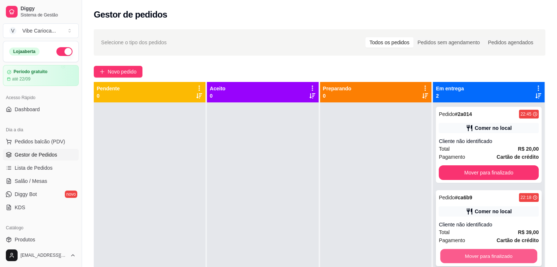
click at [440, 255] on button "Mover para finalizado" at bounding box center [488, 257] width 97 height 14
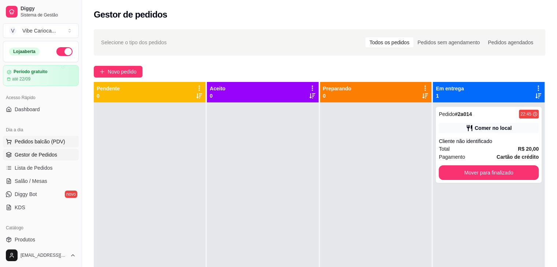
click at [25, 143] on span "Pedidos balcão (PDV)" at bounding box center [40, 141] width 51 height 7
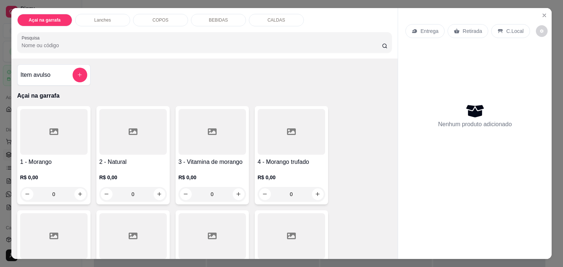
click at [155, 14] on div "COPOS" at bounding box center [160, 20] width 55 height 12
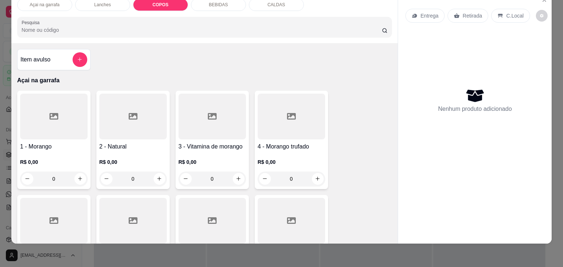
click at [174, 0] on div "COPOS" at bounding box center [160, 5] width 55 height 12
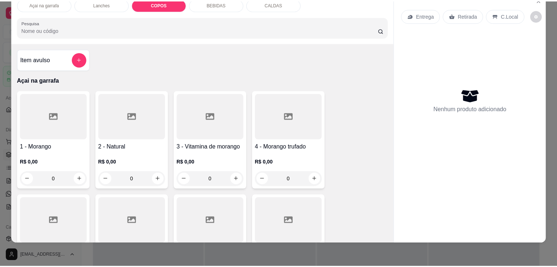
scroll to position [698, 0]
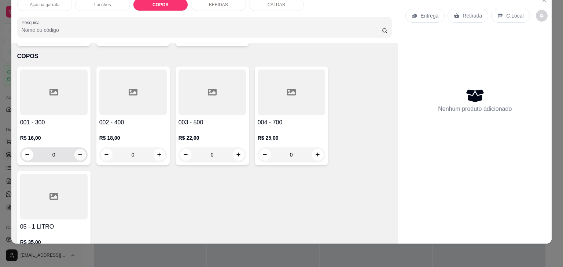
click at [74, 149] on button "increase-product-quantity" at bounding box center [80, 155] width 12 height 12
type input "1"
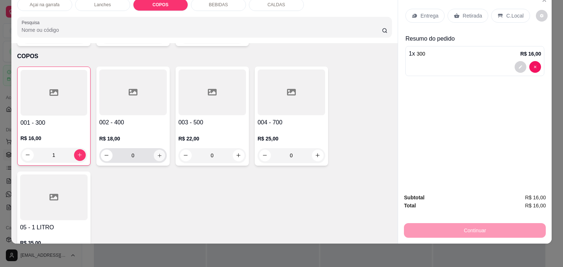
click at [155, 150] on button "increase-product-quantity" at bounding box center [159, 155] width 11 height 11
type input "1"
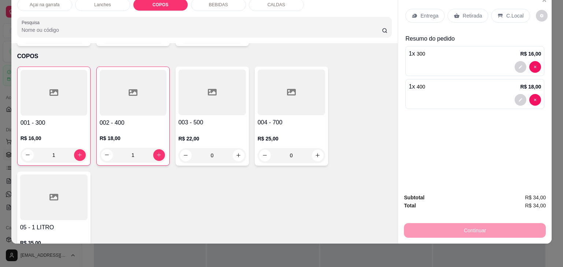
click at [499, 9] on div "C.Local" at bounding box center [510, 16] width 38 height 14
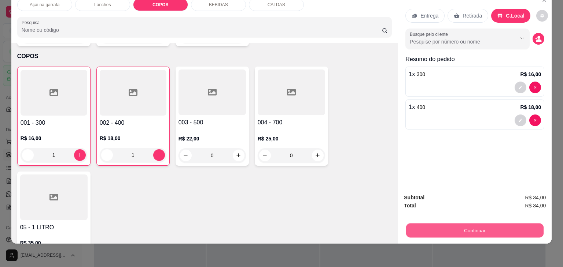
click at [482, 224] on button "Continuar" at bounding box center [474, 231] width 137 height 14
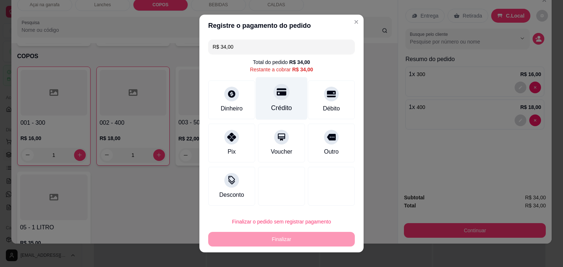
click at [273, 105] on div "Crédito" at bounding box center [281, 108] width 21 height 10
type input "R$ 0,00"
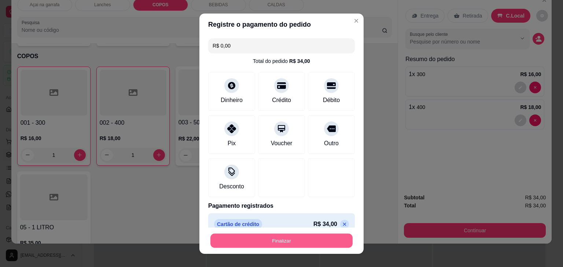
click at [256, 239] on button "Finalizar" at bounding box center [281, 241] width 142 height 14
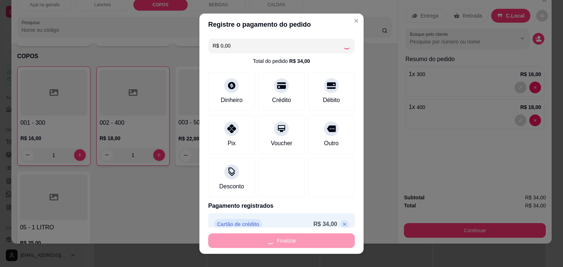
type input "0"
type input "-R$ 34,00"
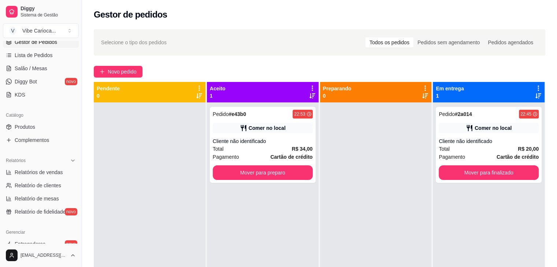
scroll to position [126, 0]
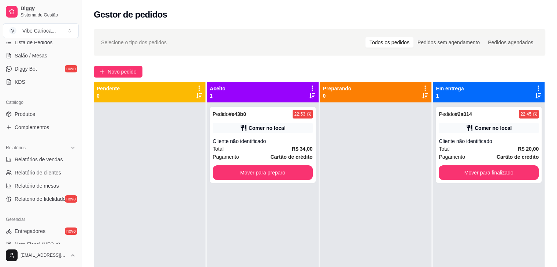
click at [162, 21] on div "Gestor de pedidos" at bounding box center [319, 12] width 475 height 25
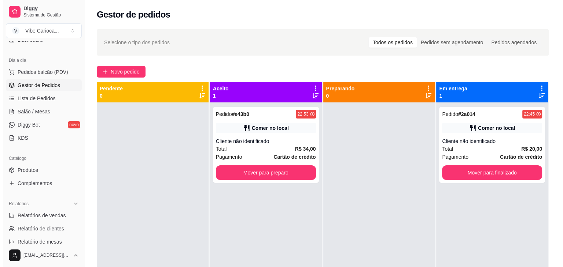
scroll to position [0, 0]
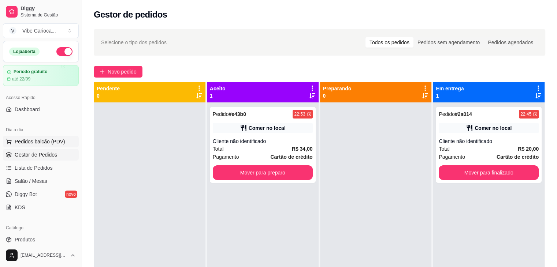
click at [54, 141] on span "Pedidos balcão (PDV)" at bounding box center [40, 141] width 51 height 7
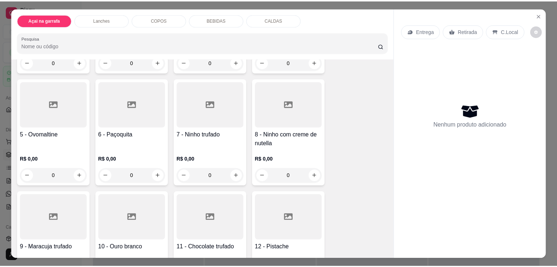
scroll to position [137, 0]
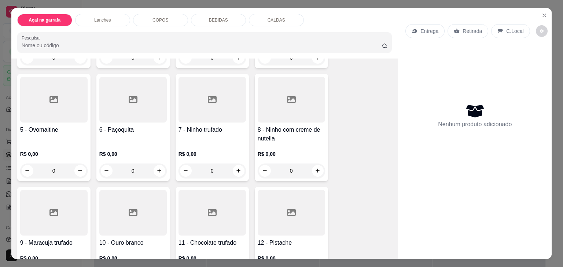
click at [312, 133] on h4 "8 - Ninho com creme de nutella" at bounding box center [291, 135] width 67 height 18
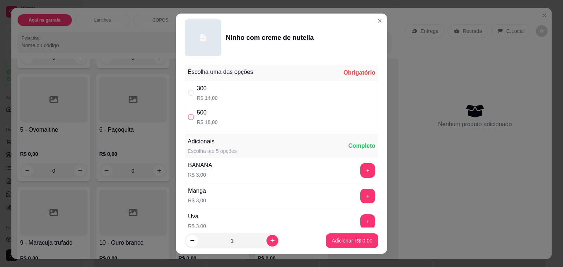
click at [188, 116] on input "" at bounding box center [191, 117] width 6 height 6
radio input "true"
click at [345, 242] on p "Adicionar R$ 18,00" at bounding box center [350, 240] width 43 height 7
type input "1"
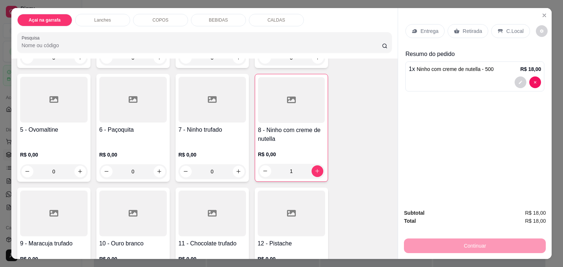
click at [513, 33] on div "C.Local" at bounding box center [510, 31] width 38 height 14
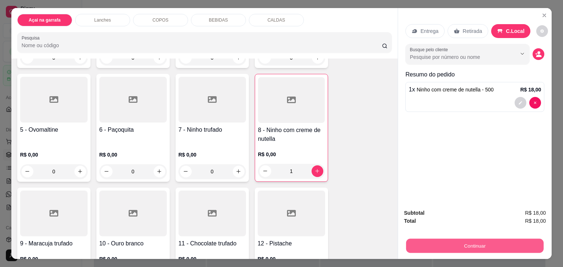
click at [435, 241] on button "Continuar" at bounding box center [474, 246] width 137 height 14
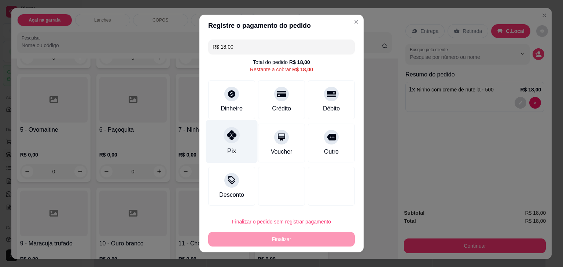
click at [233, 134] on div at bounding box center [232, 135] width 16 height 16
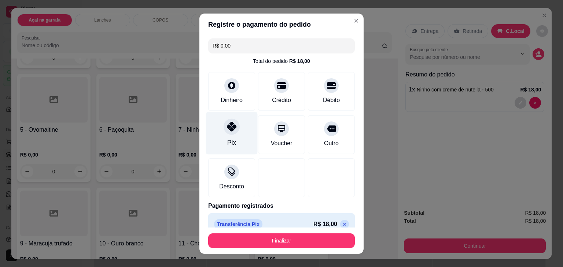
type input "R$ 0,00"
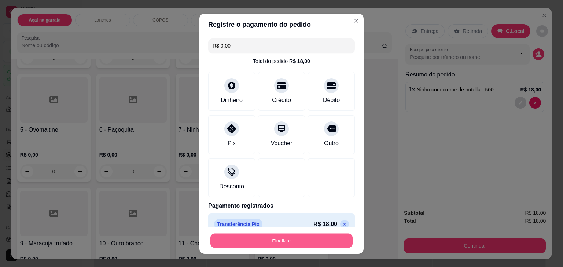
click at [276, 244] on button "Finalizar" at bounding box center [281, 241] width 142 height 14
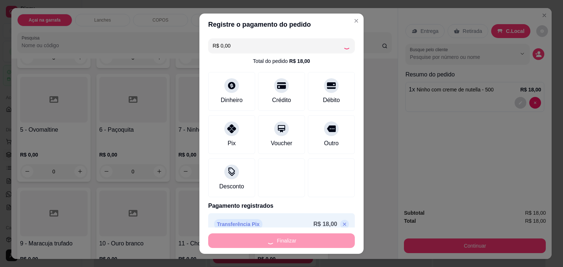
type input "0"
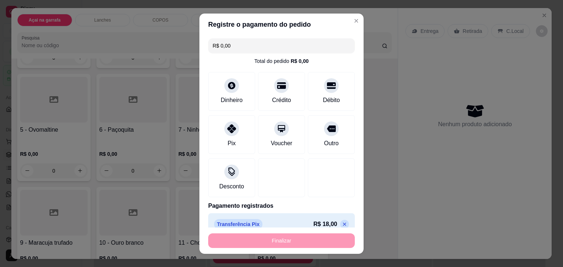
type input "-R$ 18,00"
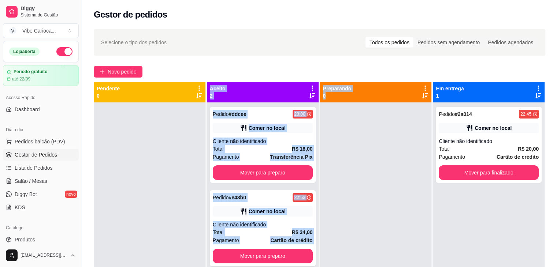
drag, startPoint x: 167, startPoint y: 128, endPoint x: 320, endPoint y: 134, distance: 152.9
click at [320, 134] on div "Pendente 0 Aceito 2 Pedido # ddcee 23:00 Comer no local Cliente não identificad…" at bounding box center [320, 215] width 452 height 267
click at [336, 137] on div at bounding box center [376, 236] width 112 height 267
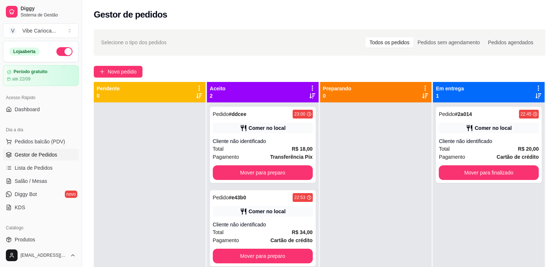
drag, startPoint x: 114, startPoint y: 142, endPoint x: 133, endPoint y: 187, distance: 48.9
click at [133, 187] on div at bounding box center [150, 236] width 112 height 267
click at [26, 138] on span "Pedidos balcão (PDV)" at bounding box center [40, 141] width 51 height 7
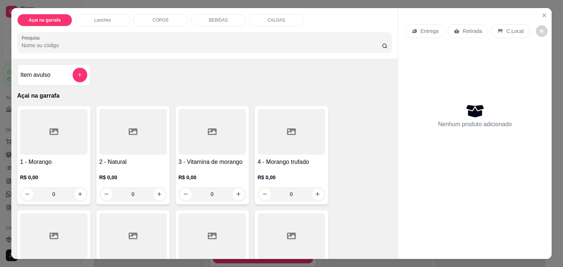
click at [169, 16] on div "COPOS" at bounding box center [160, 20] width 55 height 12
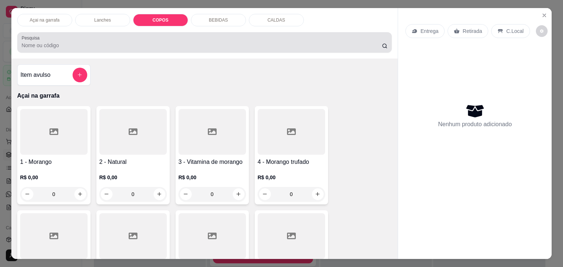
scroll to position [18, 0]
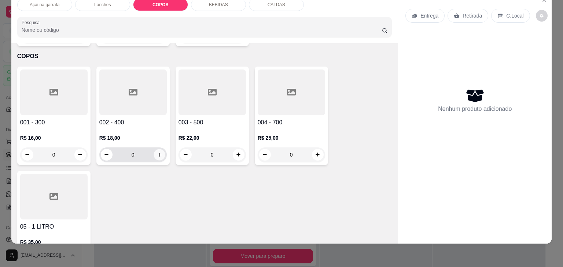
click at [154, 149] on button "increase-product-quantity" at bounding box center [159, 154] width 11 height 11
type input "2"
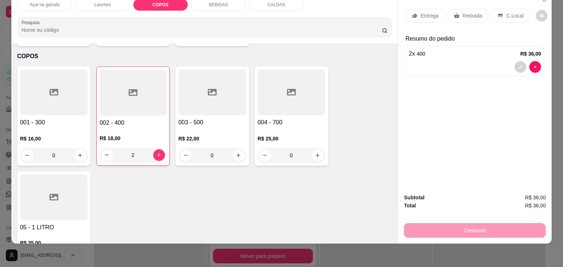
click at [514, 12] on p "C.Local" at bounding box center [514, 15] width 17 height 7
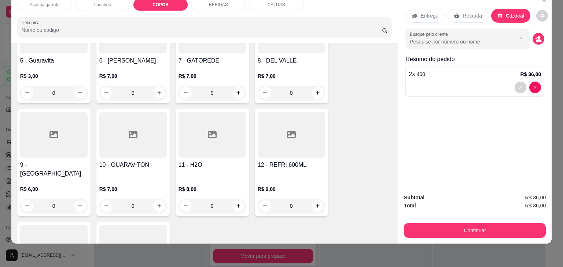
scroll to position [1086, 0]
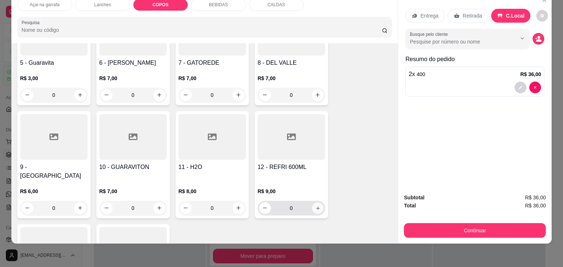
click at [315, 206] on icon "increase-product-quantity" at bounding box center [317, 208] width 5 height 5
type input "1"
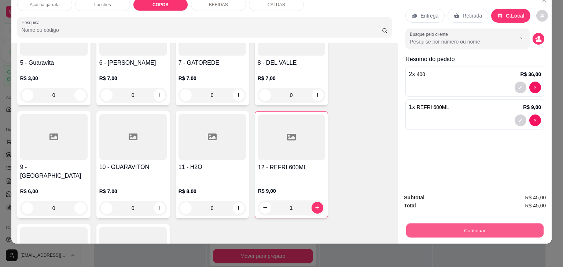
click at [477, 229] on button "Continuar" at bounding box center [474, 231] width 137 height 14
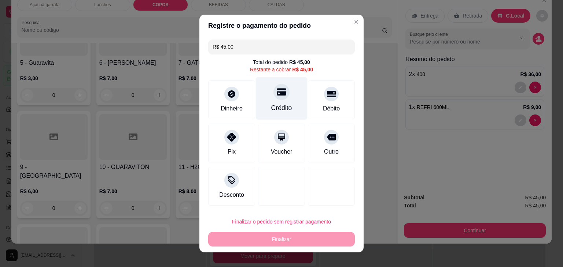
click at [273, 101] on div "Crédito" at bounding box center [282, 98] width 52 height 43
type input "R$ 0,00"
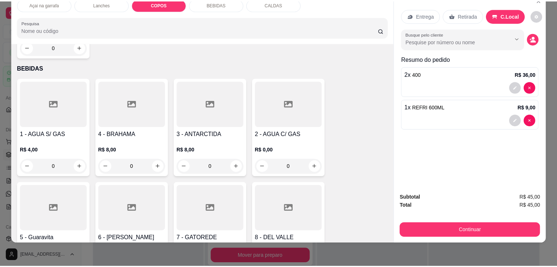
scroll to position [0, 0]
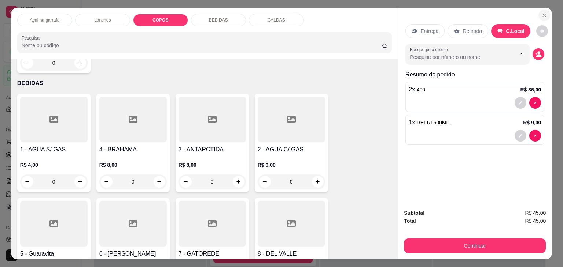
click at [543, 14] on icon "Close" at bounding box center [544, 15] width 3 height 3
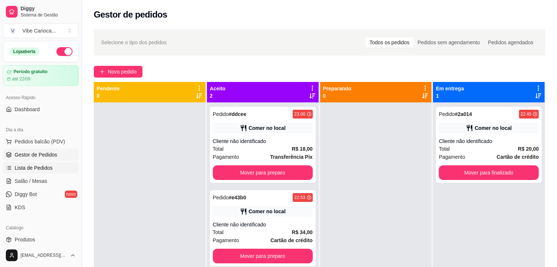
click at [36, 166] on span "Lista de Pedidos" at bounding box center [34, 168] width 38 height 7
click at [49, 167] on span "Lista de Pedidos" at bounding box center [34, 168] width 38 height 7
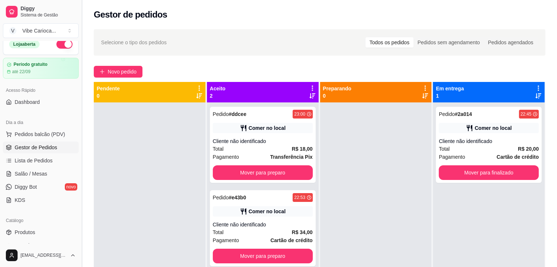
scroll to position [6, 0]
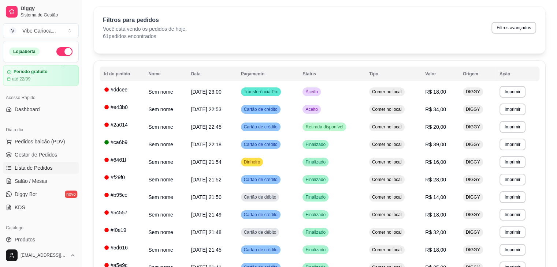
scroll to position [21, 0]
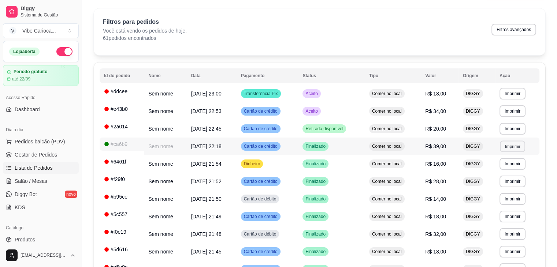
click at [513, 145] on button "Imprimir" at bounding box center [512, 146] width 25 height 11
click at [500, 175] on button "IMPRESSORA" at bounding box center [500, 172] width 53 height 12
click at [36, 140] on span "Pedidos balcão (PDV)" at bounding box center [40, 141] width 51 height 7
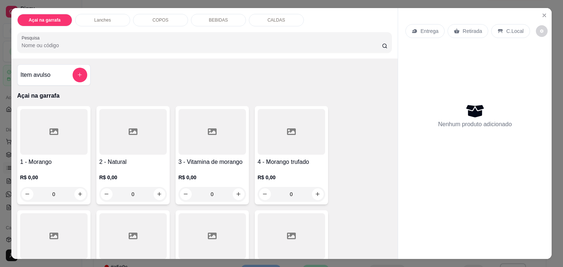
click at [88, 42] on input "Pesquisa" at bounding box center [202, 45] width 360 height 7
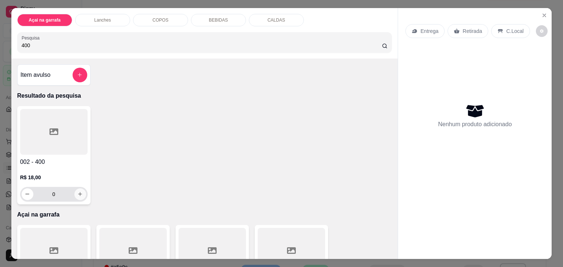
type input "400"
click at [77, 192] on icon "increase-product-quantity" at bounding box center [79, 194] width 5 height 5
type input "1"
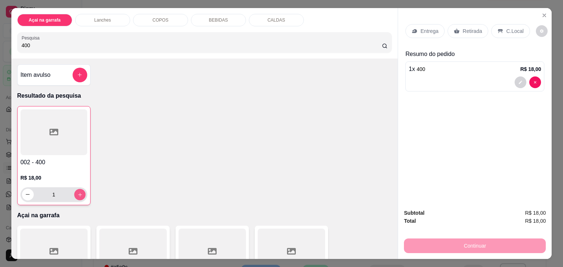
click at [77, 192] on icon "increase-product-quantity" at bounding box center [79, 194] width 5 height 5
type input "2"
click at [56, 46] on input "400" at bounding box center [202, 45] width 360 height 7
type input "4"
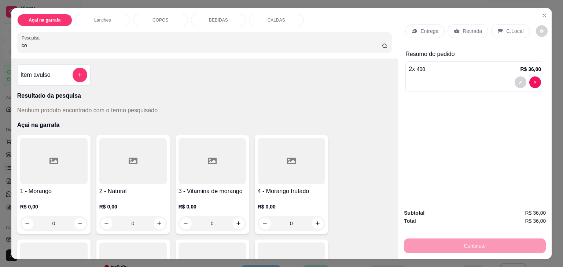
type input "c"
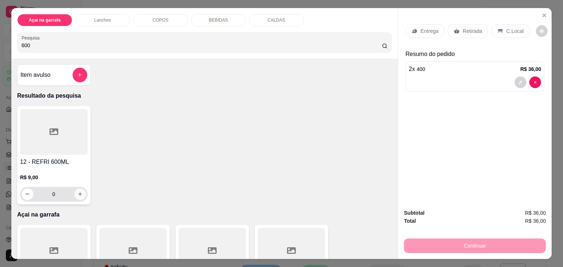
type input "600"
click at [78, 193] on icon "increase-product-quantity" at bounding box center [80, 195] width 4 height 4
type input "1"
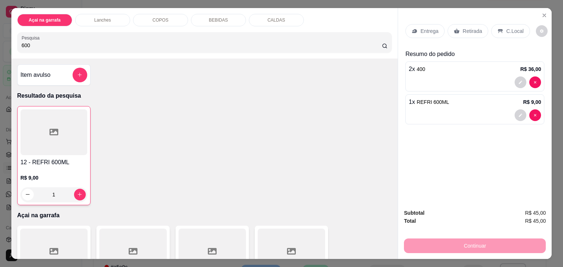
click at [511, 27] on p "C.Local" at bounding box center [514, 30] width 17 height 7
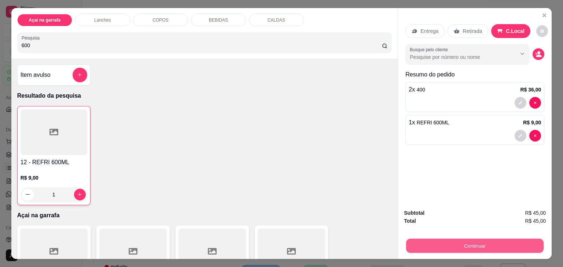
click at [446, 239] on button "Continuar" at bounding box center [474, 246] width 137 height 14
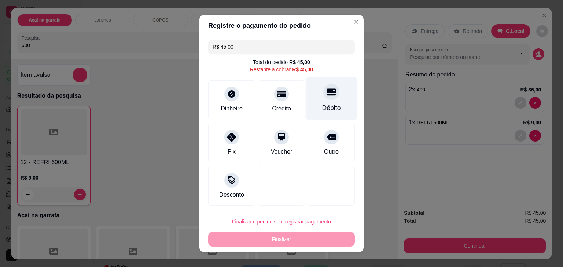
click at [320, 100] on div "Débito" at bounding box center [332, 98] width 52 height 43
type input "R$ 0,00"
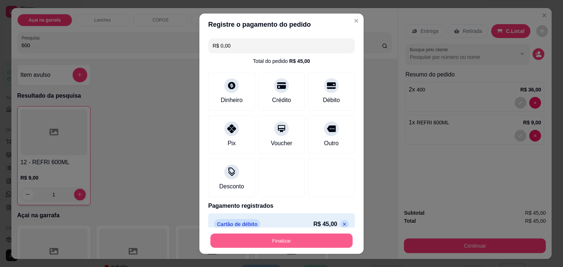
click at [268, 239] on button "Finalizar" at bounding box center [281, 241] width 142 height 14
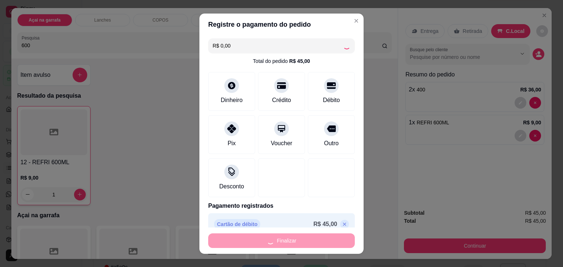
type input "0"
type input "-R$ 45,00"
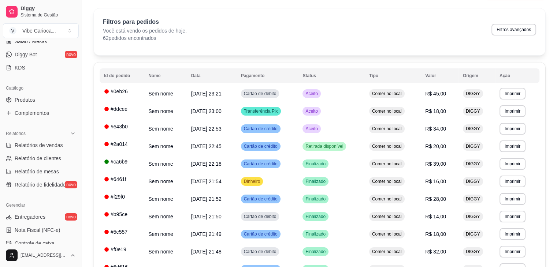
scroll to position [132, 0]
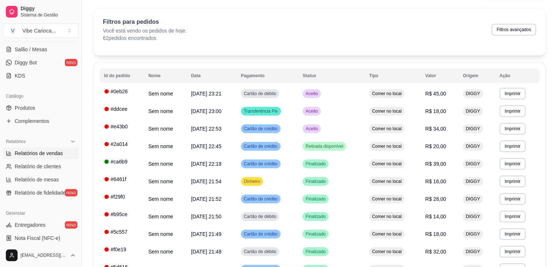
click at [55, 154] on span "Relatórios de vendas" at bounding box center [39, 153] width 48 height 7
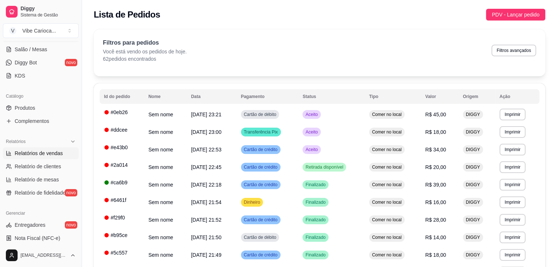
select select "ALL"
select select "0"
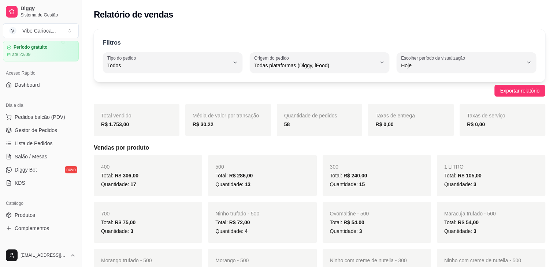
scroll to position [25, 0]
click at [45, 131] on span "Gestor de Pedidos" at bounding box center [36, 129] width 43 height 7
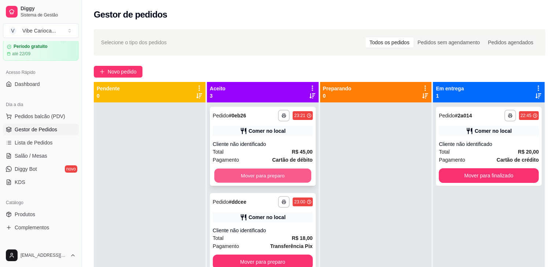
click at [265, 181] on button "Mover para preparo" at bounding box center [262, 176] width 97 height 14
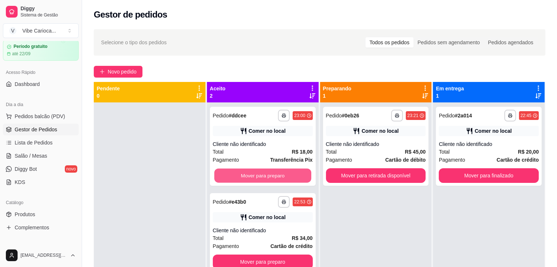
click at [265, 181] on button "Mover para preparo" at bounding box center [262, 176] width 97 height 14
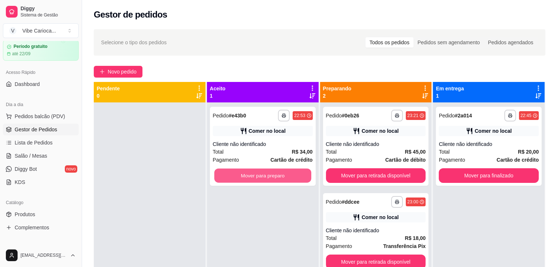
click at [265, 181] on button "Mover para preparo" at bounding box center [262, 176] width 97 height 14
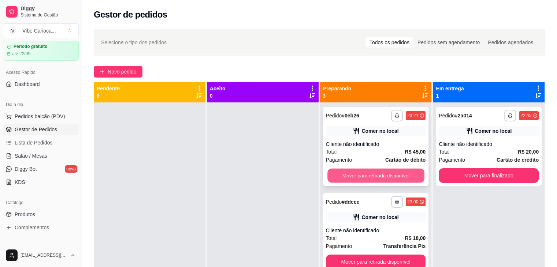
click at [365, 175] on button "Mover para retirada disponível" at bounding box center [376, 176] width 97 height 14
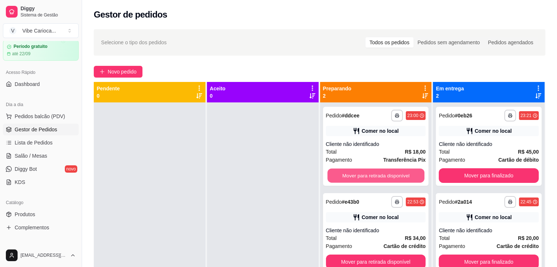
click at [365, 175] on button "Mover para retirada disponível" at bounding box center [376, 176] width 97 height 14
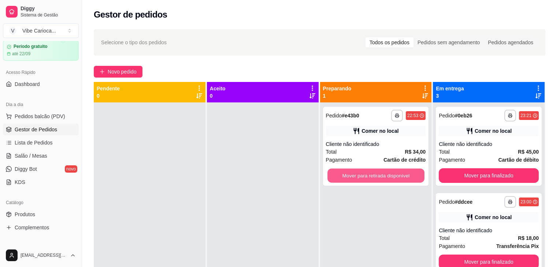
click at [365, 175] on button "Mover para retirada disponível" at bounding box center [376, 176] width 97 height 14
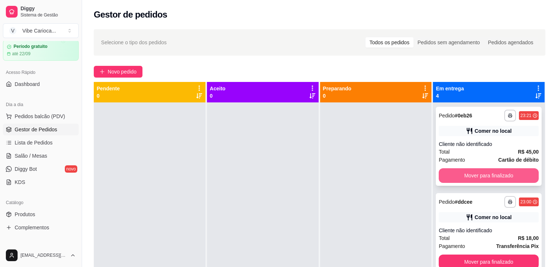
click at [460, 172] on button "Mover para finalizado" at bounding box center [489, 176] width 100 height 15
click at [460, 172] on button "Mover para finalizado" at bounding box center [488, 176] width 97 height 14
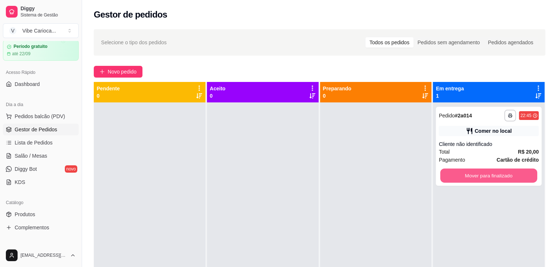
click at [460, 172] on button "Mover para finalizado" at bounding box center [488, 176] width 97 height 14
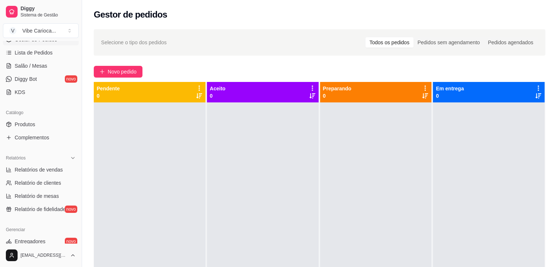
scroll to position [106, 0]
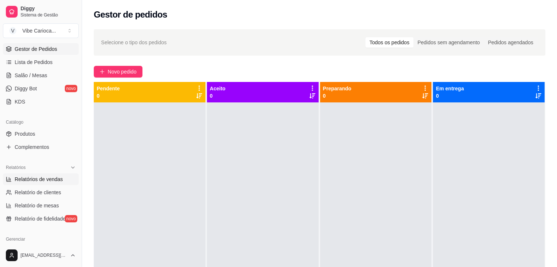
click at [60, 181] on span "Relatórios de vendas" at bounding box center [39, 179] width 48 height 7
select select "ALL"
select select "0"
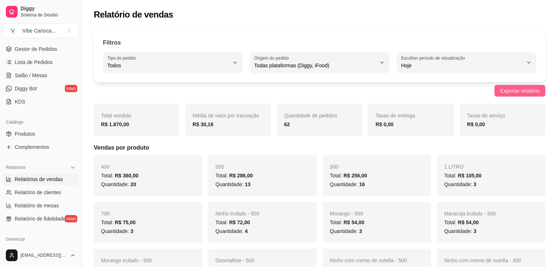
click at [519, 96] on button "Exportar relatório" at bounding box center [520, 91] width 51 height 12
click at [387, 34] on div "Filtros ALL Tipo do pedido Todos Entrega Retirada Mesa Consumo local Tipo do pe…" at bounding box center [320, 55] width 452 height 53
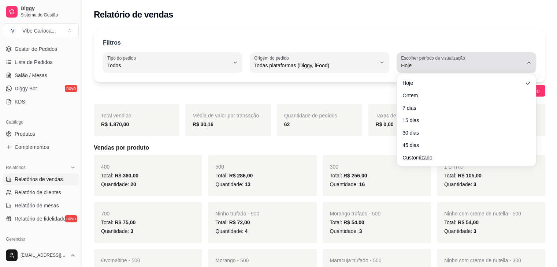
click at [424, 63] on span "Hoje" at bounding box center [462, 65] width 122 height 7
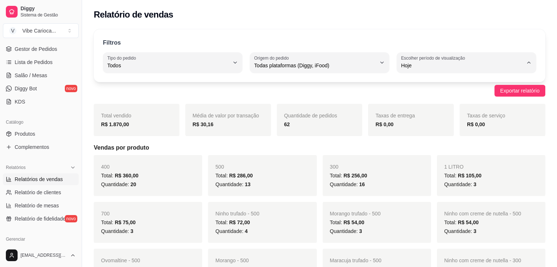
click at [411, 94] on span "Ontem" at bounding box center [463, 94] width 116 height 7
type input "1"
select select "1"
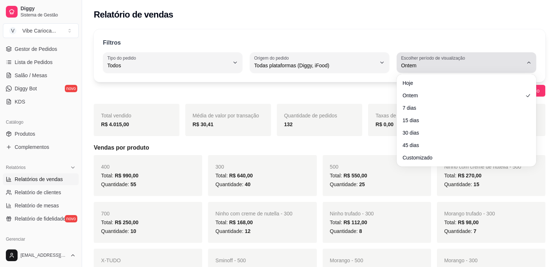
click at [427, 67] on span "Ontem" at bounding box center [462, 65] width 122 height 7
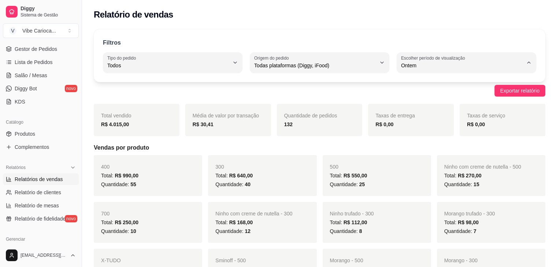
click at [419, 107] on span "7 dias" at bounding box center [463, 106] width 116 height 7
type input "7"
select select "7"
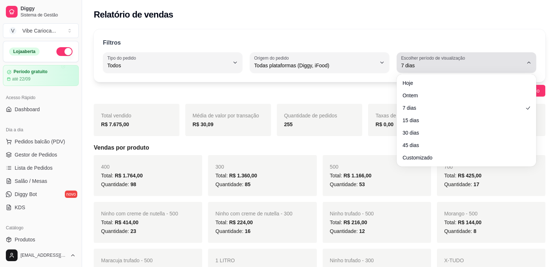
click at [447, 65] on span "7 dias" at bounding box center [462, 65] width 122 height 7
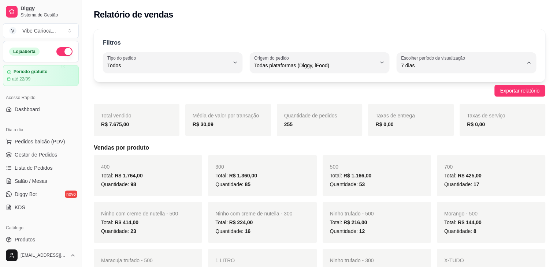
click at [433, 82] on span "Hoje" at bounding box center [463, 82] width 116 height 7
type input "0"
select select "0"
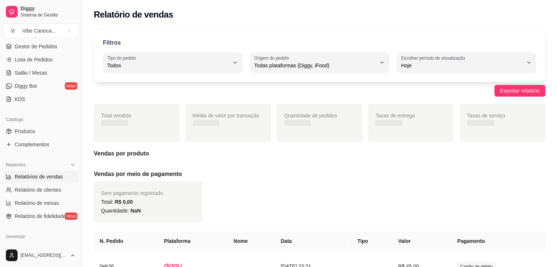
scroll to position [115, 0]
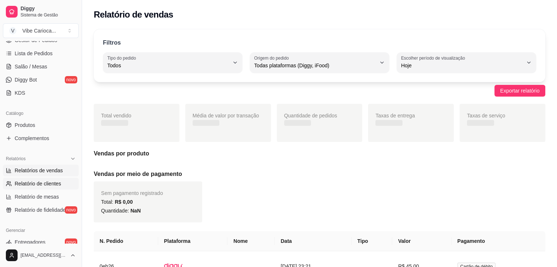
click at [59, 181] on span "Relatório de clientes" at bounding box center [38, 183] width 47 height 7
click at [52, 173] on span "Relatórios de vendas" at bounding box center [39, 170] width 48 height 7
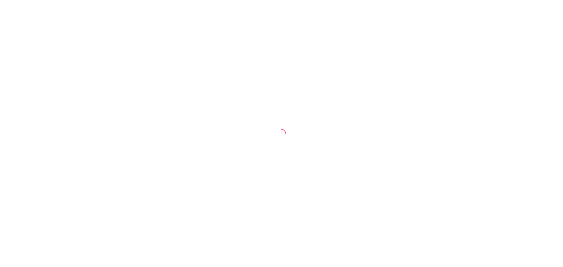
select select "ALL"
select select "0"
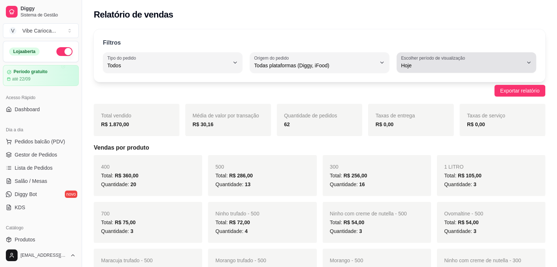
click at [407, 64] on span "Hoje" at bounding box center [462, 65] width 122 height 7
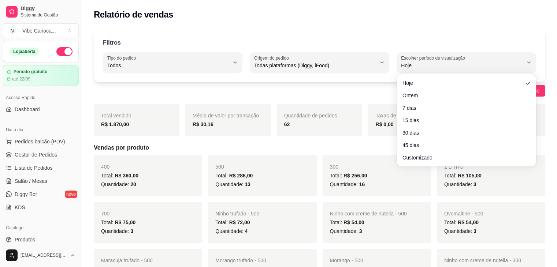
click at [349, 85] on div "Exportar relatório" at bounding box center [320, 91] width 452 height 12
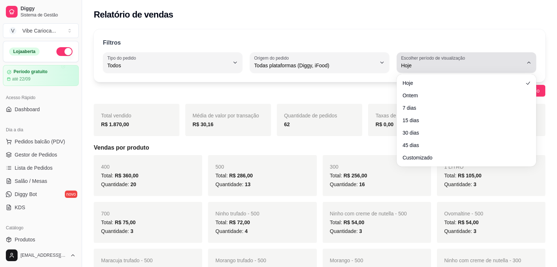
click at [472, 63] on span "Hoje" at bounding box center [462, 65] width 122 height 7
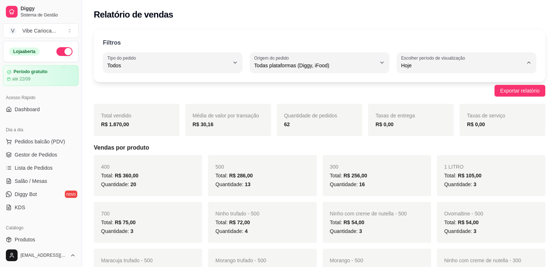
click at [438, 106] on span "7 dias" at bounding box center [463, 106] width 116 height 7
type input "7"
select select "7"
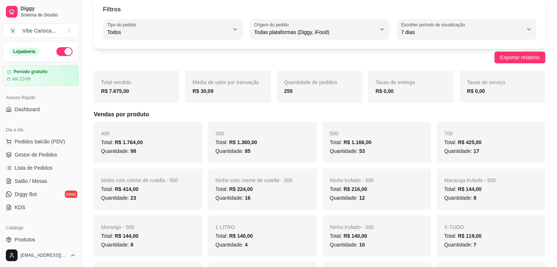
scroll to position [31, 0]
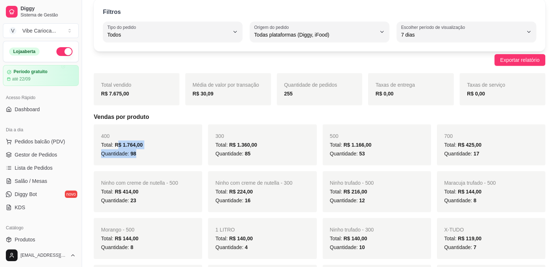
drag, startPoint x: 118, startPoint y: 147, endPoint x: 150, endPoint y: 154, distance: 32.3
click at [150, 154] on div "400 Total: R$ 1.764,00 Quantidade: 98" at bounding box center [148, 145] width 108 height 41
click at [150, 154] on div "Quantidade: 98" at bounding box center [148, 154] width 94 height 9
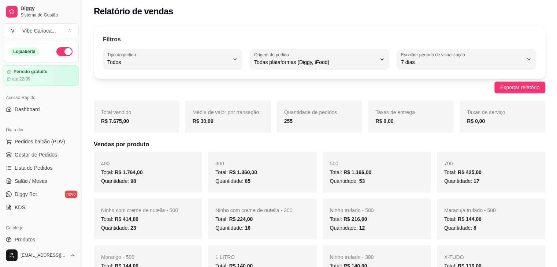
scroll to position [0, 0]
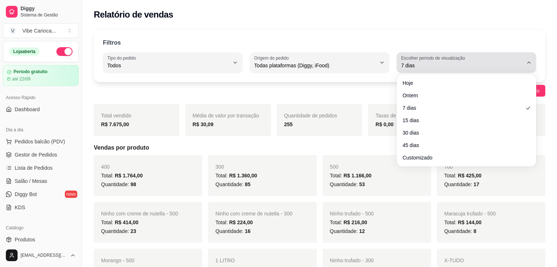
click at [501, 61] on div "7 dias" at bounding box center [462, 62] width 122 height 15
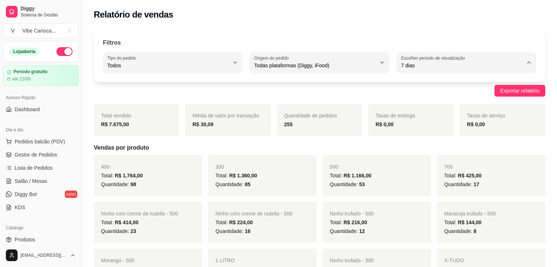
click at [482, 82] on span "Hoje" at bounding box center [463, 82] width 116 height 7
type input "0"
select select "0"
